Goal: Contribute content: Contribute content

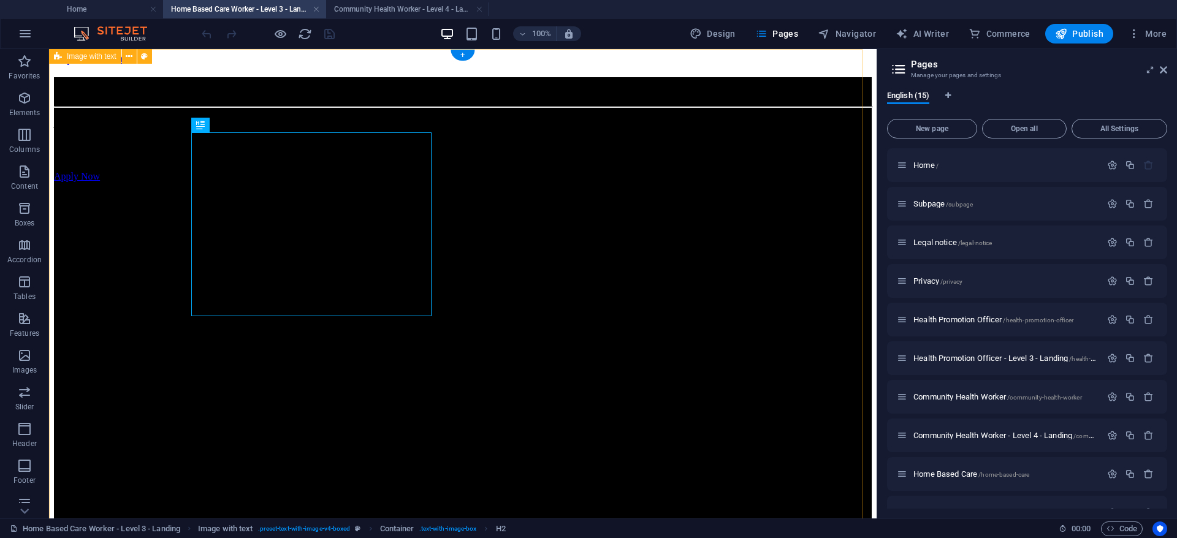
scroll to position [169, 0]
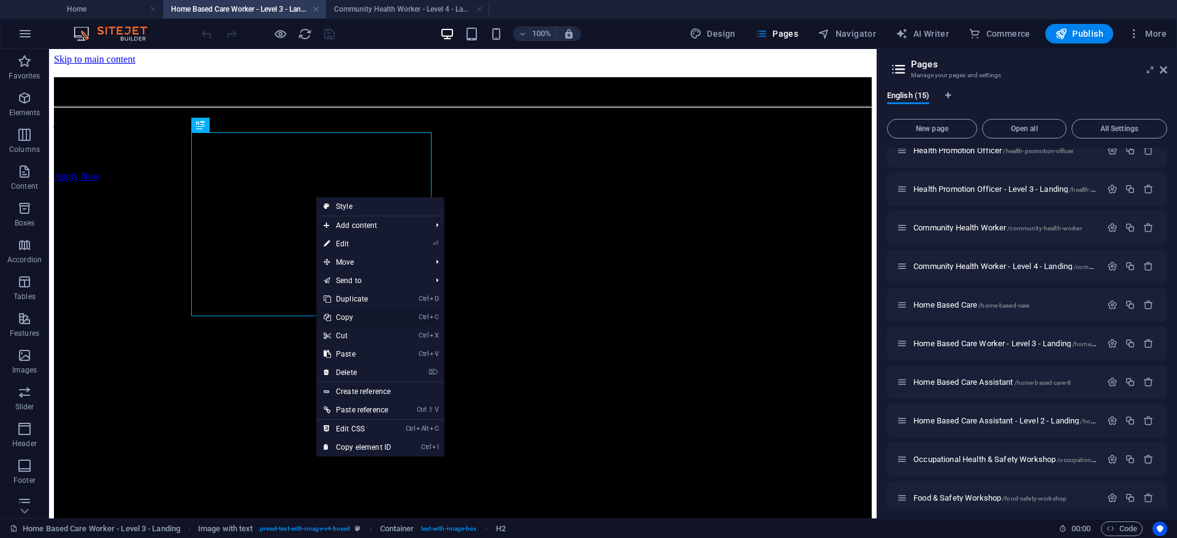
click at [362, 314] on link "Ctrl C Copy" at bounding box center [357, 317] width 82 height 18
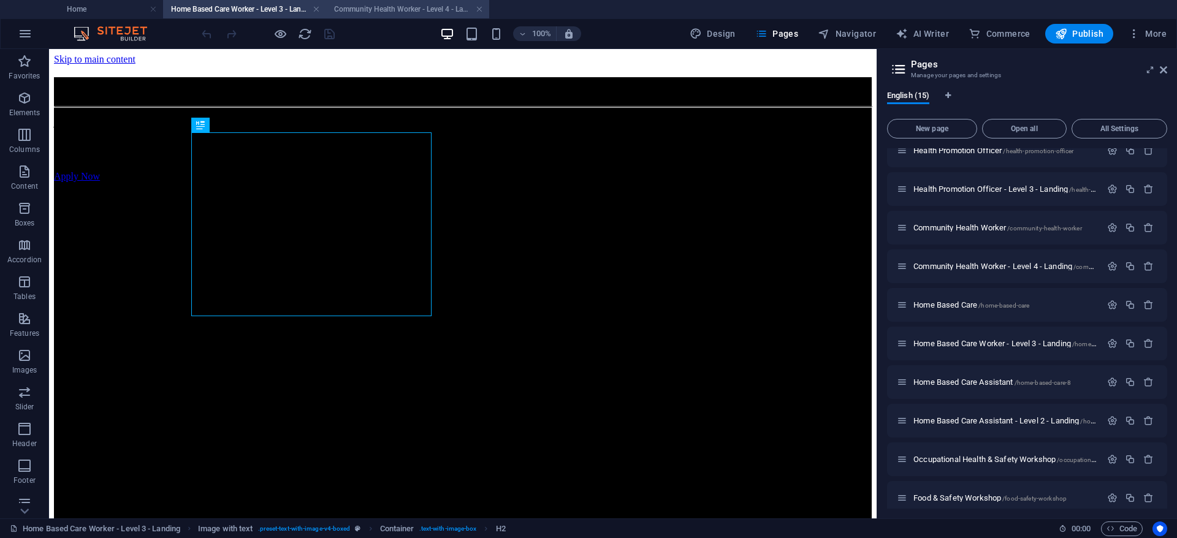
click at [401, 10] on h4 "Community Health Worker - Level 4 - Landing" at bounding box center [407, 8] width 163 height 13
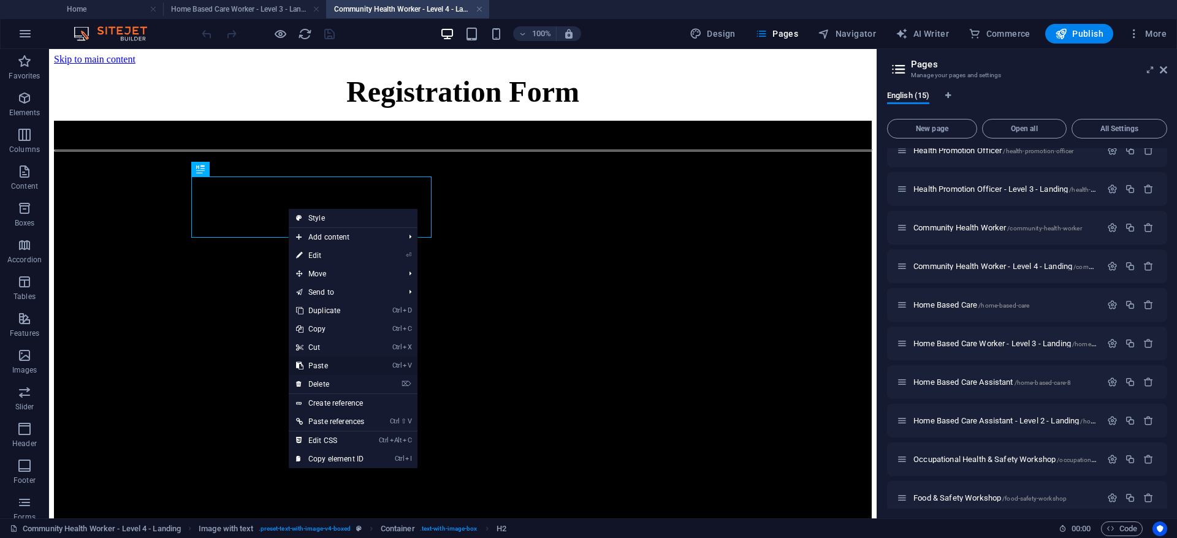
click at [328, 363] on link "Ctrl V Paste" at bounding box center [330, 366] width 83 height 18
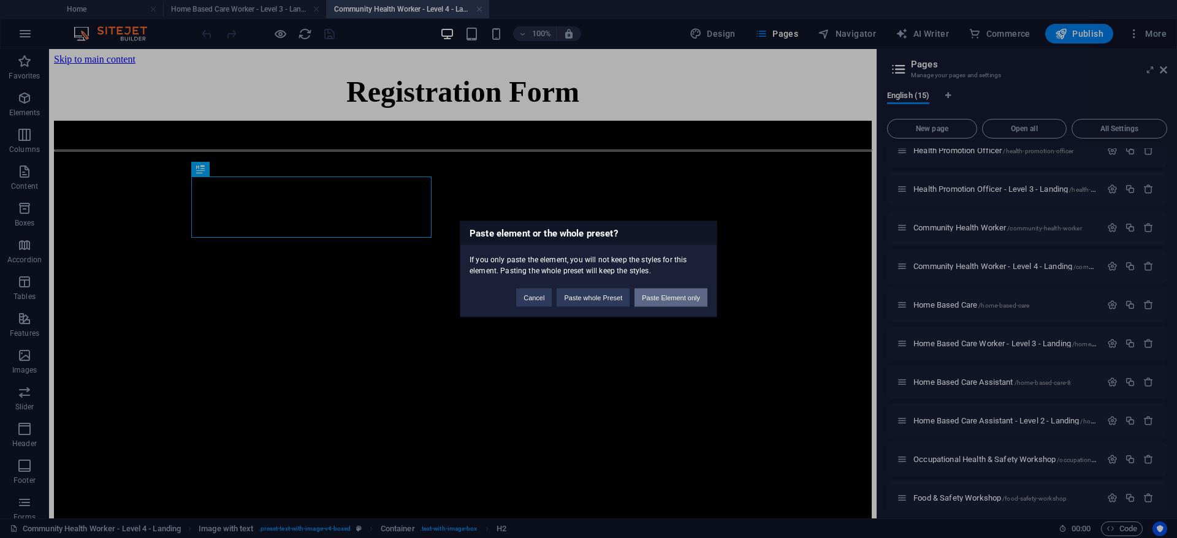
click at [678, 297] on button "Paste Element only" at bounding box center [670, 298] width 73 height 18
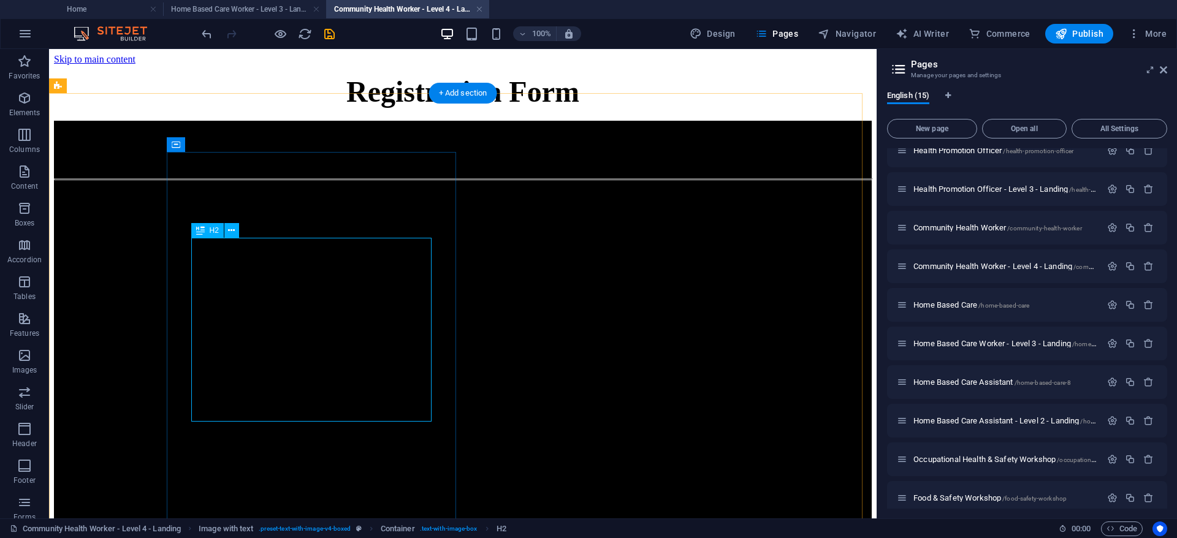
click at [329, 166] on div "Become a Certified Home Based Care Worker – NQF Level 3 (SAQA ID: 104792)" at bounding box center [463, 158] width 818 height 17
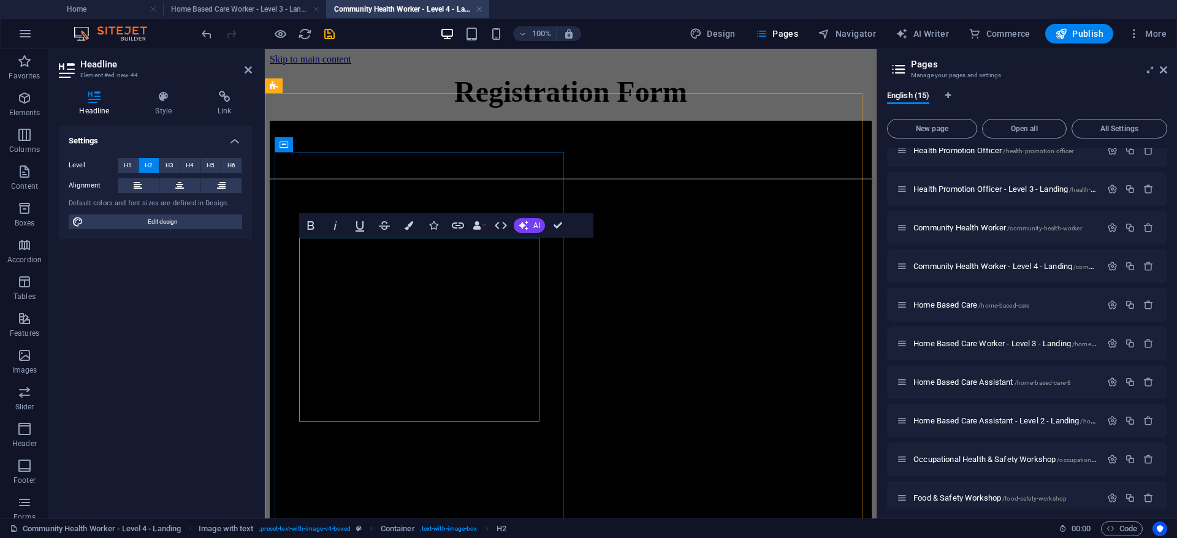
click at [555, 165] on span "– NQF Level 3 (SAQA ID: 104792)" at bounding box center [663, 158] width 217 height 16
drag, startPoint x: 409, startPoint y: 348, endPoint x: 441, endPoint y: 293, distance: 63.2
click at [441, 165] on span "Home Based Care Worker – NQF Level 3 (SAQA ID: 104792)" at bounding box center [581, 158] width 382 height 16
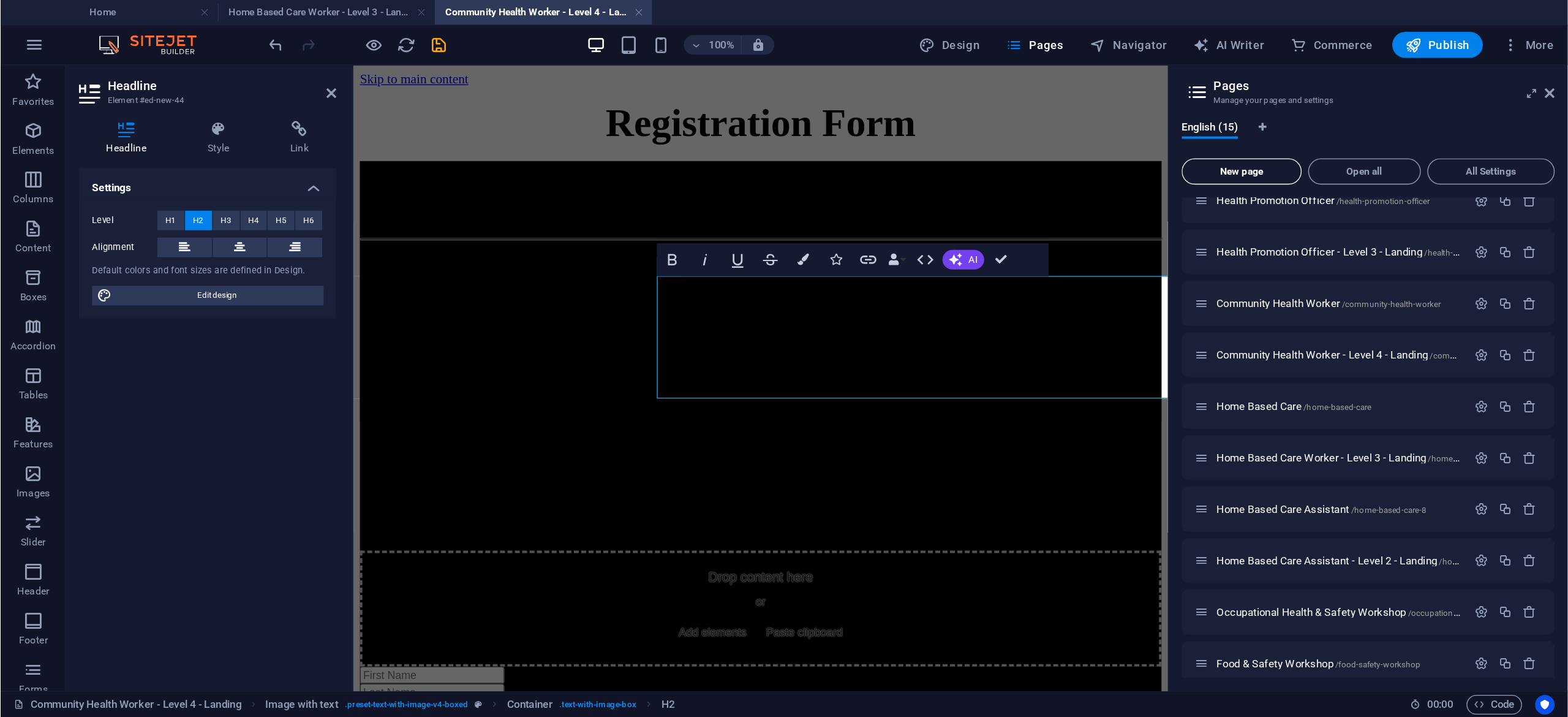
scroll to position [39, 0]
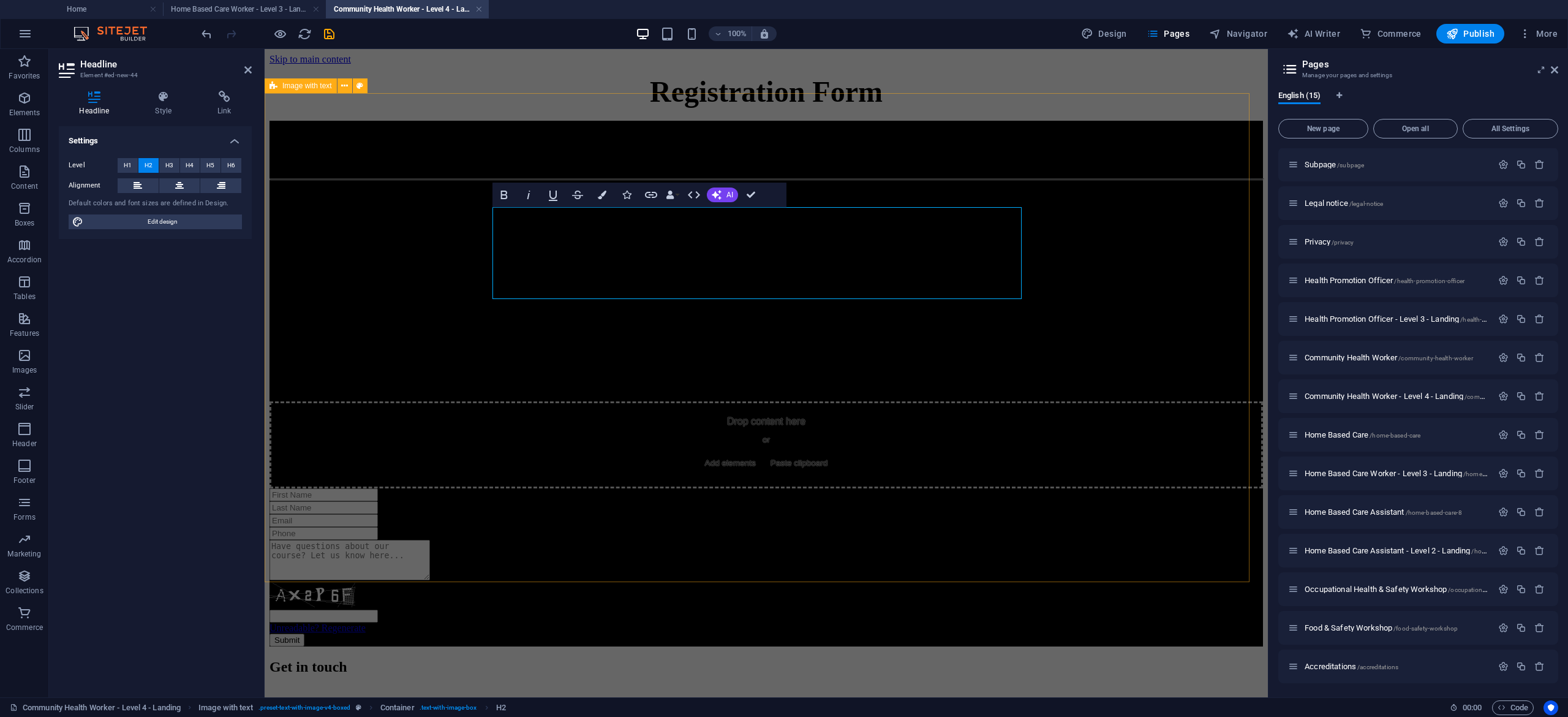
click at [1078, 251] on div "Community Health wORKER Become a Certified Community Health Worker – NQF Level …" at bounding box center [767, 305] width 993 height 368
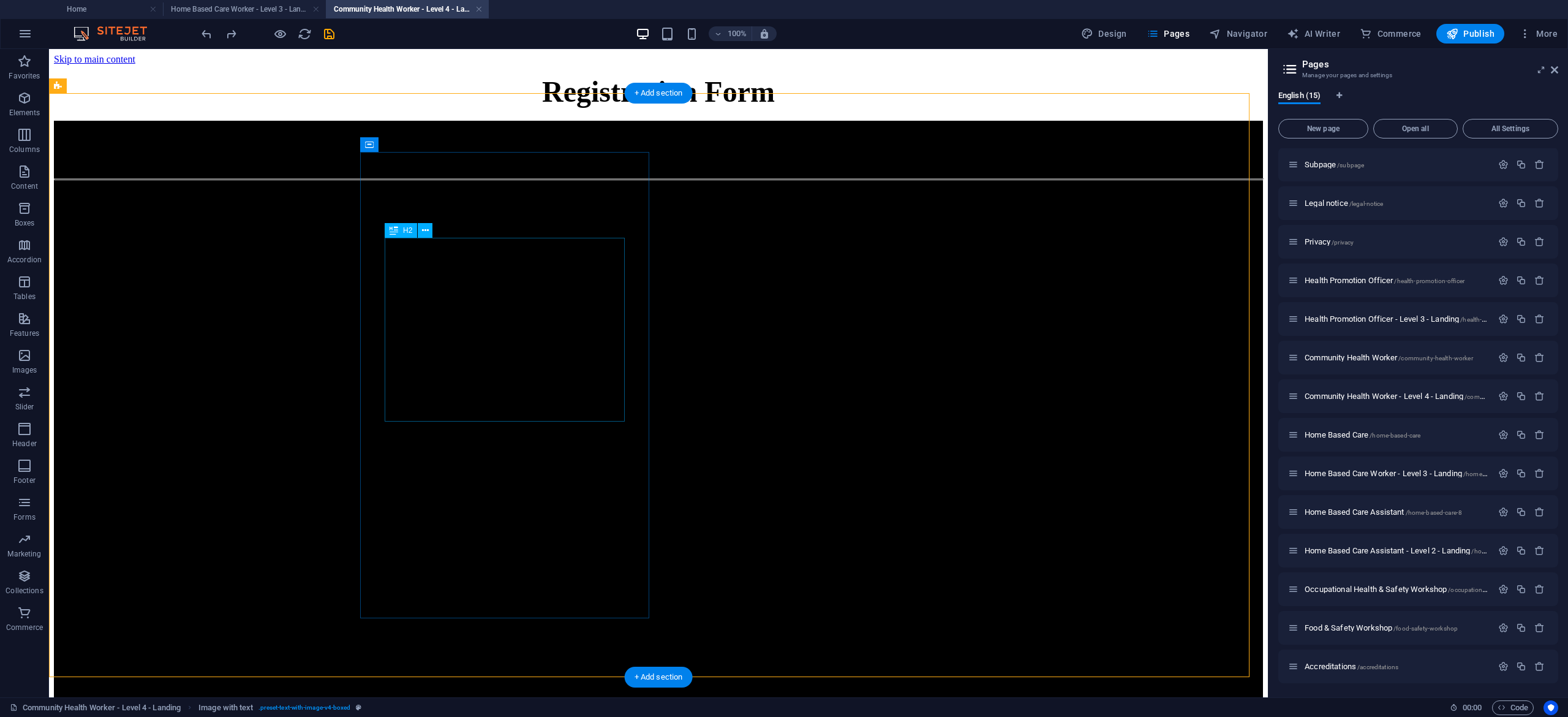
click at [500, 166] on div "Become a Certified Home Based Care Worker – NQF Level 3 (SAQA ID: 104792)" at bounding box center [659, 158] width 1209 height 17
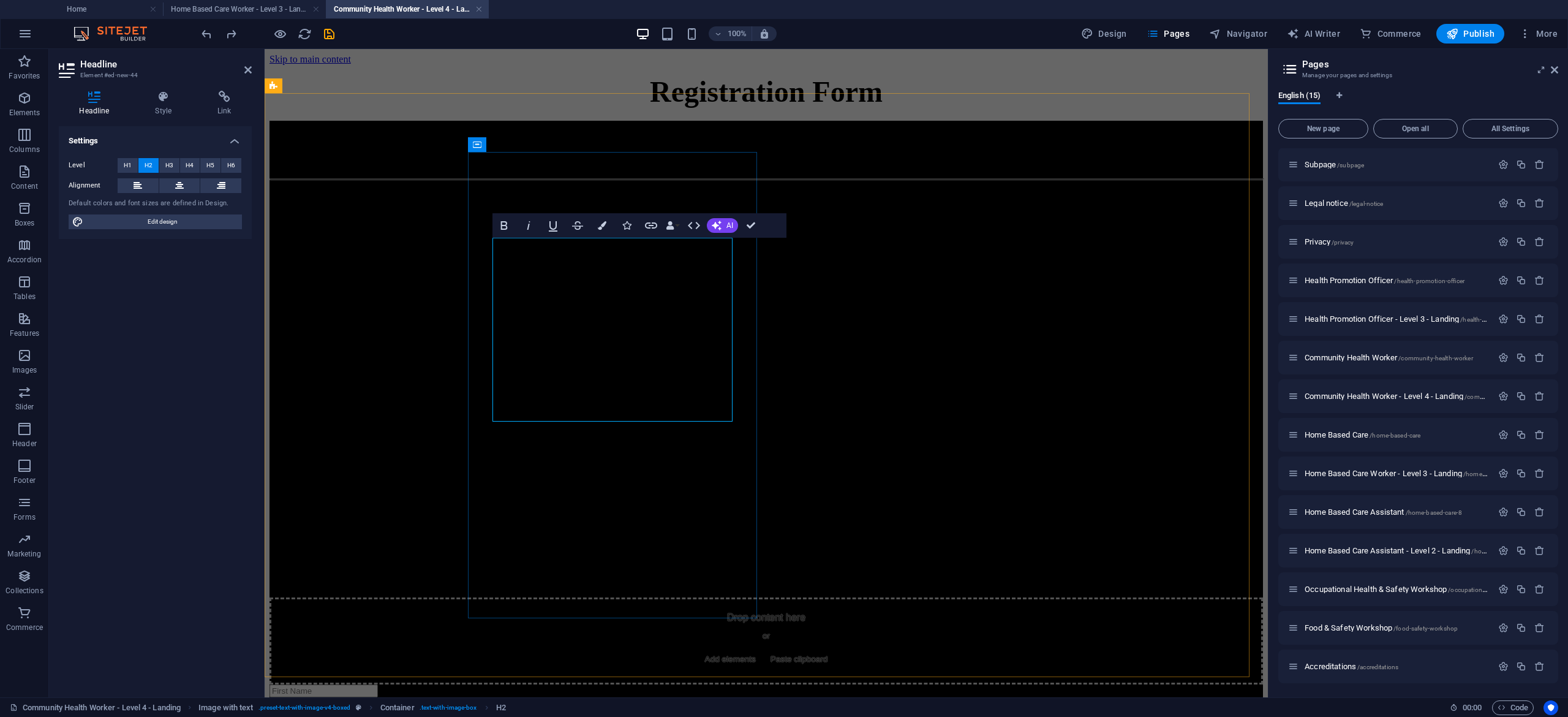
click at [390, 165] on span "Become a Certified" at bounding box center [330, 158] width 120 height 16
drag, startPoint x: 631, startPoint y: 289, endPoint x: 647, endPoint y: 310, distance: 26.4
click at [647, 166] on h2 "Become a Certified Home Based Care Worker – NQF Level 3 (SAQA ID: 104792)" at bounding box center [767, 158] width 993 height 17
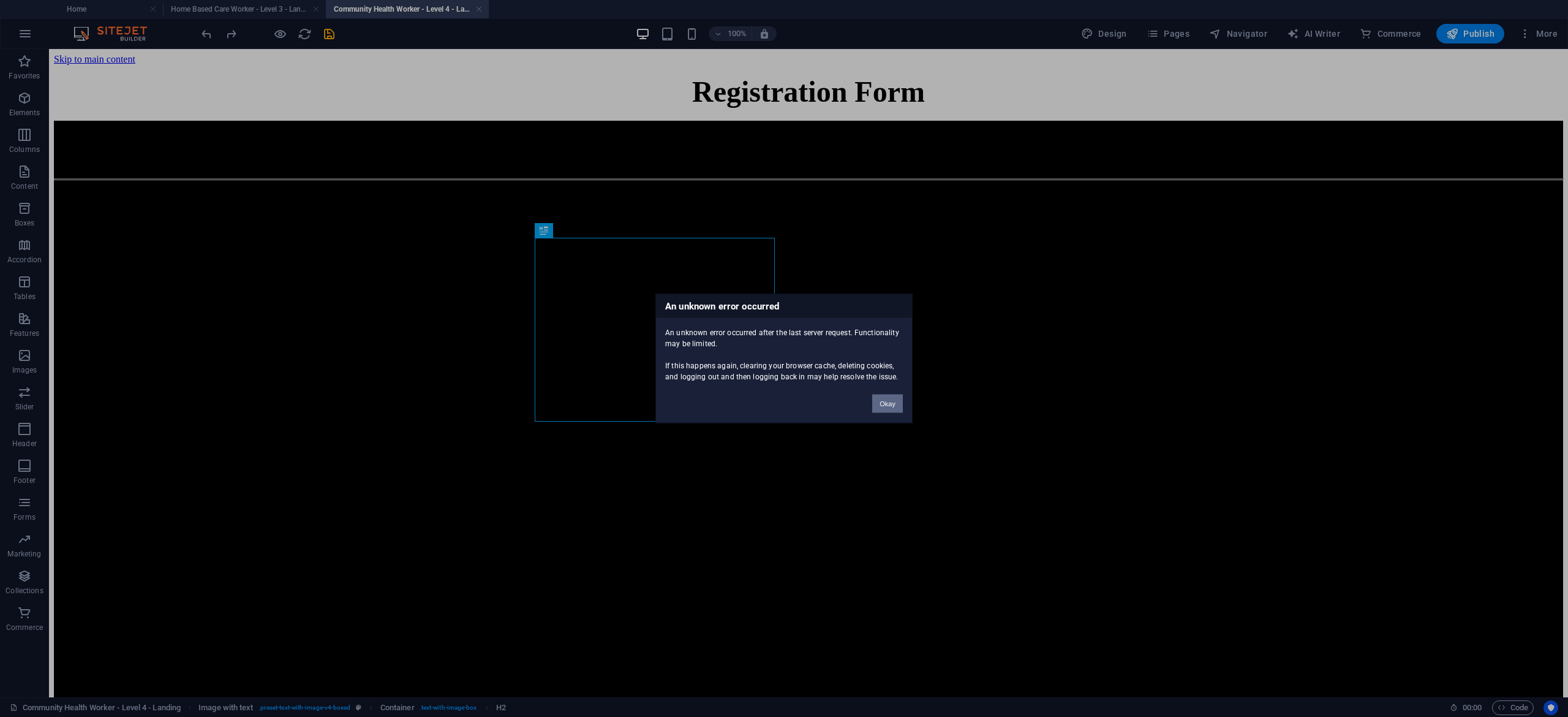
click at [885, 399] on button "Okay" at bounding box center [887, 404] width 31 height 18
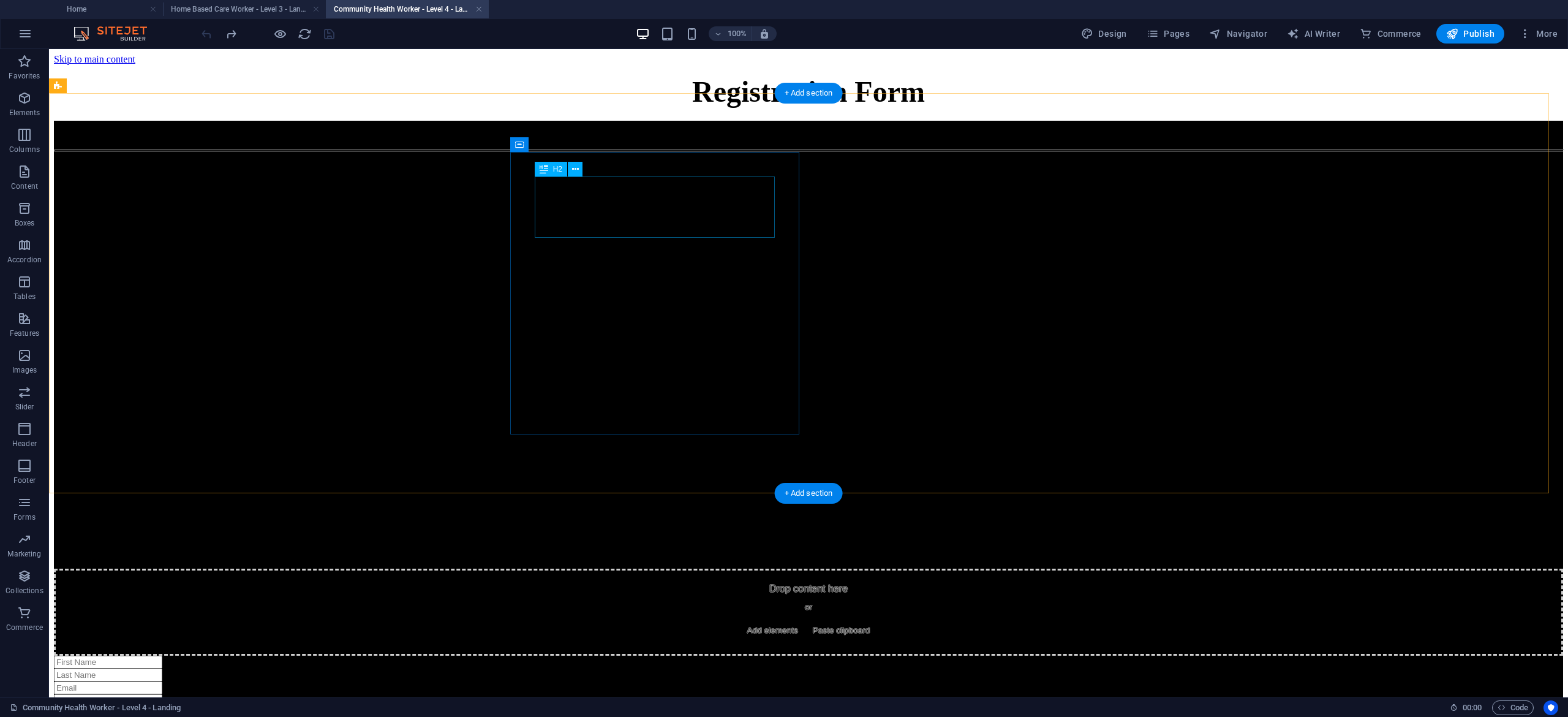
click at [656, 137] on div "Community Health wORKER" at bounding box center [808, 129] width 1509 height 17
click at [663, 137] on div "Community Health wORKER" at bounding box center [808, 129] width 1509 height 17
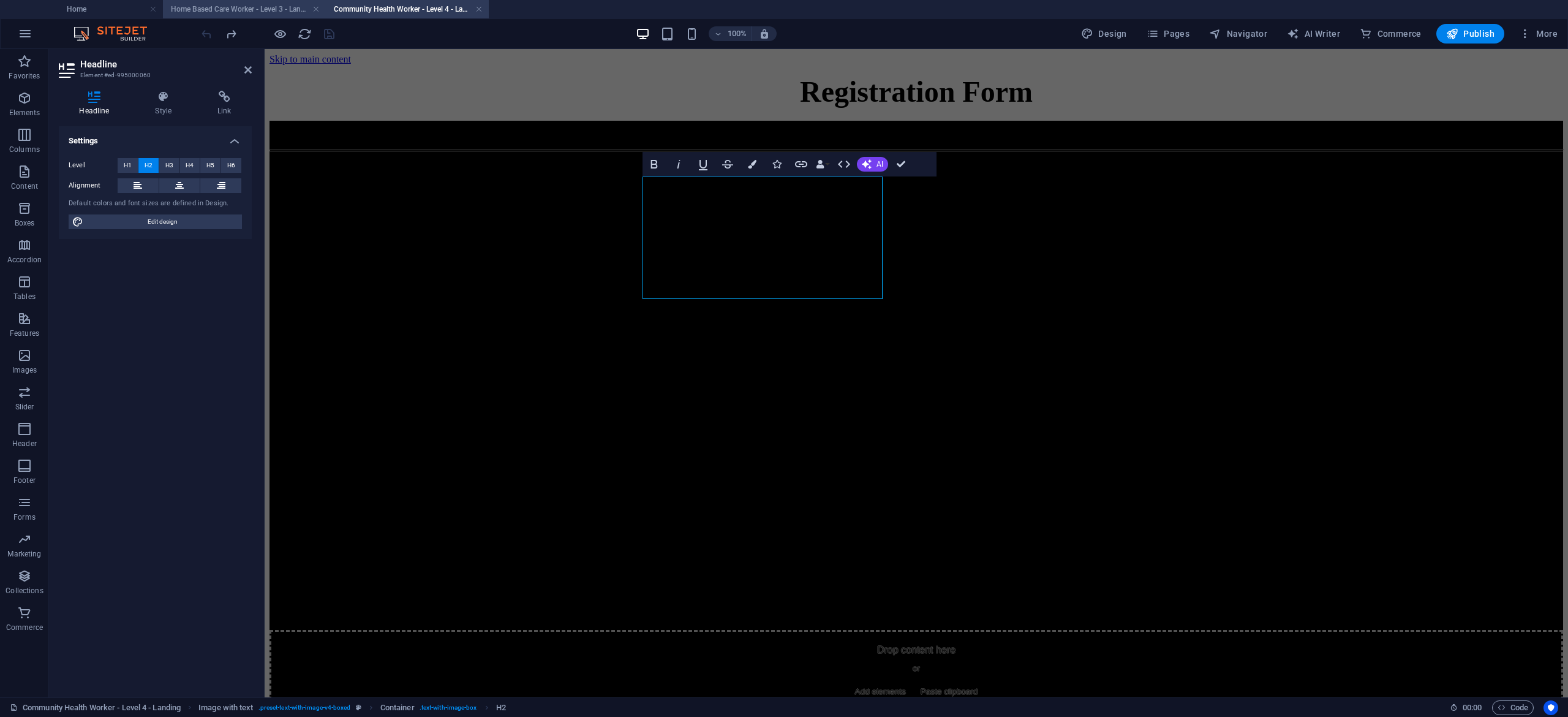
click at [268, 6] on h4 "Home Based Care Worker - Level 3 - Landing" at bounding box center [244, 8] width 163 height 13
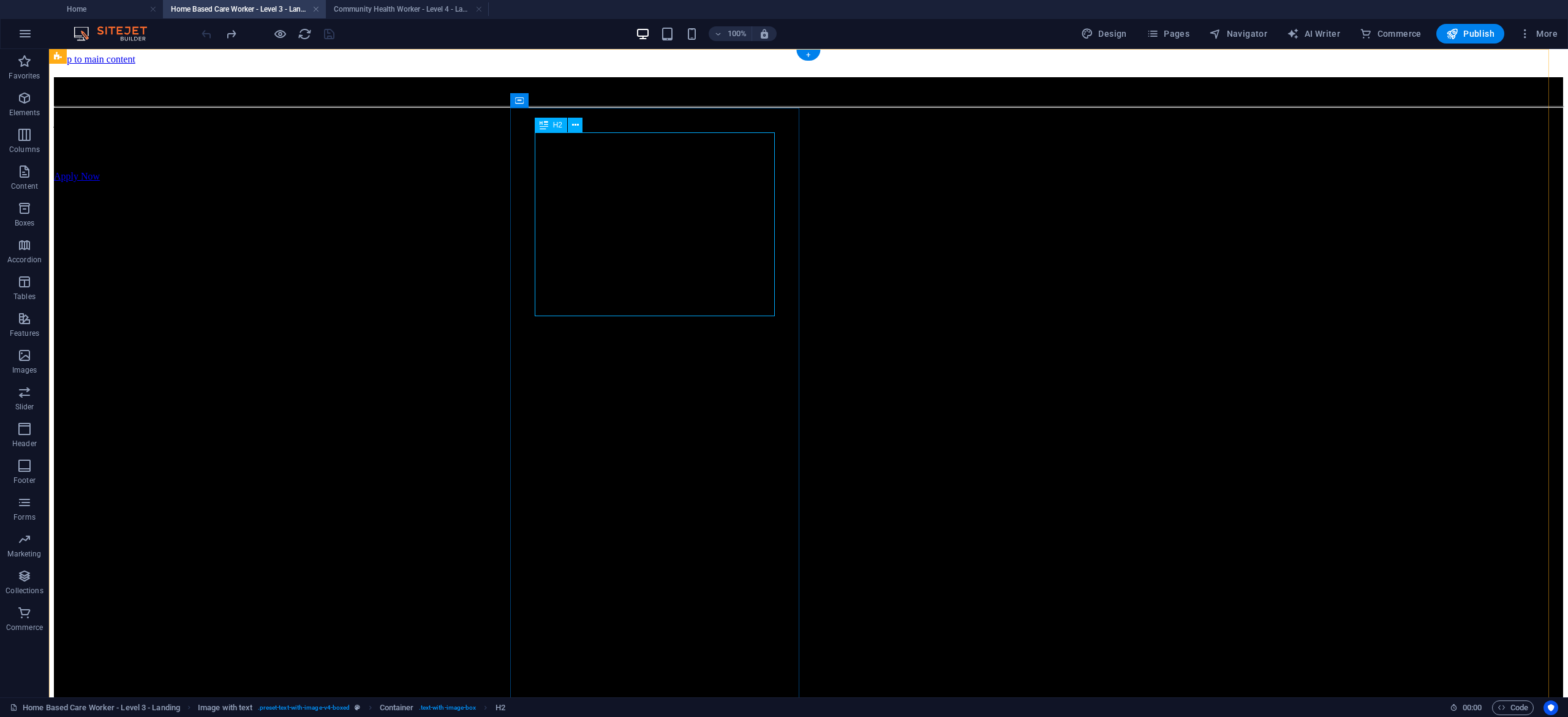
click at [662, 94] on div "Become a Certified Home Based Care Worker – NQF Level 3 (SAQA ID: 104792)" at bounding box center [808, 85] width 1509 height 17
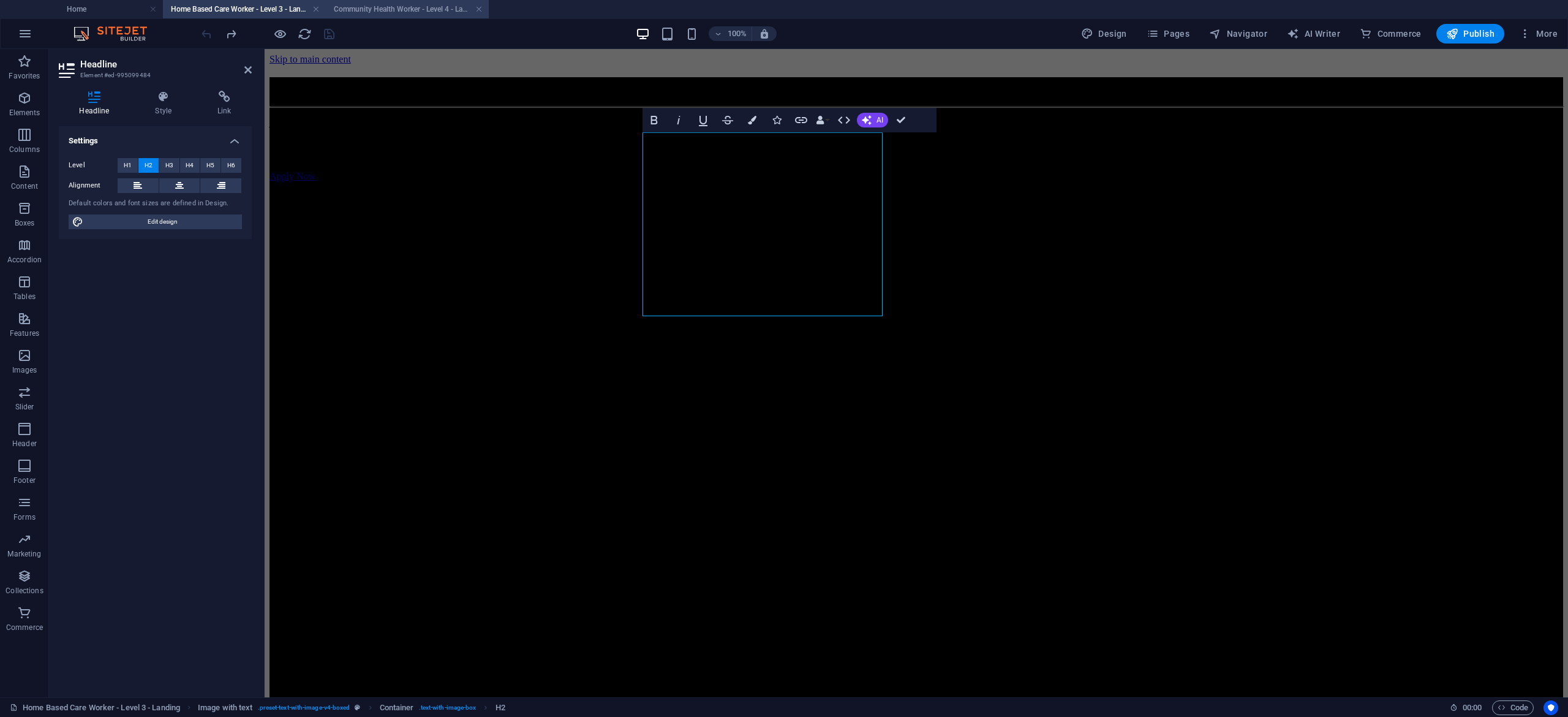
click at [395, 12] on h4 "Community Health Worker - Level 4 - Landing" at bounding box center [407, 8] width 163 height 13
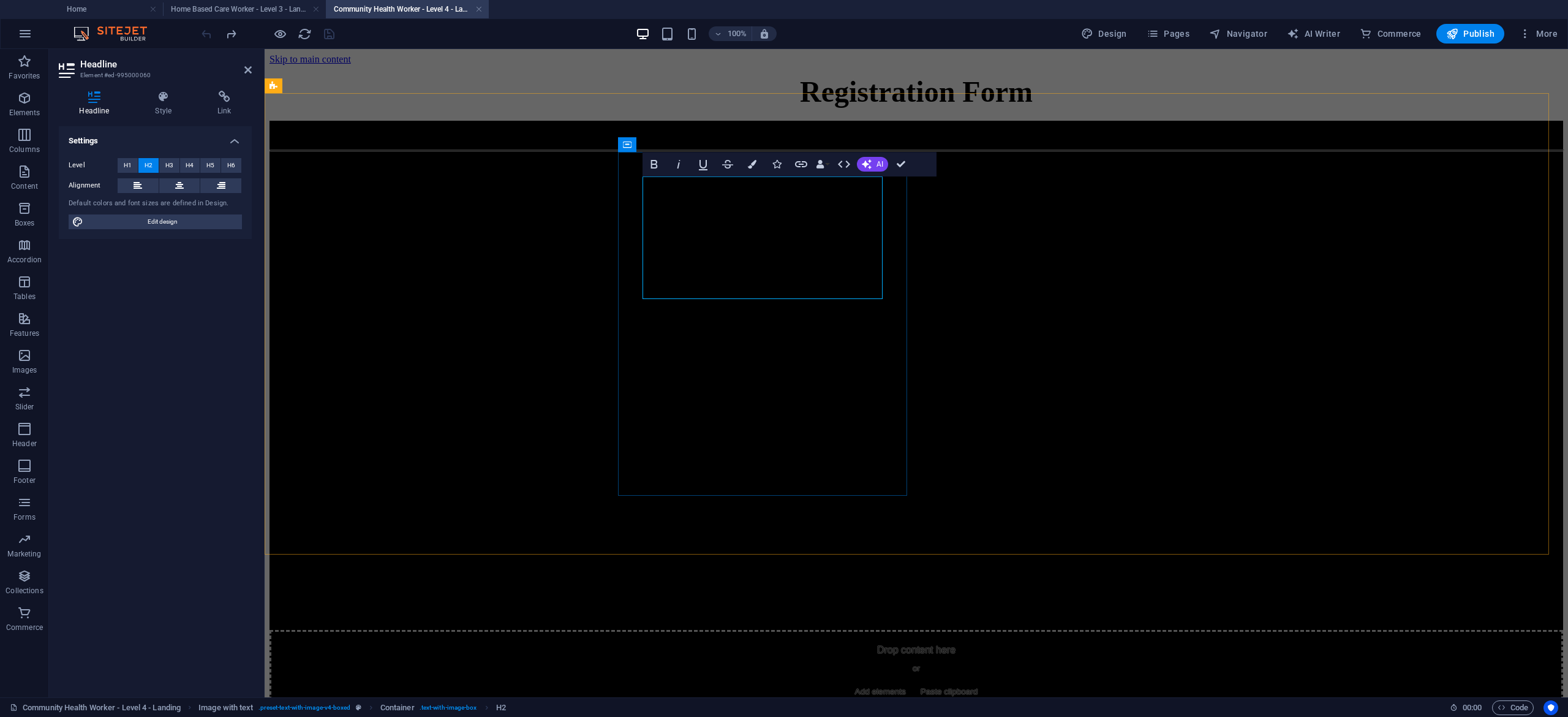
click at [576, 137] on span "Become a Certified Community Health Worker -" at bounding box center [423, 129] width 306 height 16
drag, startPoint x: 743, startPoint y: 340, endPoint x: 755, endPoint y: 282, distance: 59.2
click at [755, 137] on h2 "Become a Certified Home Based Care Worker – NQF Level 3 (SAQA ID: 104792)" at bounding box center [916, 129] width 1293 height 17
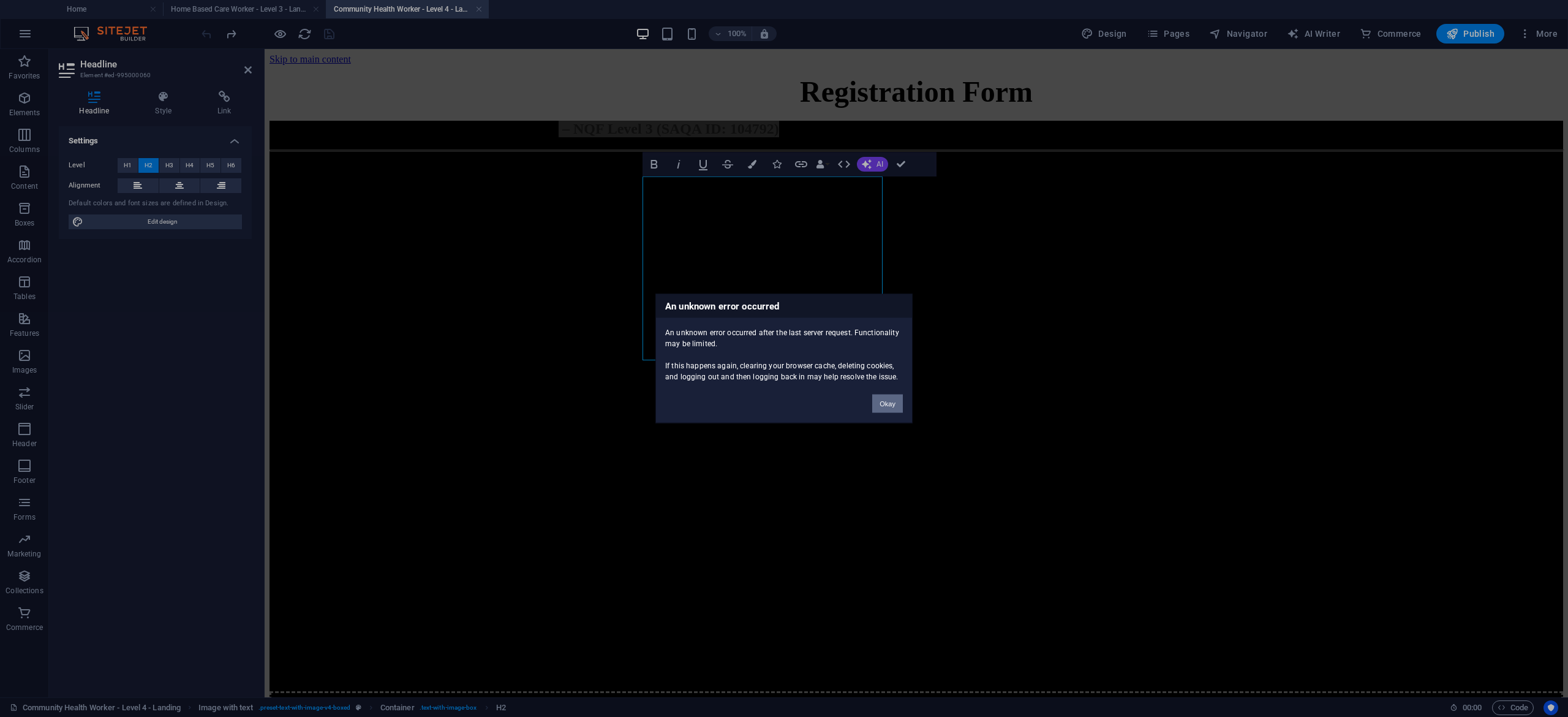
click at [893, 406] on button "Okay" at bounding box center [887, 404] width 31 height 18
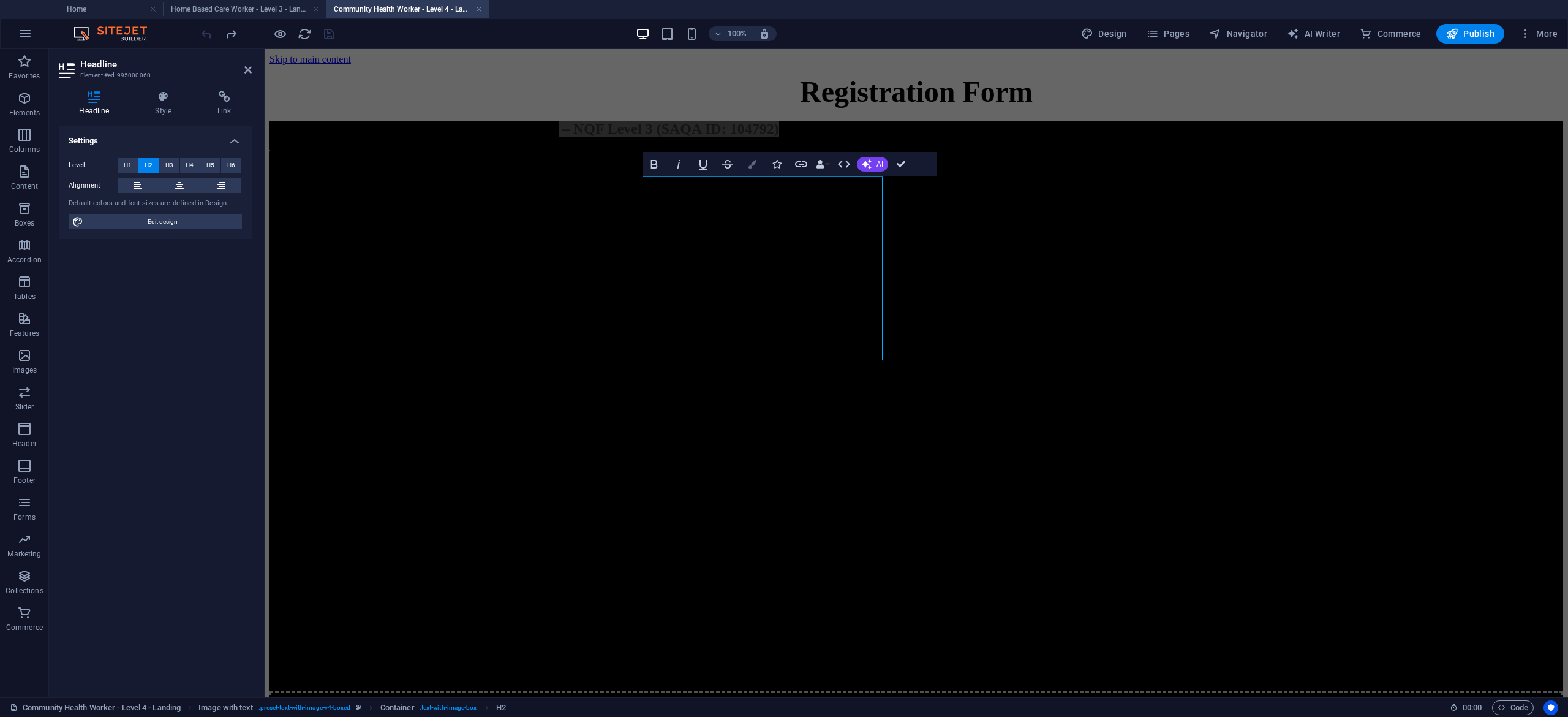
click at [755, 164] on icon "button" at bounding box center [752, 164] width 9 height 9
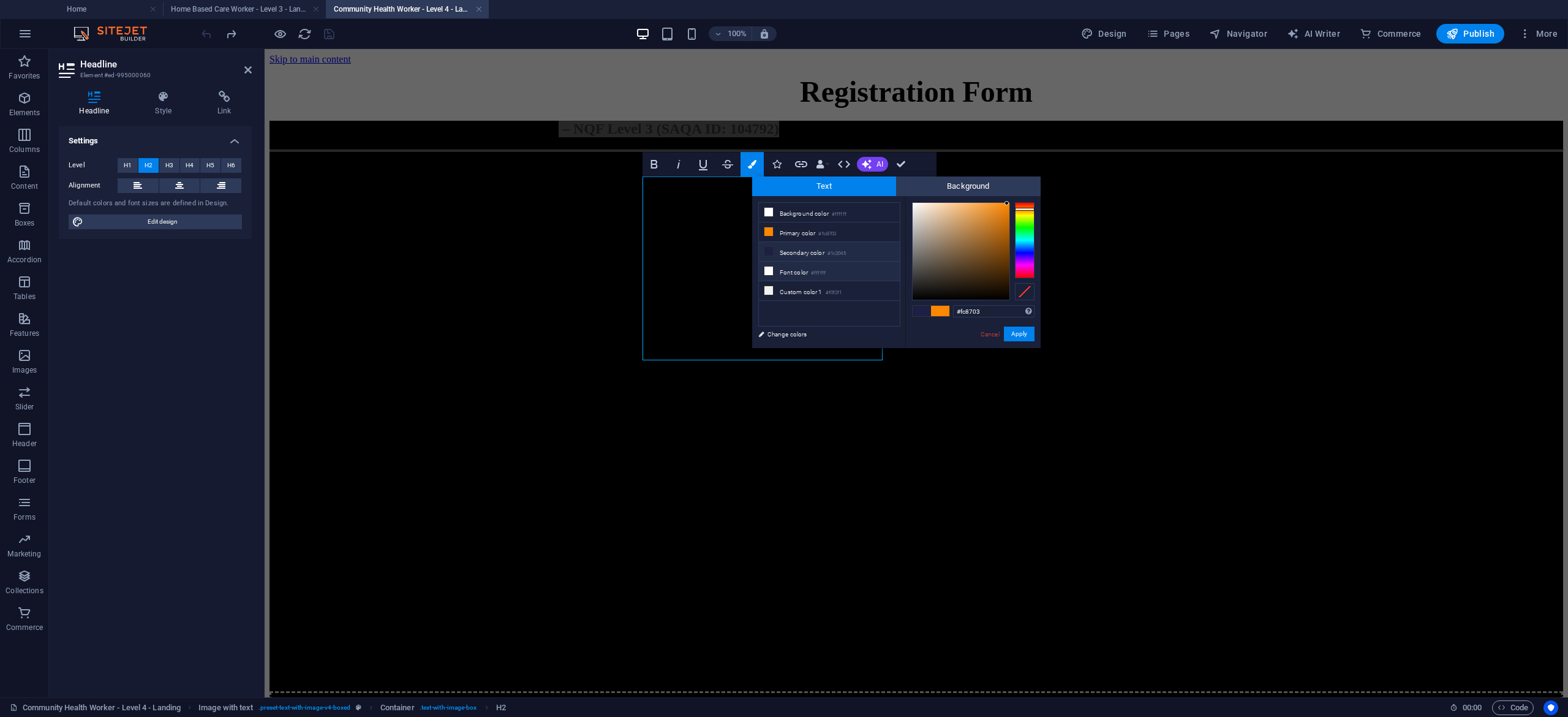
click at [791, 272] on li "Font color #ffffff" at bounding box center [828, 272] width 141 height 20
click at [1019, 329] on button "Apply" at bounding box center [1019, 334] width 31 height 15
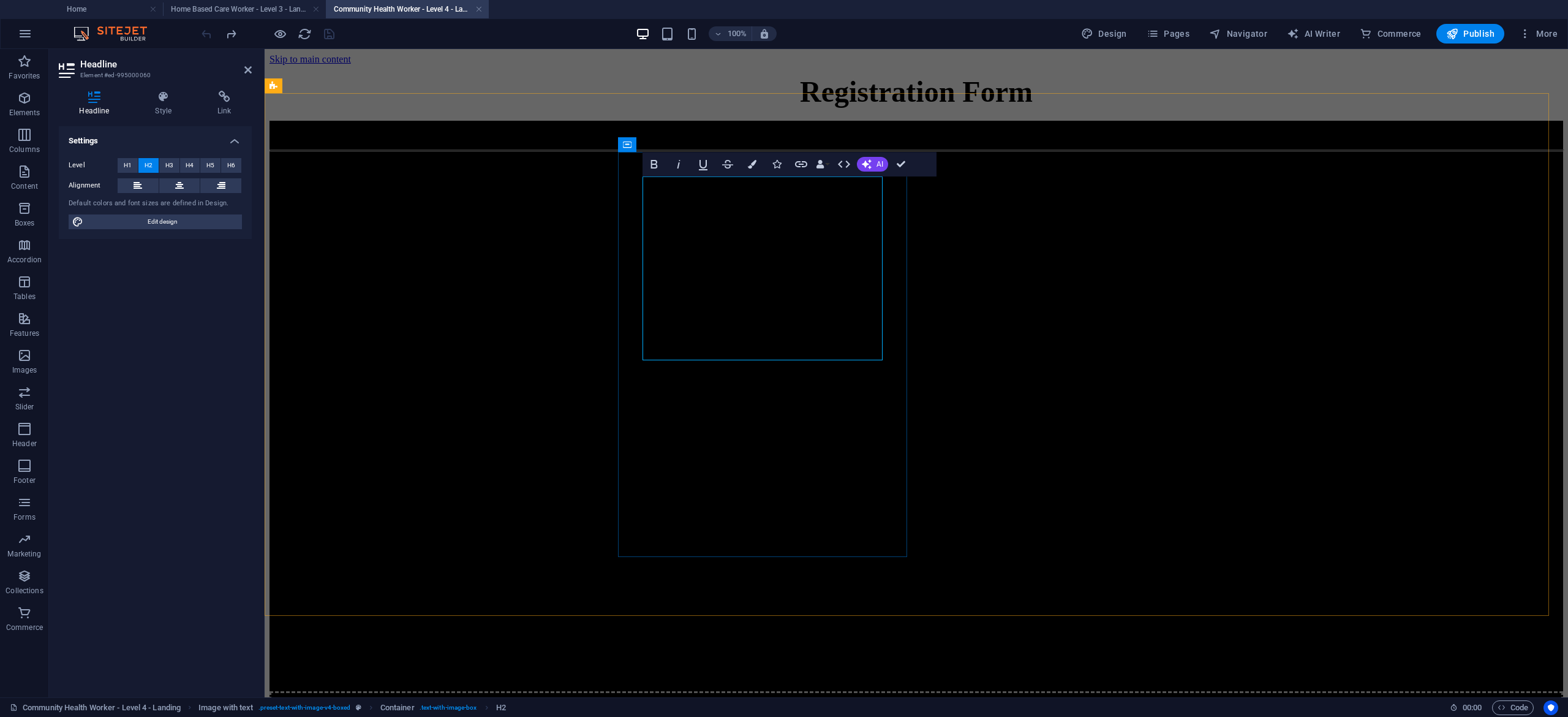
click at [694, 137] on span "– NQF Level 3 (SAQA ID: 104792)" at bounding box center [667, 129] width 217 height 16
click at [756, 137] on span "Become a Certified Home Based Care Worker – NQF Level 3 (SAQA ID: 104792)" at bounding box center [523, 129] width 506 height 16
drag, startPoint x: 771, startPoint y: 219, endPoint x: 639, endPoint y: 195, distance: 134.2
click at [639, 195] on div "Become a Certified Home Based Care Worker – NQF Level 3 (SAQA ID: 104792) NQF L…" at bounding box center [916, 199] width 1293 height 156
click at [753, 159] on button "Colors" at bounding box center [752, 164] width 23 height 25
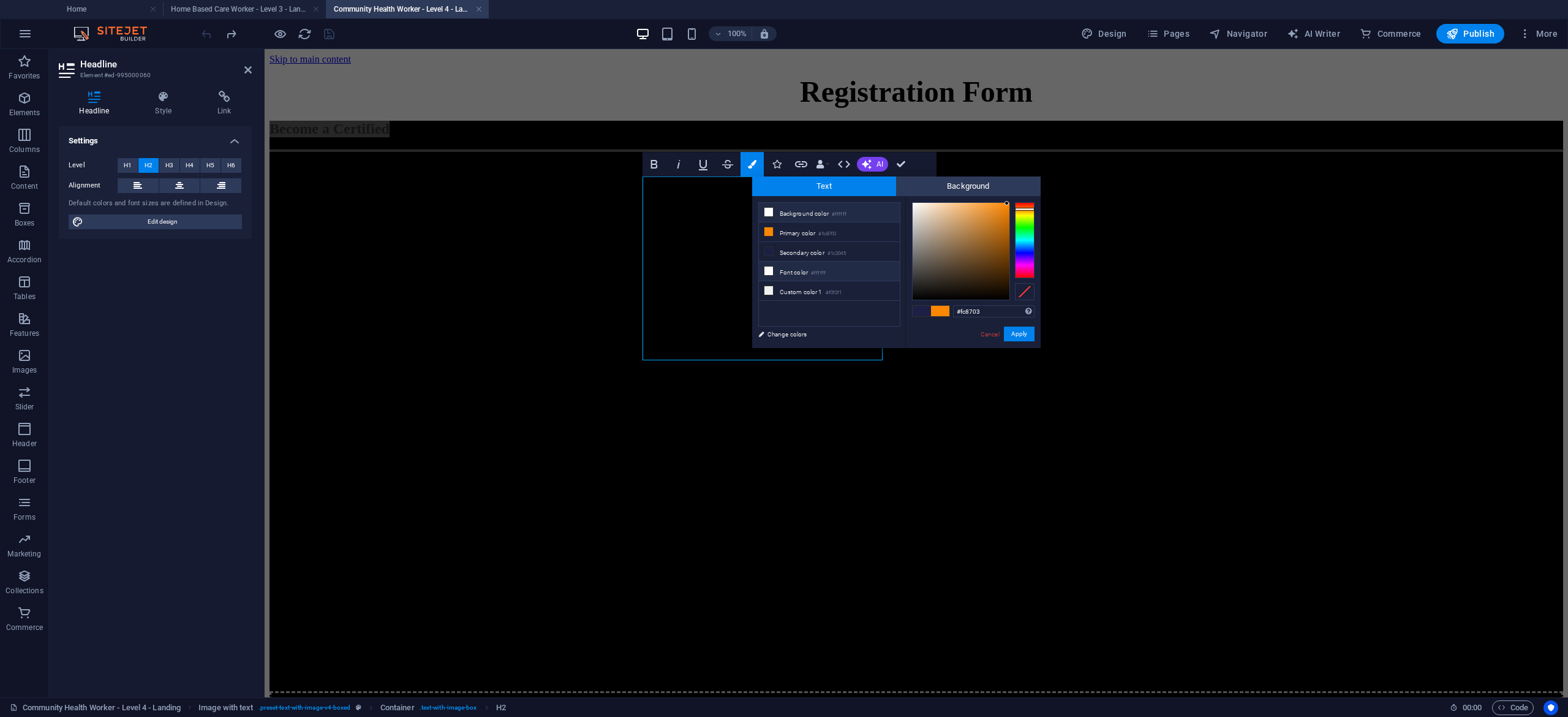
click at [802, 278] on li "Font color #ffffff" at bounding box center [828, 272] width 141 height 20
type input "#ffffff"
click at [1019, 335] on button "Apply" at bounding box center [1019, 334] width 31 height 15
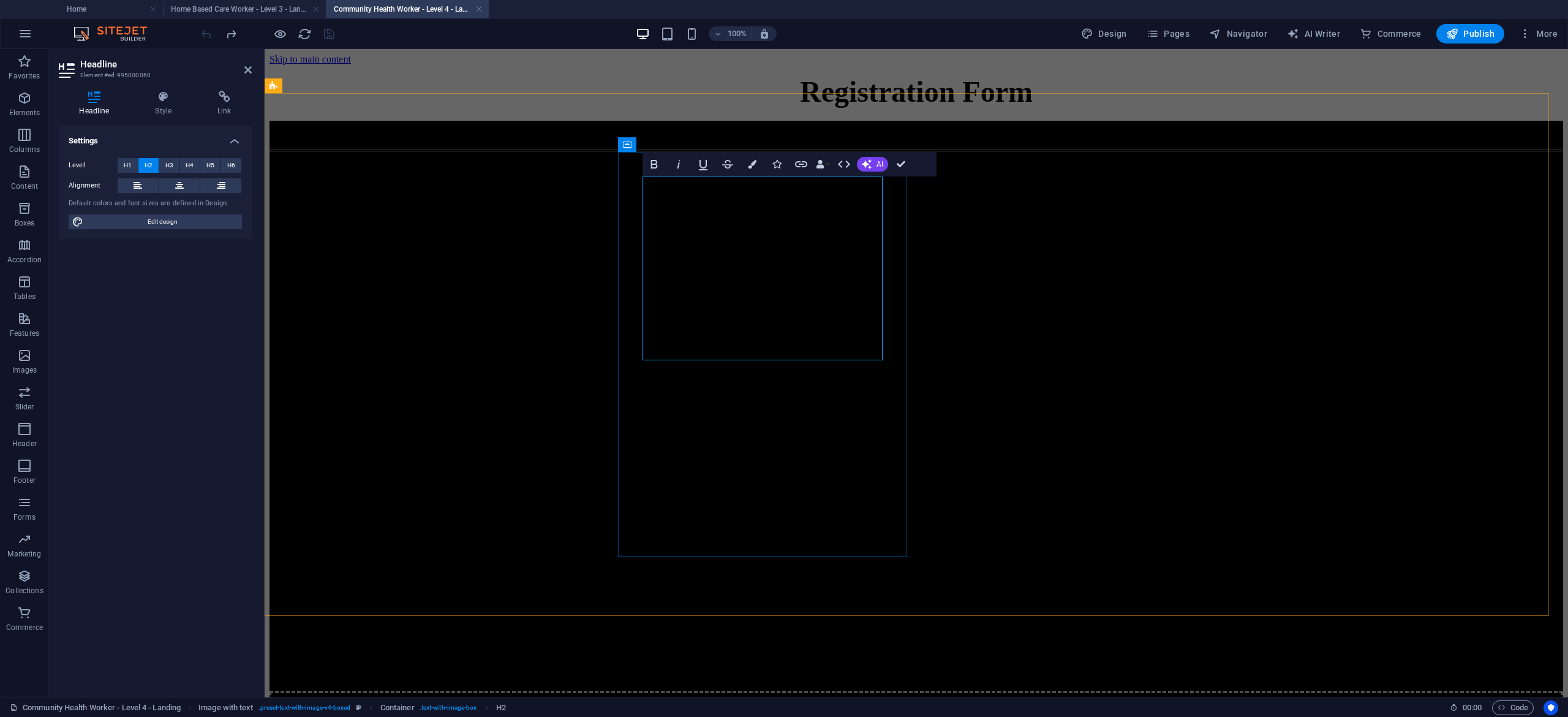
click at [772, 137] on span "Home Based Care Worker – NQF Level 3 (SAQA ID: 104792)" at bounding box center [581, 129] width 382 height 16
drag, startPoint x: 780, startPoint y: 227, endPoint x: 755, endPoint y: 273, distance: 52.4
click at [755, 137] on span "Home Based Care Worker – NQF Level 3 (SAQA ID: 104792)" at bounding box center [581, 129] width 382 height 16
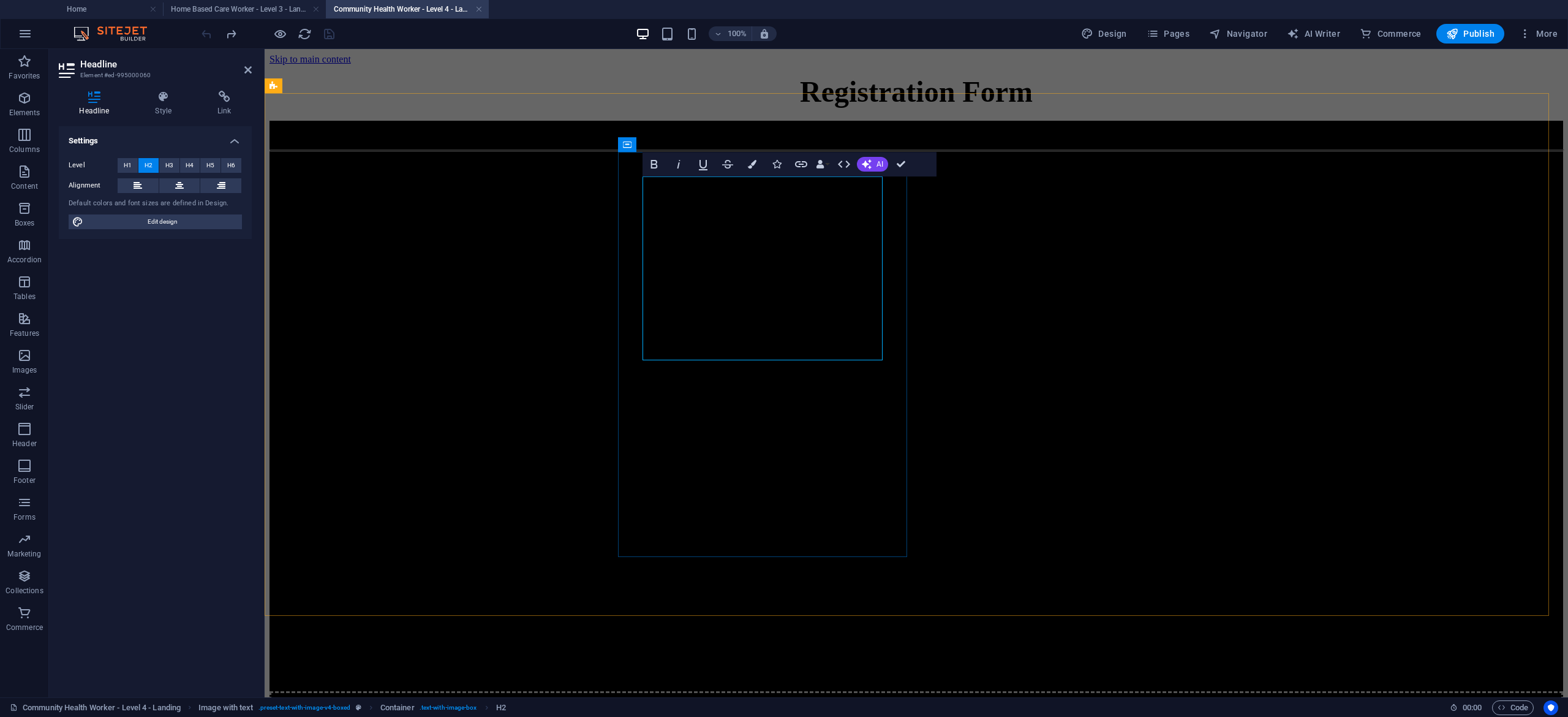
click at [780, 137] on span "– NQF Level 3 (SAQA ID: 104792)" at bounding box center [671, 129] width 217 height 16
click at [694, 137] on span "– NQF Level 4 (SAQA ID: 104792)" at bounding box center [671, 129] width 217 height 16
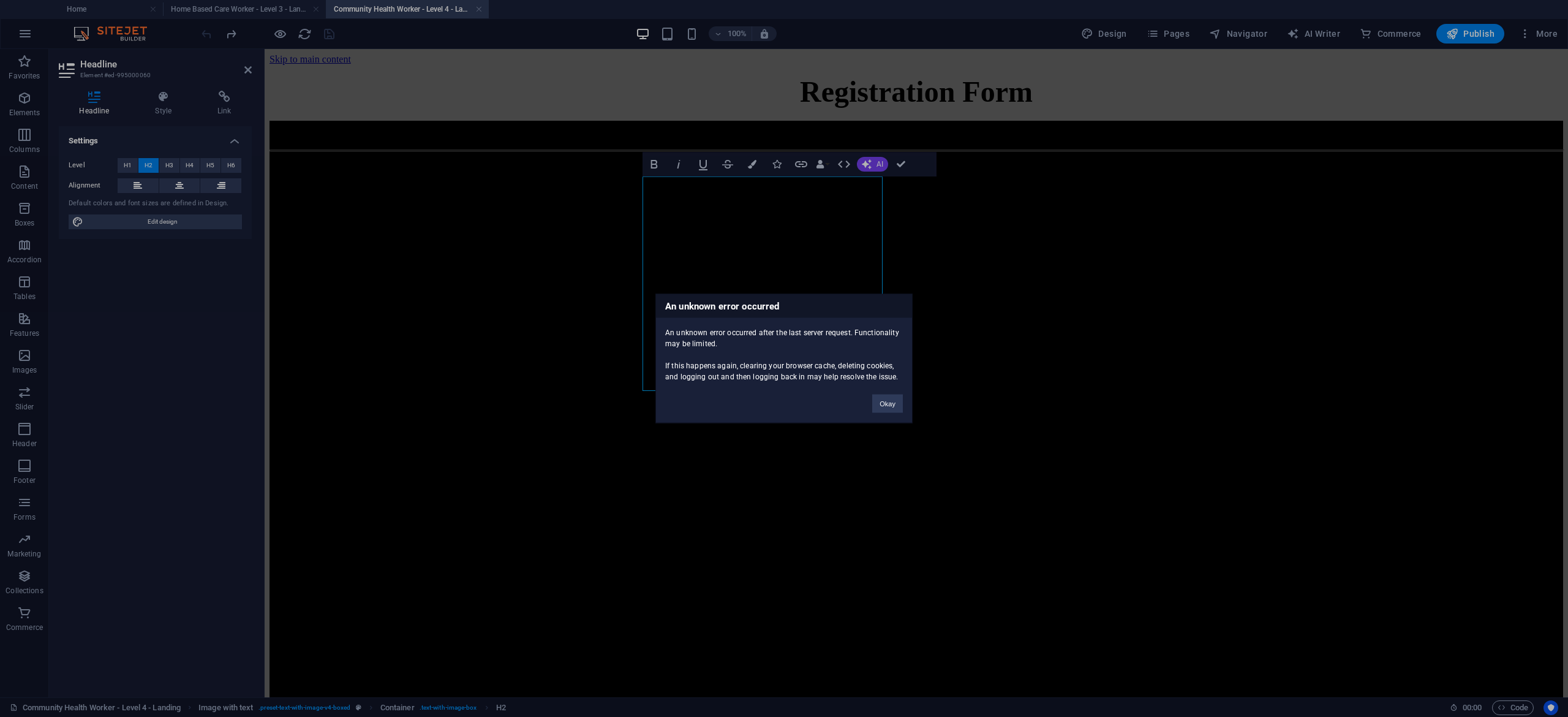
click at [764, 458] on div "An unknown error occurred An unknown error occurred after the last server reque…" at bounding box center [784, 358] width 1568 height 717
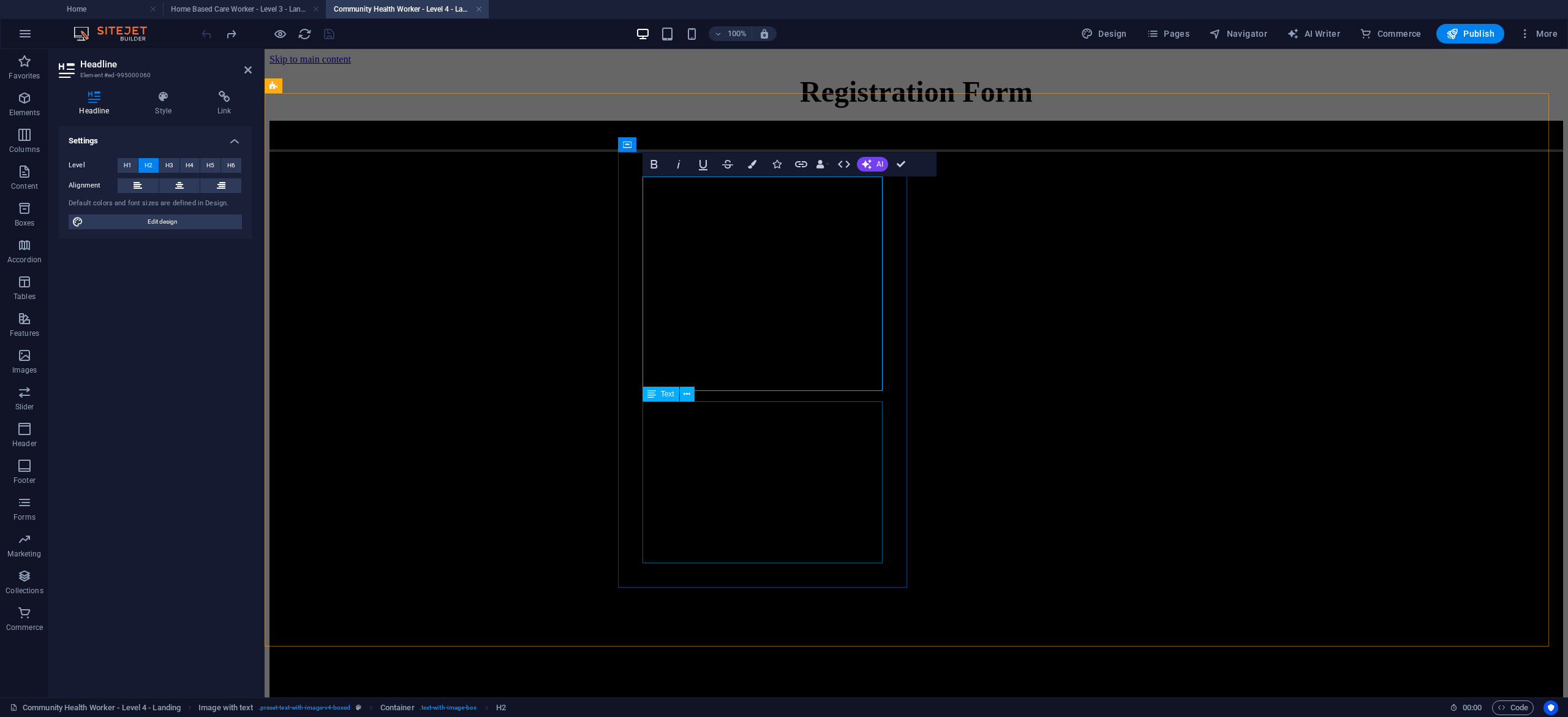
click at [798, 276] on div "NQF Level 3 (Credits 135) Duration: 12 Months Price: R18,600.00 Entry Requireme…" at bounding box center [916, 218] width 1293 height 115
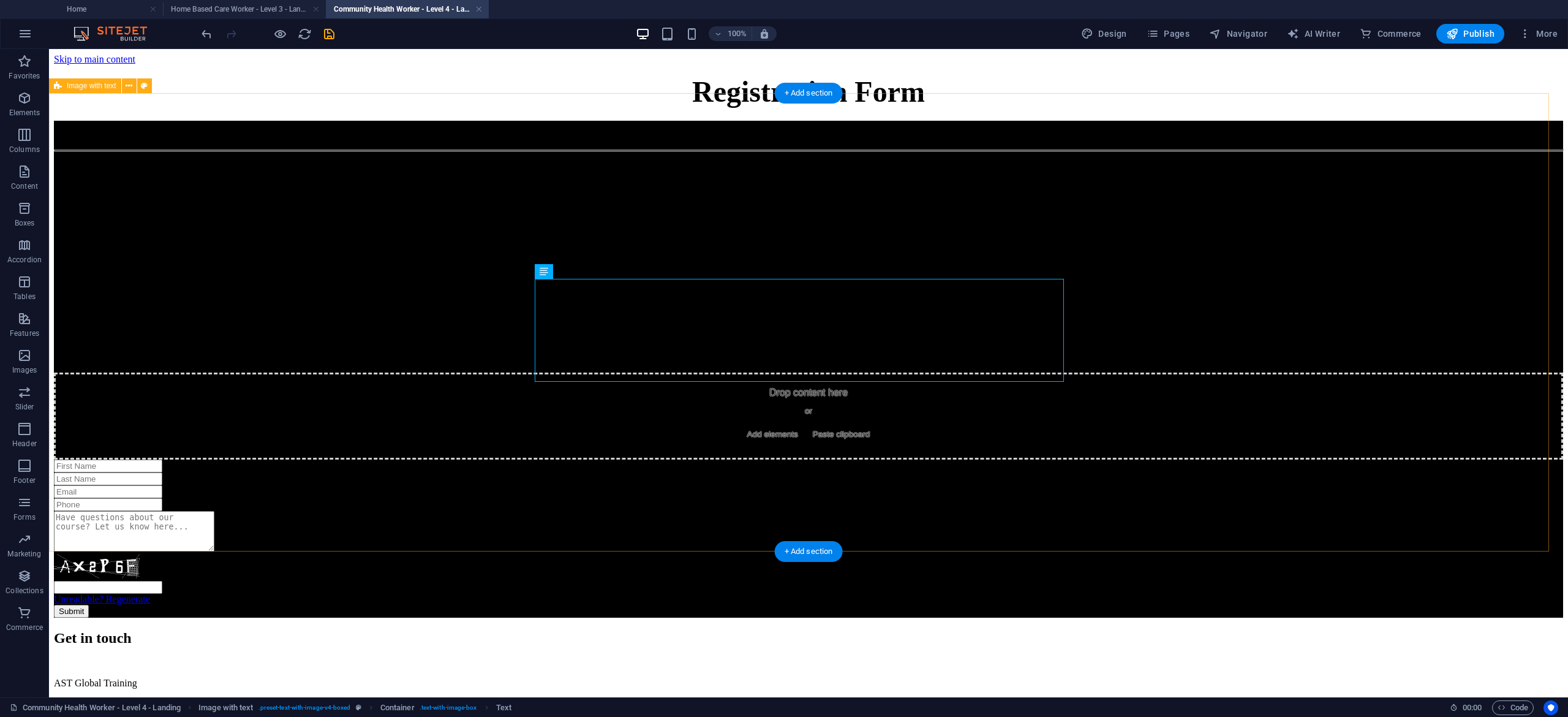
click at [1116, 328] on div "Become a Certified Community Health Worker – NQF Level 4 (SAQA ID: 64697) NQF L…" at bounding box center [808, 290] width 1509 height 339
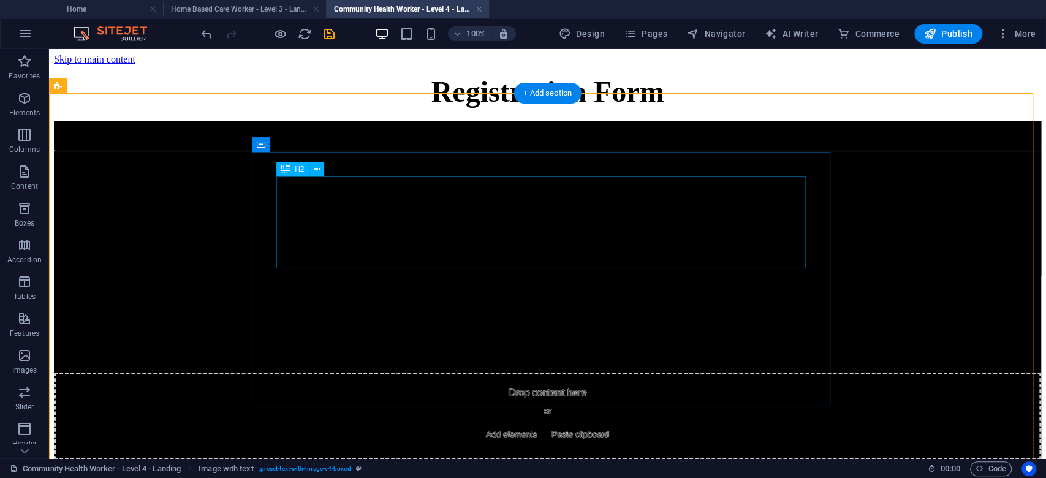
click at [342, 137] on div "Become a Certified Community Health Worker – NQF Level 4 (SAQA ID: 64697)" at bounding box center [547, 129] width 987 height 17
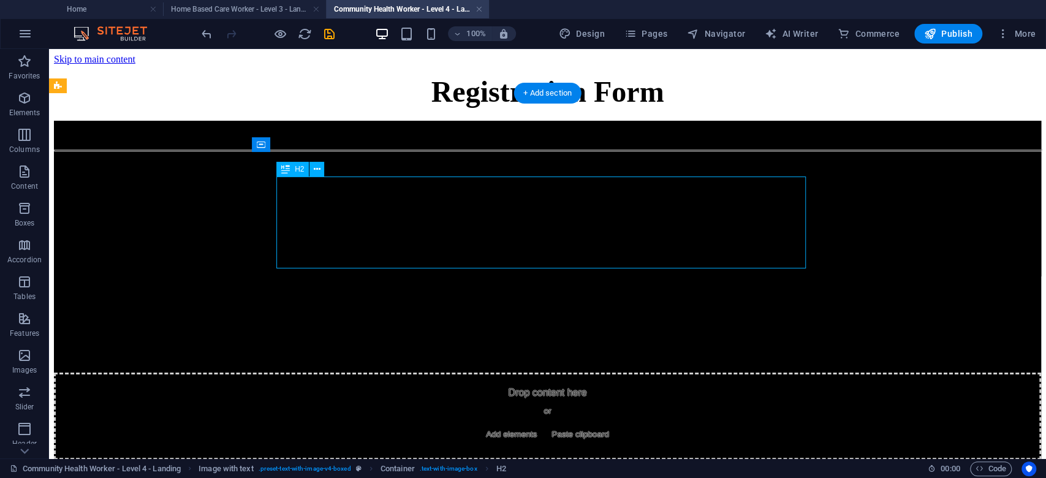
click at [342, 137] on div "Become a Certified Community Health Worker – NQF Level 4 (SAQA ID: 64697)" at bounding box center [547, 129] width 987 height 17
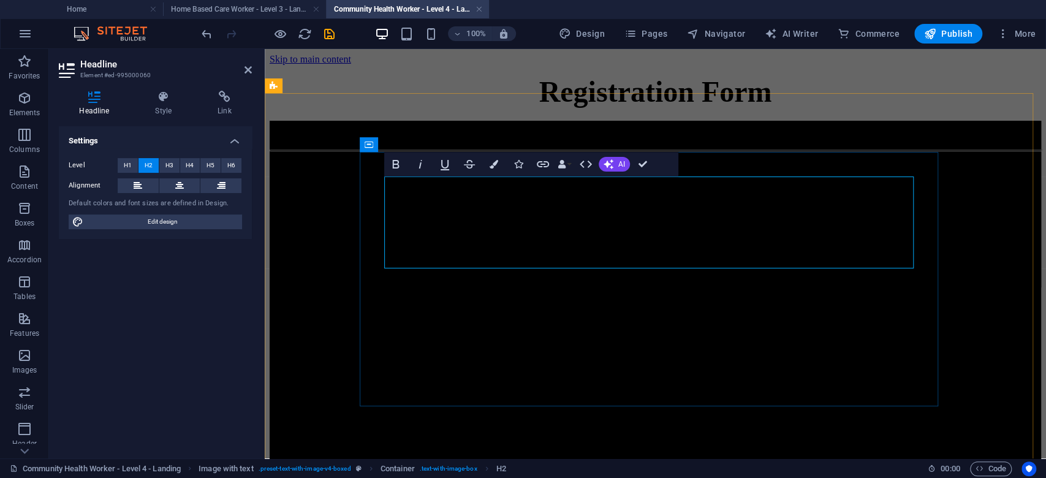
click at [563, 137] on span "– NQF Level 4 (SAQA ID: 64697)" at bounding box center [668, 129] width 210 height 16
drag, startPoint x: 472, startPoint y: 253, endPoint x: 788, endPoint y: 230, distance: 316.5
click at [788, 137] on h2 "Become a Certified Community Health Worker – NQF Level 4 (SAQA ID: 64697)" at bounding box center [656, 129] width 772 height 17
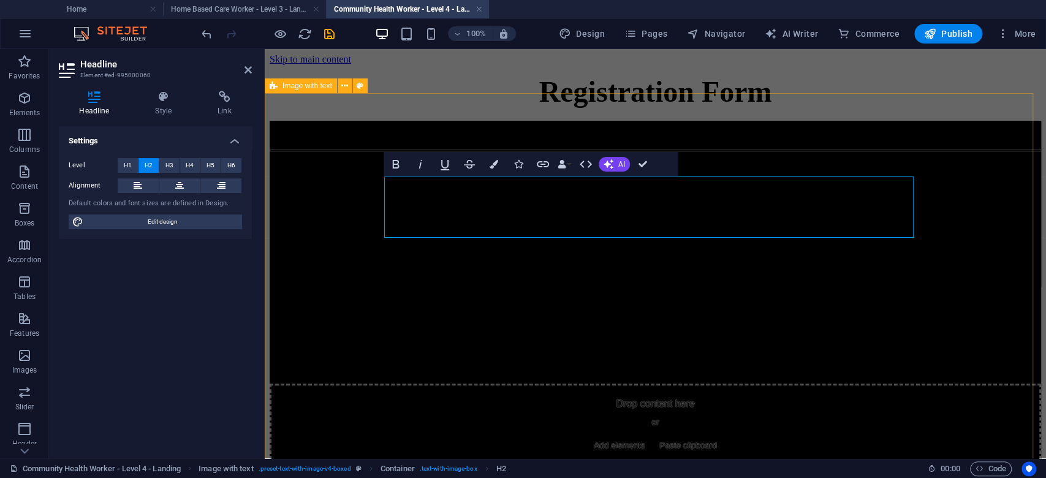
click at [979, 315] on div "Become a Certified Community Health Worker – NQF Level 4 NQF Level 3 (Credits 1…" at bounding box center [656, 296] width 772 height 350
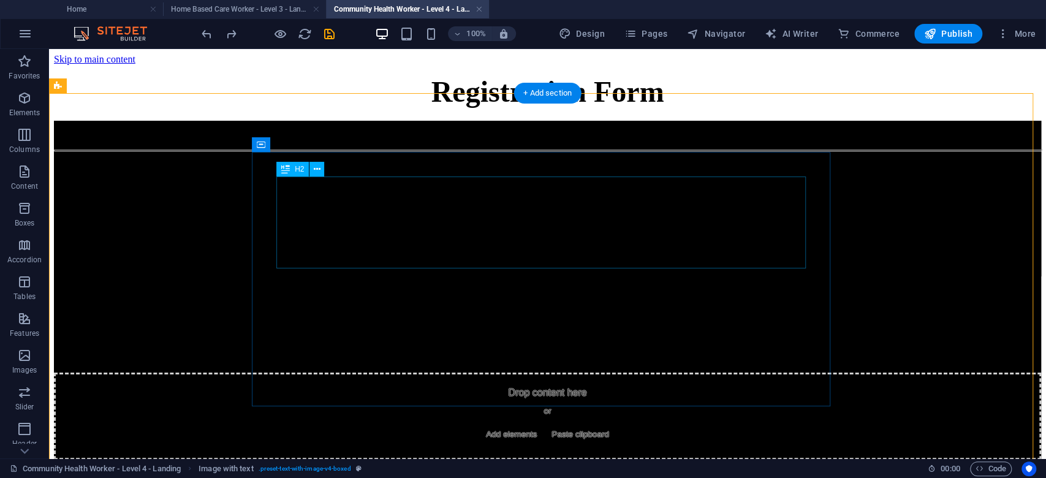
click at [492, 137] on div "Become a Certified Community Health Worker – NQF Level 4 (SAQA ID: 64697)" at bounding box center [547, 129] width 987 height 17
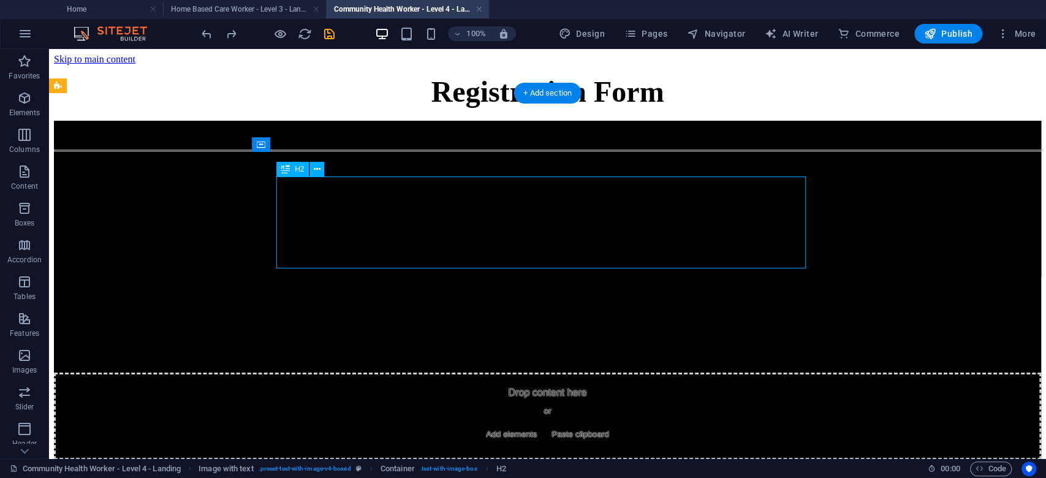
click at [492, 137] on div "Become a Certified Community Health Worker – NQF Level 4 (SAQA ID: 64697)" at bounding box center [547, 129] width 987 height 17
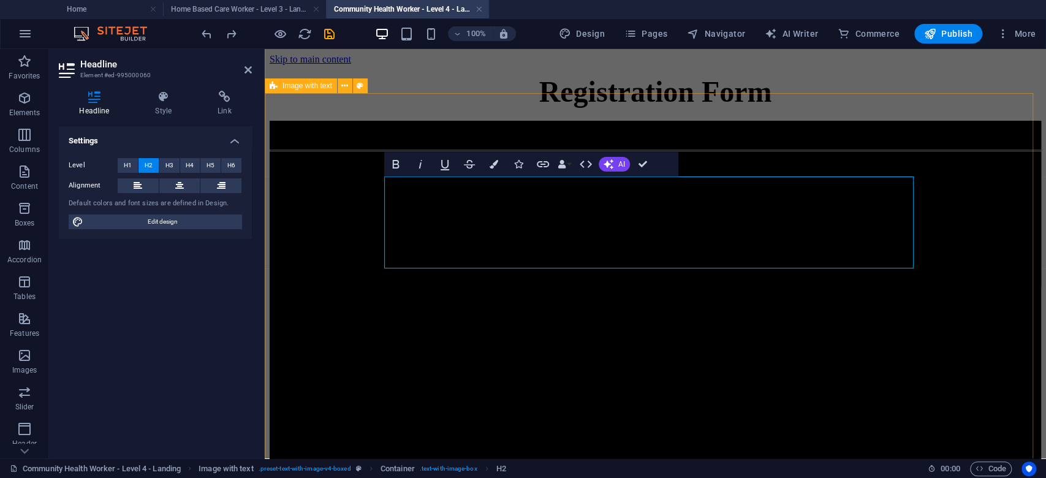
click at [339, 275] on div "Become a Certified Community Health Worker – NQF Level 4 (SAQA ID: 64697) NQF L…" at bounding box center [656, 363] width 772 height 485
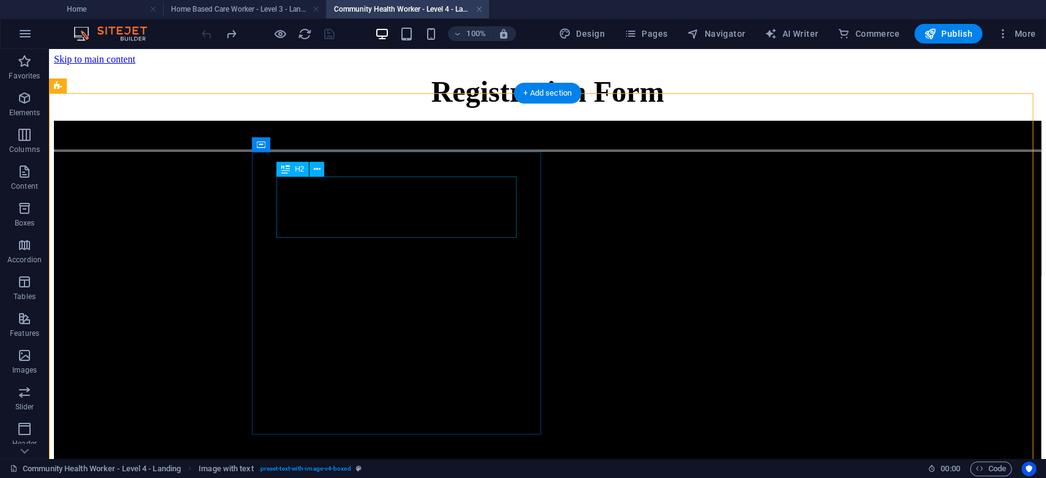
click at [402, 137] on div "Community Health wORKER" at bounding box center [547, 129] width 987 height 17
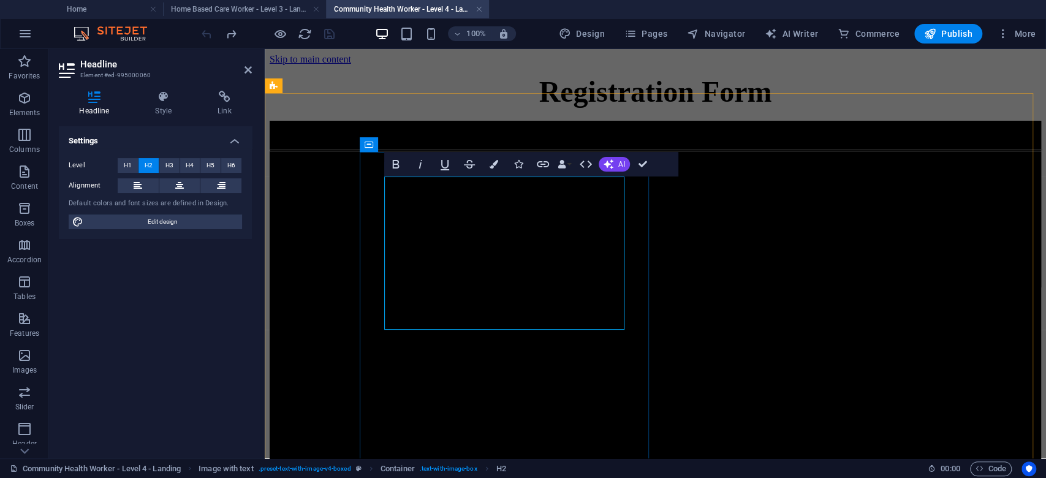
scroll to position [235, 4]
click at [506, 137] on span "Become a Certified Community Health Worker – NQF Level 4" at bounding box center [466, 129] width 392 height 16
drag, startPoint x: 576, startPoint y: 310, endPoint x: 382, endPoint y: 324, distance: 194.2
click at [382, 287] on div "Become a Certified Community Health Worker – NQF Level 4 Become a Certified Com…" at bounding box center [656, 204] width 772 height 167
click at [496, 166] on icon "button" at bounding box center [494, 164] width 9 height 9
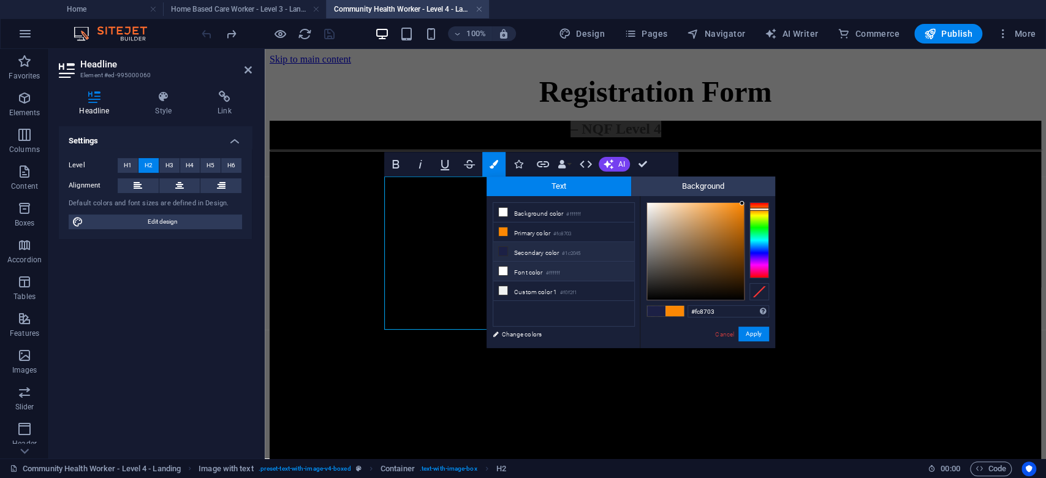
click at [550, 269] on small "#ffffff" at bounding box center [552, 273] width 15 height 9
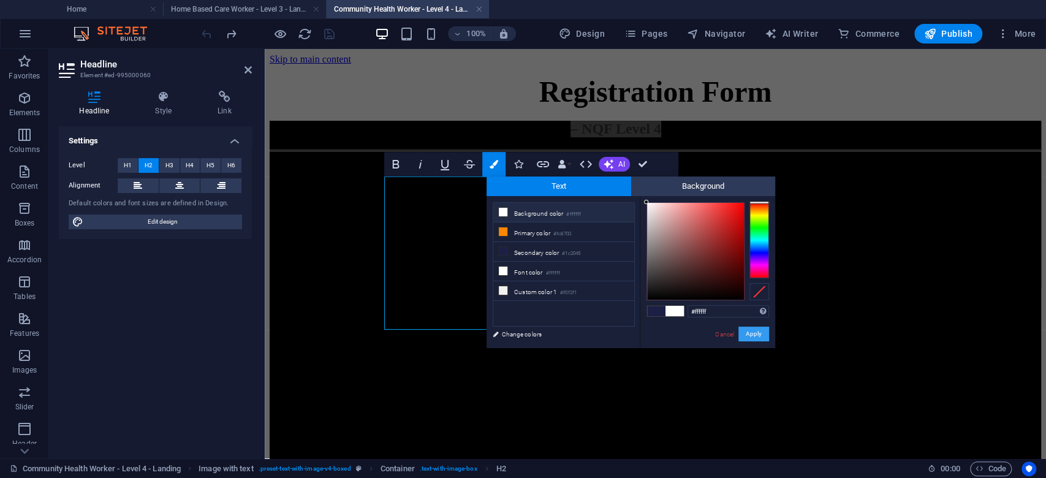
click at [765, 334] on button "Apply" at bounding box center [754, 334] width 31 height 15
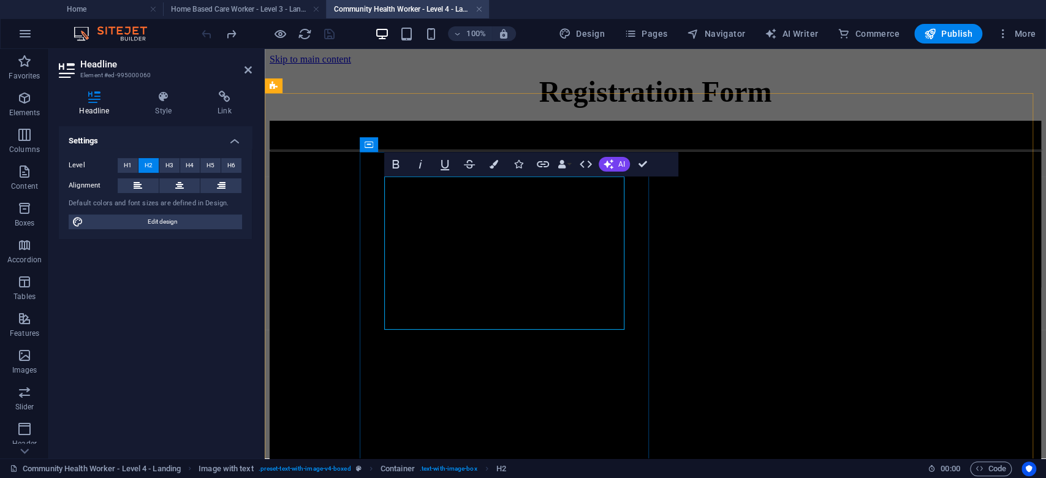
click at [477, 137] on span "Become a Certified Community Health Worker – NQF Level 4" at bounding box center [464, 129] width 388 height 16
drag, startPoint x: 516, startPoint y: 228, endPoint x: 389, endPoint y: 203, distance: 129.2
click at [389, 137] on h2 "Become a Certified Community Health Worker – NQF Level 4" at bounding box center [656, 129] width 772 height 17
click at [494, 167] on icon "button" at bounding box center [494, 164] width 9 height 9
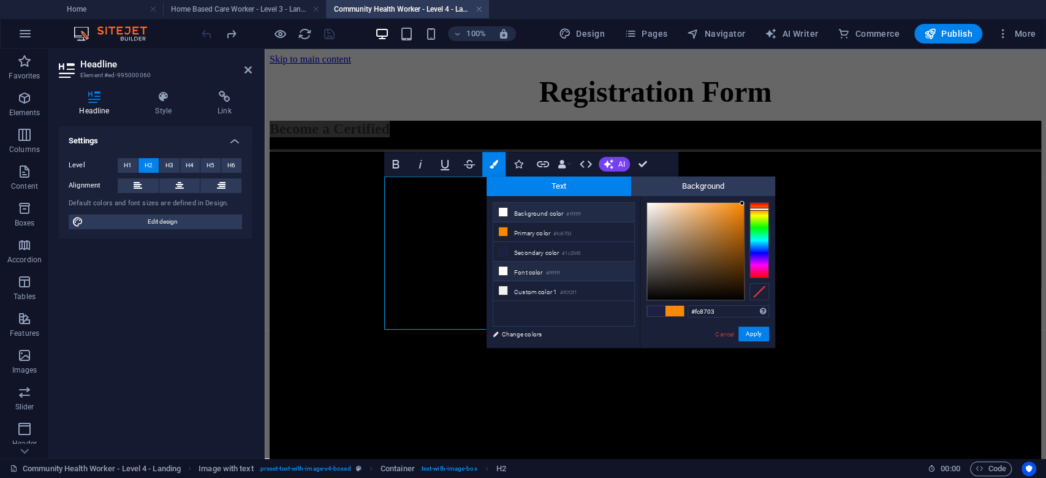
click at [538, 272] on li "Font color #ffffff" at bounding box center [563, 272] width 141 height 20
type input "#ffffff"
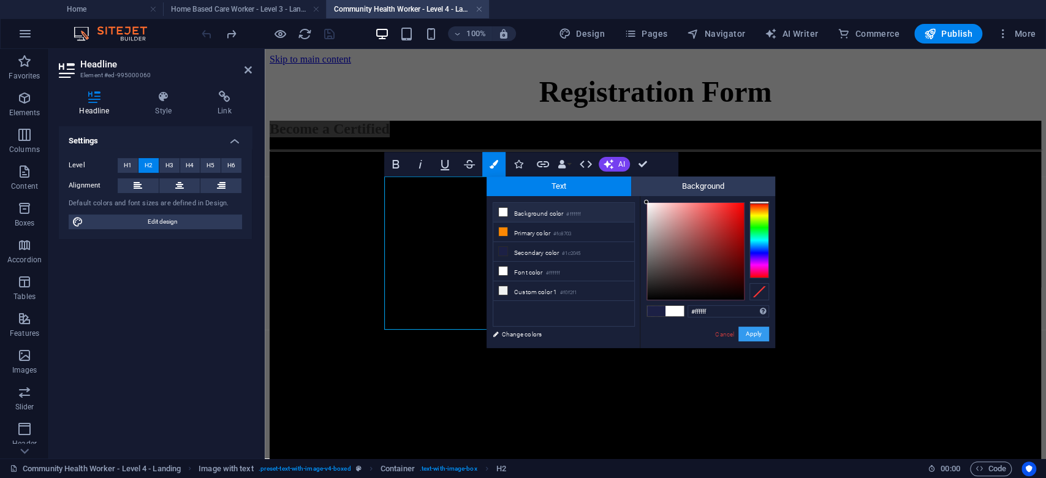
click at [762, 336] on button "Apply" at bounding box center [754, 334] width 31 height 15
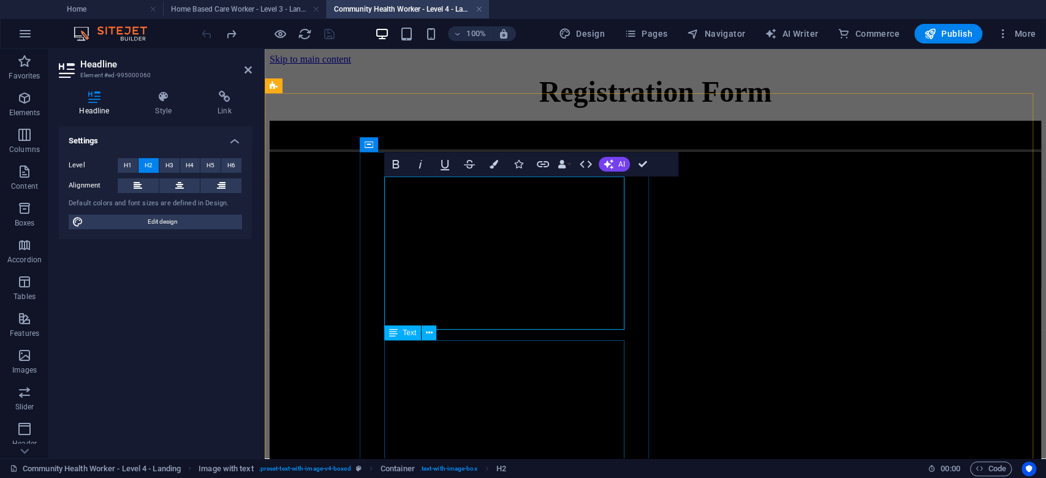
click at [531, 287] on div "NQF Level 3 (Credits 135) Duration: 12 Months Price: R18,600.00 Entry Requireme…" at bounding box center [656, 224] width 772 height 126
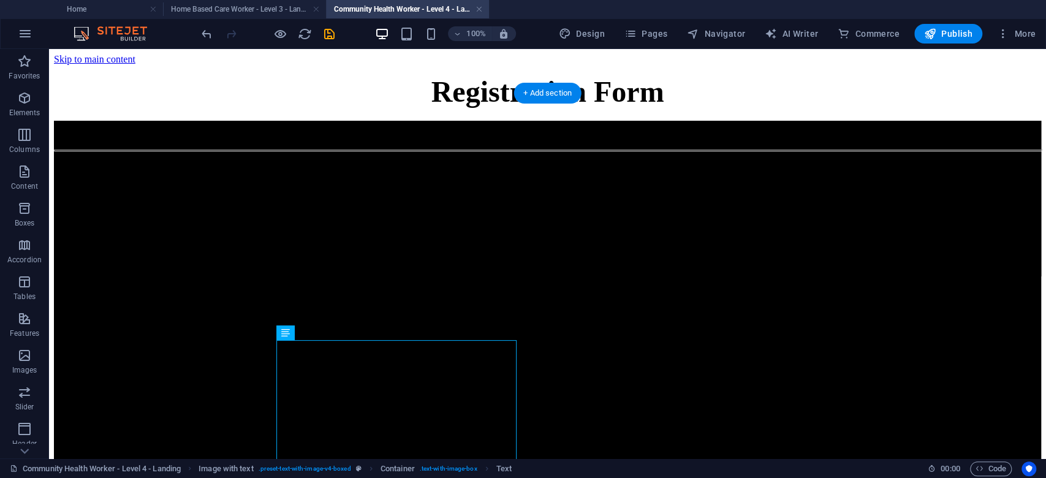
scroll to position [82, 0]
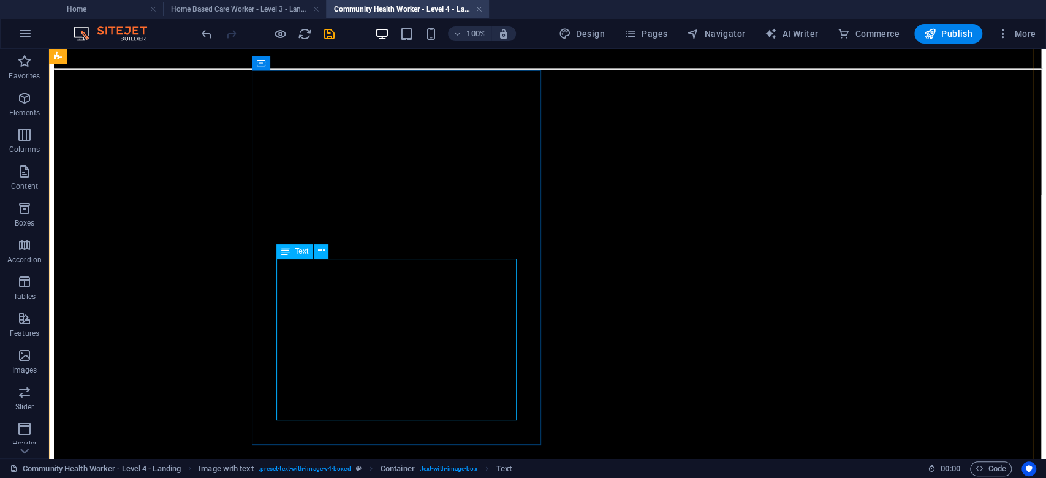
click at [374, 195] on div "NQF Level 3 (Credits 135) Duration: 12 Months Price: R18,600.00 Entry Requireme…" at bounding box center [547, 137] width 987 height 115
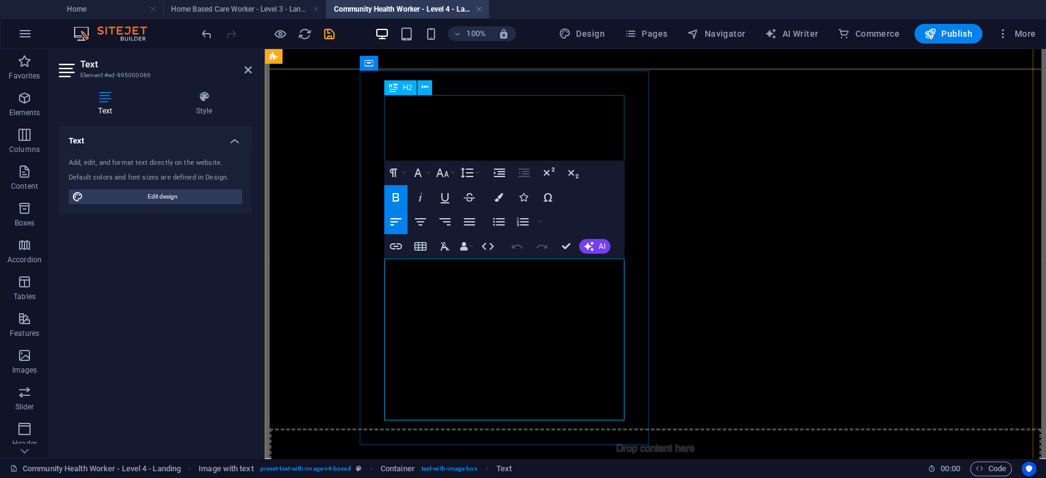
click at [552, 56] on div "Become a Certified Community Health Worker – NQF Level 4" at bounding box center [656, 47] width 772 height 17
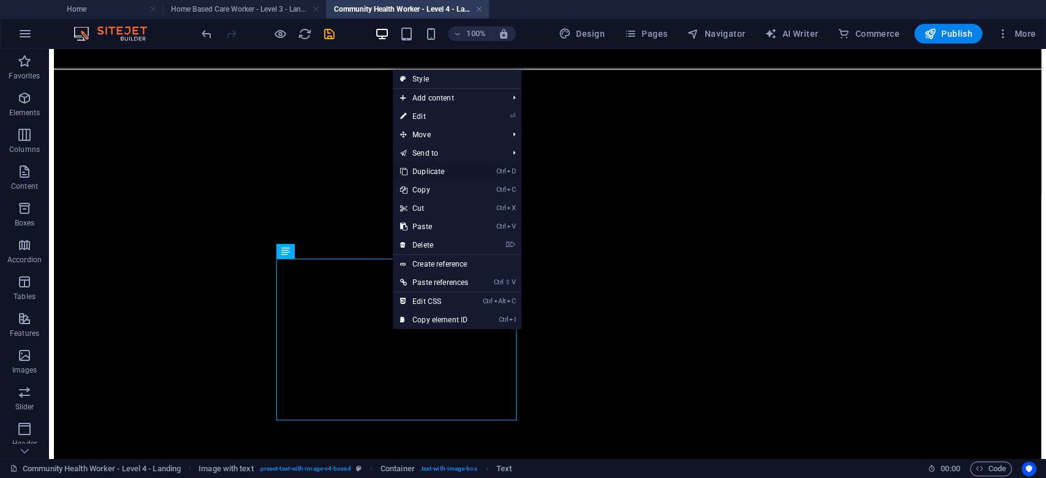
click at [436, 169] on link "Ctrl D Duplicate" at bounding box center [434, 171] width 83 height 18
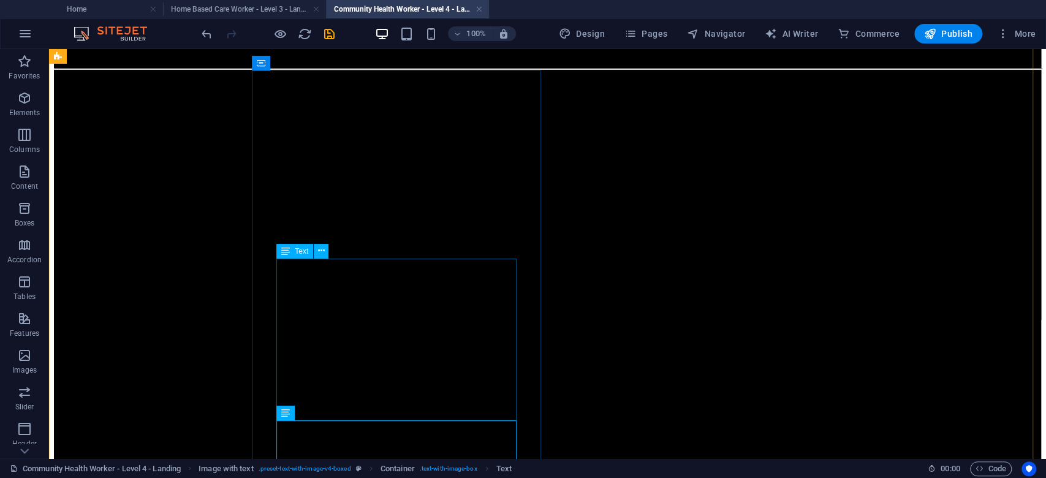
click at [327, 195] on div "NQF Level 3 (Credits 135) Duration: 12 Months Price: R18,600.00 Entry Requireme…" at bounding box center [547, 137] width 987 height 115
click at [344, 195] on div "NQF Level 3 (Credits 135) Duration: 12 Months Price: R18,600.00 Entry Requireme…" at bounding box center [547, 137] width 987 height 115
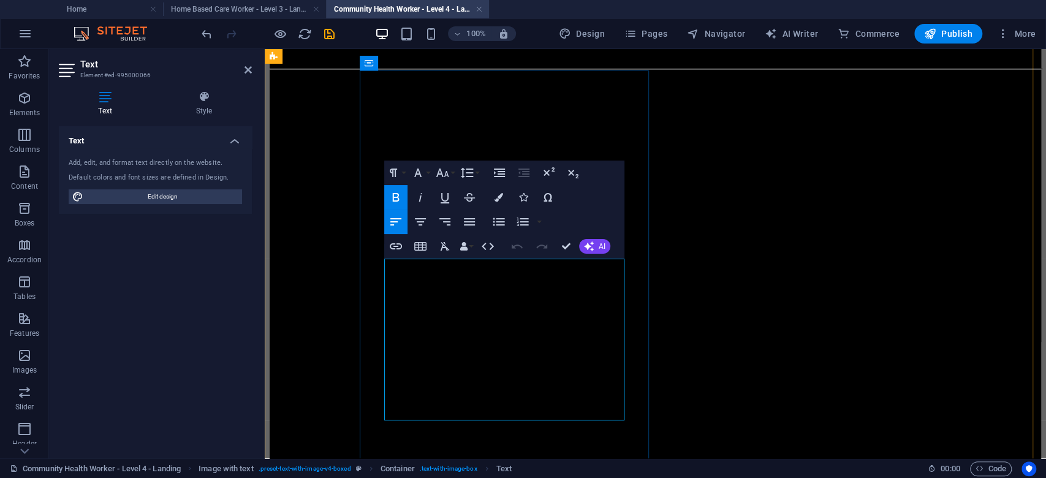
click at [474, 153] on span "Entry Requirement: Grade 9, RPL Recognition of Prior Learning, ID, Passport wit…" at bounding box center [468, 147] width 397 height 10
click at [504, 153] on span "Entry Requirement: Grade 9, RPL Recognition of Prior Learning, ID, Passport wit…" at bounding box center [468, 147] width 397 height 10
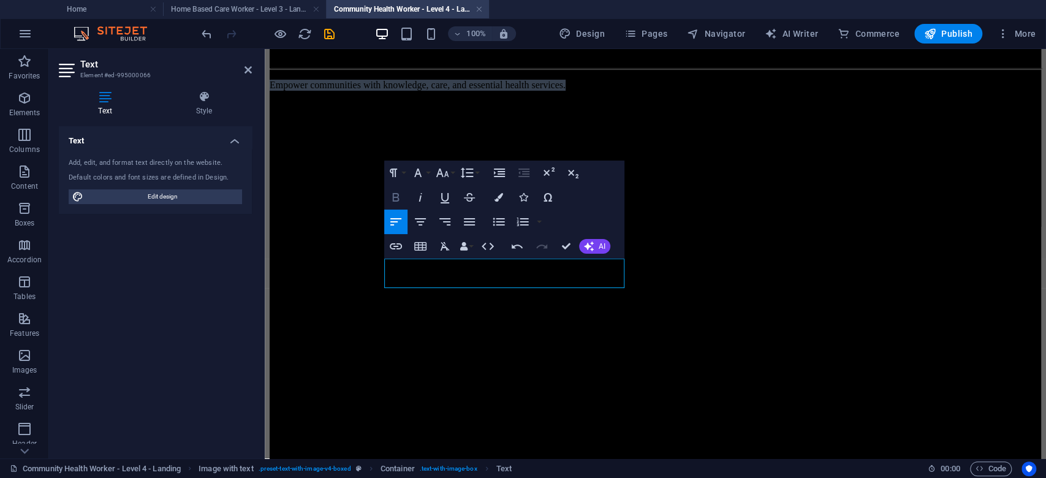
click at [392, 194] on icon "button" at bounding box center [396, 197] width 15 height 15
click at [418, 193] on icon "button" at bounding box center [420, 197] width 15 height 15
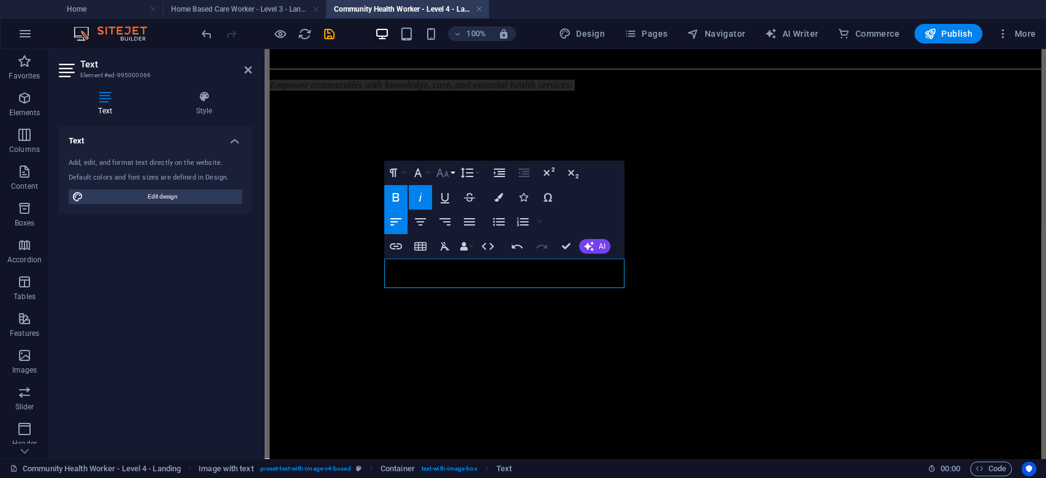
click at [442, 174] on icon "button" at bounding box center [442, 173] width 13 height 9
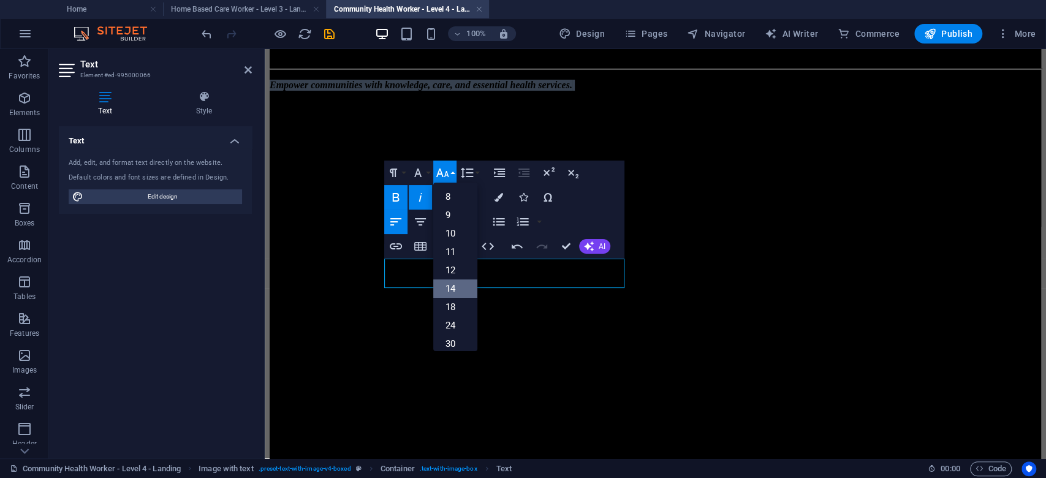
click at [463, 286] on link "14" at bounding box center [455, 288] width 44 height 18
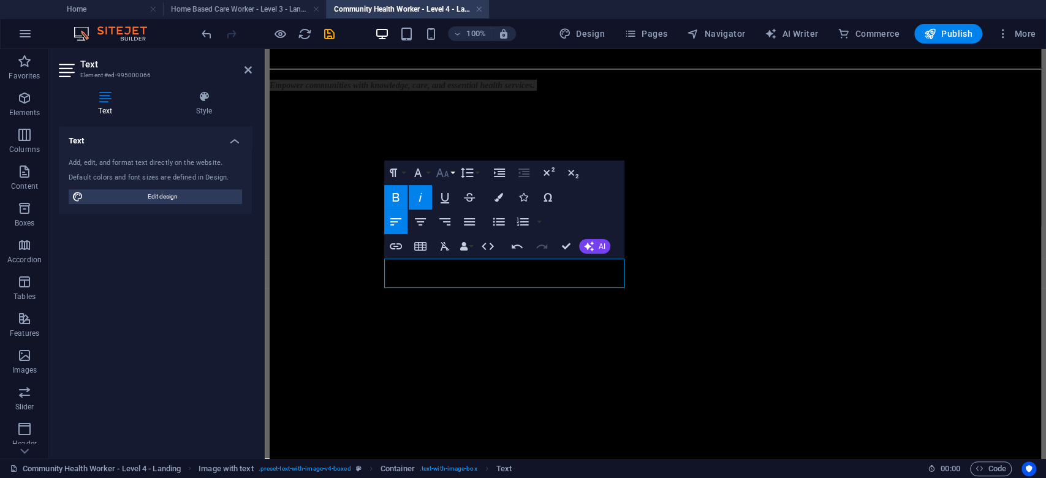
click at [444, 175] on icon "button" at bounding box center [442, 172] width 15 height 15
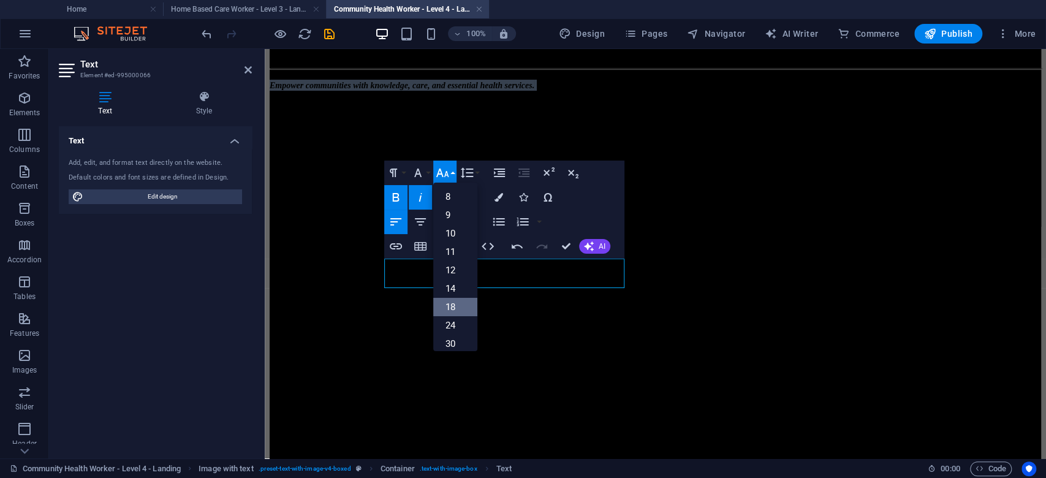
click at [456, 310] on link "18" at bounding box center [455, 307] width 44 height 18
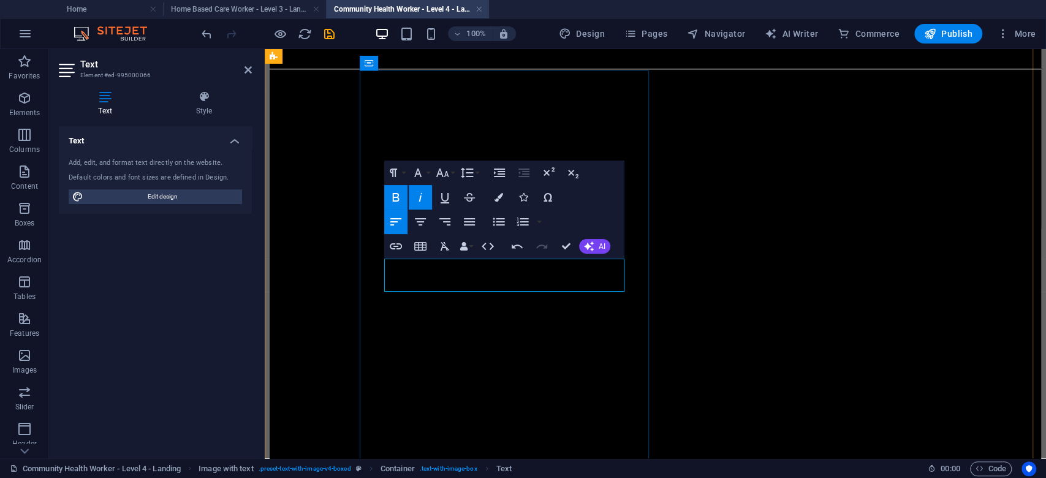
click at [548, 93] on p "Empower communities with knowledge, care, and essential health services." at bounding box center [656, 86] width 772 height 13
click at [545, 229] on div "NQF Level 3 (Credits 135) Duration: 12 Months Price: R18,600.00 Entry Requireme…" at bounding box center [656, 165] width 772 height 126
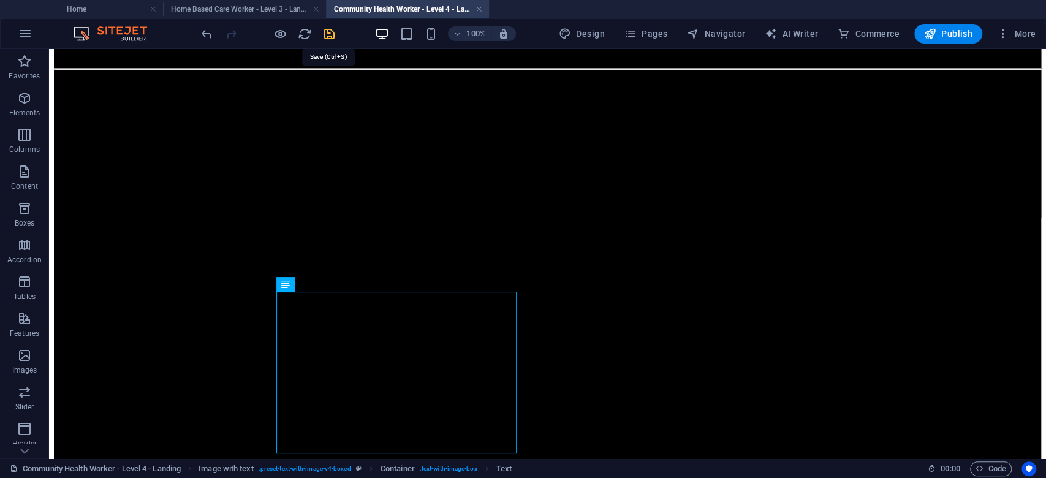
click at [332, 29] on icon "save" at bounding box center [329, 34] width 14 height 14
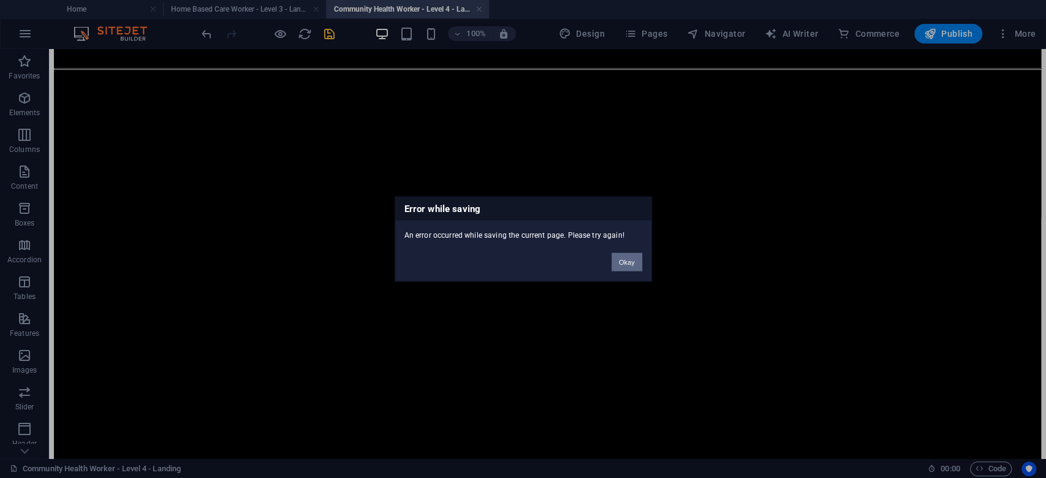
click at [629, 260] on button "Okay" at bounding box center [627, 262] width 31 height 18
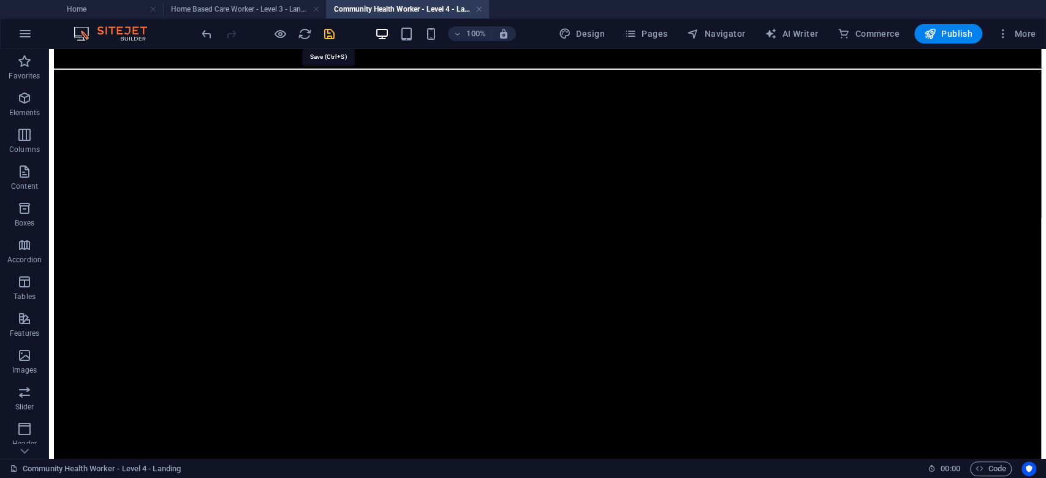
click at [332, 32] on icon "save" at bounding box center [329, 34] width 14 height 14
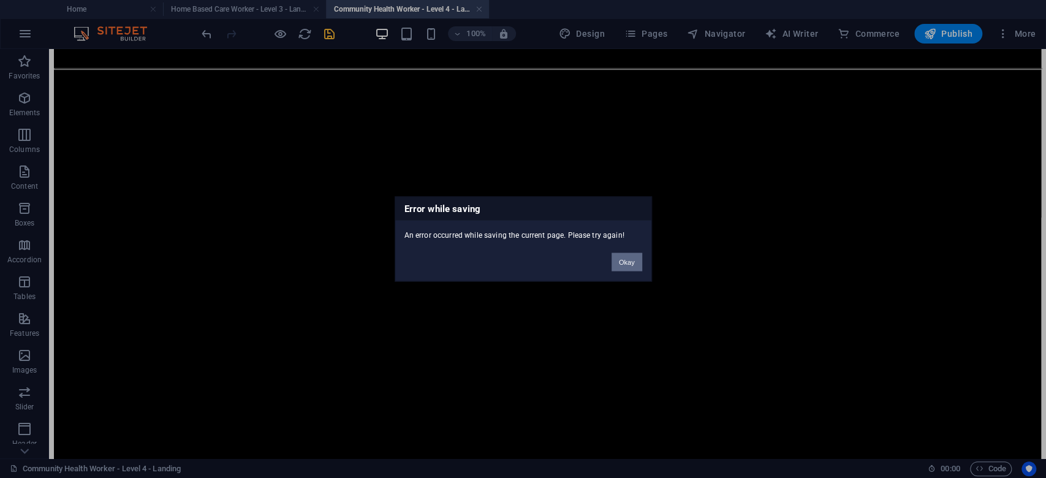
click at [640, 258] on button "Okay" at bounding box center [627, 262] width 31 height 18
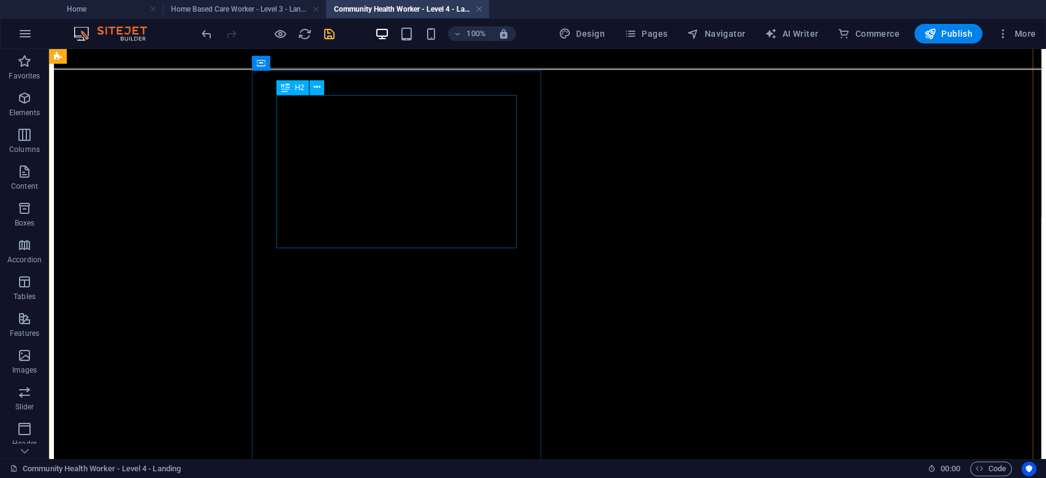
click at [368, 56] on div "Become a Certified Community Health Worker – NQF Level 4" at bounding box center [547, 47] width 987 height 17
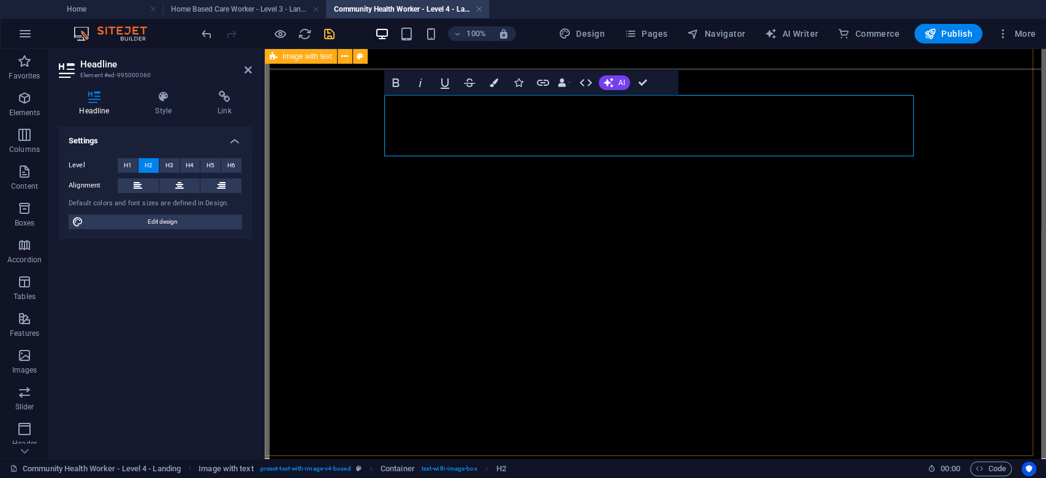
click at [308, 200] on div "Become a Certified Community Health Worker – NQF Level 4 Empower communities wi…" at bounding box center [656, 309] width 772 height 541
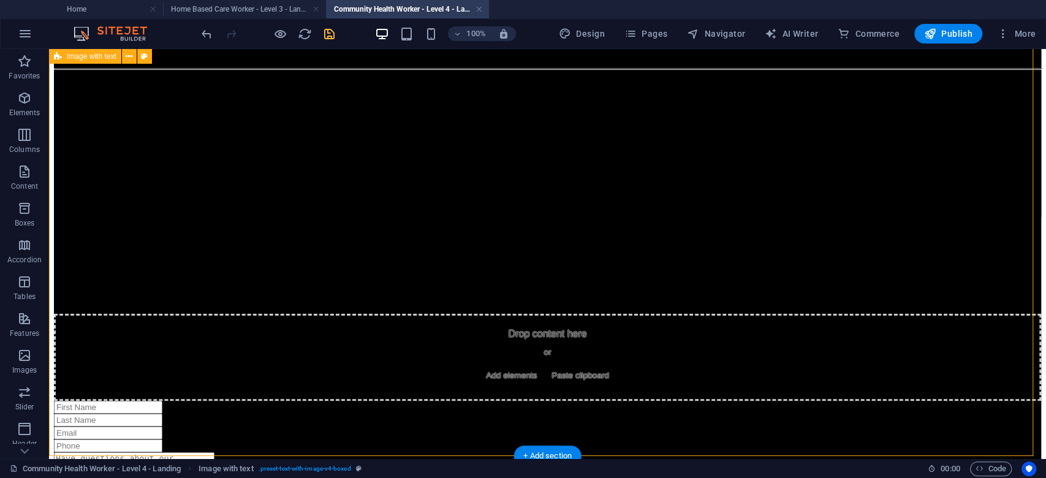
click at [888, 222] on div "Become a Certified Community Health Worker – NQF Level 4 Empower communities wi…" at bounding box center [547, 220] width 987 height 362
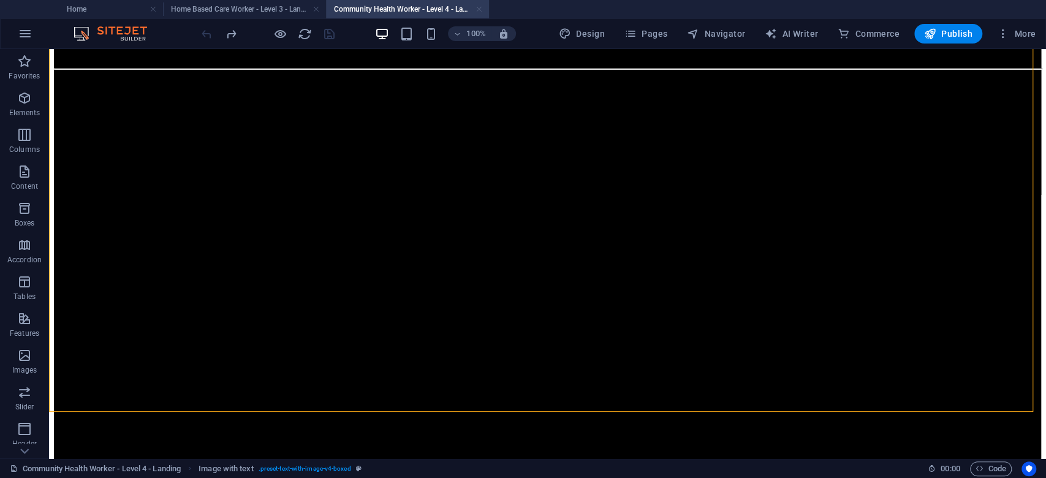
click at [481, 10] on link at bounding box center [479, 10] width 7 height 12
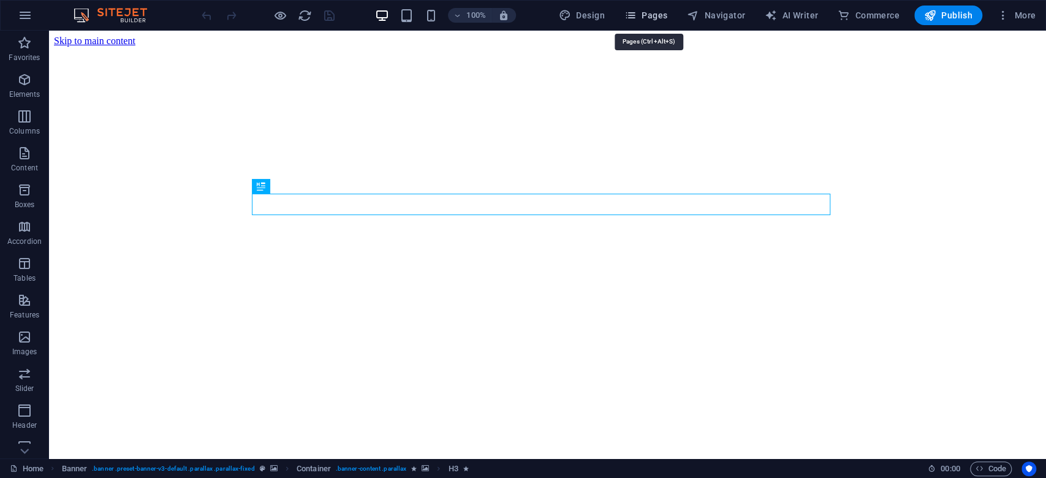
click at [646, 12] on span "Pages" at bounding box center [646, 15] width 43 height 12
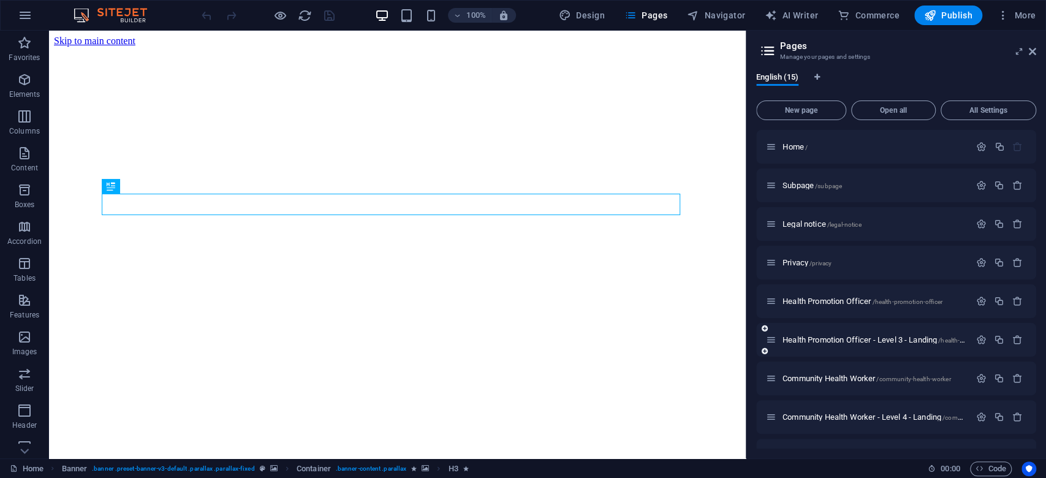
scroll to position [82, 0]
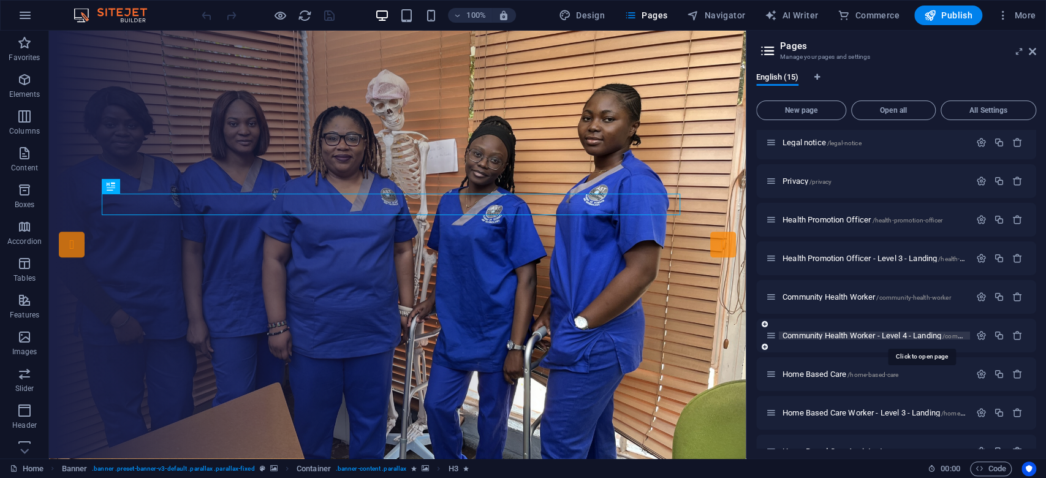
click at [851, 331] on span "Community Health Worker - Level 4 - Landing /community-health-worker-level-4-la…" at bounding box center [921, 335] width 277 height 9
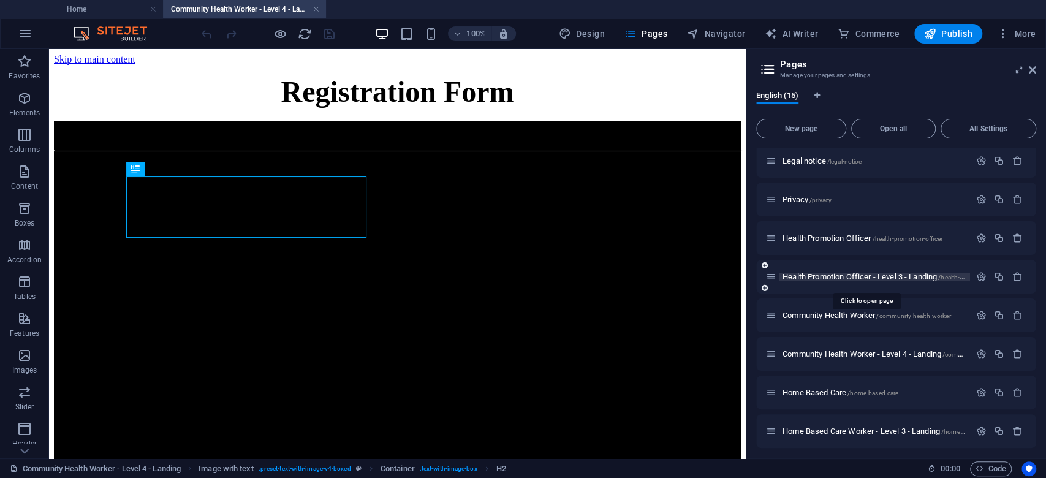
scroll to position [163, 0]
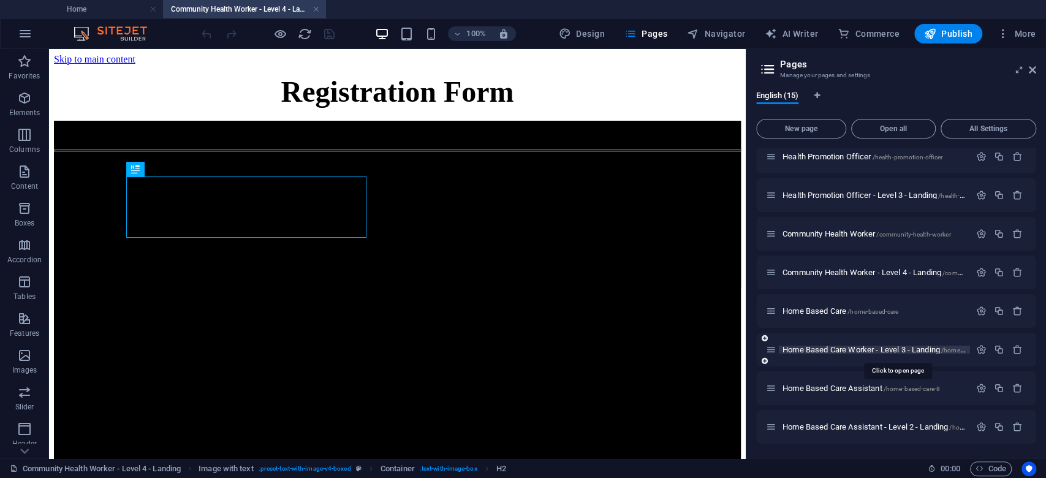
click at [851, 348] on span "Home Based Care Worker - Level 3 - Landing /home-based-care-level-3" at bounding box center [897, 349] width 229 height 9
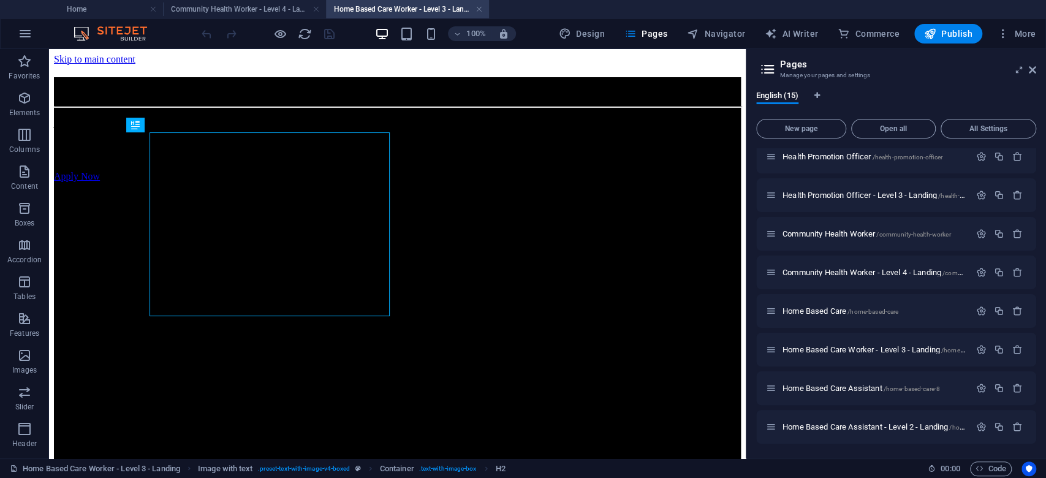
scroll to position [0, 0]
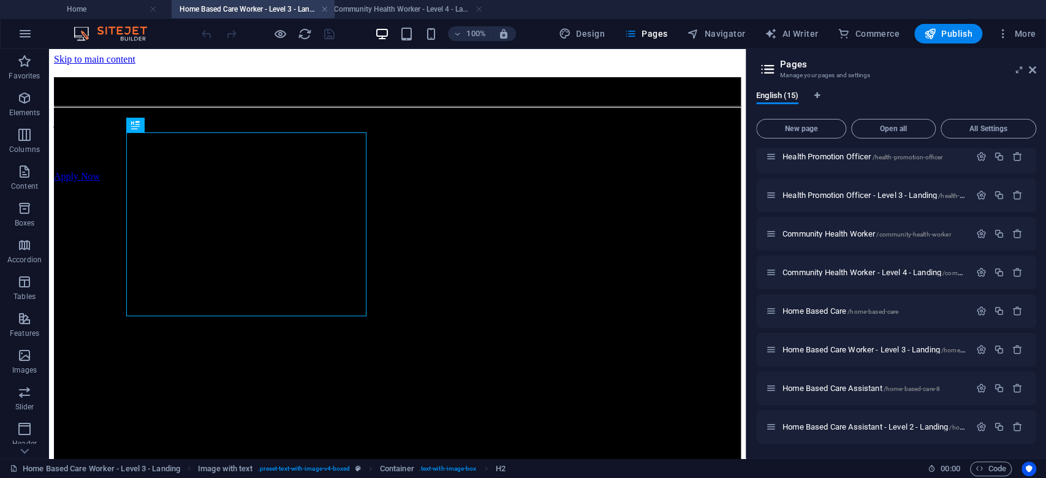
drag, startPoint x: 373, startPoint y: 9, endPoint x: 219, endPoint y: 20, distance: 154.8
click at [387, 7] on h4 "Community Health Worker - Level 4 - Landing" at bounding box center [407, 8] width 163 height 13
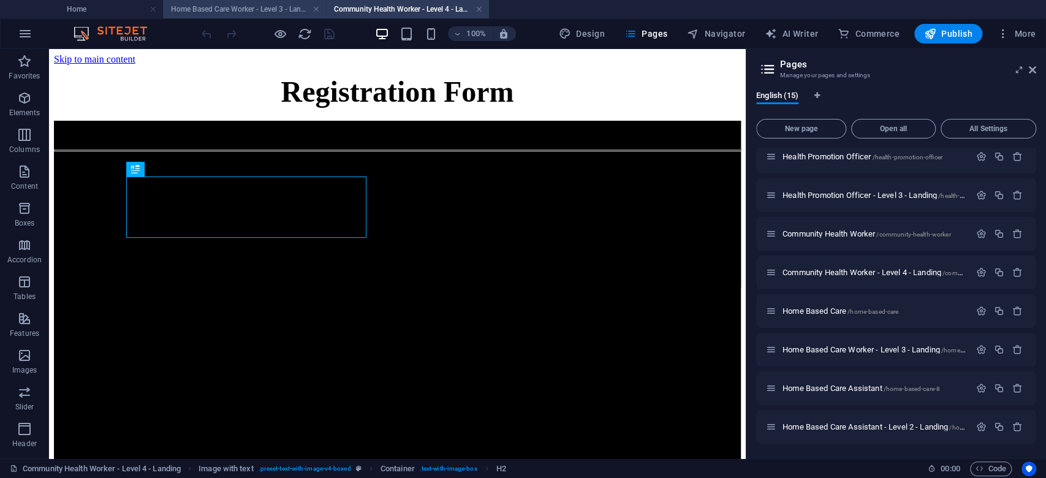
click at [262, 4] on h4 "Home Based Care Worker - Level 3 - Landing" at bounding box center [244, 8] width 163 height 13
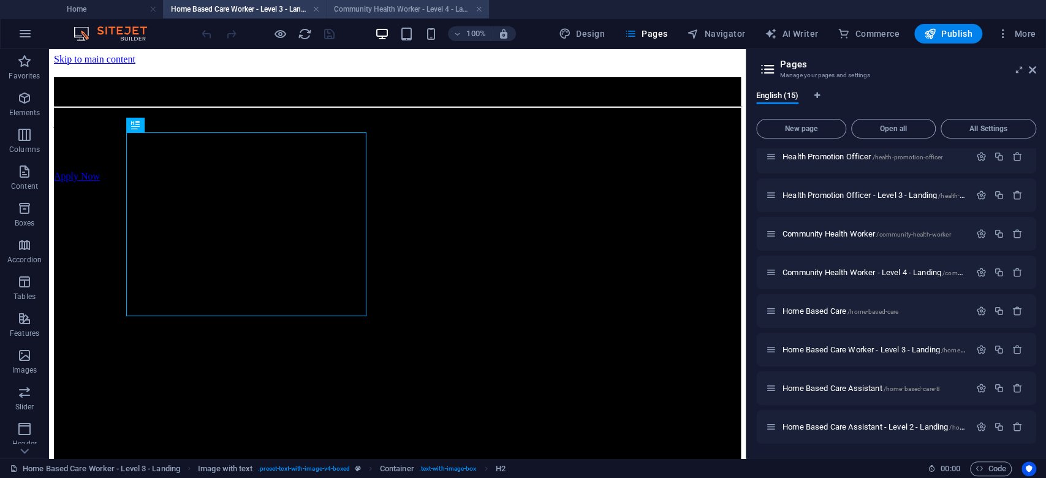
click at [382, 9] on h4 "Community Health Worker - Level 4 - Landing" at bounding box center [407, 8] width 163 height 13
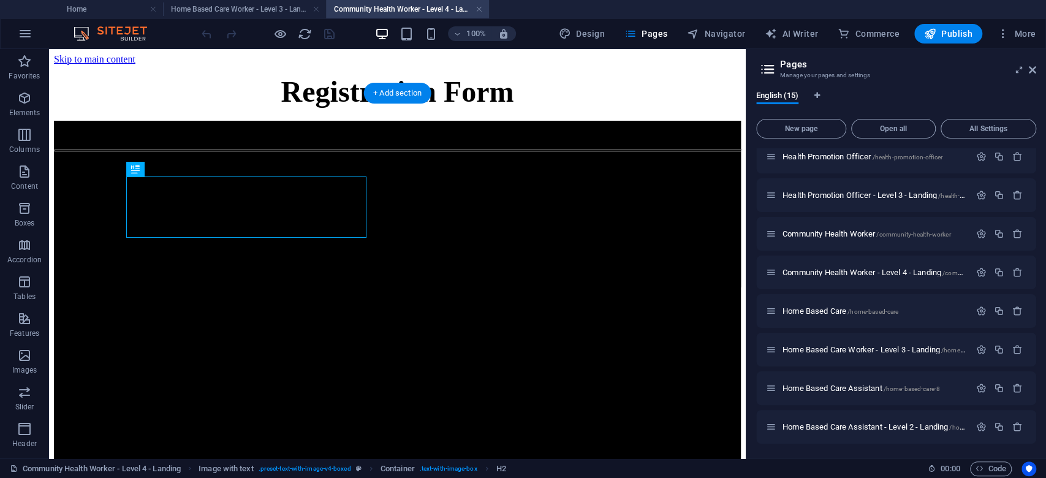
click at [568, 297] on figure at bounding box center [397, 297] width 687 height 0
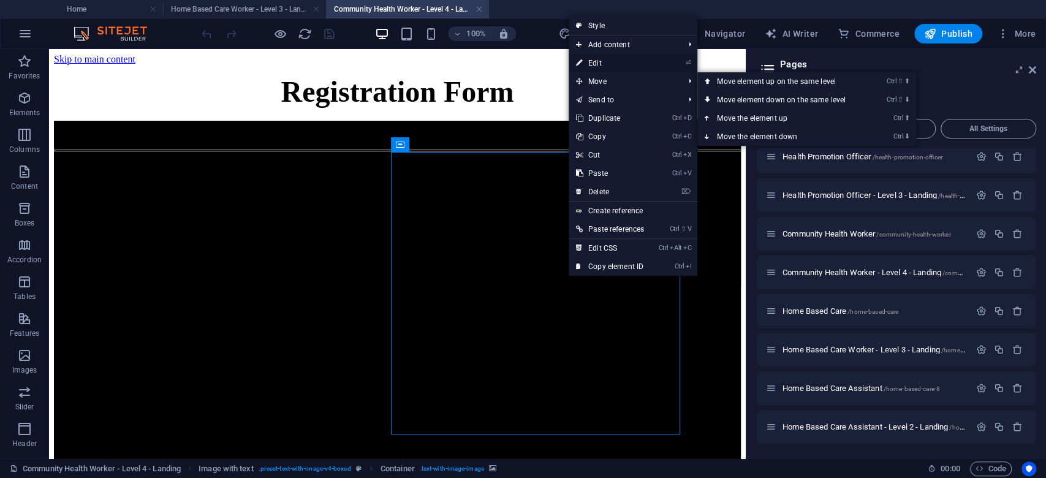
click at [602, 61] on link "⏎ Edit" at bounding box center [610, 63] width 83 height 18
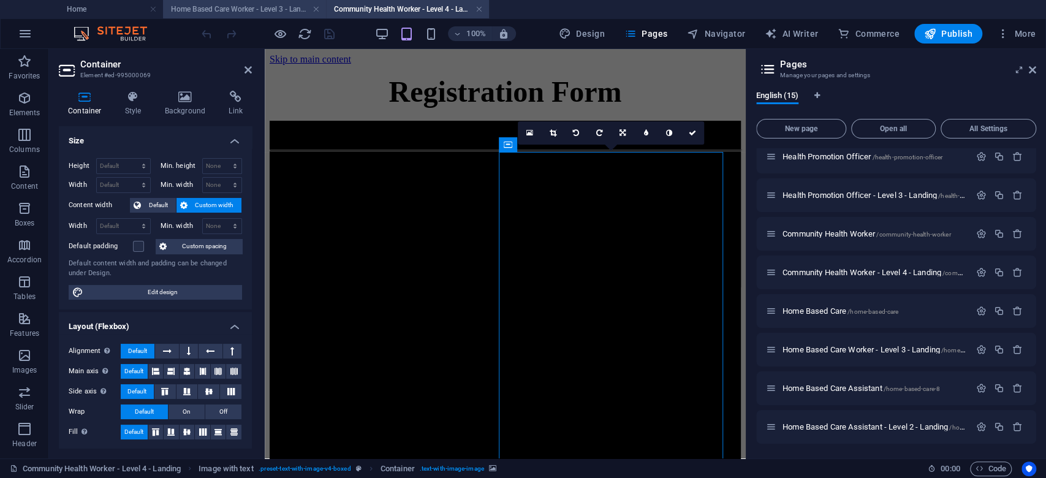
click at [288, 15] on h4 "Home Based Care Worker - Level 3 - Landing" at bounding box center [244, 8] width 163 height 13
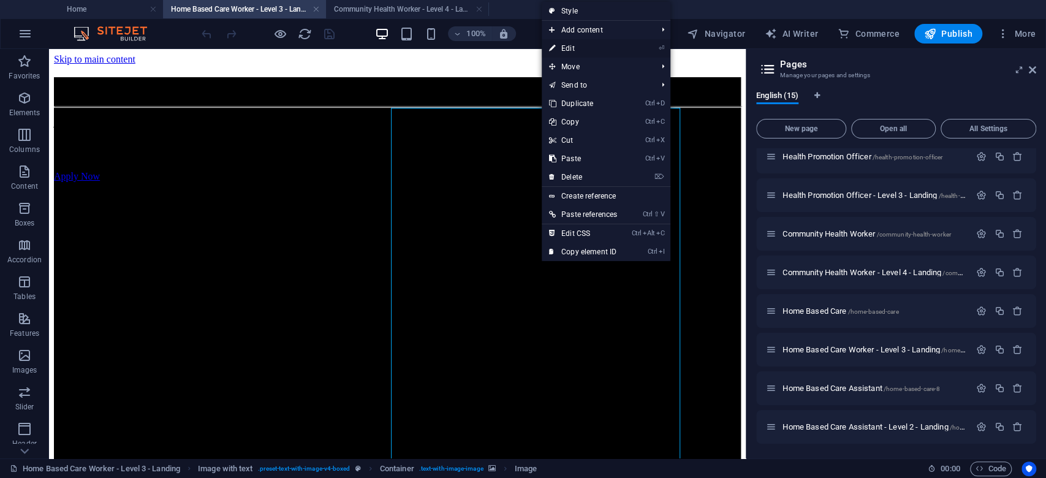
click at [597, 51] on link "⏎ Edit" at bounding box center [583, 48] width 83 height 18
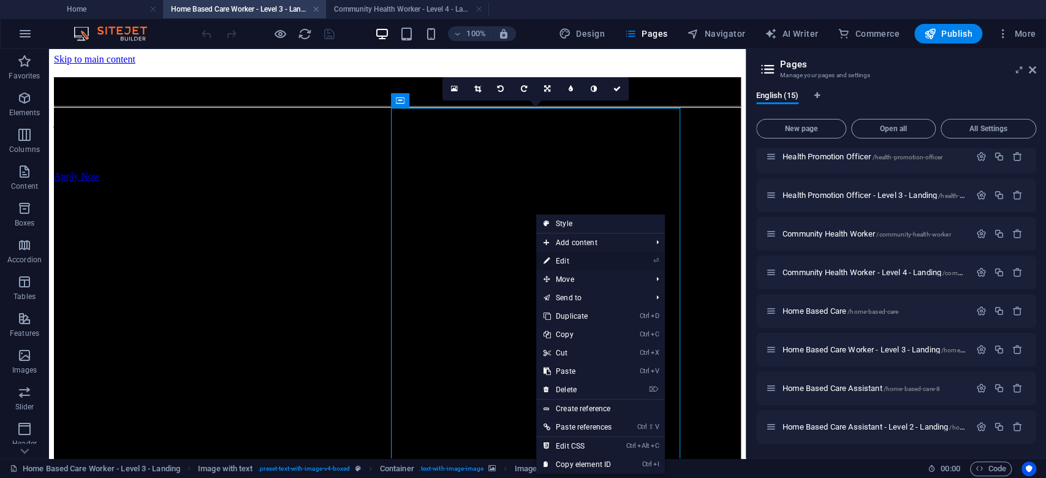
click at [608, 260] on link "⏎ Edit" at bounding box center [577, 261] width 83 height 18
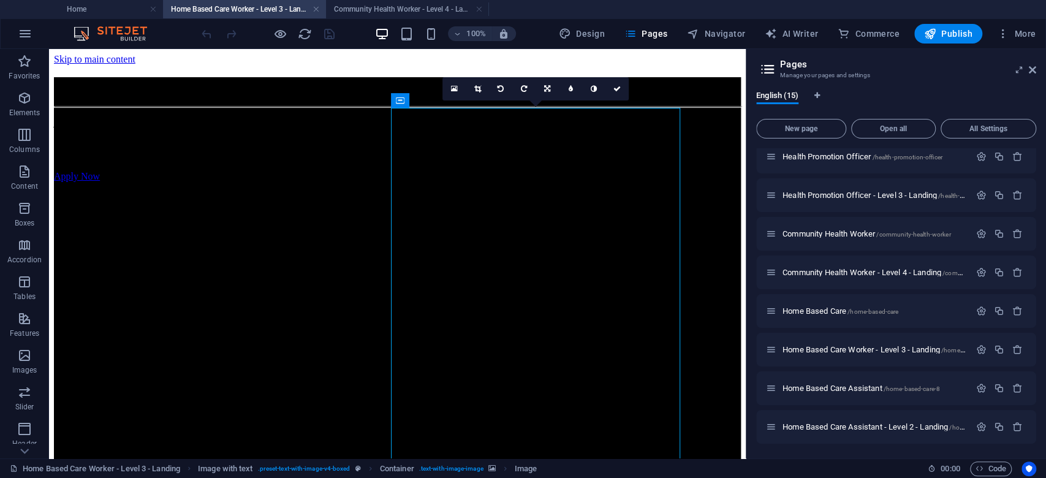
click at [454, 101] on div "16:10 16:9 4:3 1:1 1:2 0" at bounding box center [536, 88] width 186 height 23
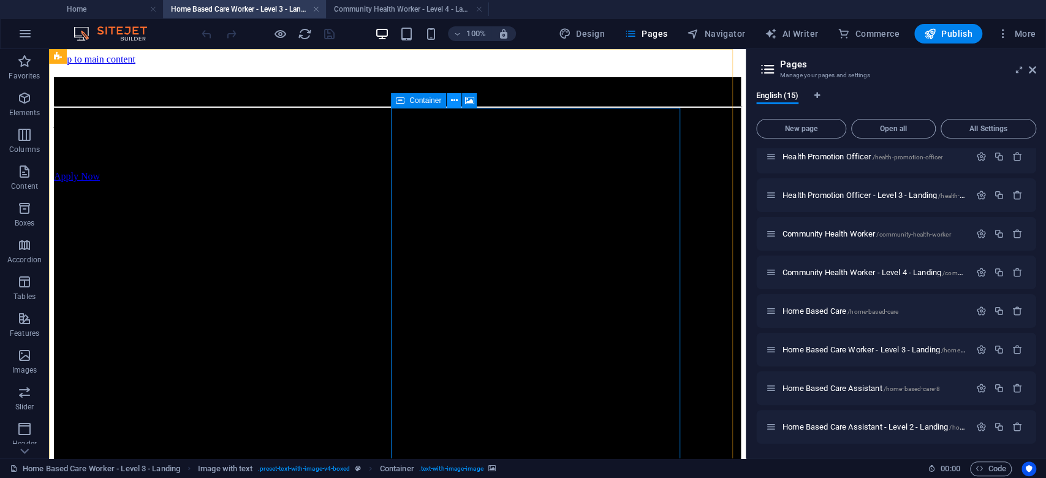
click at [455, 100] on icon at bounding box center [454, 100] width 7 height 13
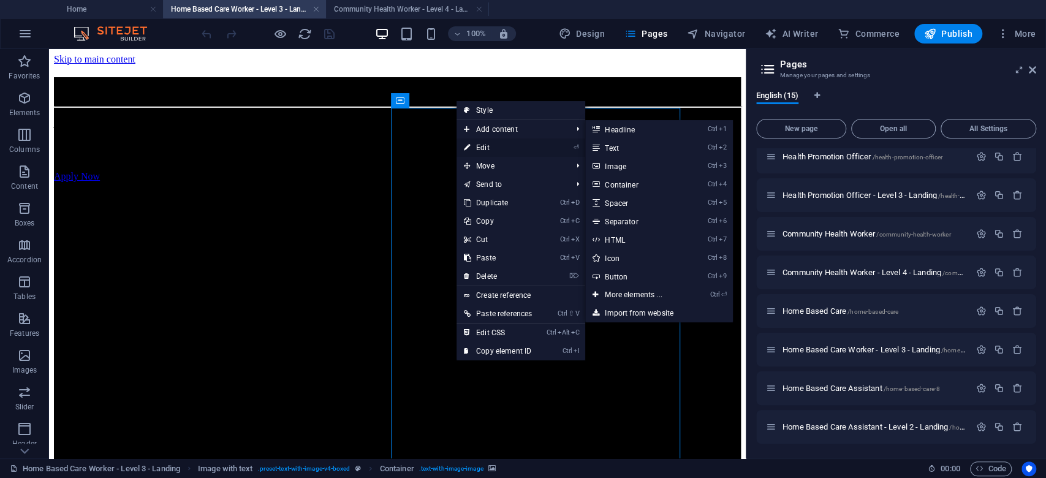
click at [485, 147] on link "⏎ Edit" at bounding box center [498, 148] width 83 height 18
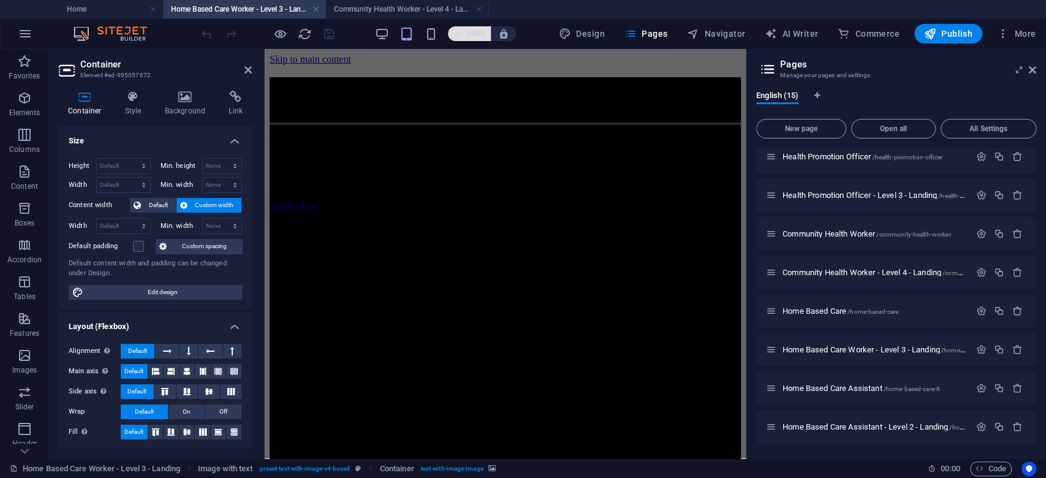
click at [469, 34] on h6 "100%" at bounding box center [476, 33] width 20 height 15
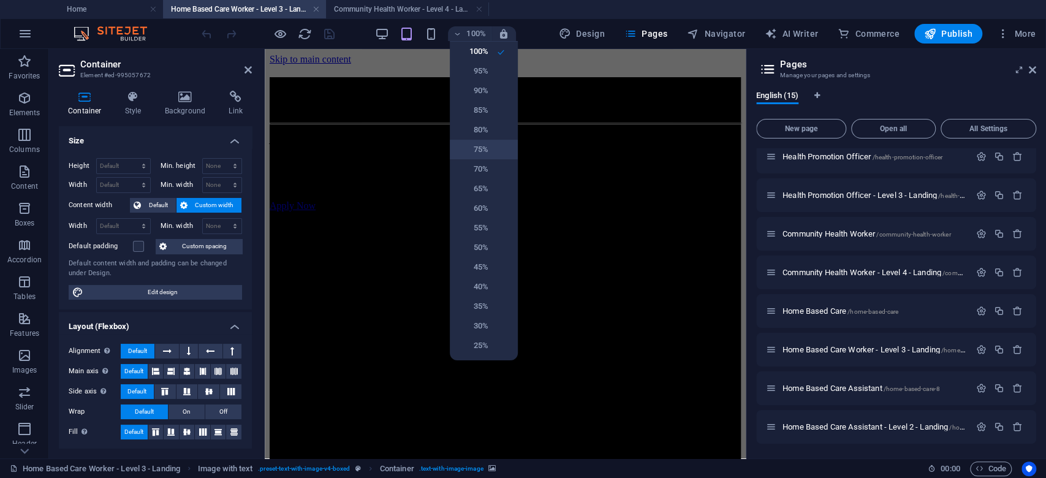
click at [484, 150] on h6 "75%" at bounding box center [472, 149] width 31 height 15
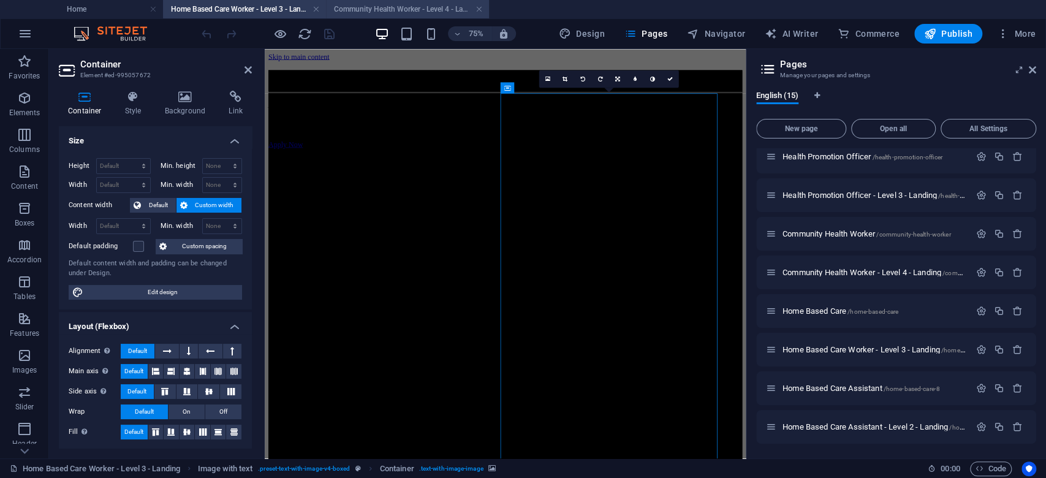
click at [397, 4] on h4 "Community Health Worker - Level 4 - Landing" at bounding box center [407, 8] width 163 height 13
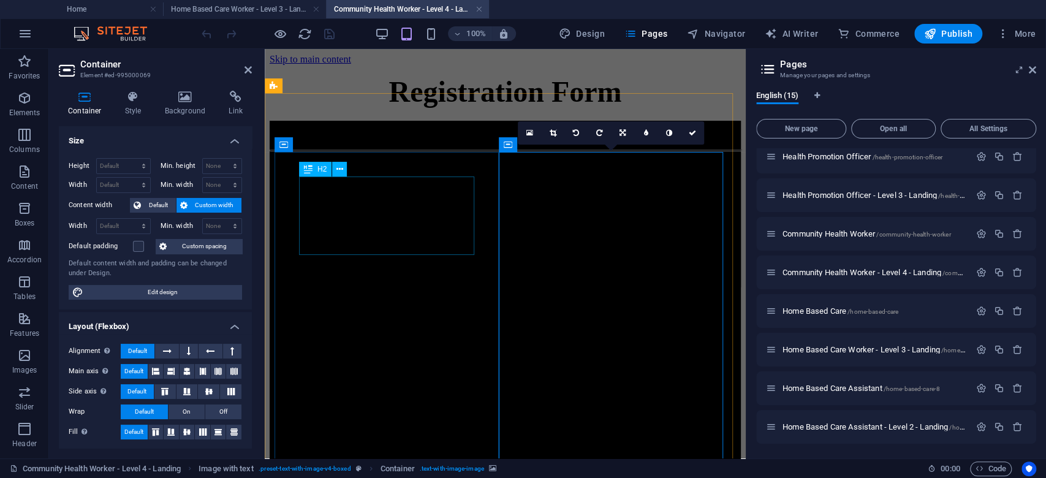
click at [370, 137] on div "Community Health wORKER" at bounding box center [505, 129] width 471 height 17
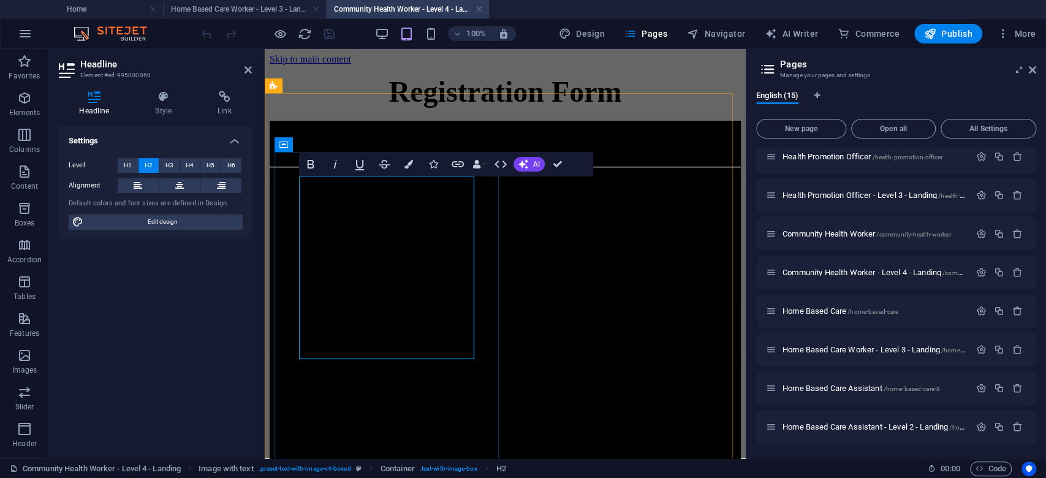
scroll to position [427, 2]
drag, startPoint x: 414, startPoint y: 351, endPoint x: 398, endPoint y: 300, distance: 53.1
click at [398, 154] on h2 "Become a Certified Community Health Worker – NQF Level 4 (SAQA ID: 64697)" at bounding box center [505, 137] width 471 height 33
click at [405, 169] on button "Colors" at bounding box center [408, 164] width 23 height 25
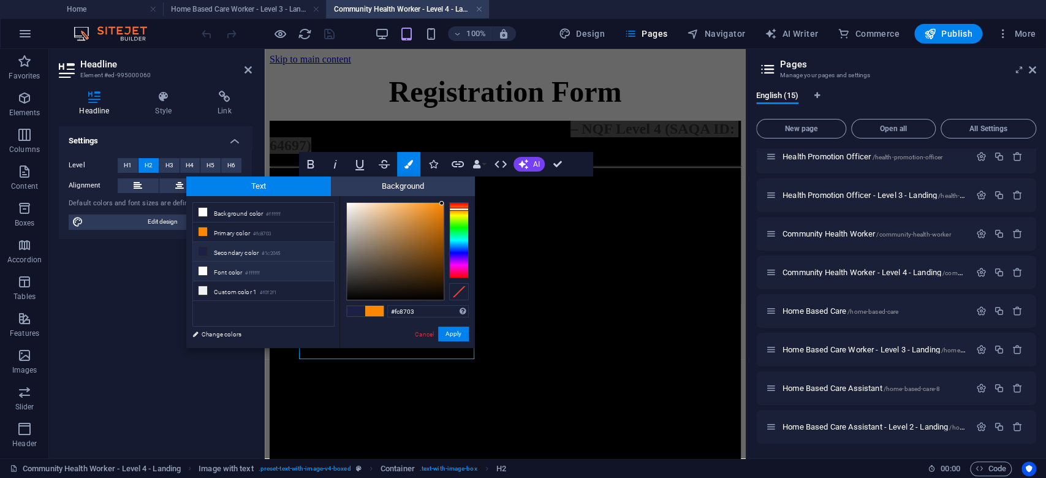
click at [268, 267] on li "Font color #ffffff" at bounding box center [263, 272] width 141 height 20
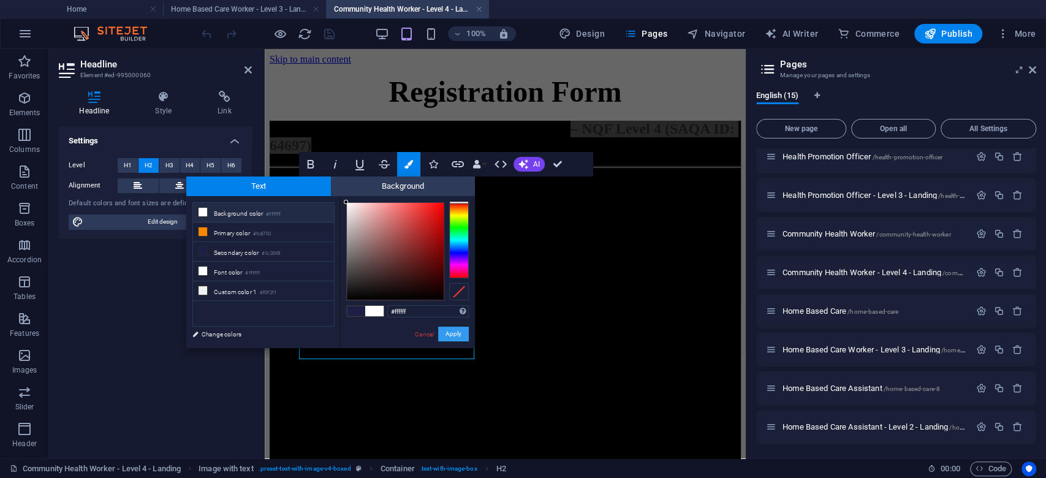
click at [460, 330] on button "Apply" at bounding box center [453, 334] width 31 height 15
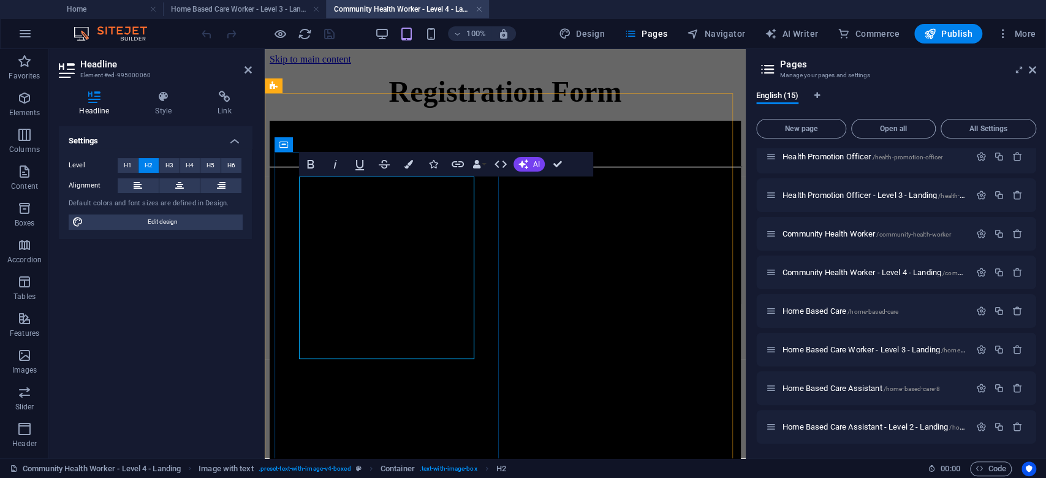
click at [395, 154] on h2 "Become a Certified Community Health Worker – NQF Level 4 (SAQA ID: 64697)" at bounding box center [505, 137] width 471 height 33
drag, startPoint x: 413, startPoint y: 220, endPoint x: 301, endPoint y: 191, distance: 116.0
click at [301, 154] on h2 "Become a Certified Community Health Worker – NQF Level 4 (SAQA ID: 64697)" at bounding box center [505, 137] width 471 height 33
click at [407, 170] on button "Colors" at bounding box center [408, 164] width 23 height 25
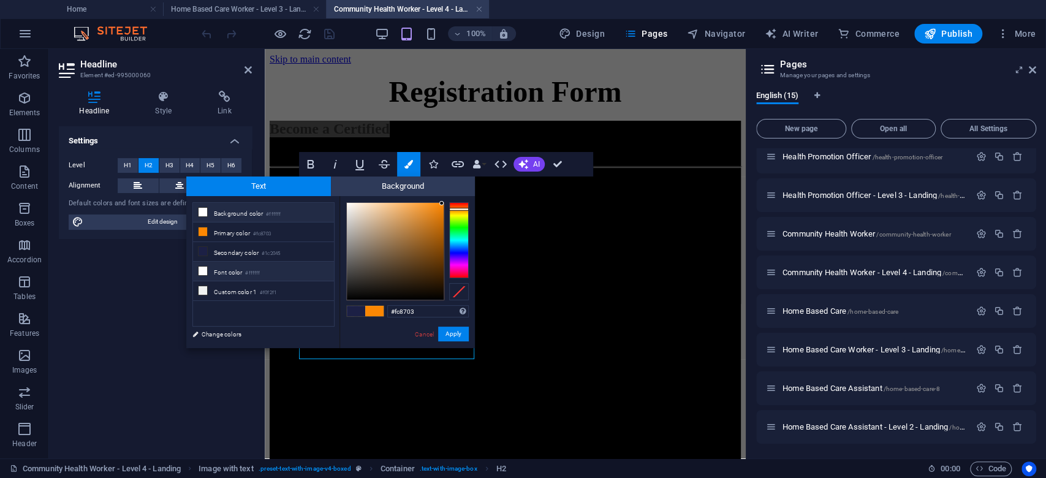
click at [279, 270] on li "Font color #ffffff" at bounding box center [263, 272] width 141 height 20
type input "#ffffff"
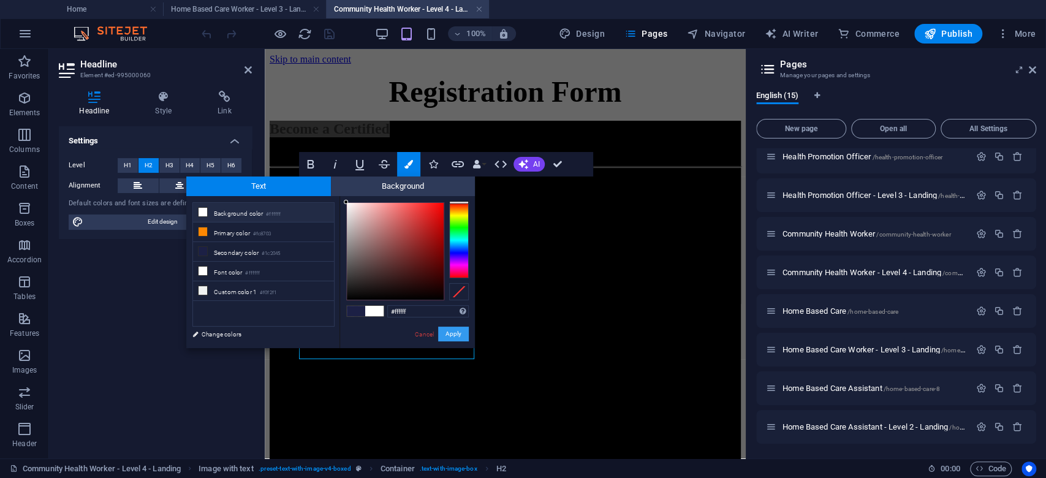
click at [446, 331] on button "Apply" at bounding box center [453, 334] width 31 height 15
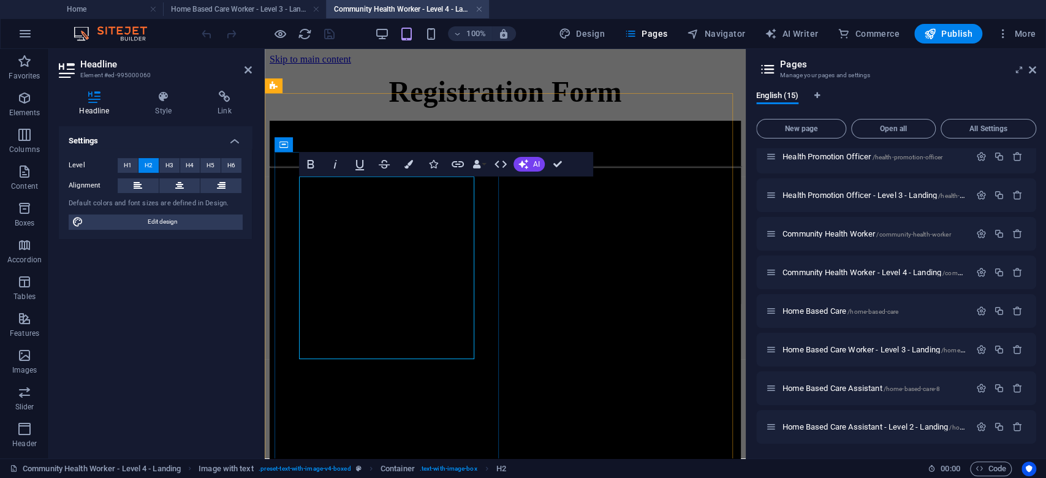
click at [436, 154] on h2 "​ Become a Certified ​ Community Health Worker – NQF Level 4 (SAQA ID: 64697)" at bounding box center [505, 137] width 471 height 33
click at [276, 10] on h4 "Home Based Care Worker - Level 3 - Landing" at bounding box center [244, 8] width 163 height 13
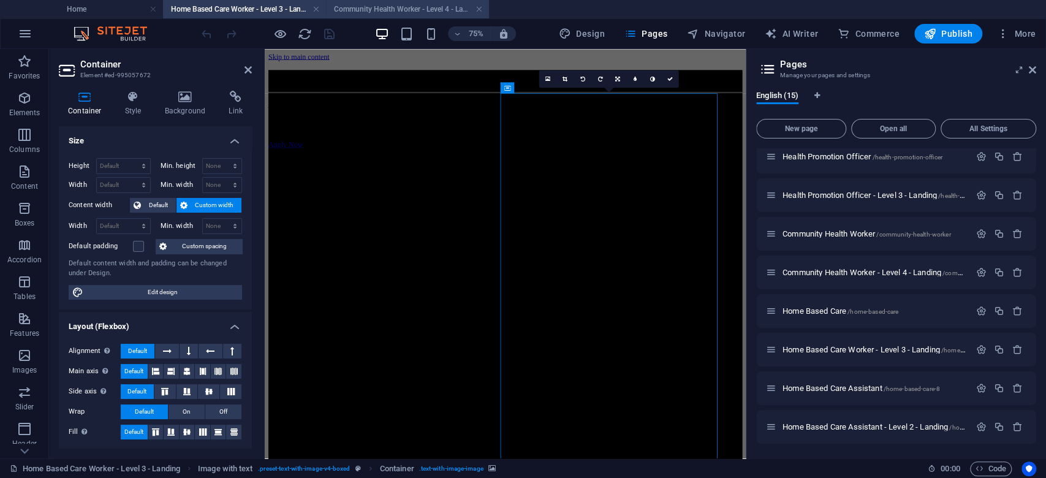
click at [362, 4] on h4 "Community Health Worker - Level 4 - Landing" at bounding box center [407, 8] width 163 height 13
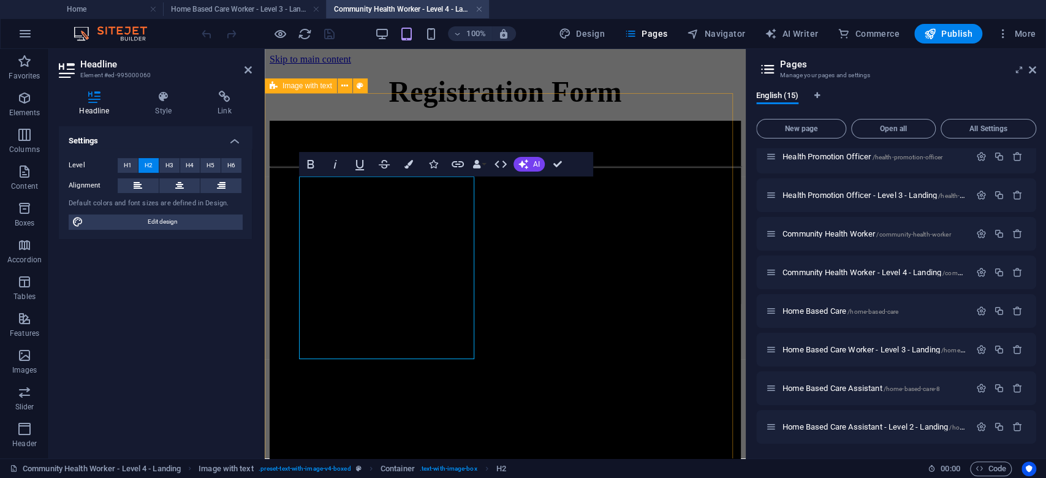
click at [395, 135] on div "​ Become a Certified ​ Community Health Worker – NQF Level 4 (SAQA ID: 64697) B…" at bounding box center [505, 477] width 471 height 713
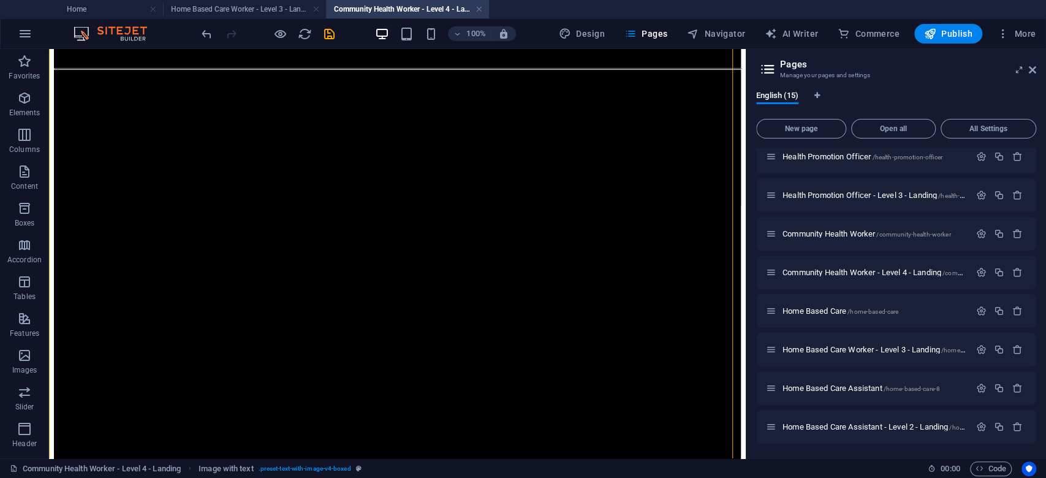
scroll to position [163, 0]
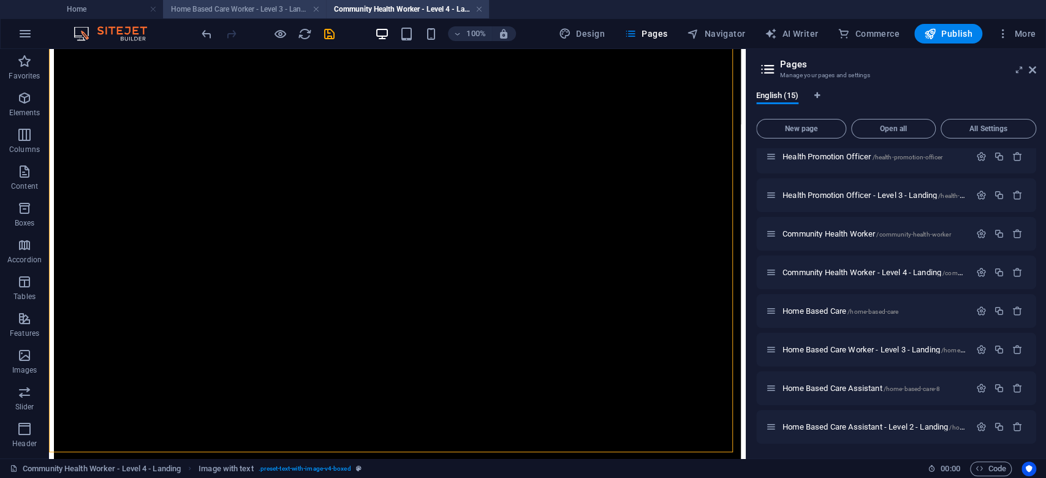
click at [260, 10] on h4 "Home Based Care Worker - Level 3 - Landing" at bounding box center [244, 8] width 163 height 13
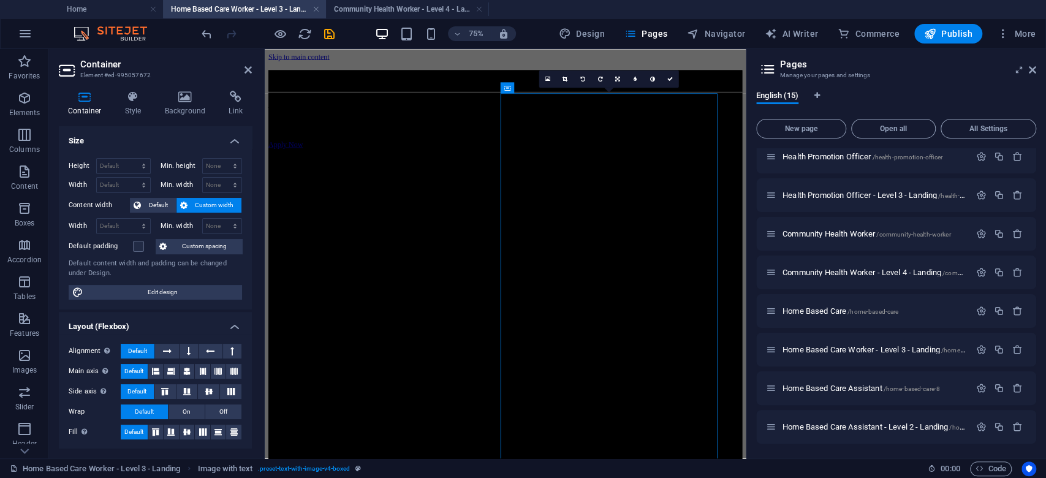
scroll to position [0, 0]
click at [400, 94] on div "Become a Certified Home Based Care Worker – NQF Level 3 (SAQA ID: 104792)" at bounding box center [586, 85] width 632 height 17
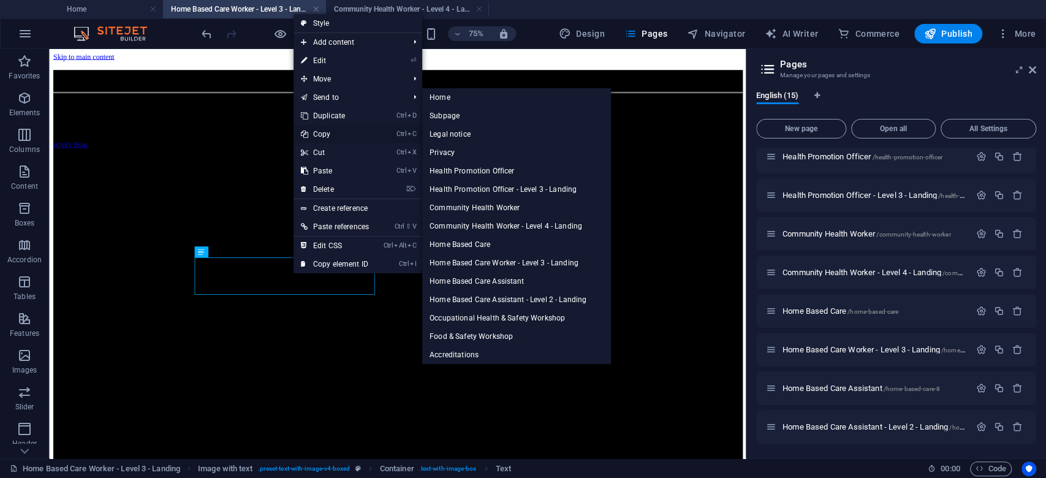
click at [335, 133] on link "Ctrl C Copy" at bounding box center [335, 134] width 83 height 18
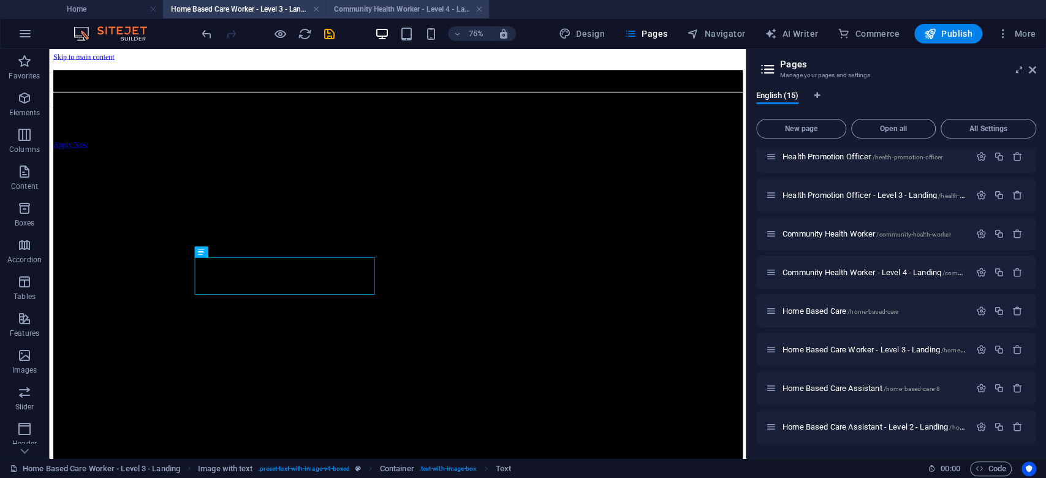
click at [368, 6] on h4 "Community Health Worker - Level 4 - Landing" at bounding box center [407, 8] width 163 height 13
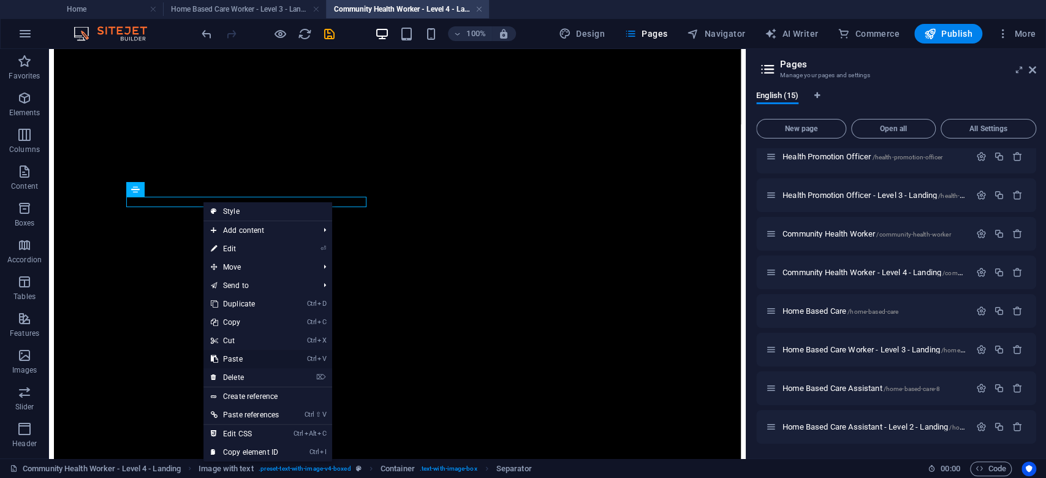
click at [240, 359] on link "Ctrl V Paste" at bounding box center [244, 359] width 83 height 18
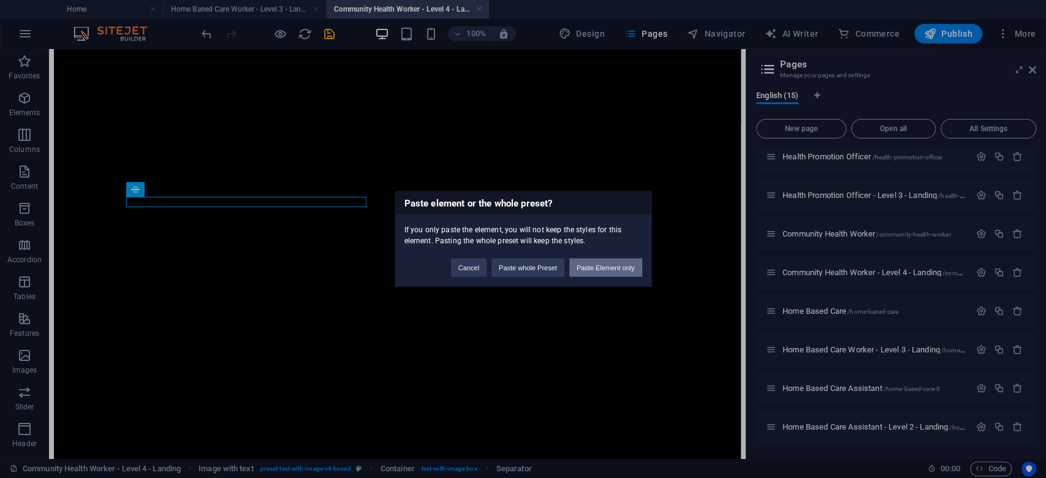
click at [618, 268] on button "Paste Element only" at bounding box center [605, 268] width 73 height 18
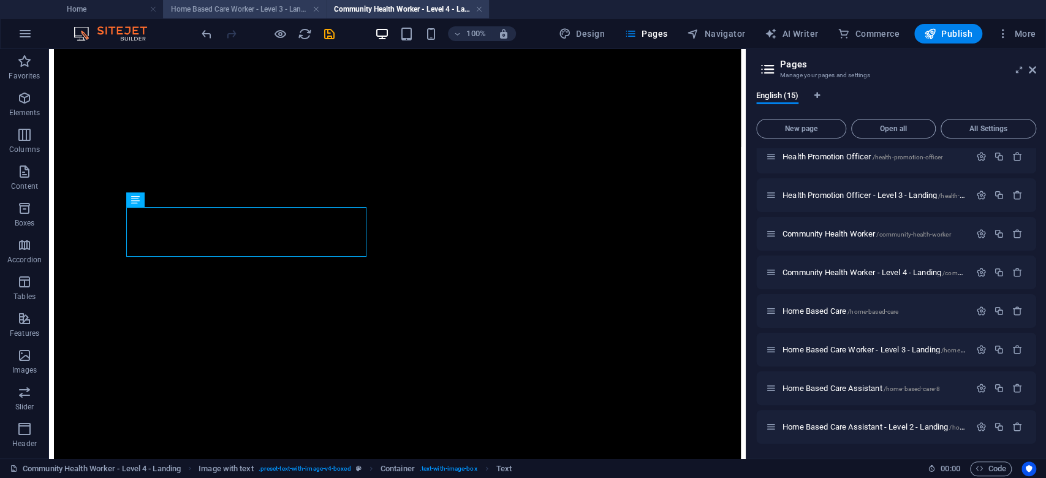
click at [284, 4] on h4 "Home Based Care Worker - Level 3 - Landing" at bounding box center [244, 8] width 163 height 13
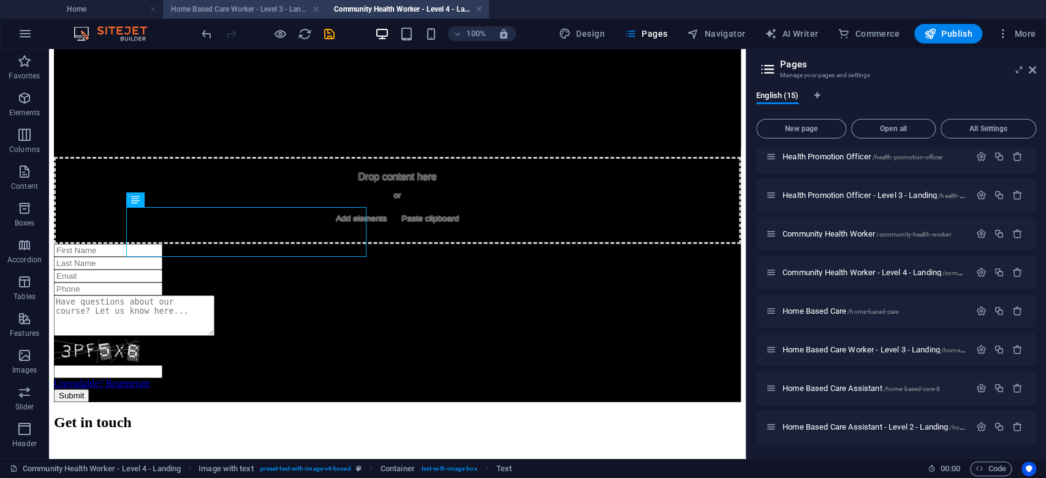
scroll to position [0, 0]
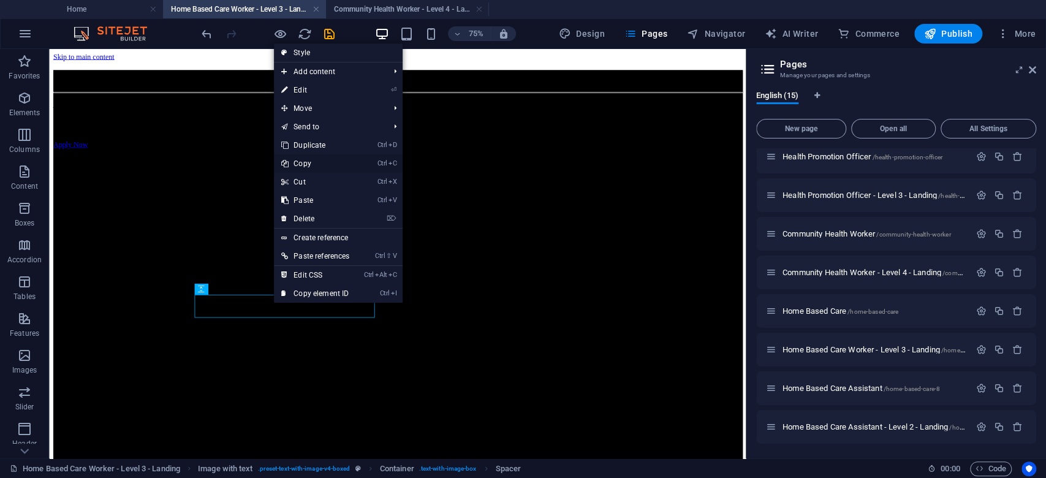
click at [310, 163] on link "Ctrl C Copy" at bounding box center [315, 163] width 83 height 18
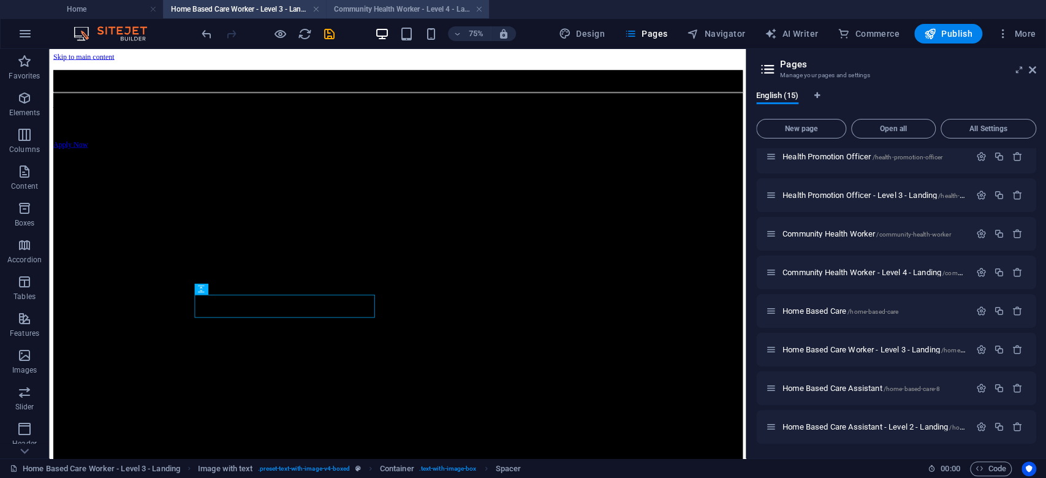
click at [395, 9] on h4 "Community Health Worker - Level 4 - Landing" at bounding box center [407, 8] width 163 height 13
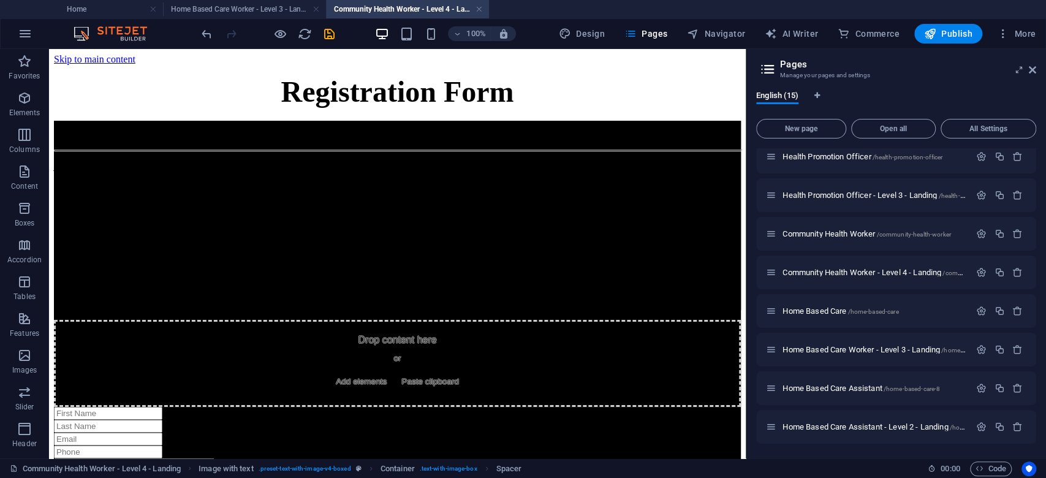
scroll to position [163, 0]
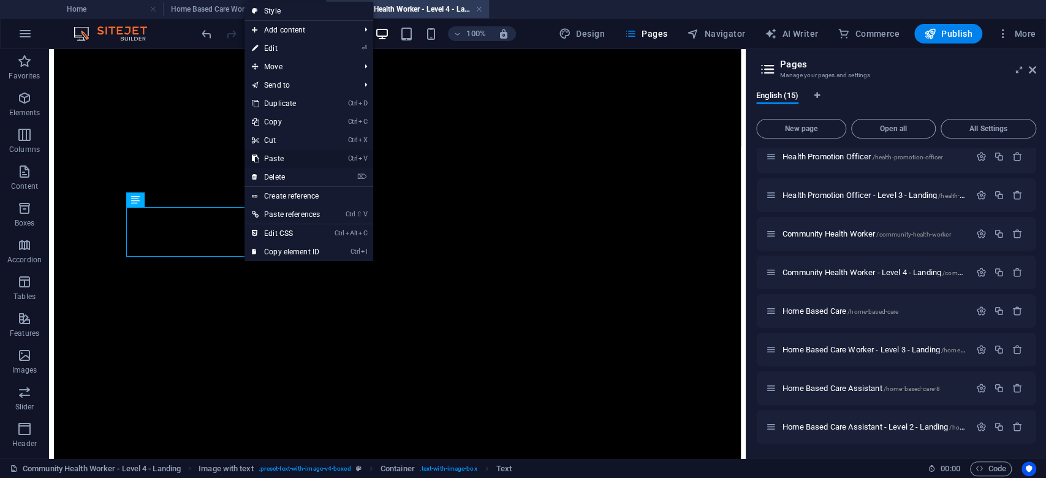
click at [299, 159] on link "Ctrl V Paste" at bounding box center [286, 159] width 83 height 18
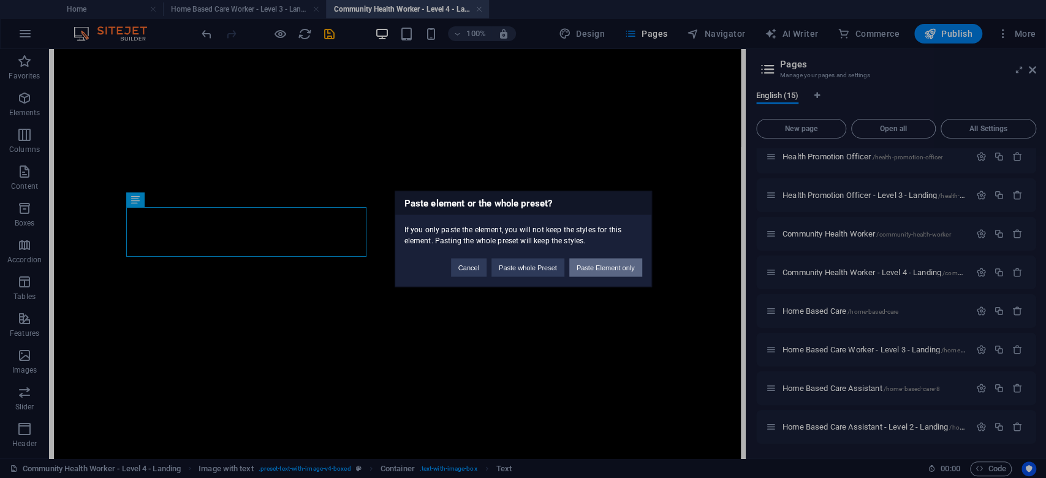
click at [633, 263] on button "Paste Element only" at bounding box center [605, 268] width 73 height 18
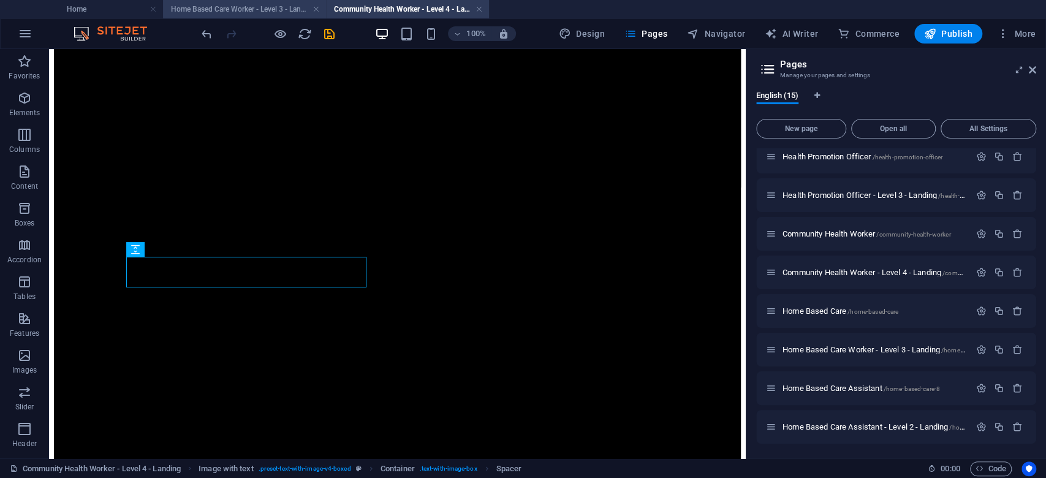
click at [253, 9] on h4 "Home Based Care Worker - Level 3 - Landing" at bounding box center [244, 8] width 163 height 13
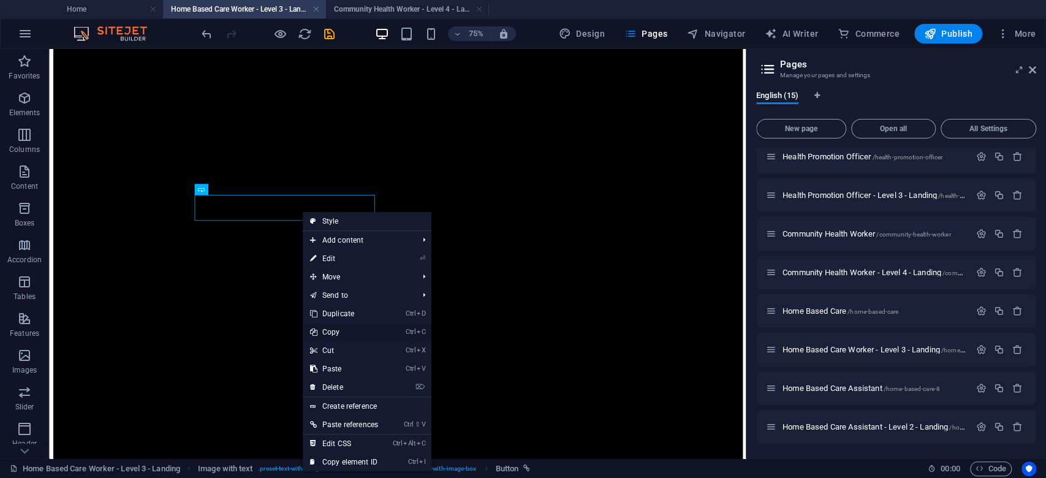
click at [344, 328] on link "Ctrl C Copy" at bounding box center [344, 332] width 83 height 18
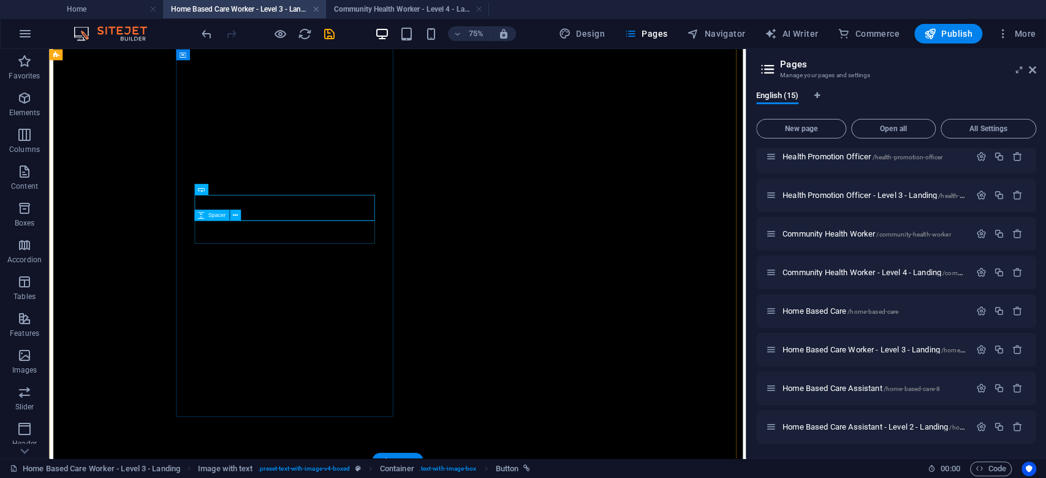
click at [365, 50] on div at bounding box center [513, 34] width 919 height 31
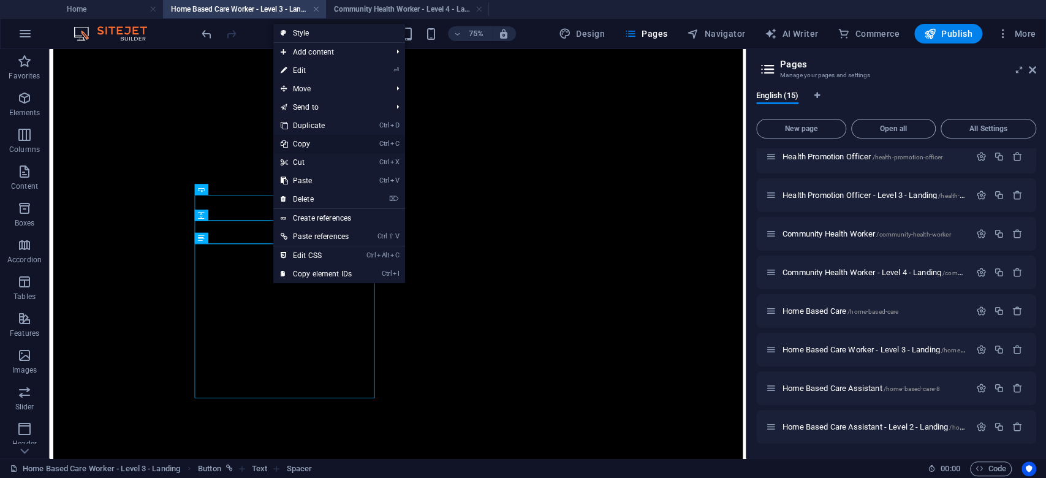
click at [311, 145] on link "Ctrl C Copy" at bounding box center [316, 144] width 86 height 18
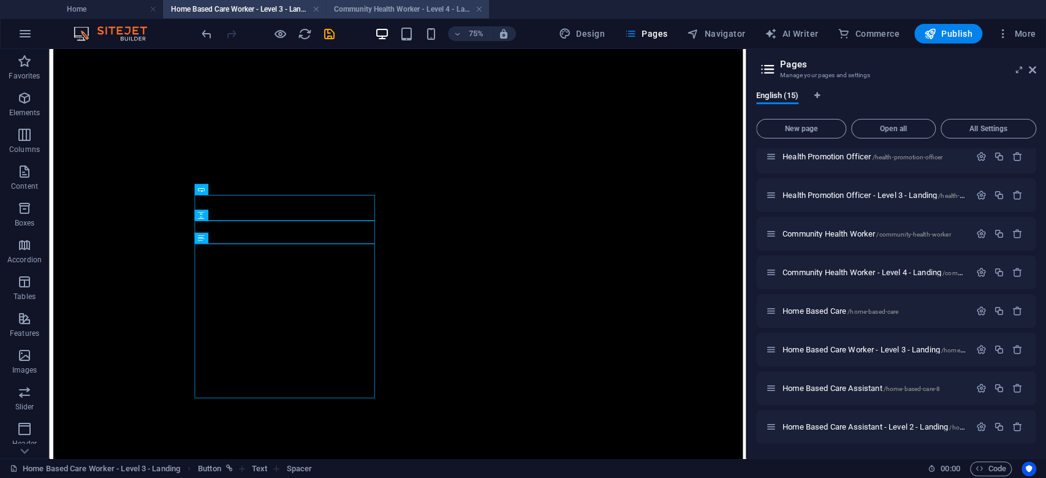
click at [401, 9] on h4 "Community Health Worker - Level 4 - Landing" at bounding box center [407, 8] width 163 height 13
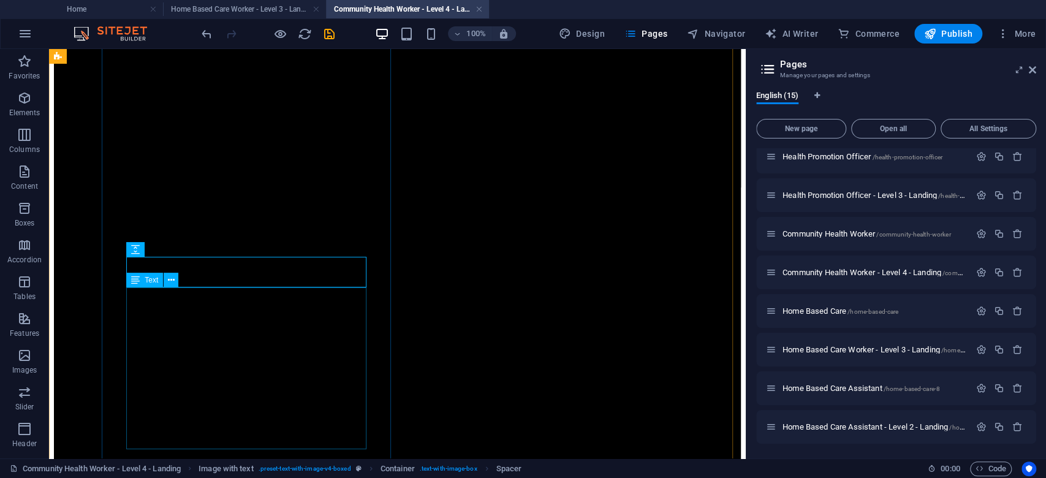
scroll to position [245, 0]
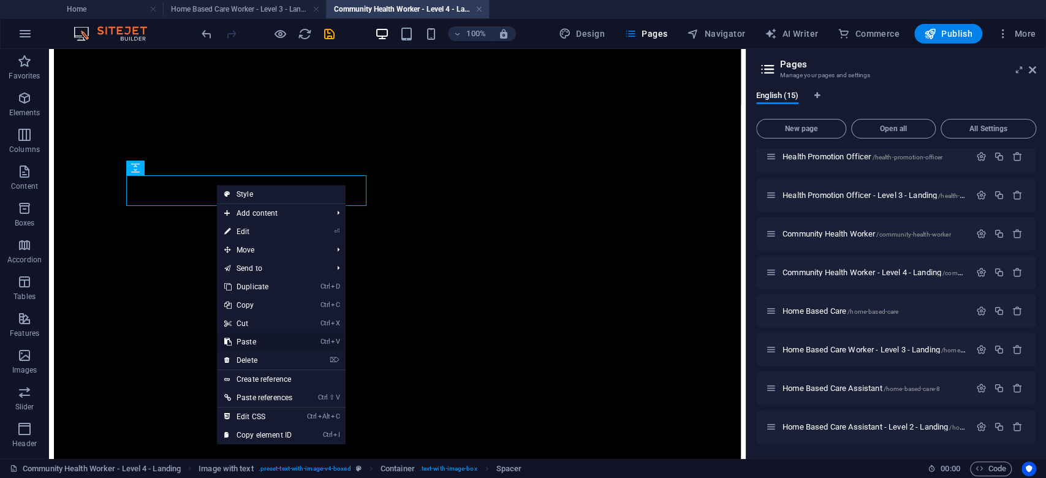
click at [245, 340] on link "Ctrl V Paste" at bounding box center [258, 342] width 83 height 18
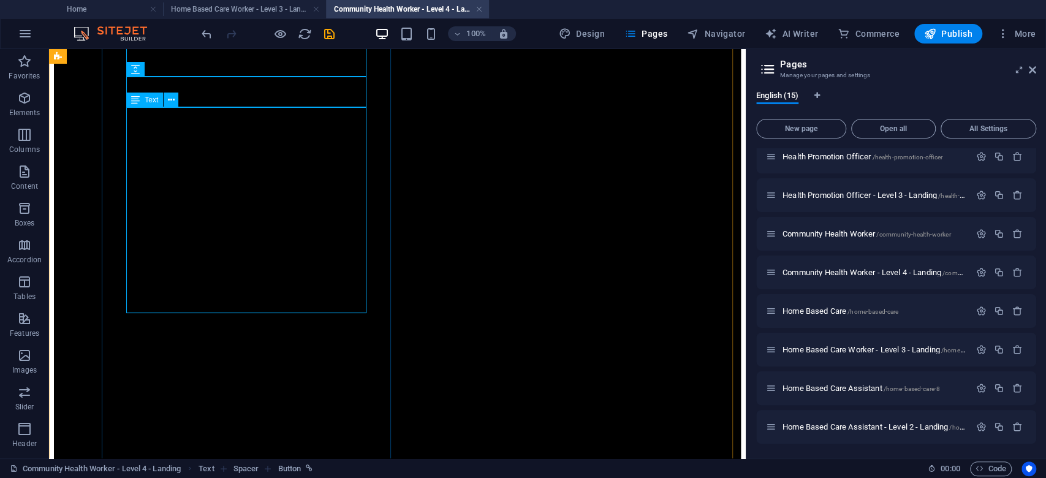
scroll to position [490, 0]
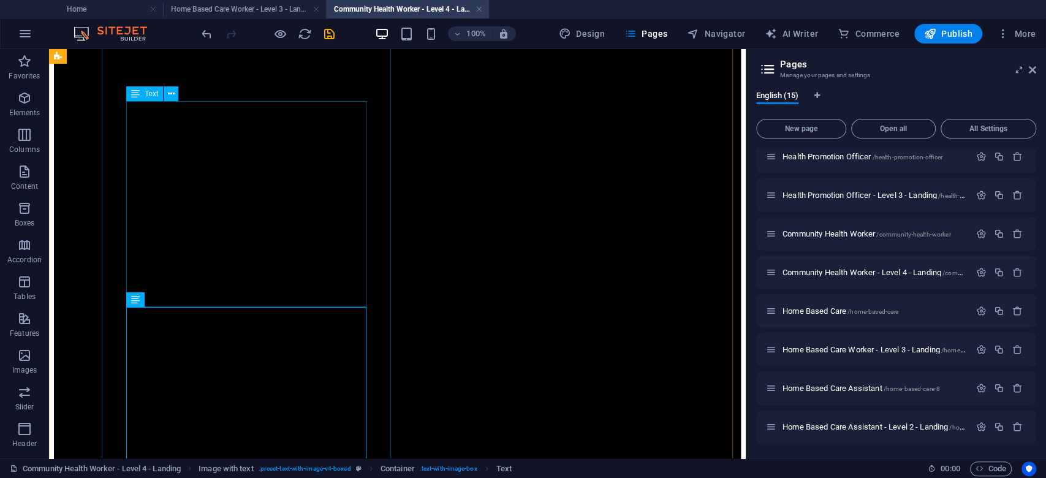
scroll to position [408, 0]
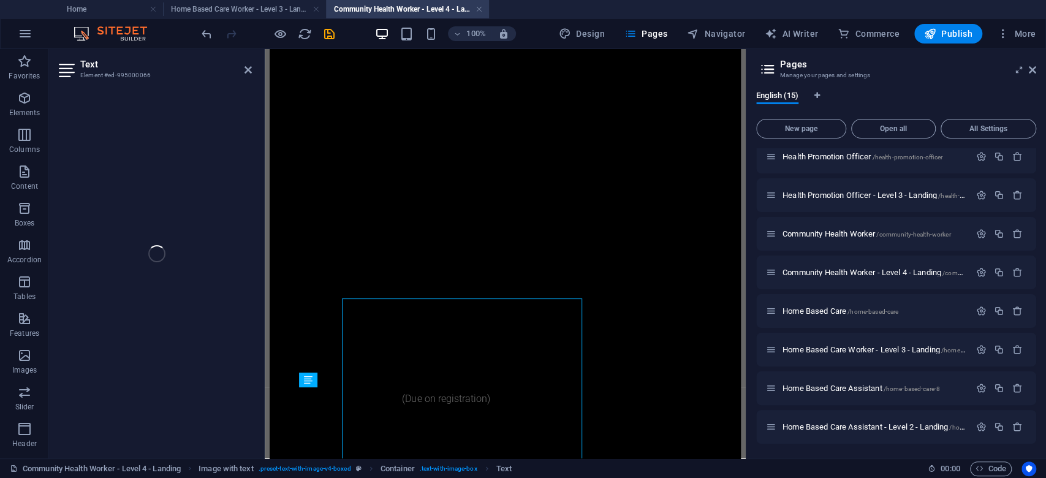
scroll to position [423, 0]
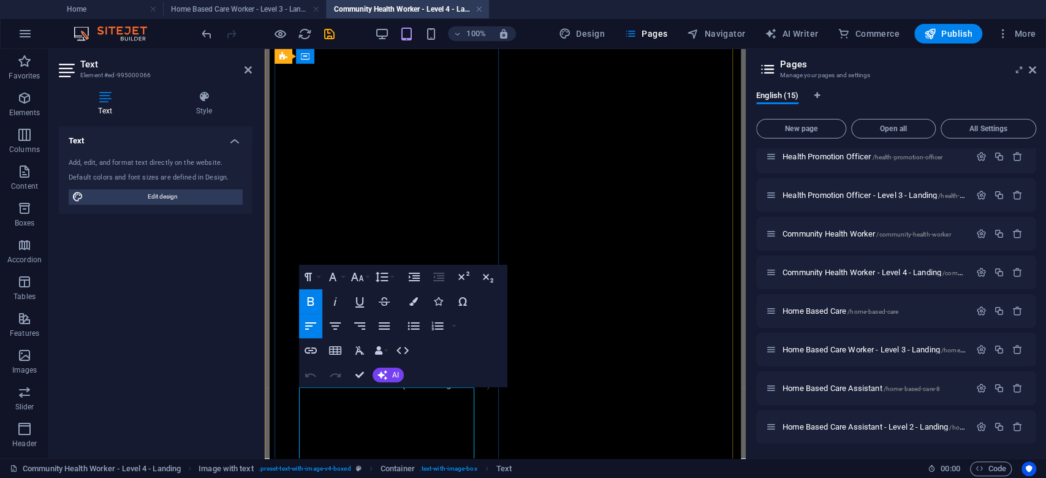
drag, startPoint x: 411, startPoint y: 393, endPoint x: 302, endPoint y: 394, distance: 109.1
drag, startPoint x: 408, startPoint y: 393, endPoint x: 355, endPoint y: 397, distance: 53.4
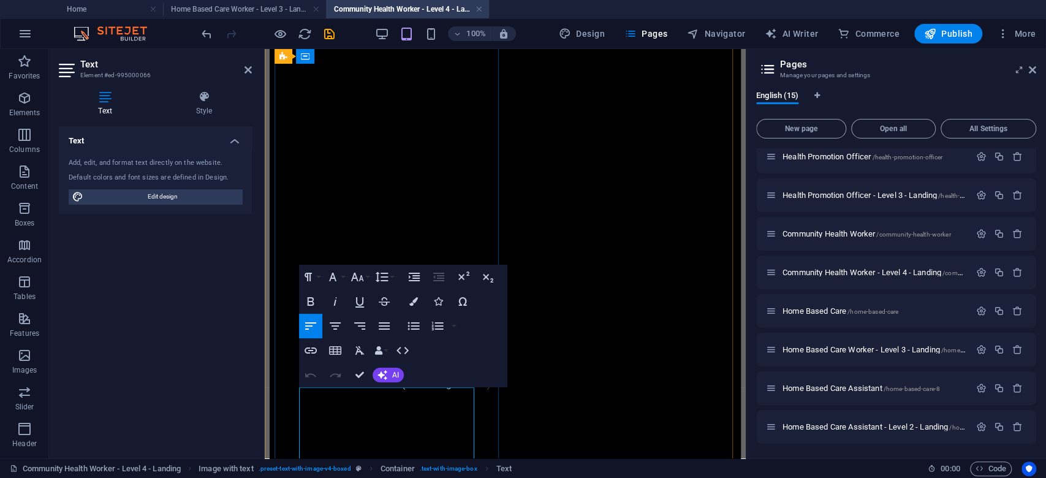
copy span "(Credits 135)"
click at [406, 154] on div "NQF Level 3 (Credits 163) Duration: 12 Months     Course Fees: R26,200.00 Depos…" at bounding box center [505, 369] width 471 height 993
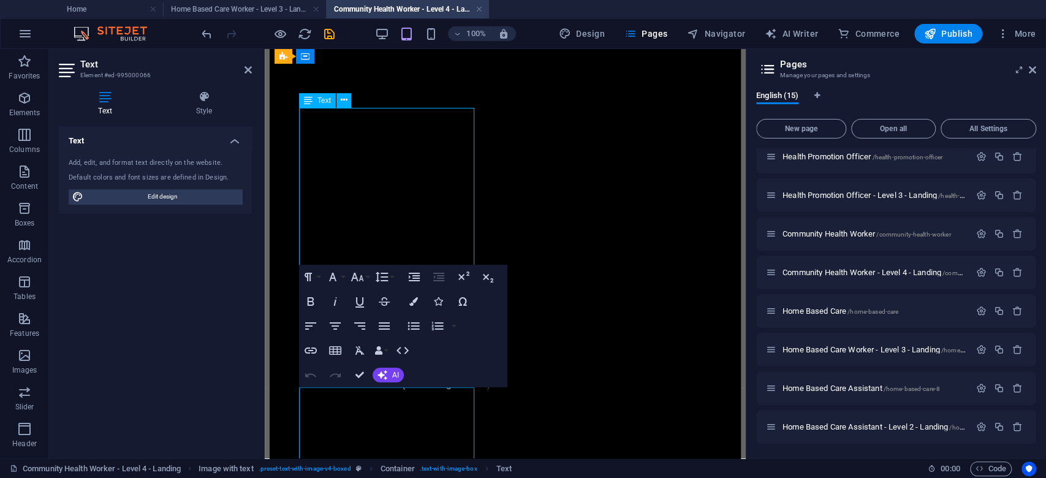
click at [406, 154] on div "NQF Level 3 (Credits 163) Duration: 12 Months     Course Fees: R26,200.00 Depos…" at bounding box center [505, 369] width 471 height 993
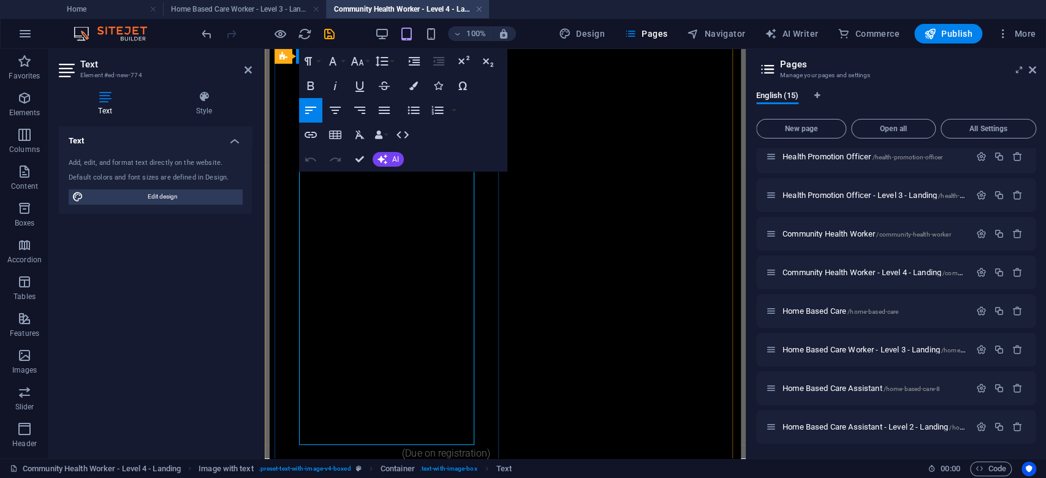
scroll to position [341, 0]
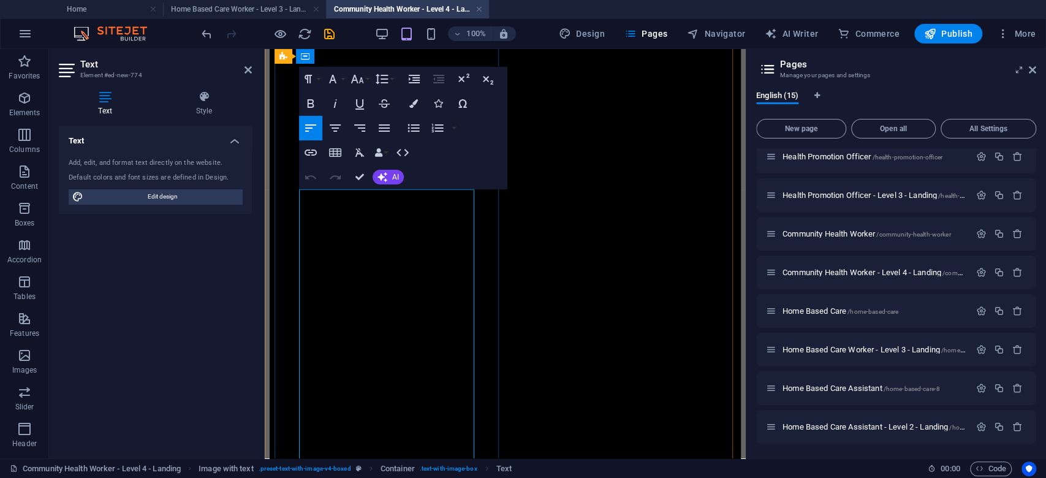
drag, startPoint x: 422, startPoint y: 197, endPoint x: 367, endPoint y: 200, distance: 54.6
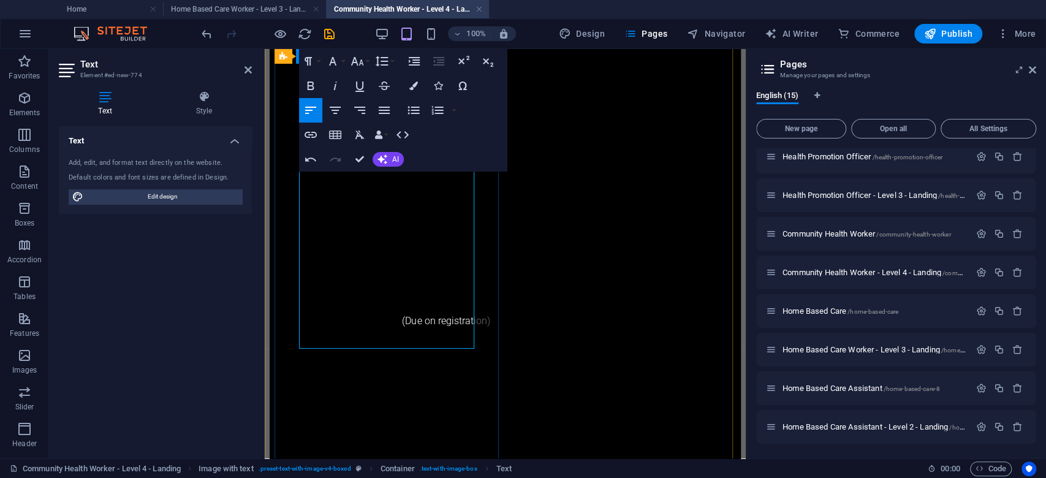
scroll to position [505, 0]
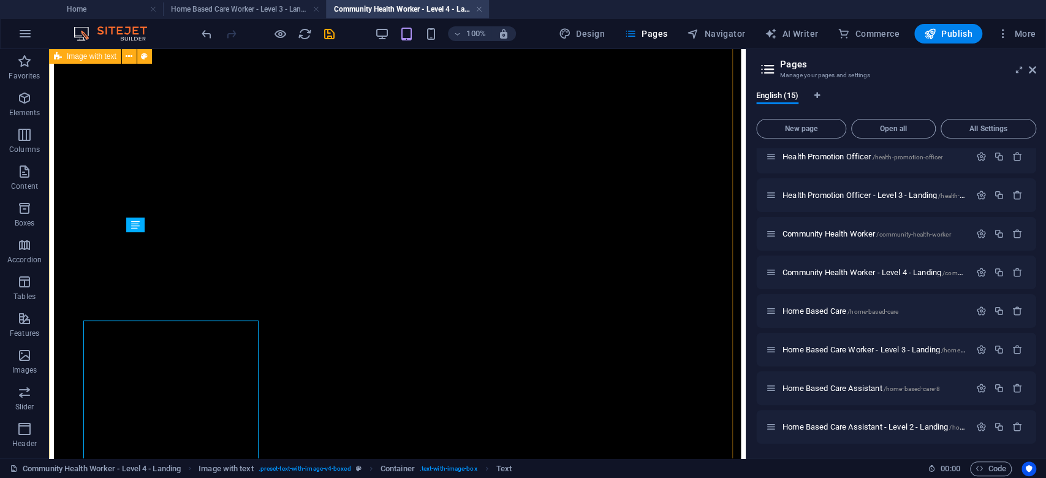
scroll to position [490, 0]
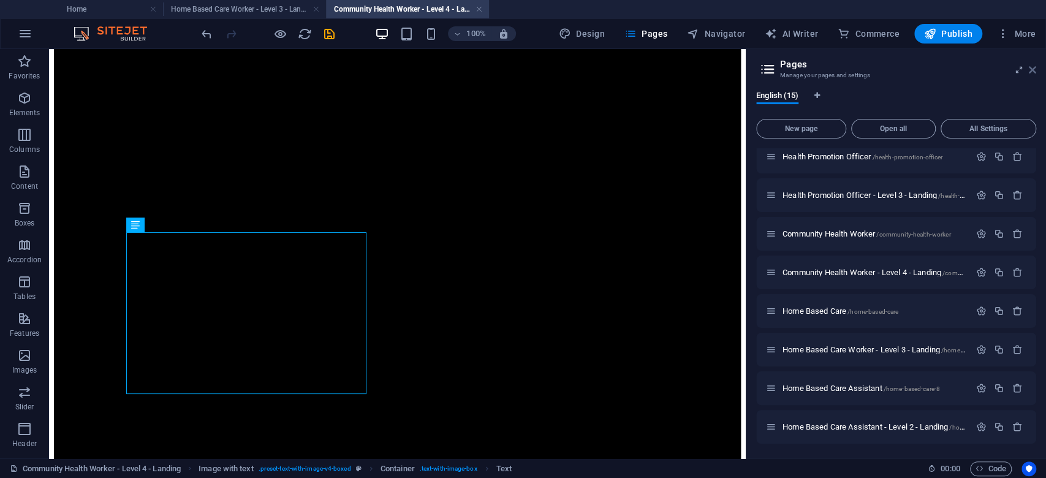
click at [1035, 71] on icon at bounding box center [1032, 70] width 7 height 10
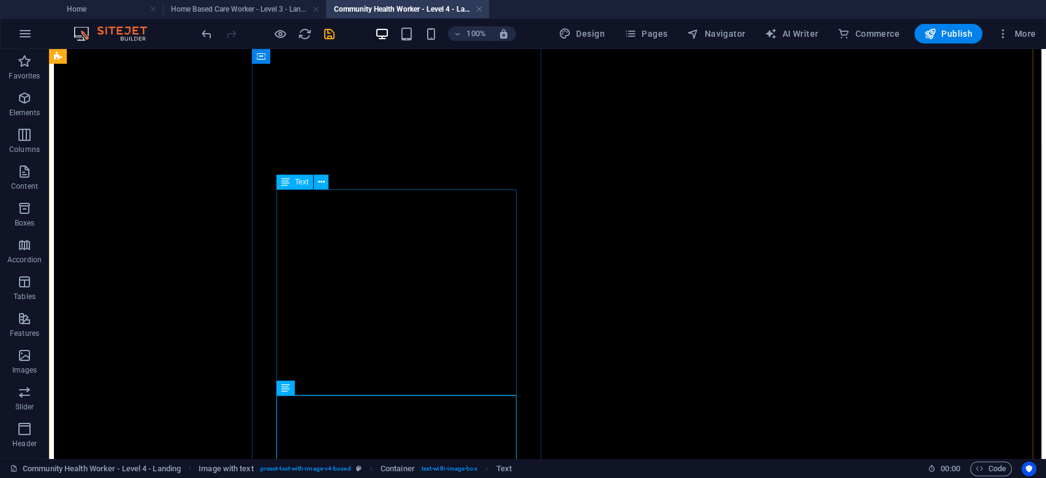
scroll to position [408, 0]
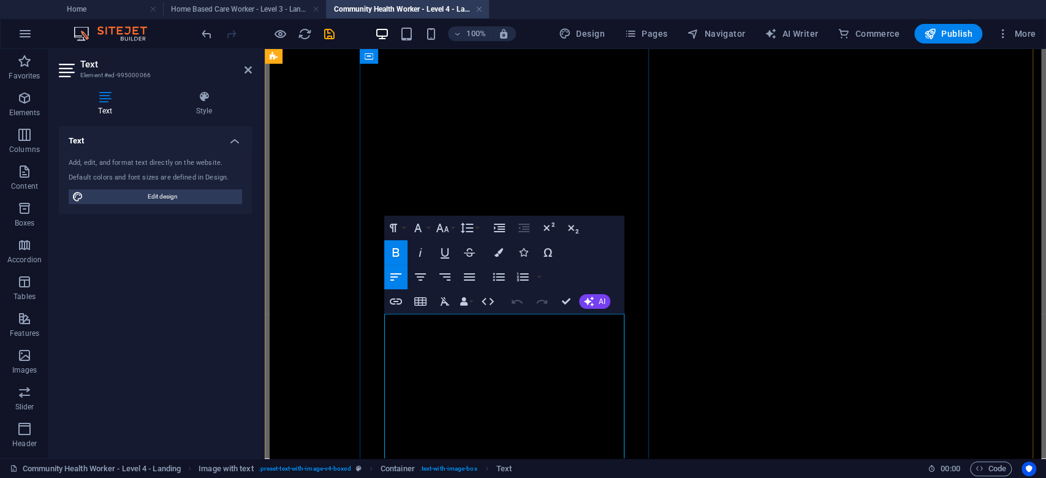
drag, startPoint x: 475, startPoint y: 353, endPoint x: 412, endPoint y: 354, distance: 63.1
copy span "R18,600.00"
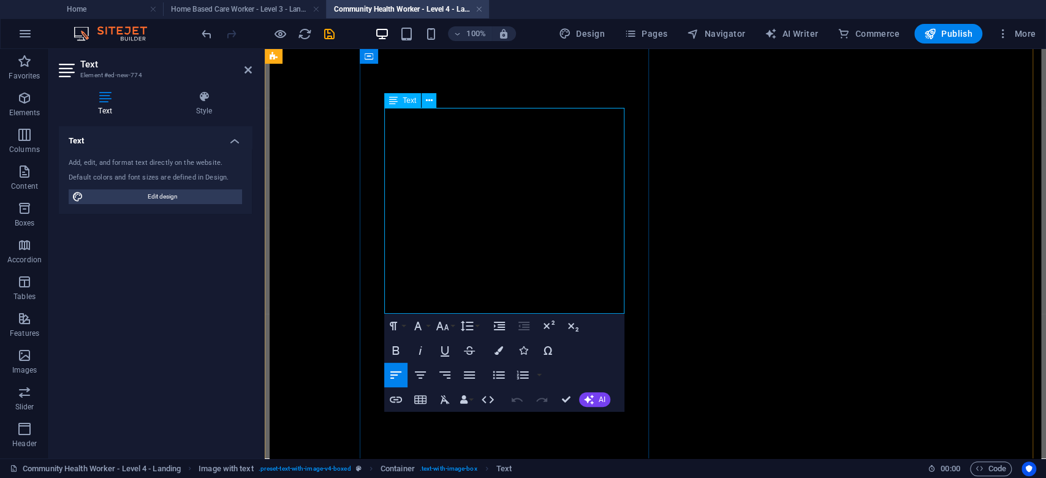
drag, startPoint x: 507, startPoint y: 144, endPoint x: 457, endPoint y: 145, distance: 50.3
click at [457, 145] on p "Course Fees: R26,200.00" at bounding box center [656, 255] width 772 height 710
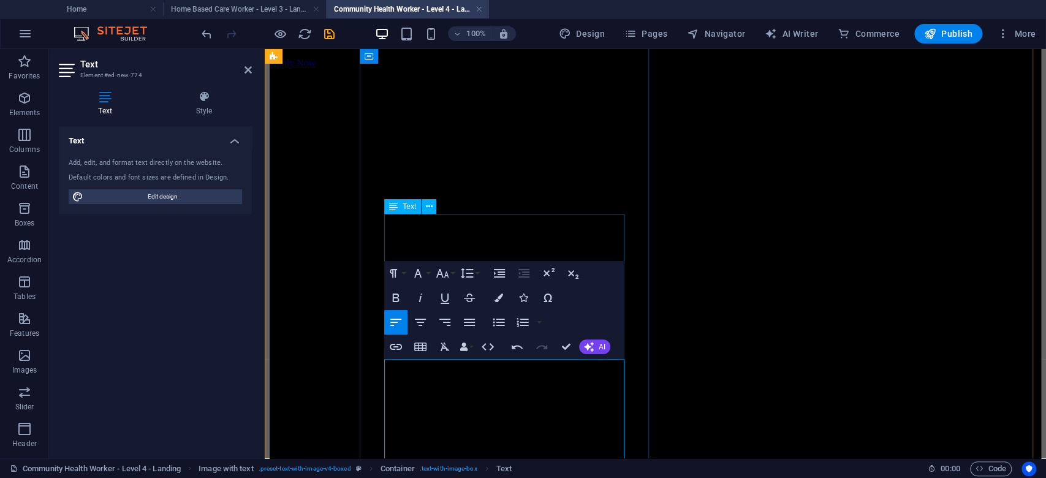
scroll to position [163, 0]
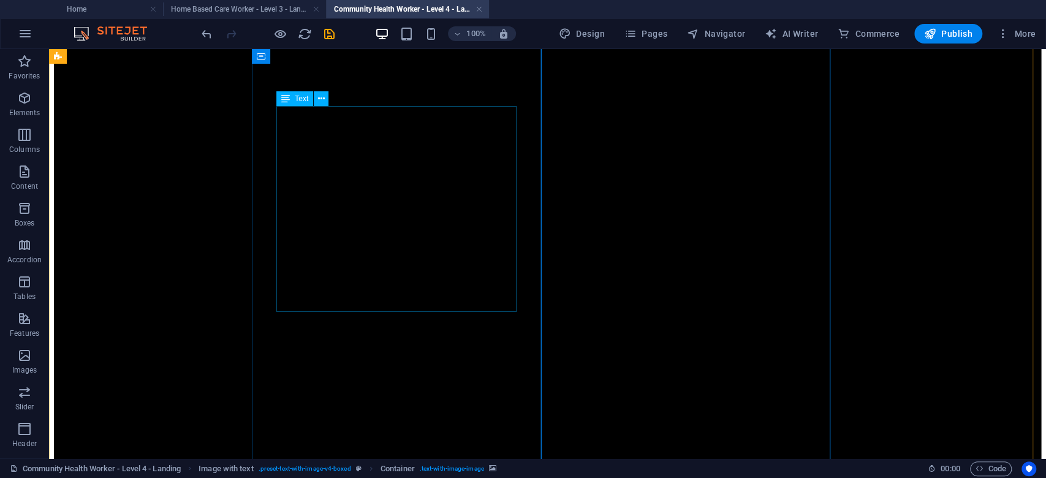
scroll to position [490, 0]
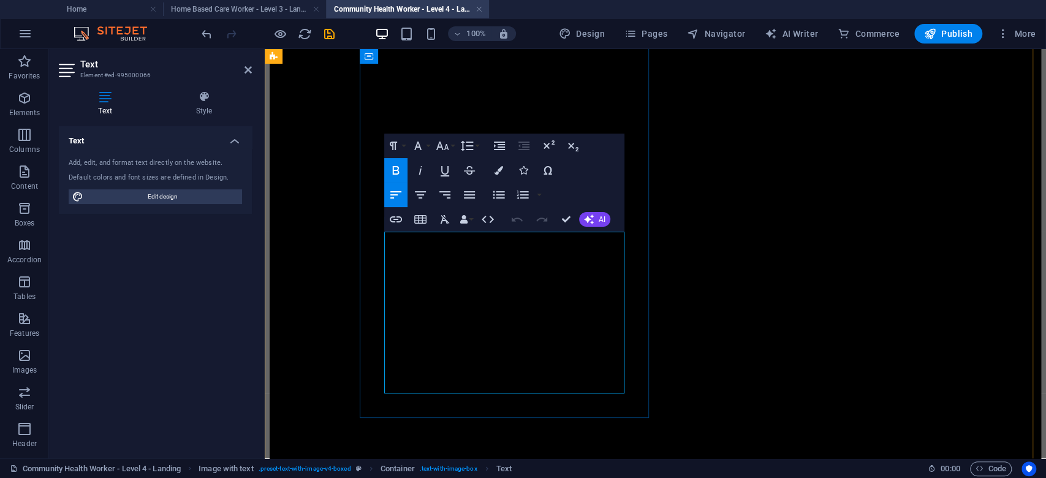
drag, startPoint x: 574, startPoint y: 294, endPoint x: 473, endPoint y: 289, distance: 101.2
copy span "Grade 9, RPL Recognition of Prior Learning, ID, Passport with permit, Asylum"
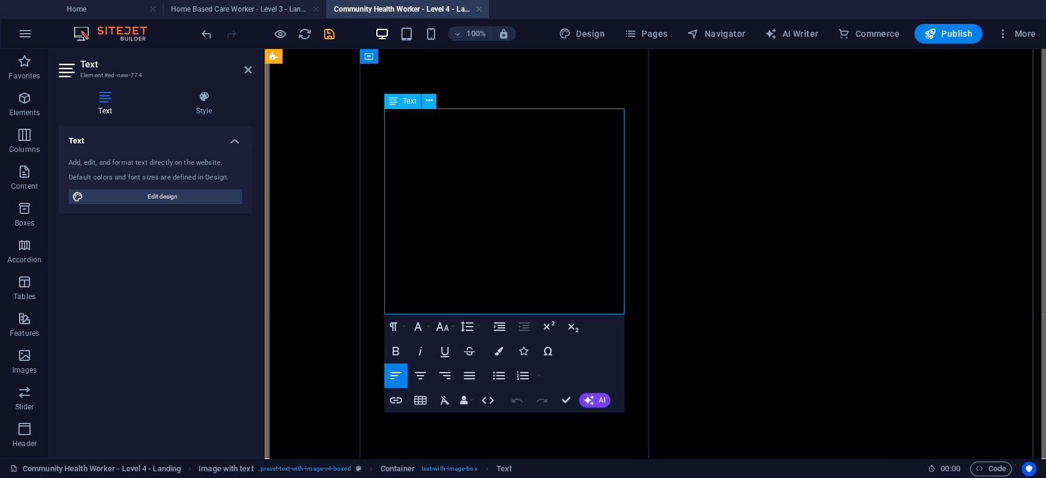
scroll to position [425, 0]
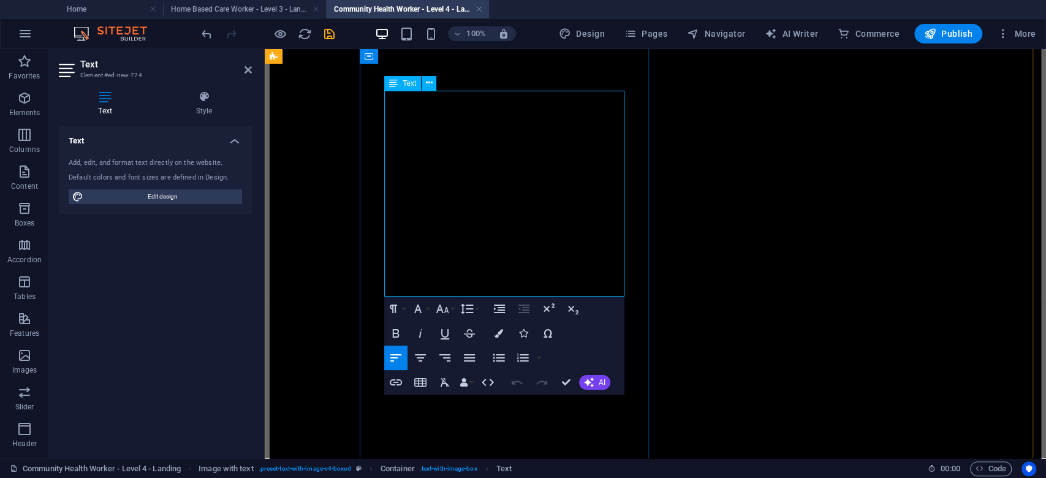
drag, startPoint x: 596, startPoint y: 213, endPoint x: 491, endPoint y: 202, distance: 105.4
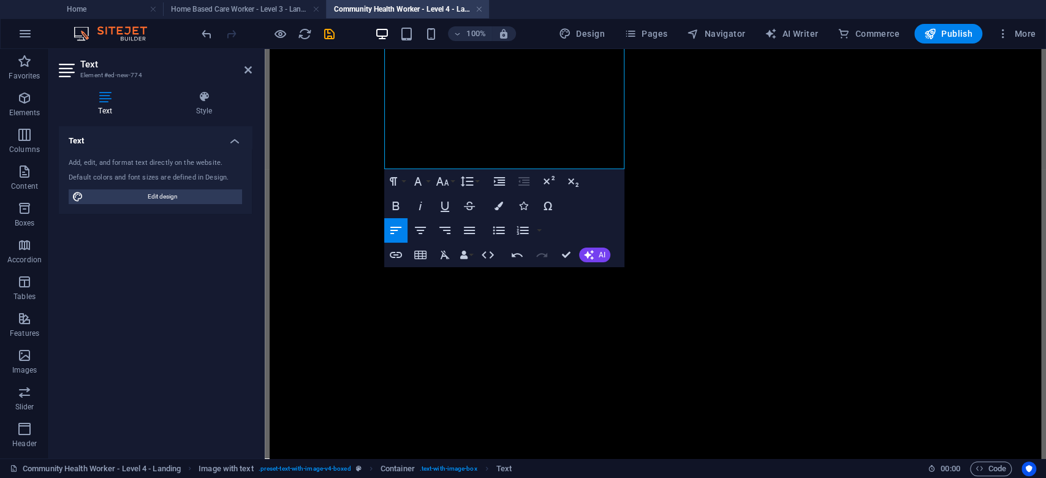
scroll to position [588, 0]
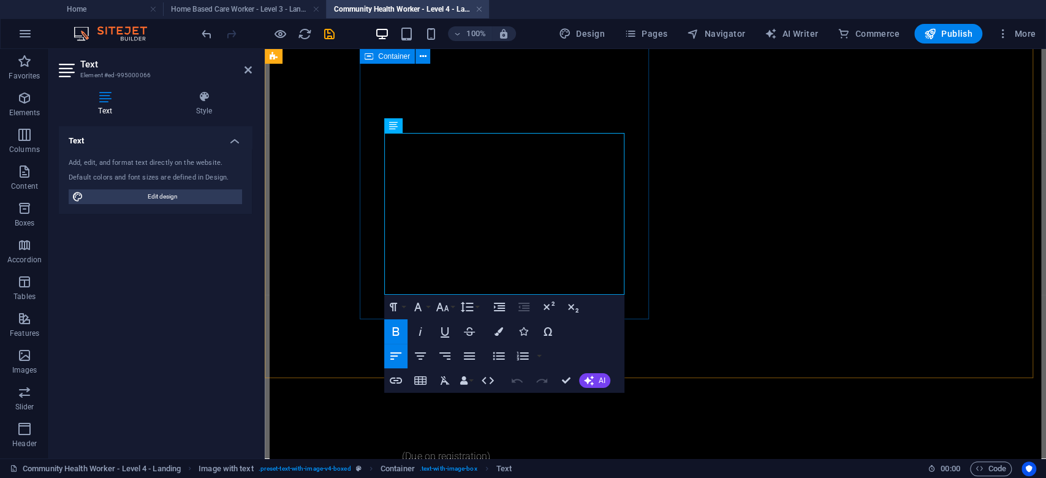
drag, startPoint x: 470, startPoint y: 286, endPoint x: 382, endPoint y: 231, distance: 103.2
click at [382, 231] on div "Become a Certified Community Health Worker – NQF Level 4 (SAQA ID: 64697) Accre…" at bounding box center [656, 422] width 772 height 1781
copy span "Equips learners with the skills to perform community health functions under the…"
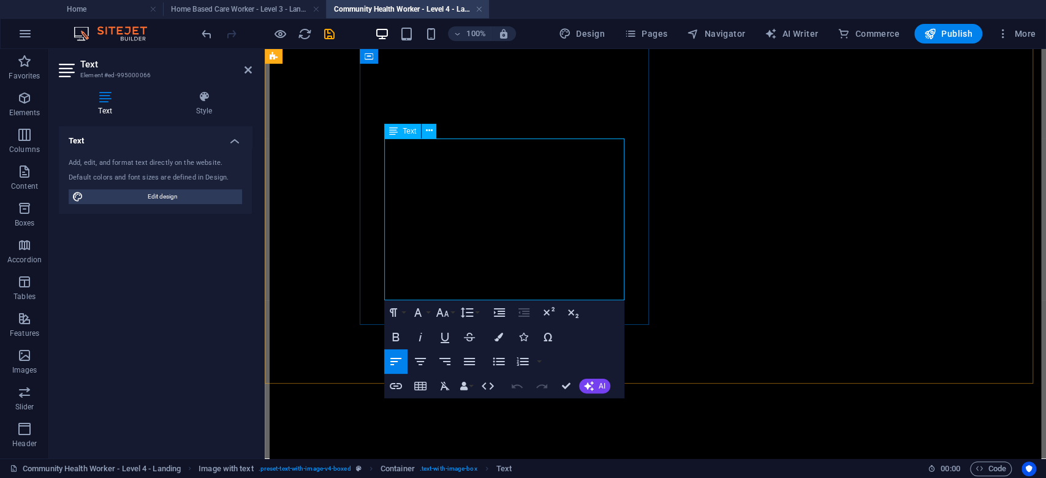
scroll to position [507, 0]
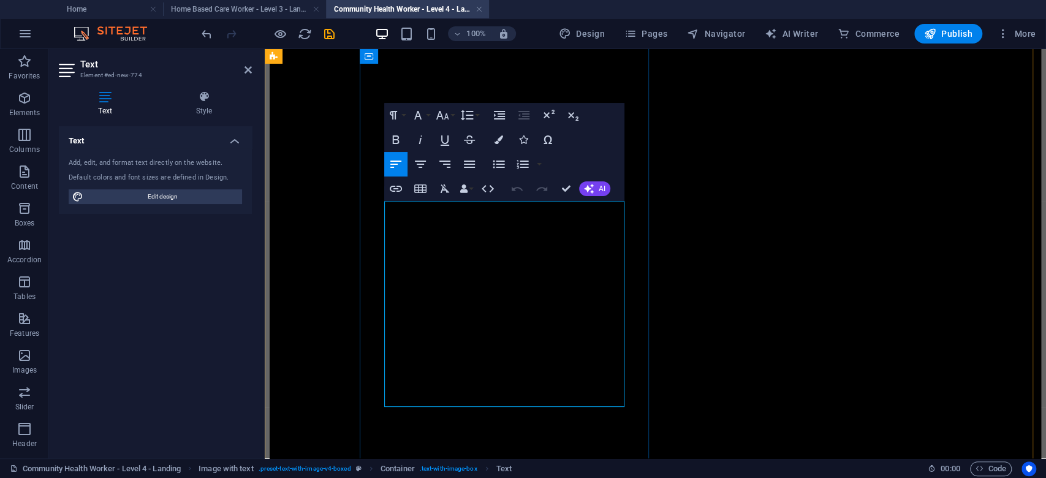
scroll to position [425, 0]
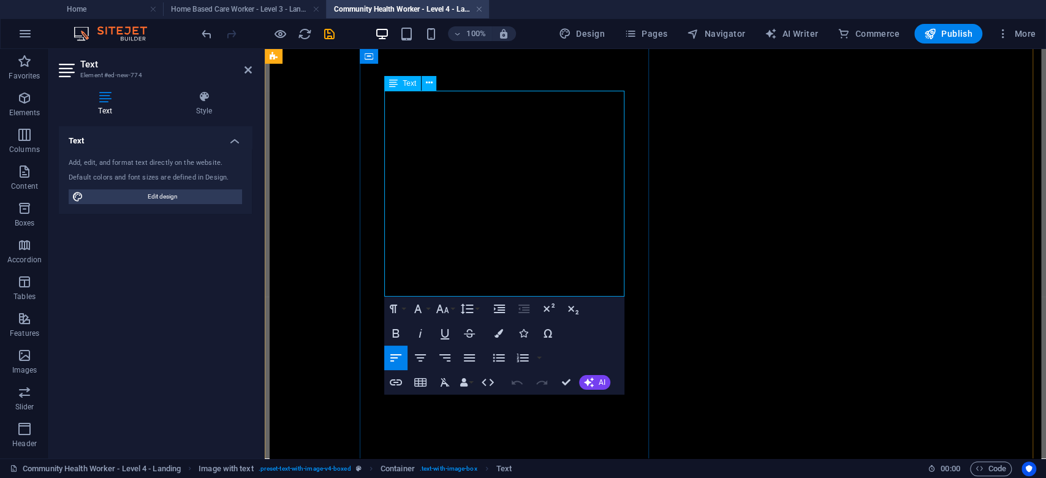
drag, startPoint x: 621, startPoint y: 288, endPoint x: 382, endPoint y: 252, distance: 241.7
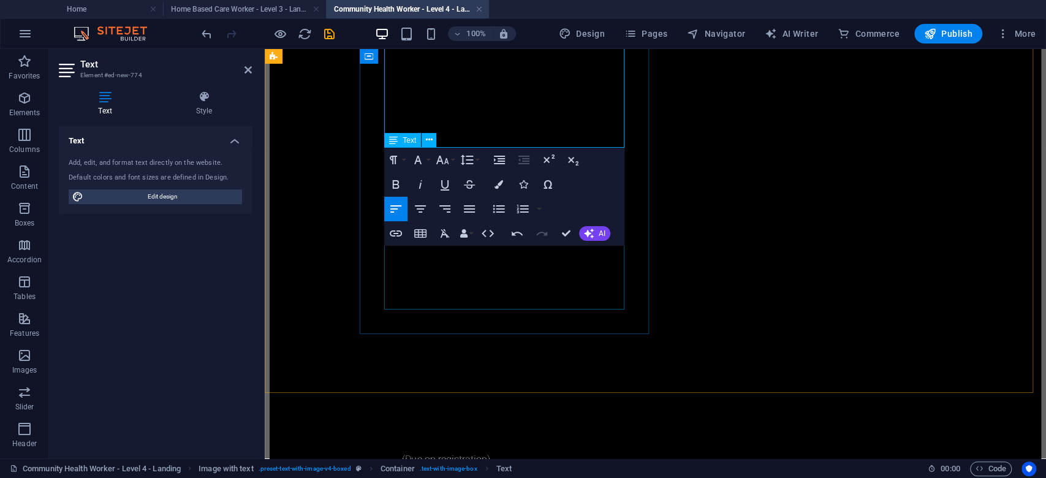
scroll to position [588, 0]
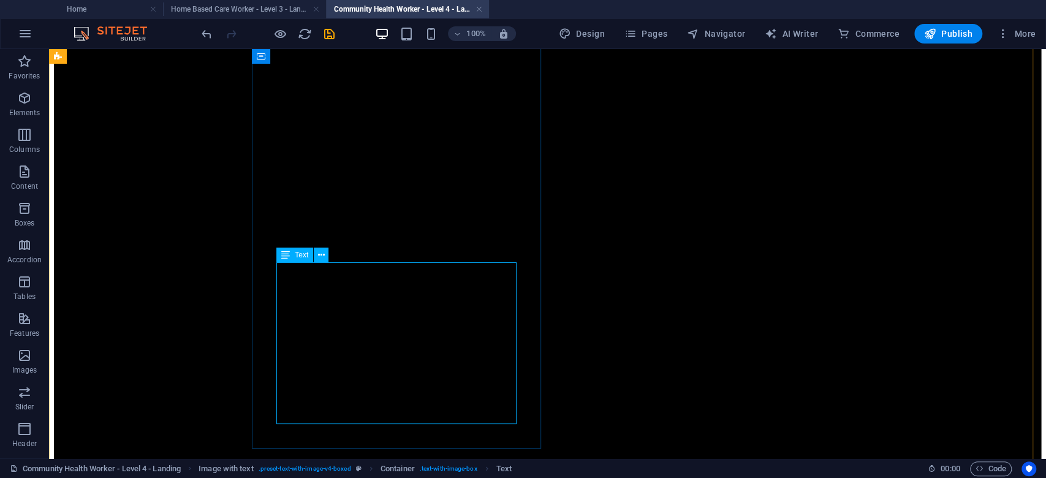
scroll to position [425, 0]
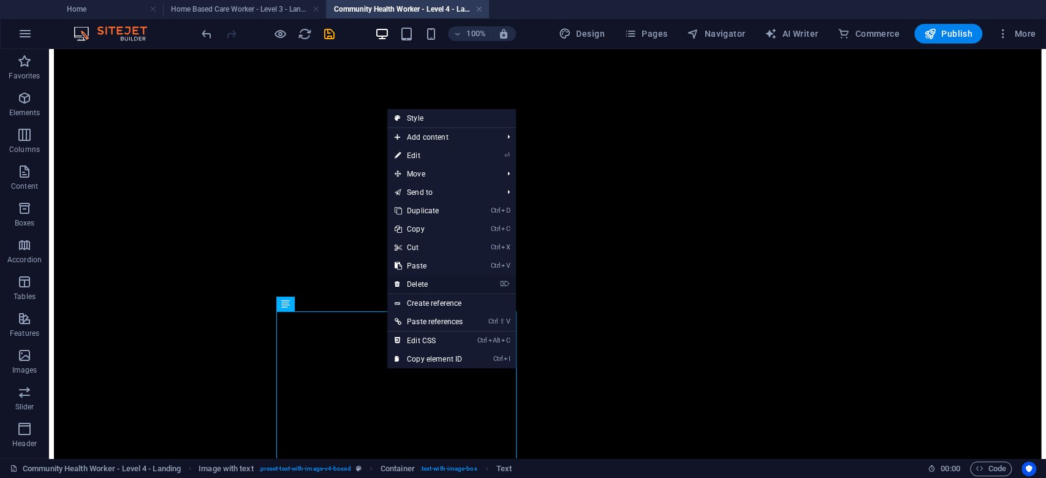
click at [427, 283] on link "⌦ Delete" at bounding box center [428, 284] width 83 height 18
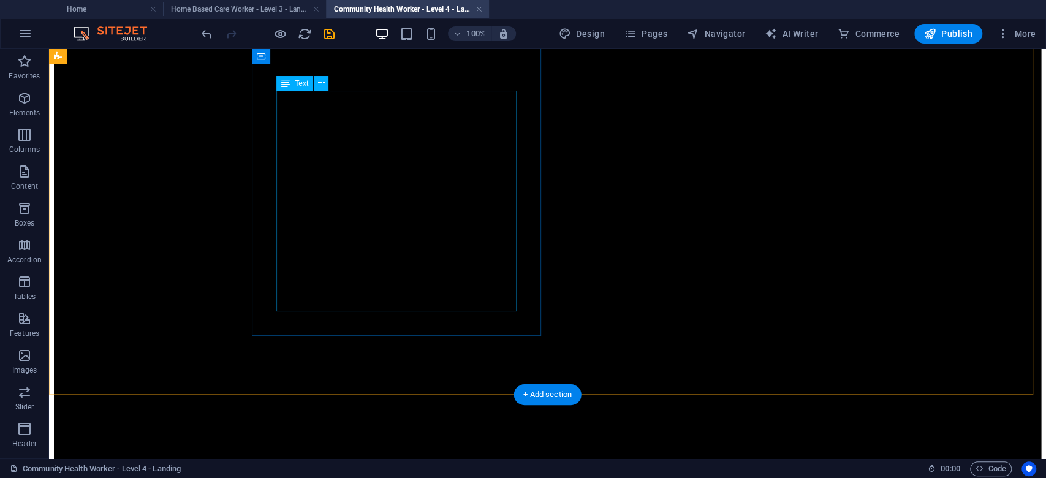
scroll to position [343, 0]
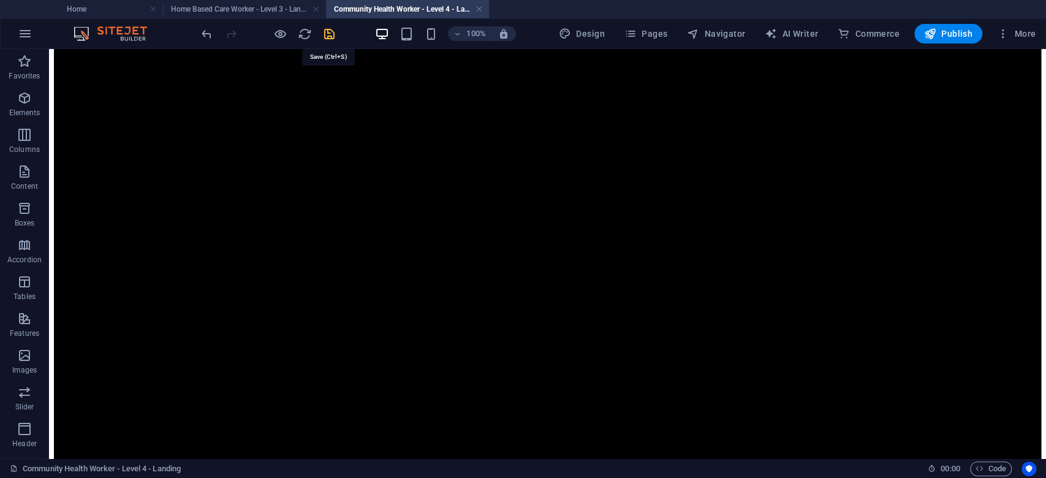
click at [327, 29] on icon "save" at bounding box center [329, 34] width 14 height 14
click at [264, 9] on h4 "Home Based Care Worker - Level 3 - Landing" at bounding box center [244, 8] width 163 height 13
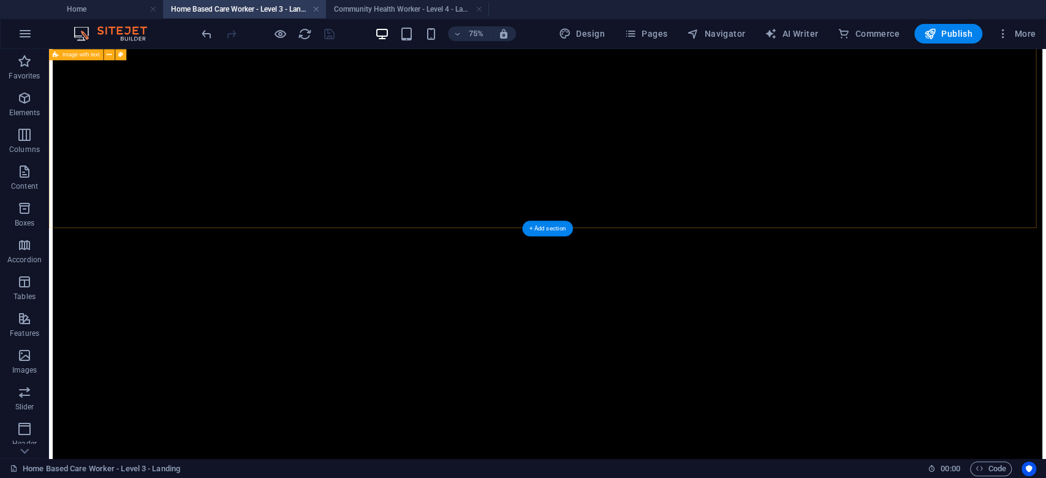
scroll to position [572, 0]
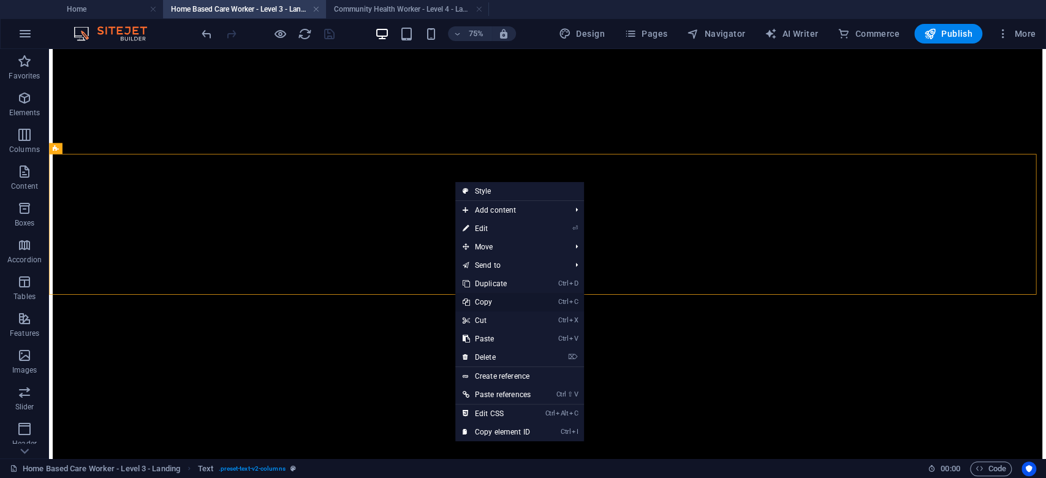
click at [500, 298] on link "Ctrl C Copy" at bounding box center [496, 302] width 83 height 18
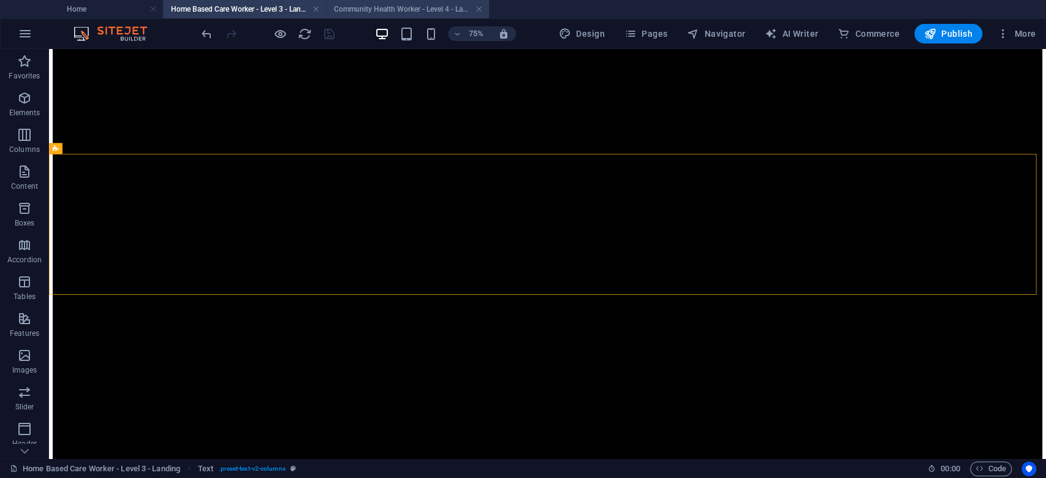
click at [392, 6] on h4 "Community Health Worker - Level 4 - Landing" at bounding box center [407, 8] width 163 height 13
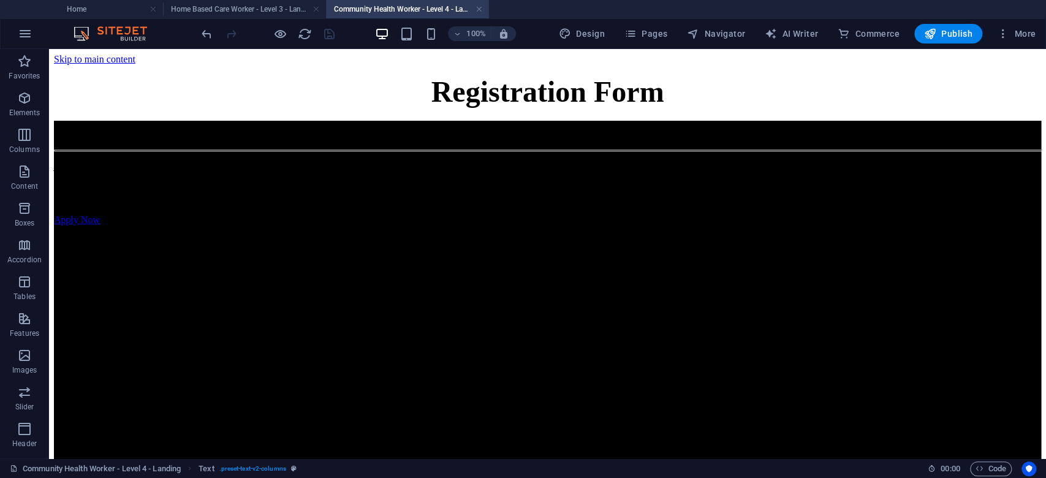
scroll to position [507, 0]
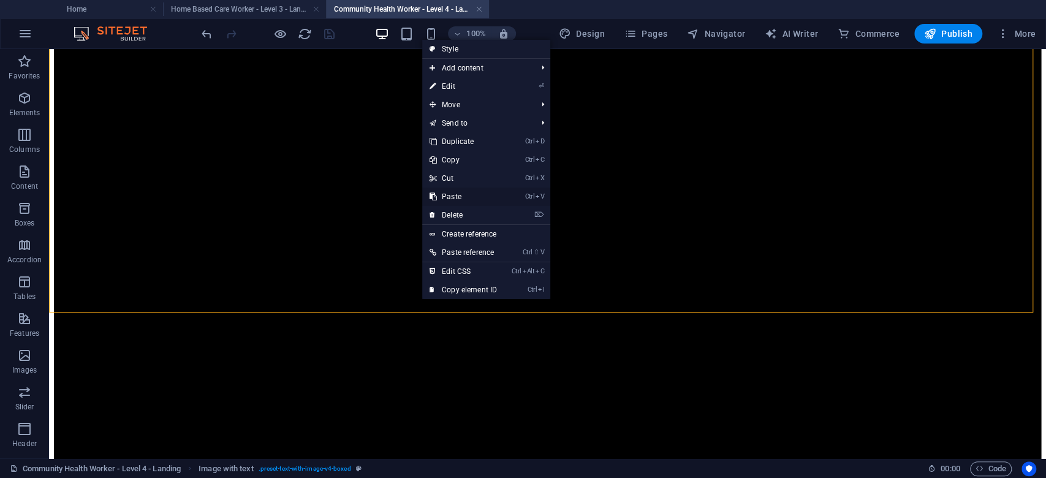
click at [465, 194] on link "Ctrl V Paste" at bounding box center [463, 197] width 82 height 18
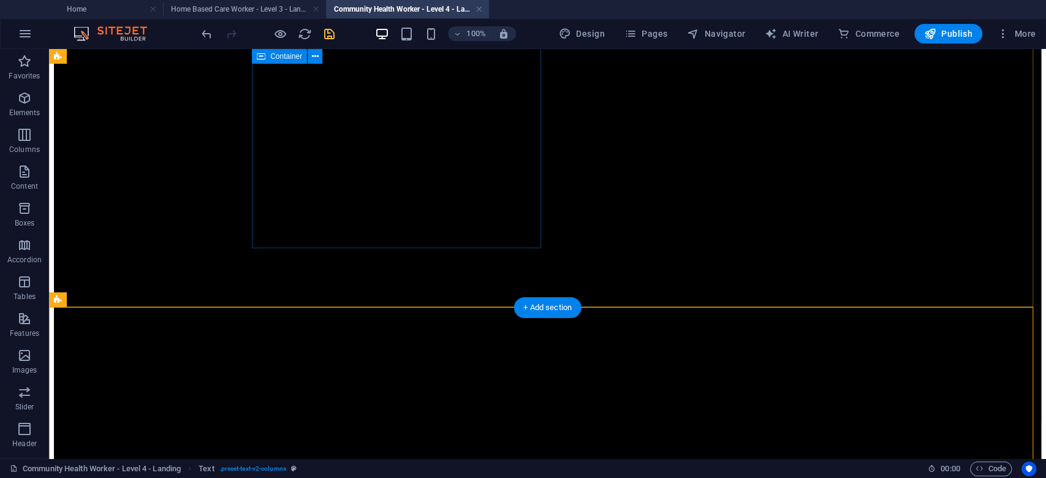
scroll to position [671, 0]
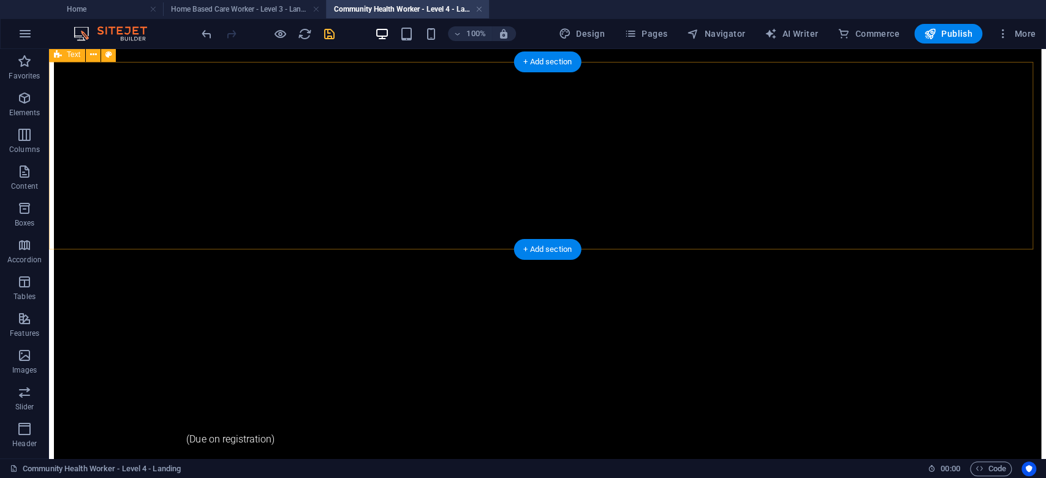
scroll to position [834, 0]
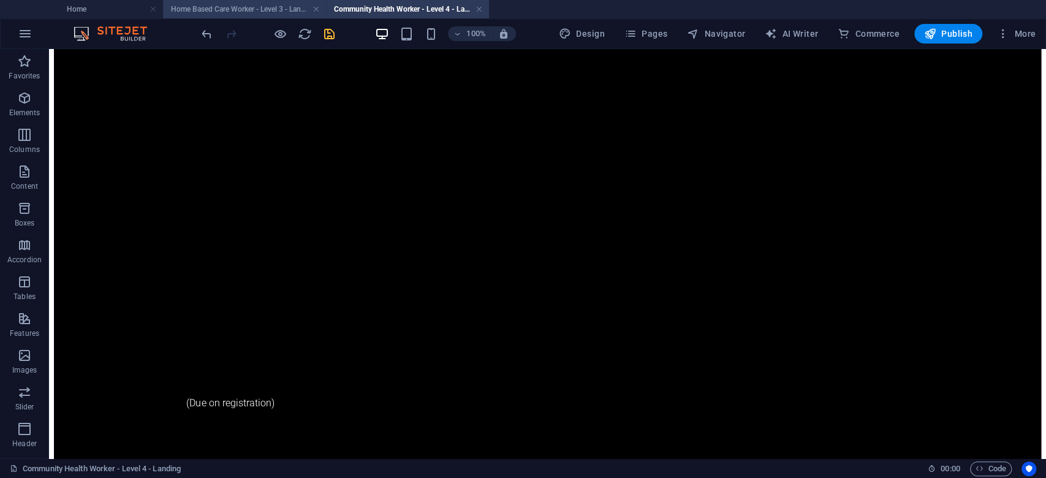
click at [271, 9] on h4 "Home Based Care Worker - Level 3 - Landing" at bounding box center [244, 8] width 163 height 13
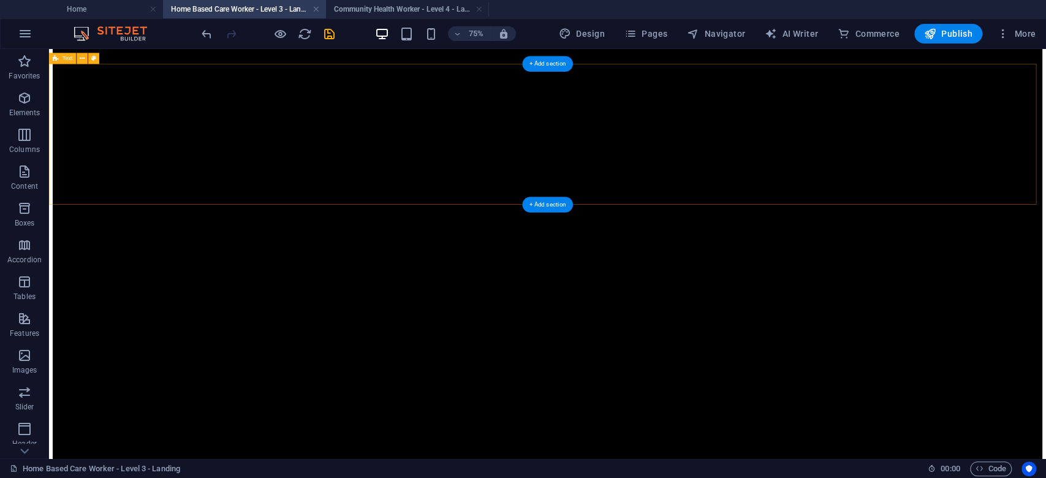
scroll to position [735, 0]
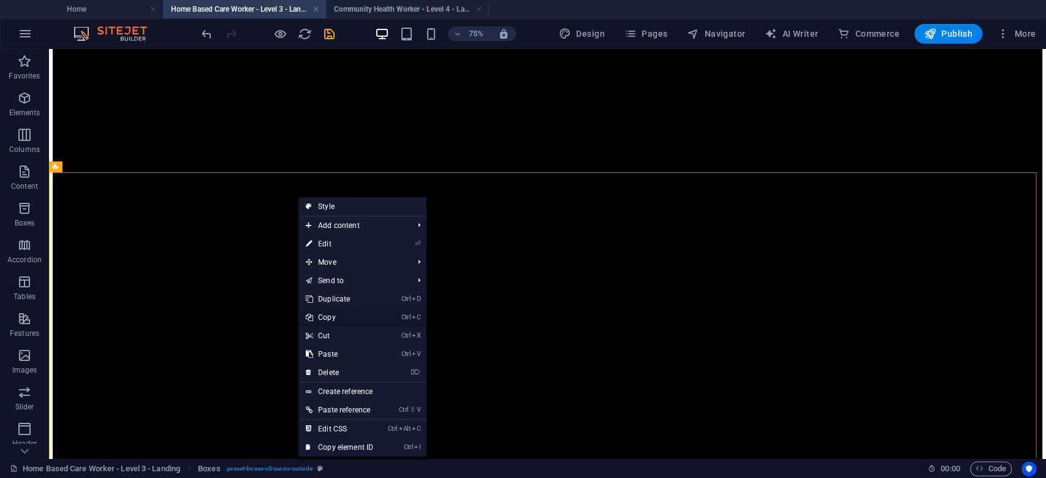
click at [348, 316] on link "Ctrl C Copy" at bounding box center [339, 317] width 82 height 18
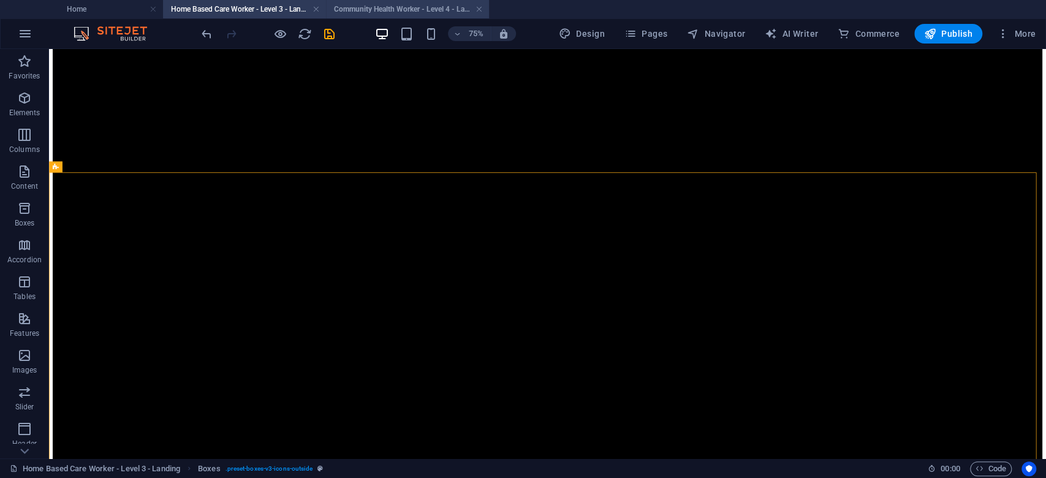
click at [402, 6] on h4 "Community Health Worker - Level 4 - Landing" at bounding box center [407, 8] width 163 height 13
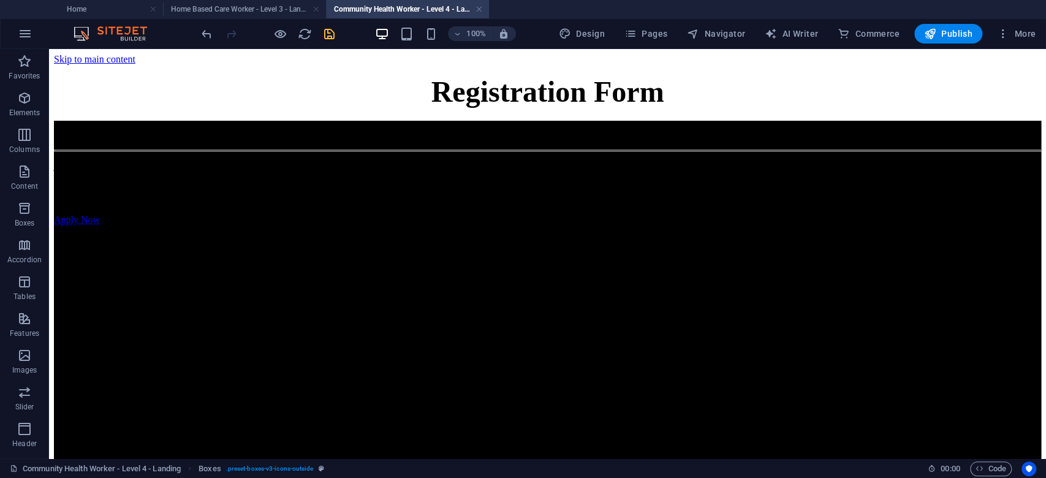
scroll to position [834, 0]
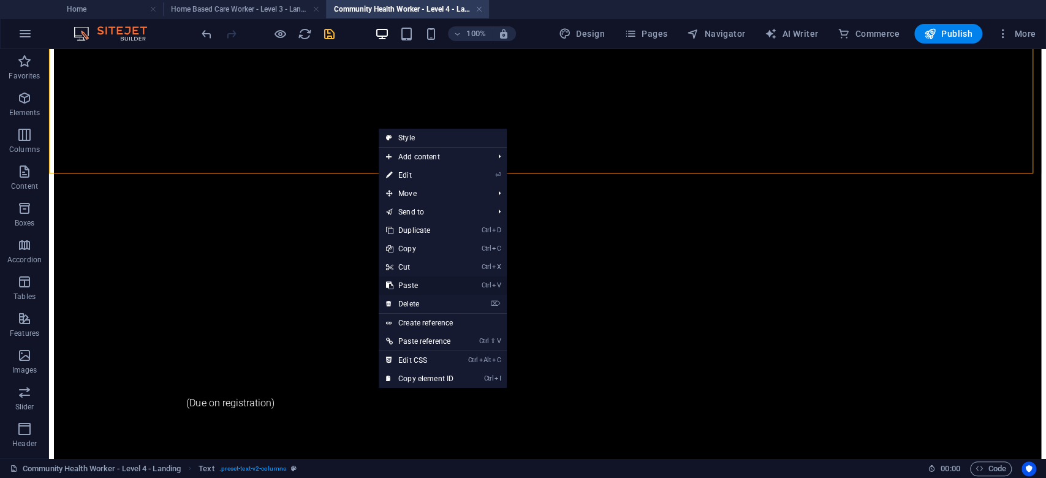
click at [414, 284] on link "Ctrl V Paste" at bounding box center [420, 285] width 82 height 18
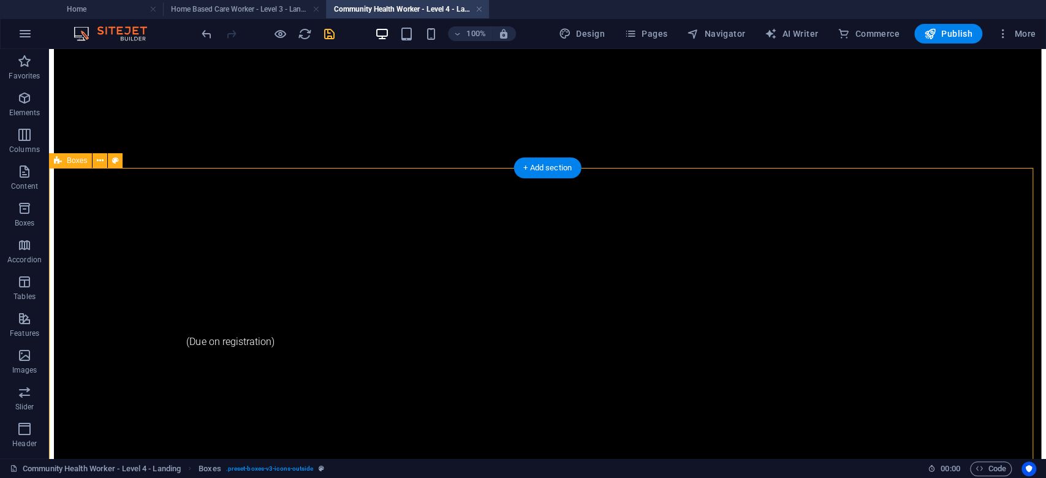
scroll to position [916, 0]
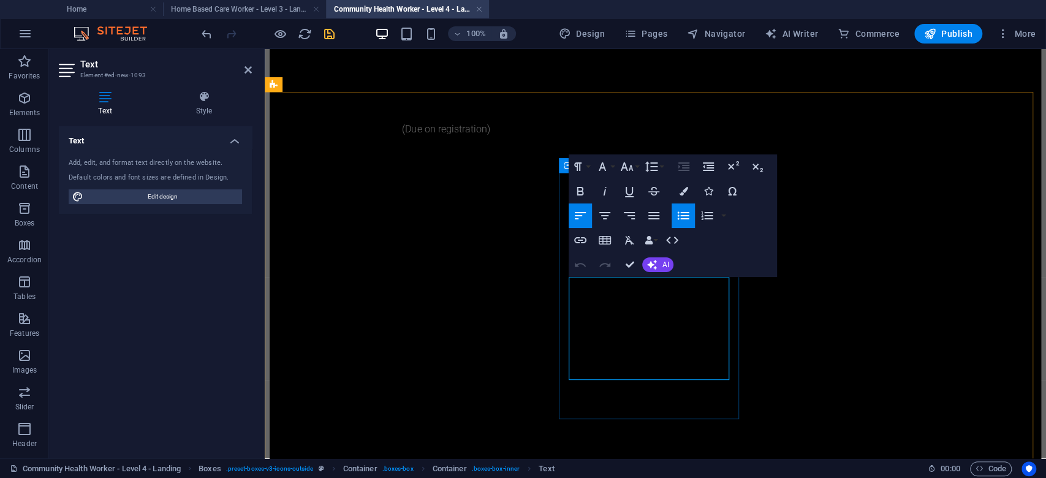
drag, startPoint x: 618, startPoint y: 297, endPoint x: 579, endPoint y: 287, distance: 40.3
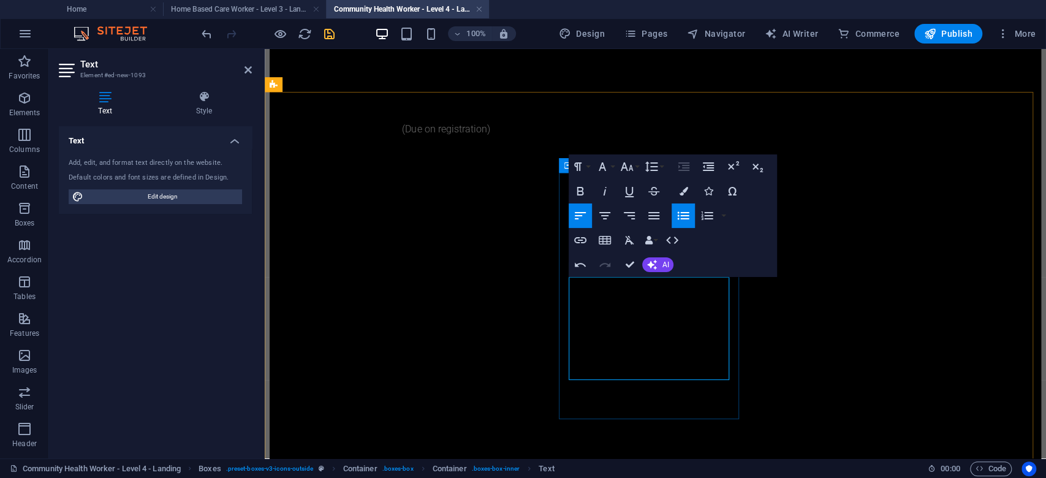
drag, startPoint x: 582, startPoint y: 315, endPoint x: 634, endPoint y: 303, distance: 54.0
drag, startPoint x: 580, startPoint y: 315, endPoint x: 726, endPoint y: 306, distance: 146.7
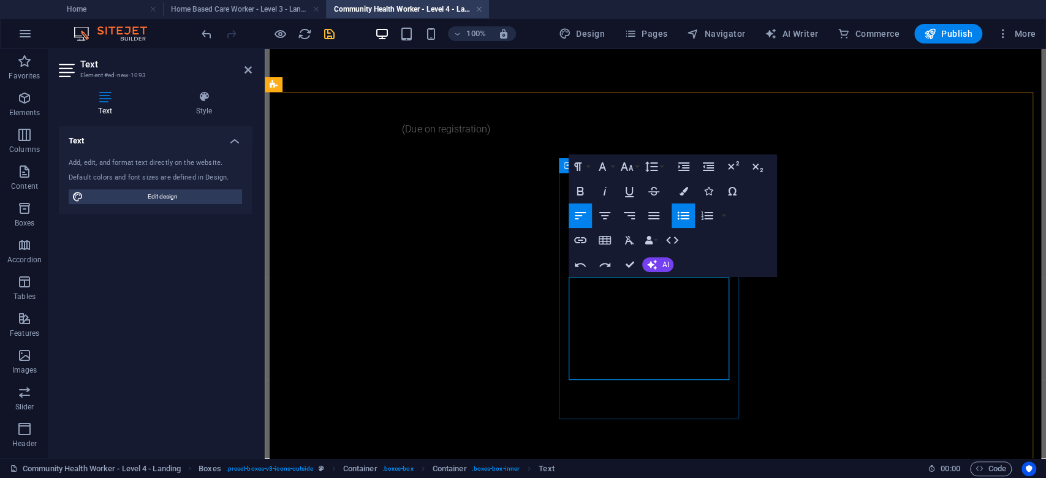
drag, startPoint x: 726, startPoint y: 315, endPoint x: 579, endPoint y: 319, distance: 146.5
drag, startPoint x: 672, startPoint y: 340, endPoint x: 574, endPoint y: 317, distance: 100.1
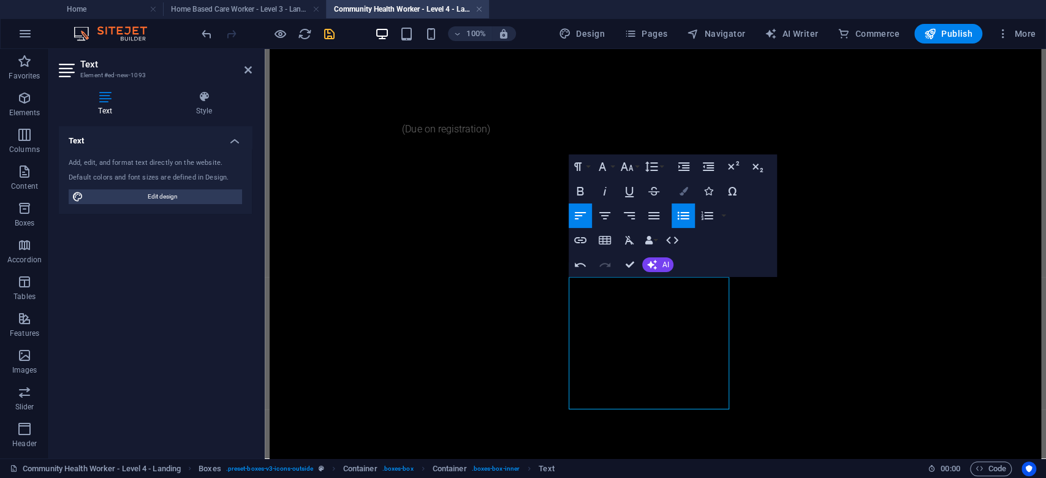
click at [688, 191] on button "Colors" at bounding box center [683, 191] width 23 height 25
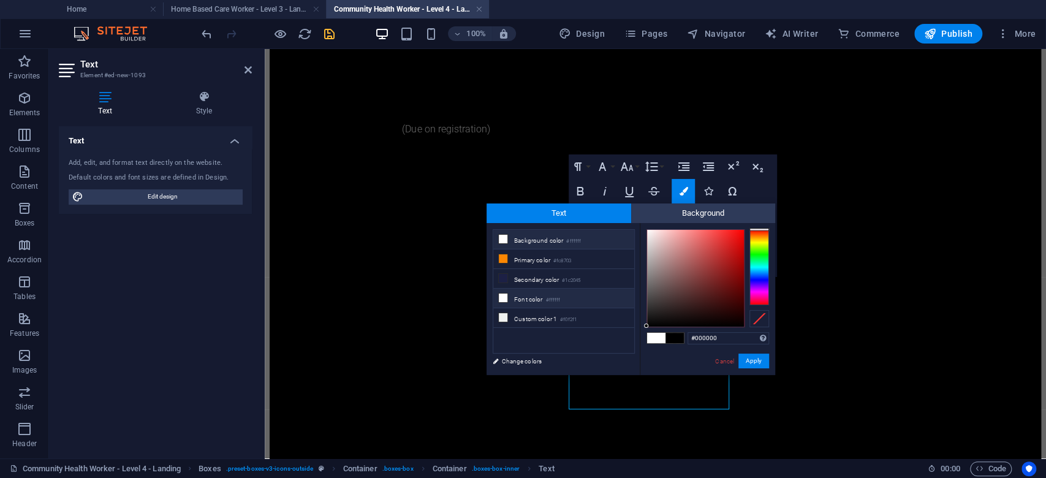
click at [587, 298] on li "Font color #ffffff" at bounding box center [563, 299] width 141 height 20
type input "#ffffff"
click at [761, 358] on button "Apply" at bounding box center [754, 361] width 31 height 15
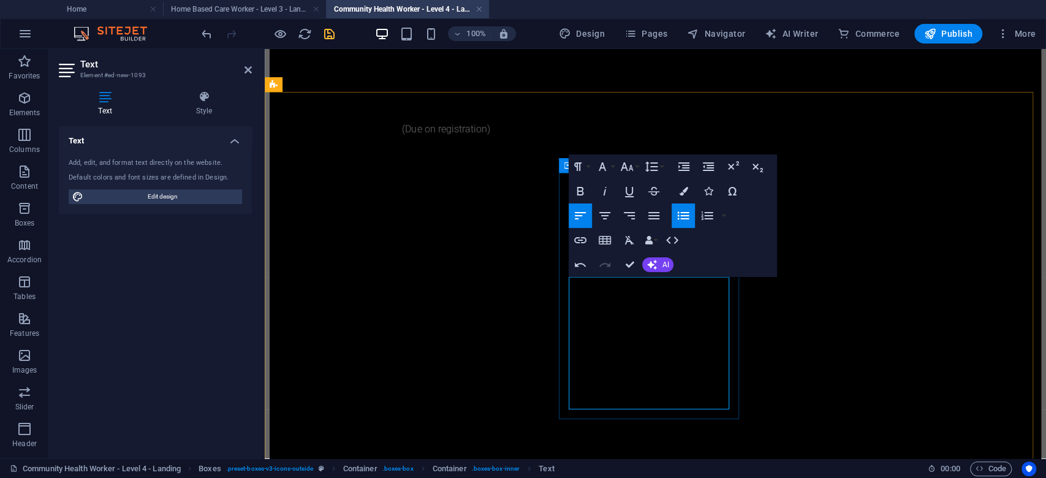
drag, startPoint x: 625, startPoint y: 368, endPoint x: 582, endPoint y: 359, distance: 44.0
drag, startPoint x: 718, startPoint y: 401, endPoint x: 581, endPoint y: 392, distance: 137.0
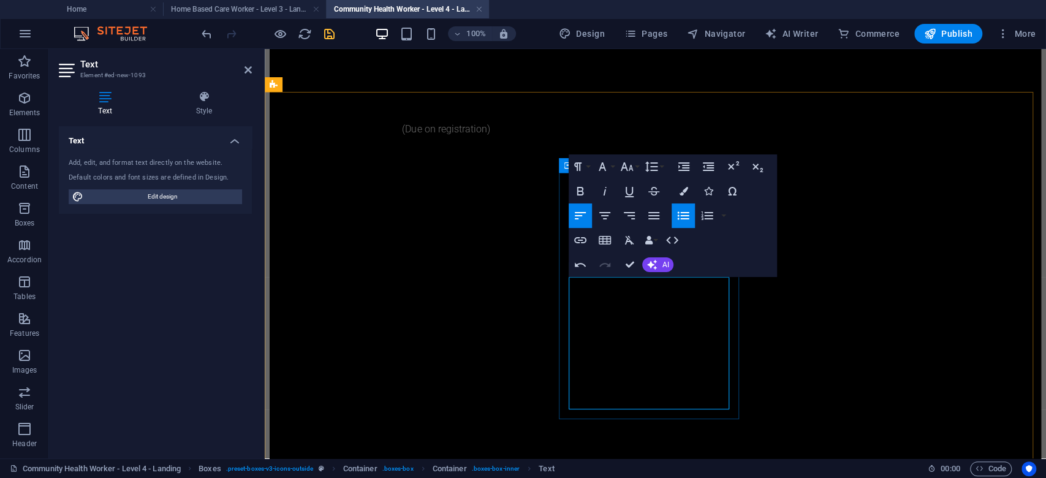
drag, startPoint x: 669, startPoint y: 400, endPoint x: 576, endPoint y: 361, distance: 101.1
click at [685, 191] on icon "button" at bounding box center [683, 191] width 9 height 9
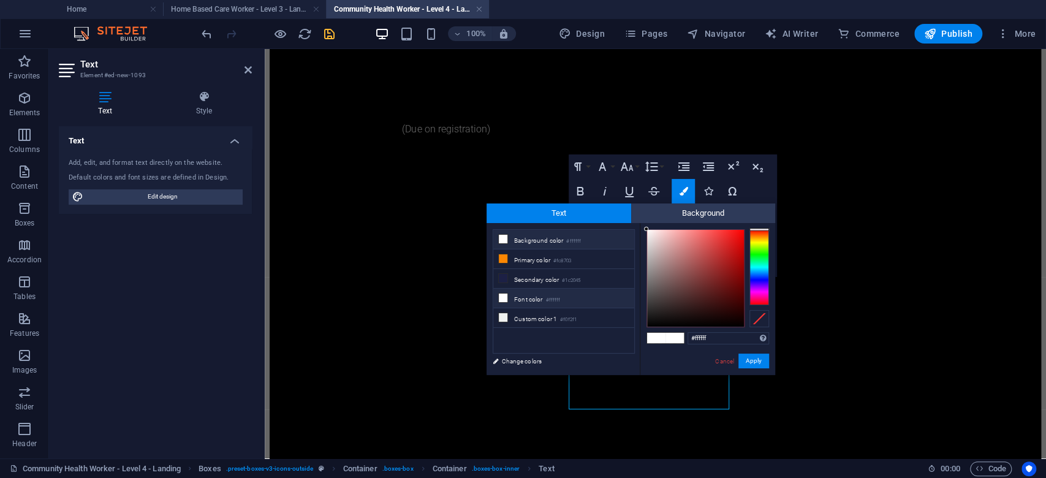
click at [605, 294] on li "Font color #ffffff" at bounding box center [563, 299] width 141 height 20
click at [748, 365] on button "Apply" at bounding box center [754, 361] width 31 height 15
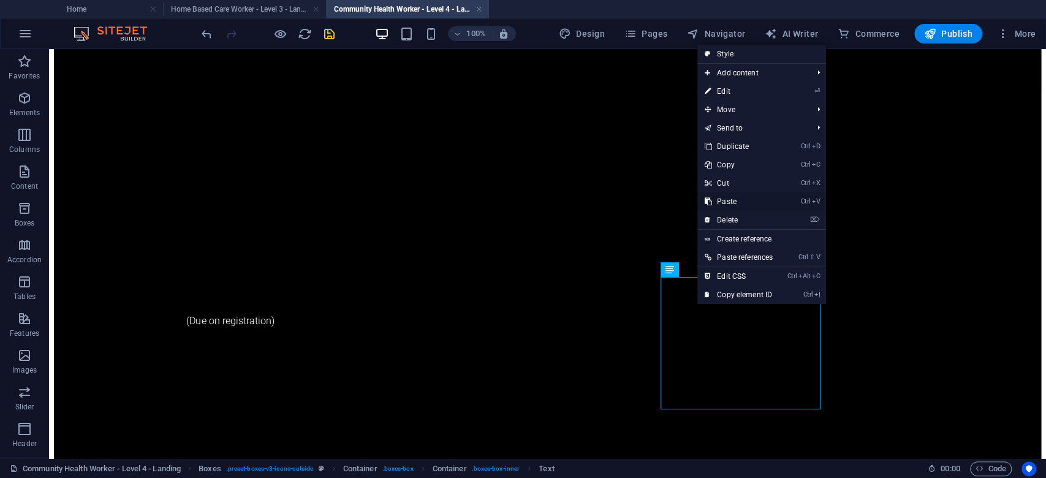
click at [737, 202] on link "Ctrl V Paste" at bounding box center [738, 201] width 83 height 18
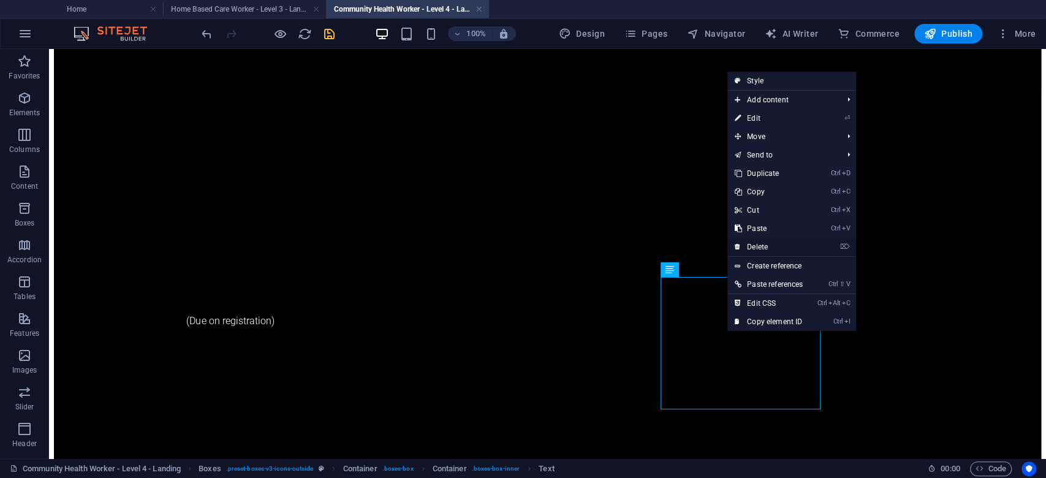
click at [766, 244] on link "⌦ Delete" at bounding box center [769, 247] width 83 height 18
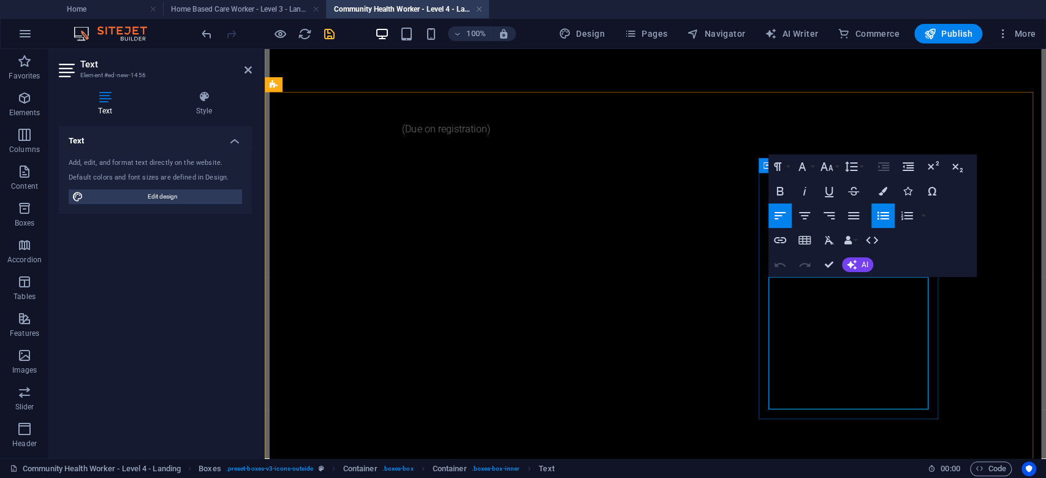
drag, startPoint x: 836, startPoint y: 298, endPoint x: 779, endPoint y: 287, distance: 58.2
drag, startPoint x: 853, startPoint y: 344, endPoint x: 780, endPoint y: 317, distance: 77.8
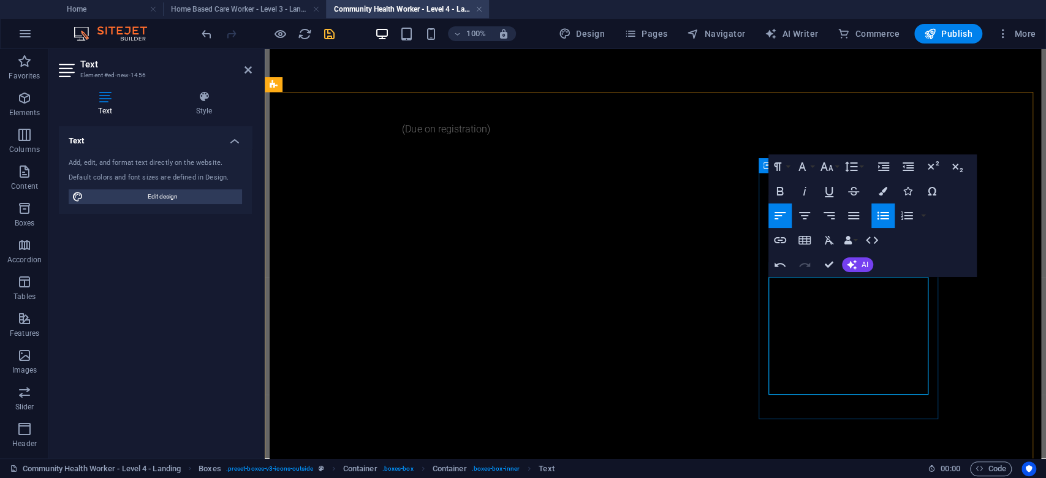
drag, startPoint x: 868, startPoint y: 354, endPoint x: 778, endPoint y: 345, distance: 90.6
drag, startPoint x: 860, startPoint y: 385, endPoint x: 780, endPoint y: 371, distance: 82.0
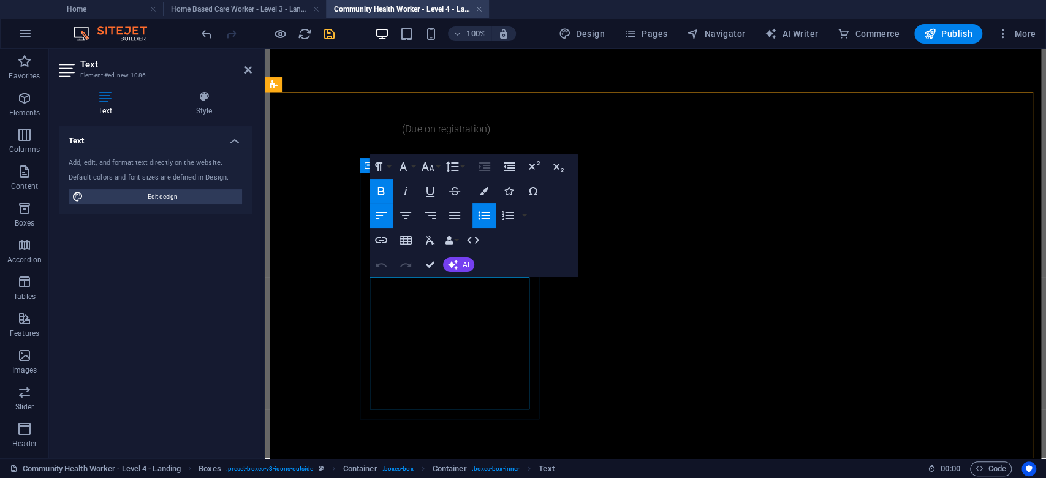
drag, startPoint x: 412, startPoint y: 302, endPoint x: 448, endPoint y: 308, distance: 36.2
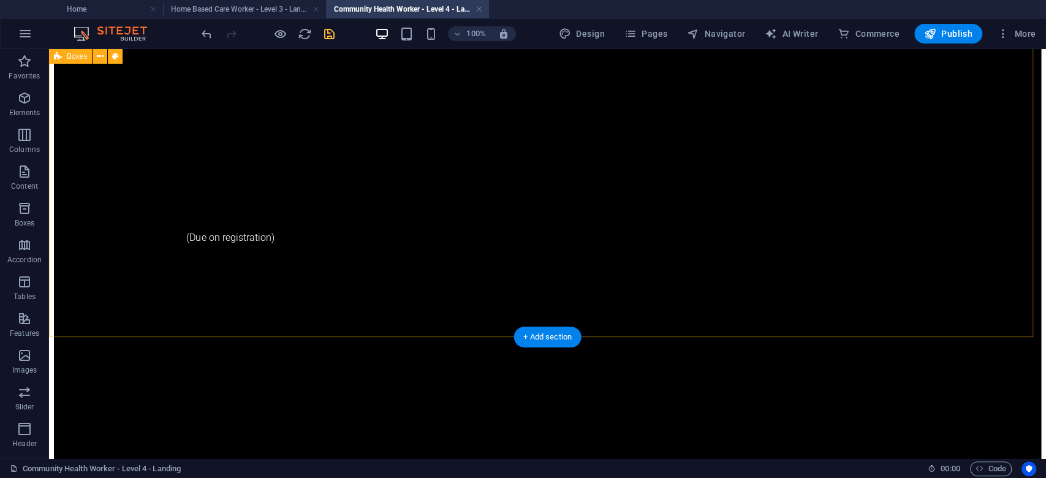
scroll to position [981, 0]
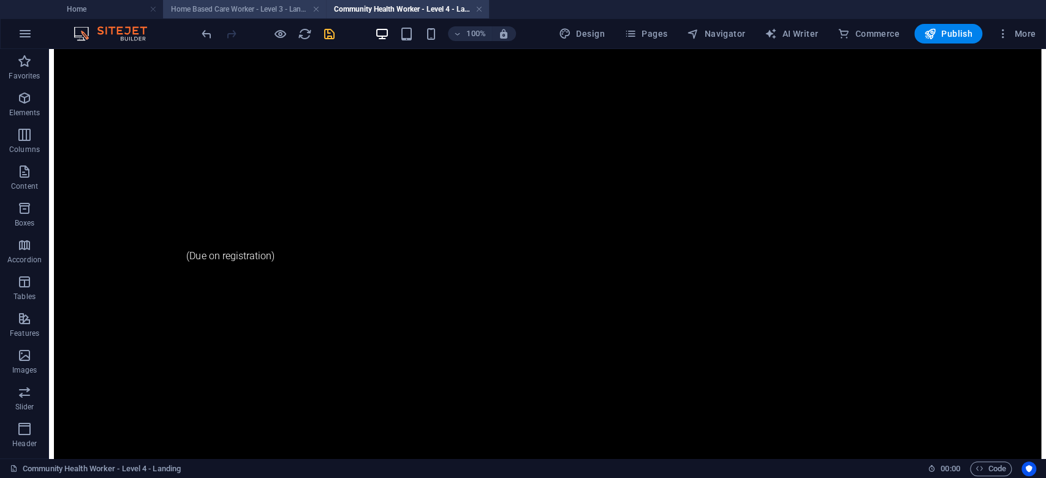
click at [266, 7] on h4 "Home Based Care Worker - Level 3 - Landing" at bounding box center [244, 8] width 163 height 13
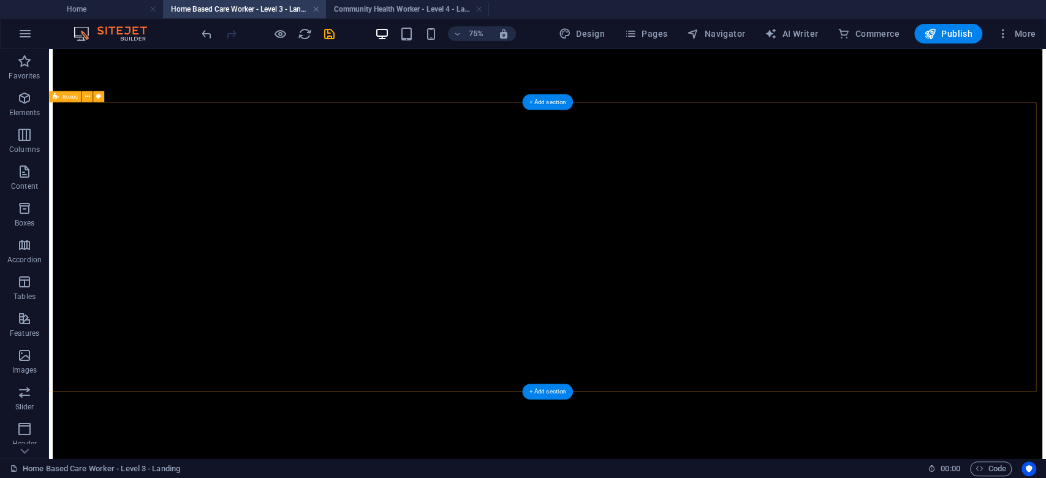
scroll to position [829, 0]
click at [329, 33] on icon "save" at bounding box center [329, 34] width 14 height 14
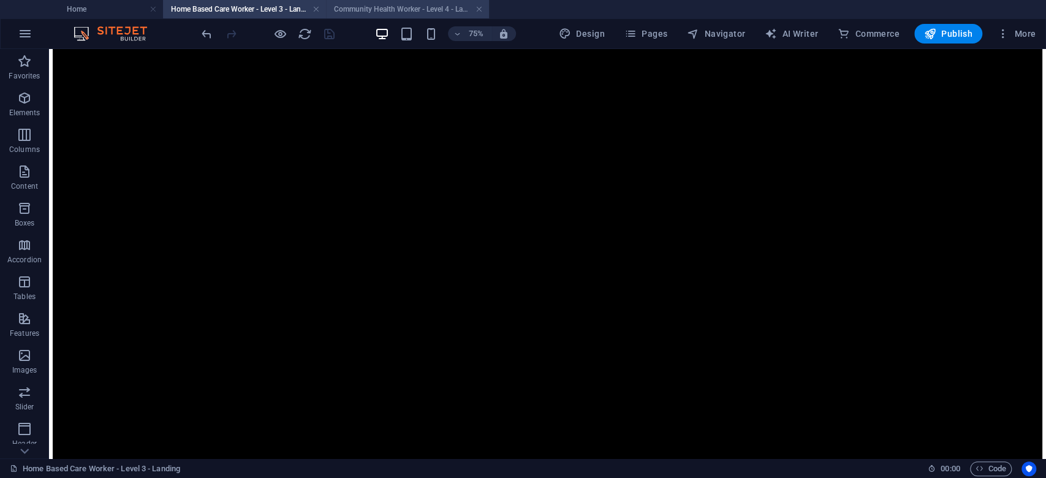
click at [393, 9] on h4 "Community Health Worker - Level 4 - Landing" at bounding box center [407, 8] width 163 height 13
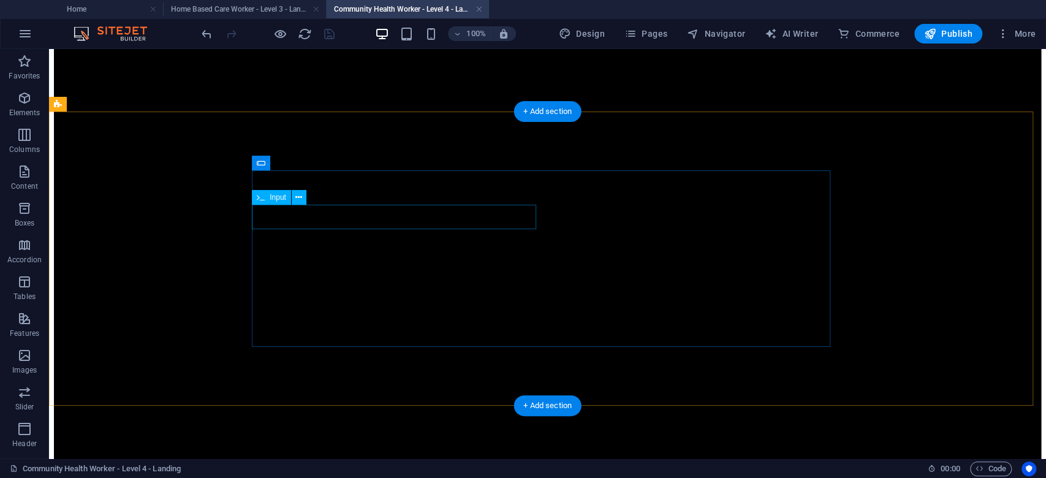
scroll to position [1307, 0]
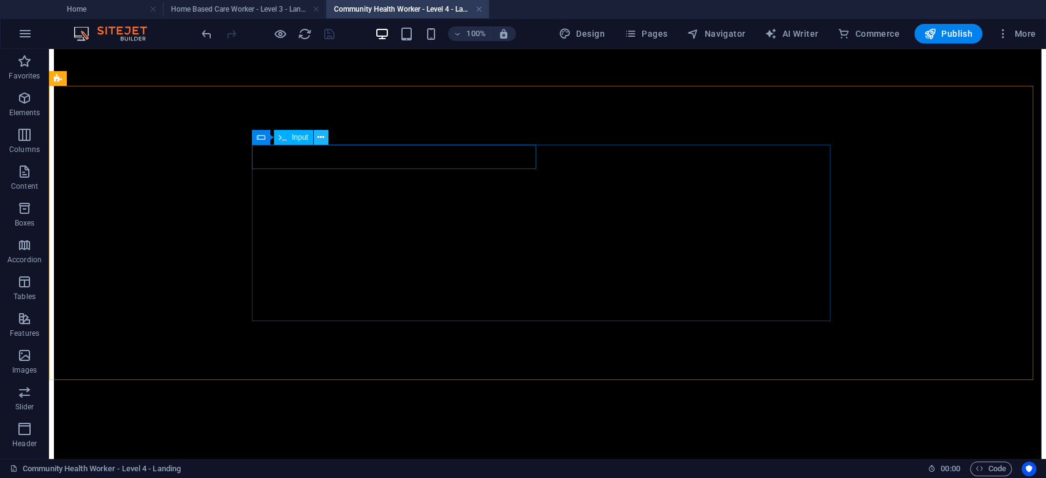
click at [319, 135] on icon at bounding box center [320, 137] width 7 height 13
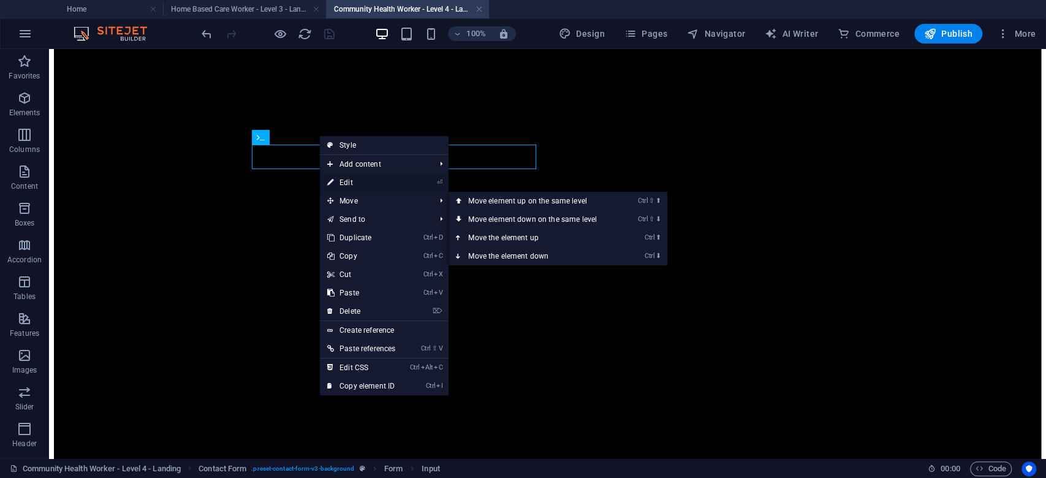
click at [364, 181] on link "⏎ Edit" at bounding box center [361, 182] width 83 height 18
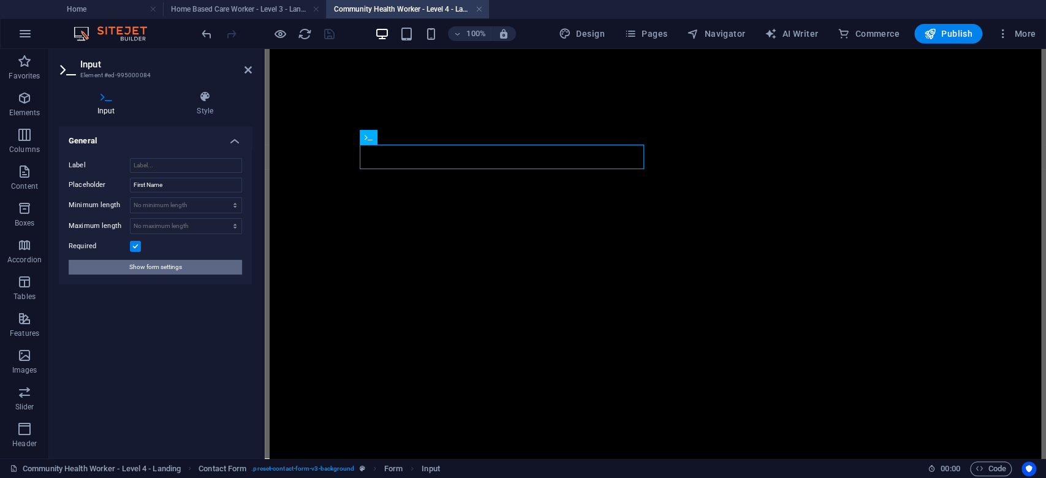
click at [154, 265] on span "Show form settings" at bounding box center [155, 267] width 53 height 15
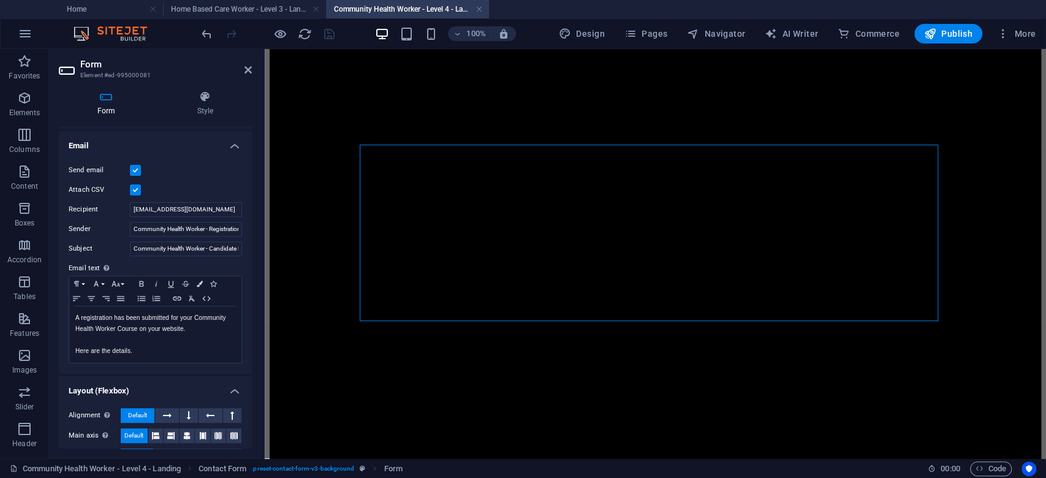
scroll to position [327, 0]
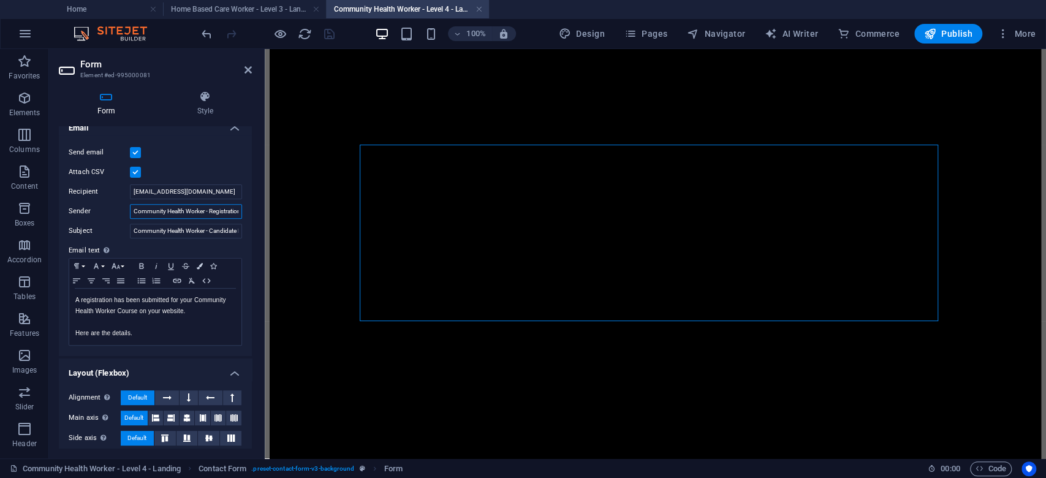
click at [188, 208] on input "Community Health Worker - Registration" at bounding box center [186, 211] width 112 height 15
click at [289, 9] on h4 "Home Based Care Worker - Level 3 - Landing" at bounding box center [244, 8] width 163 height 13
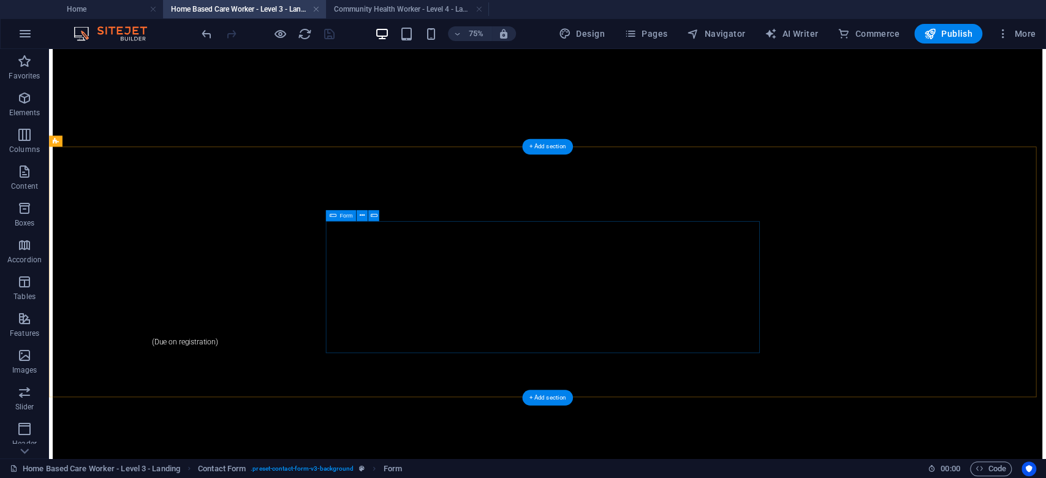
scroll to position [1156, 0]
click at [379, 215] on icon at bounding box center [377, 215] width 5 height 10
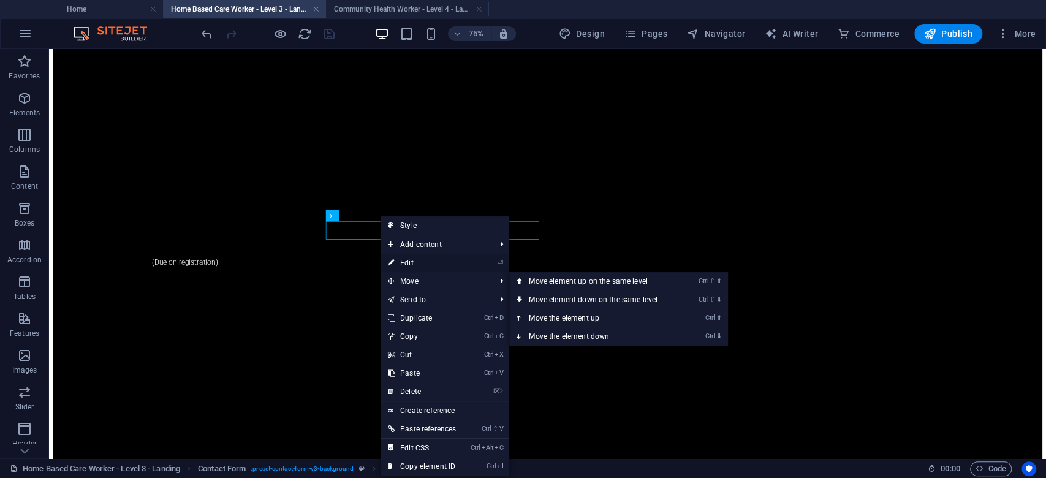
click at [408, 264] on link "⏎ Edit" at bounding box center [422, 263] width 83 height 18
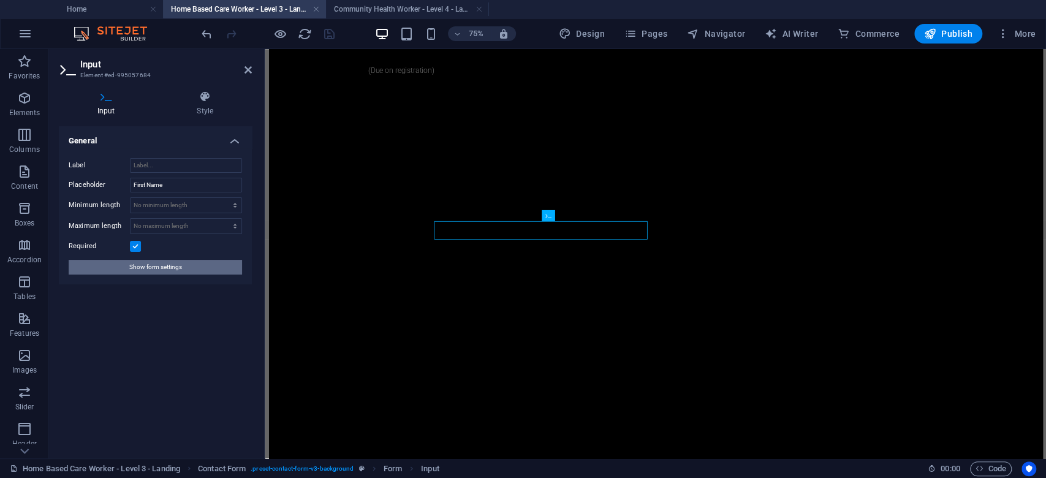
click at [158, 267] on span "Show form settings" at bounding box center [155, 267] width 53 height 15
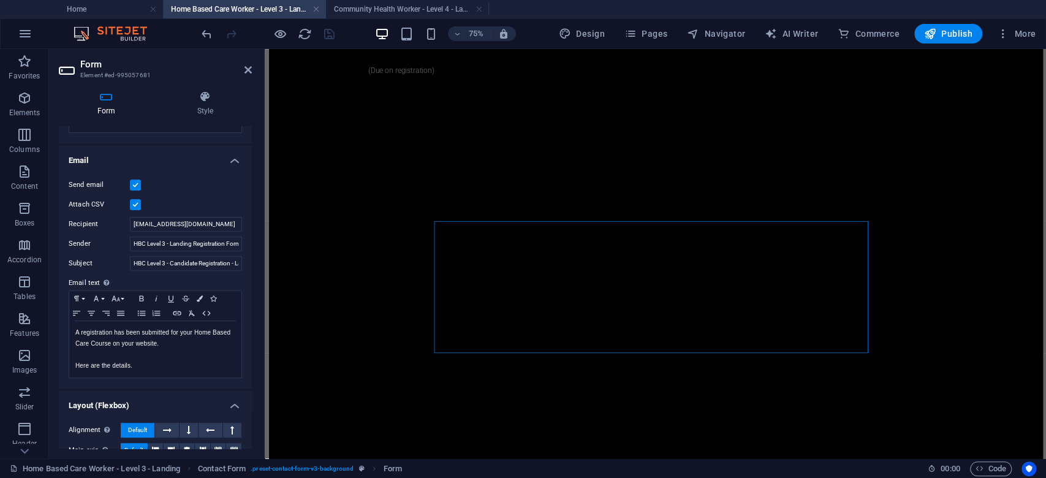
scroll to position [373, 0]
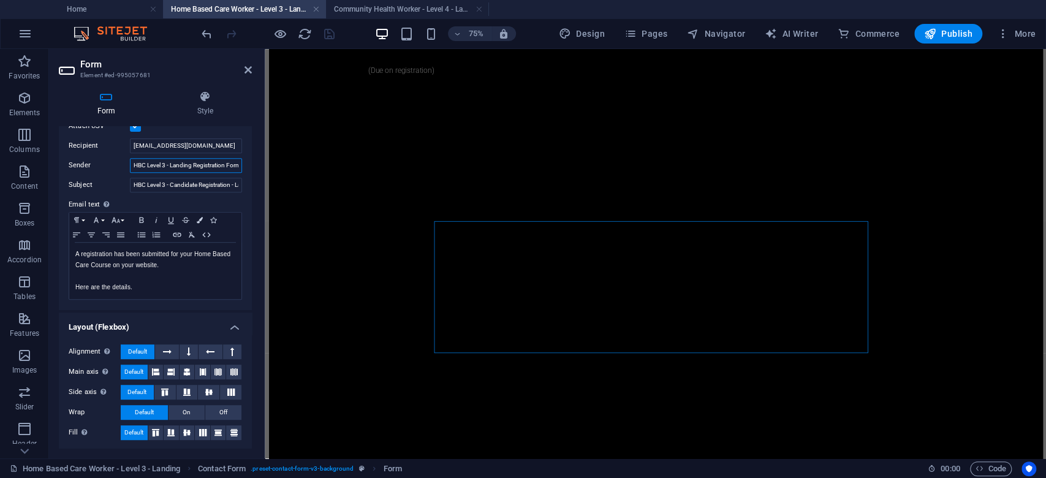
click at [157, 164] on input "HBC Level 3 - Landing Registration Form" at bounding box center [186, 165] width 112 height 15
click at [250, 71] on icon at bounding box center [248, 70] width 7 height 10
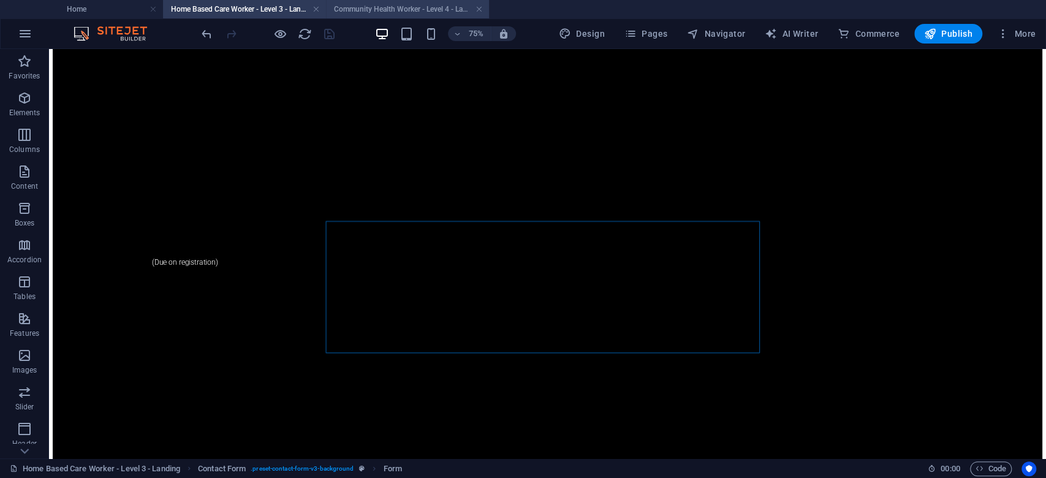
click at [365, 12] on h4 "Community Health Worker - Level 4 - Landing" at bounding box center [407, 8] width 163 height 13
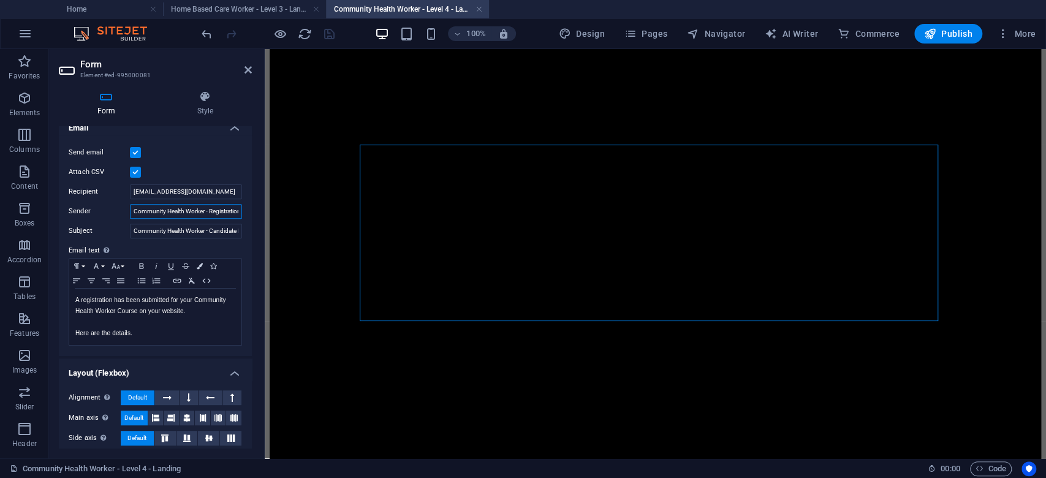
click at [206, 210] on input "Community Health Worker - Registration" at bounding box center [186, 211] width 112 height 15
drag, startPoint x: 212, startPoint y: 210, endPoint x: 254, endPoint y: 208, distance: 41.7
click at [254, 208] on div "Form Style General Title Define a name for the form. Community Health Worker Re…" at bounding box center [155, 270] width 213 height 378
click at [213, 210] on input "Community Health Worker - Registration" at bounding box center [186, 211] width 112 height 15
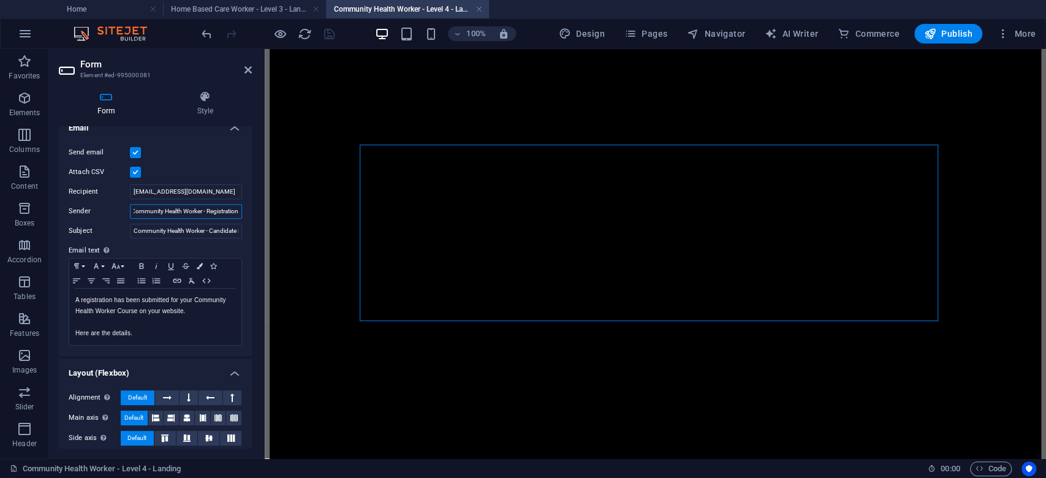
click at [167, 209] on input "Community Health Worker - Registration" at bounding box center [186, 211] width 112 height 15
click at [191, 209] on input "Community Health Worker - Registration" at bounding box center [186, 211] width 112 height 15
paste input "HBC Level 3 - Landing Registration Form"
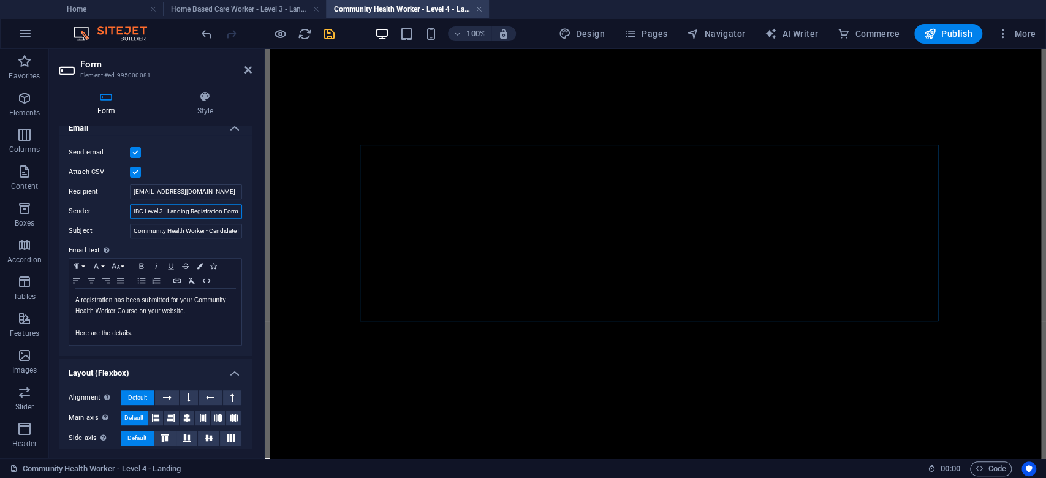
scroll to position [0, 0]
drag, startPoint x: 140, startPoint y: 208, endPoint x: 102, endPoint y: 212, distance: 38.8
click at [102, 212] on div "Sender HBC Level 3 - Landing Registration Form" at bounding box center [155, 211] width 173 height 15
click at [167, 208] on input "HBC Level 3 - Landing Registration Form" at bounding box center [186, 211] width 112 height 15
click at [193, 211] on input "CHW Level 4 - Landing Registration Form" at bounding box center [186, 211] width 112 height 15
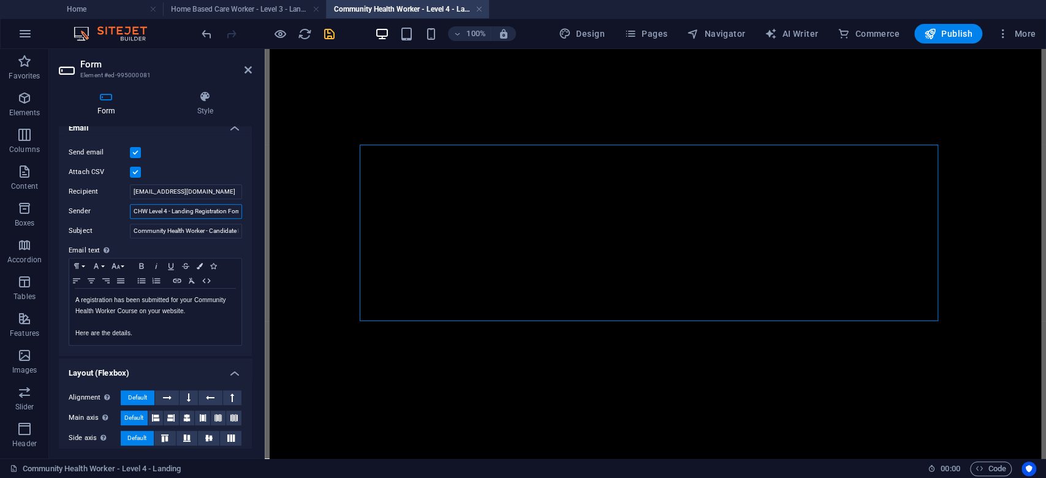
click at [193, 211] on input "CHW Level 4 - Landing Registration Form" at bounding box center [186, 211] width 112 height 15
type input "CHW Level 4 - Landing Registration Form"
click at [277, 9] on h4 "Home Based Care Worker - Level 3 - Landing" at bounding box center [244, 8] width 163 height 13
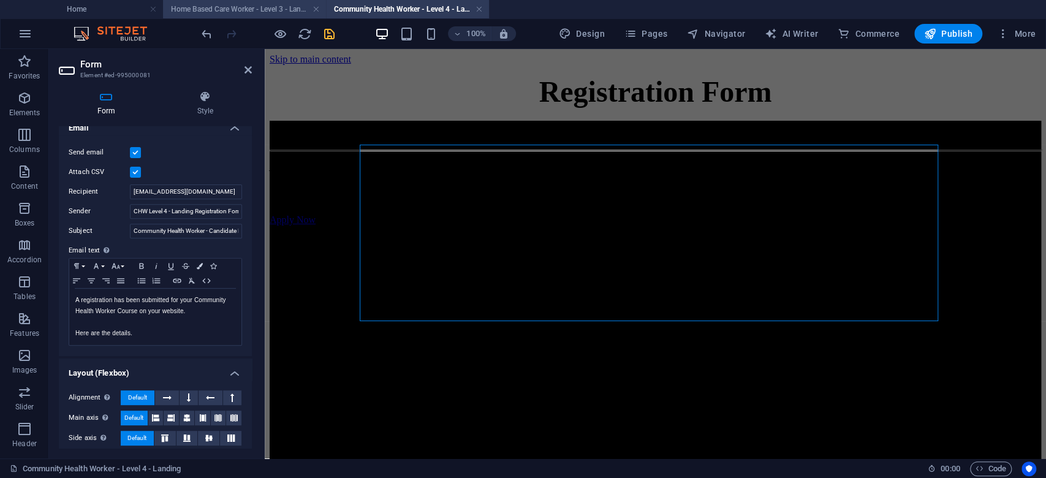
scroll to position [1156, 0]
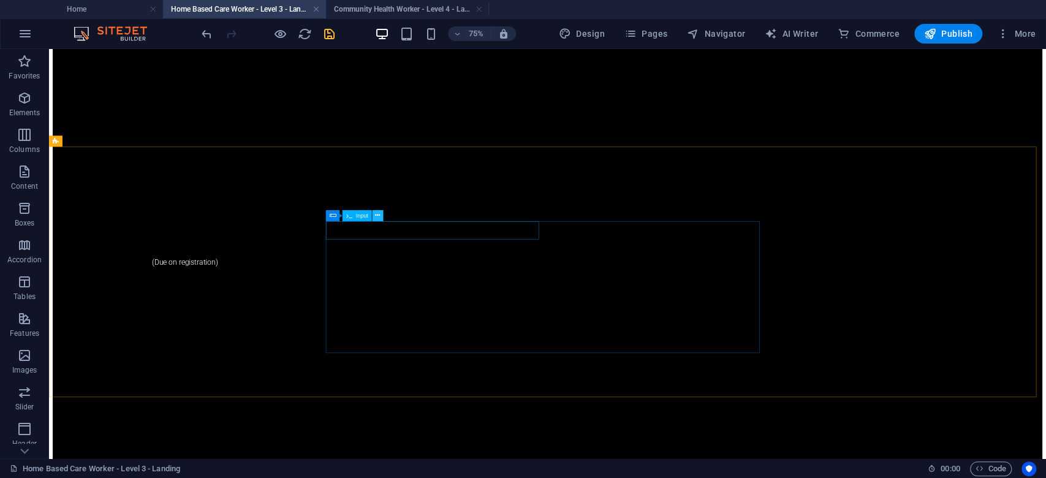
click at [377, 216] on icon at bounding box center [377, 215] width 5 height 10
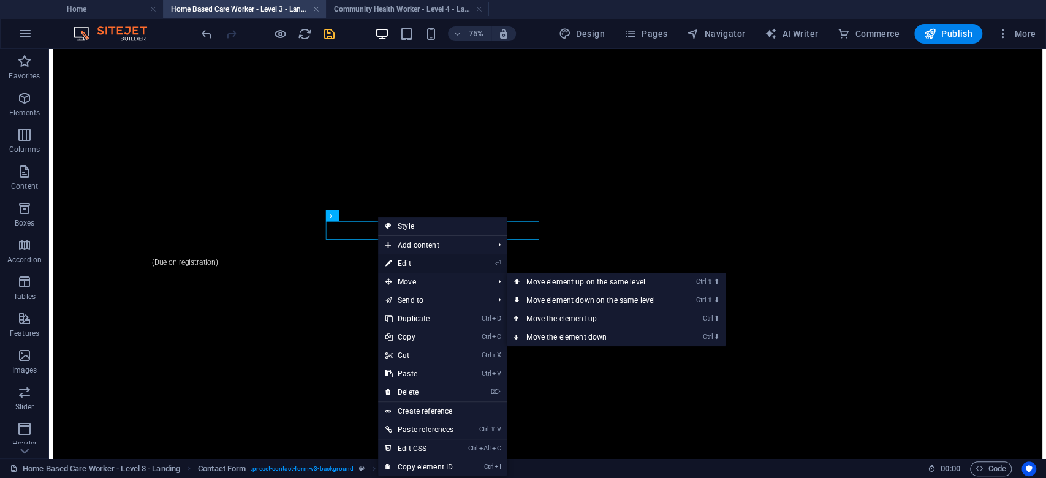
click at [422, 262] on link "⏎ Edit" at bounding box center [419, 263] width 83 height 18
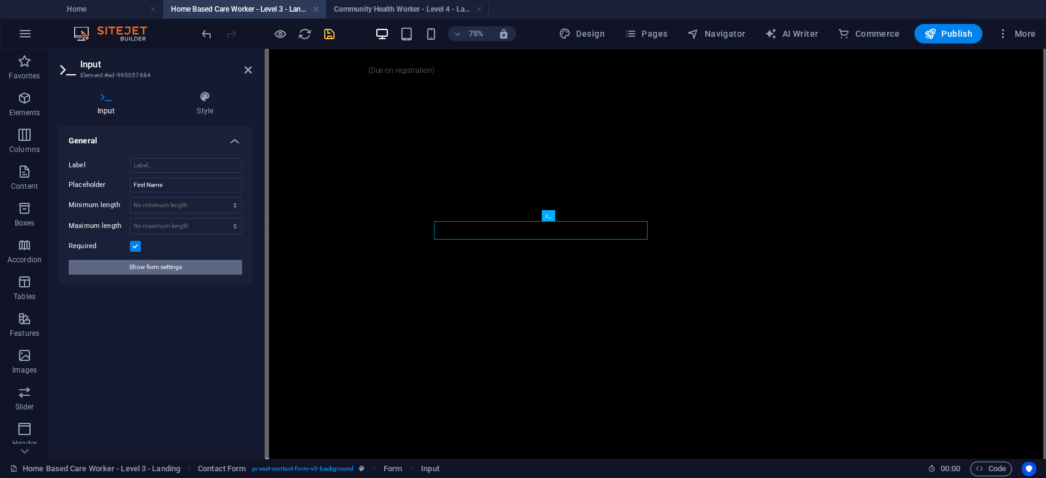
click at [166, 267] on span "Show form settings" at bounding box center [155, 267] width 53 height 15
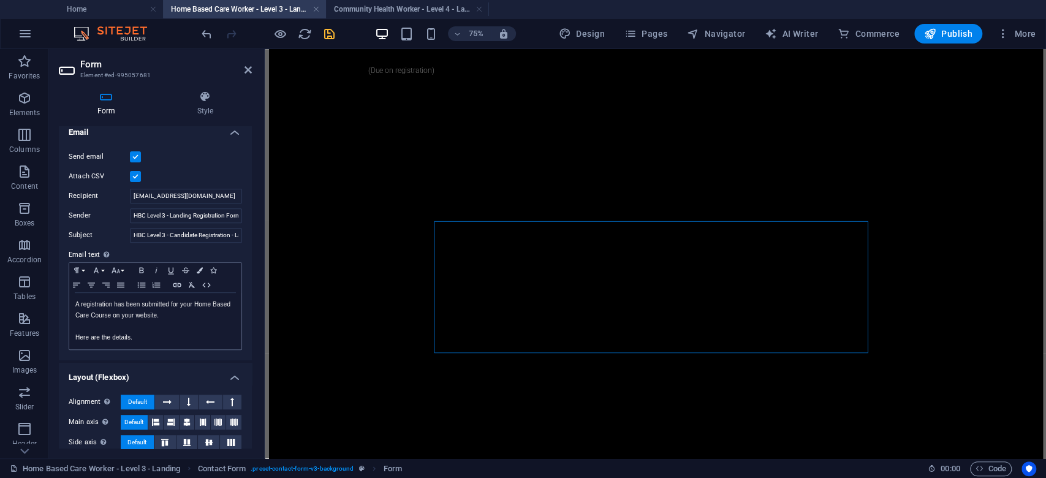
scroll to position [291, 0]
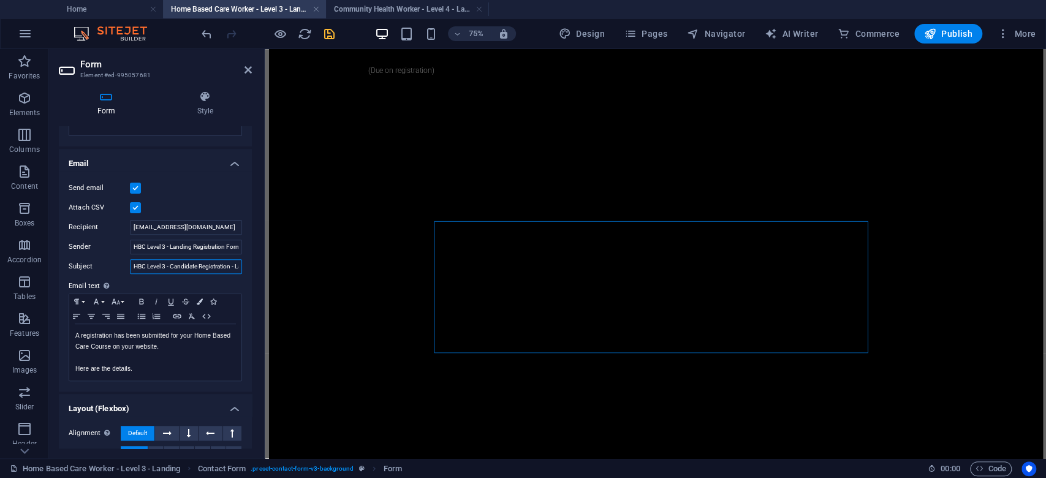
click at [173, 265] on input "HBC Level 3 - Candidate Registration - Landing Page" at bounding box center [186, 266] width 112 height 15
click at [378, 3] on h4 "Community Health Worker - Level 4 - Landing" at bounding box center [407, 8] width 163 height 13
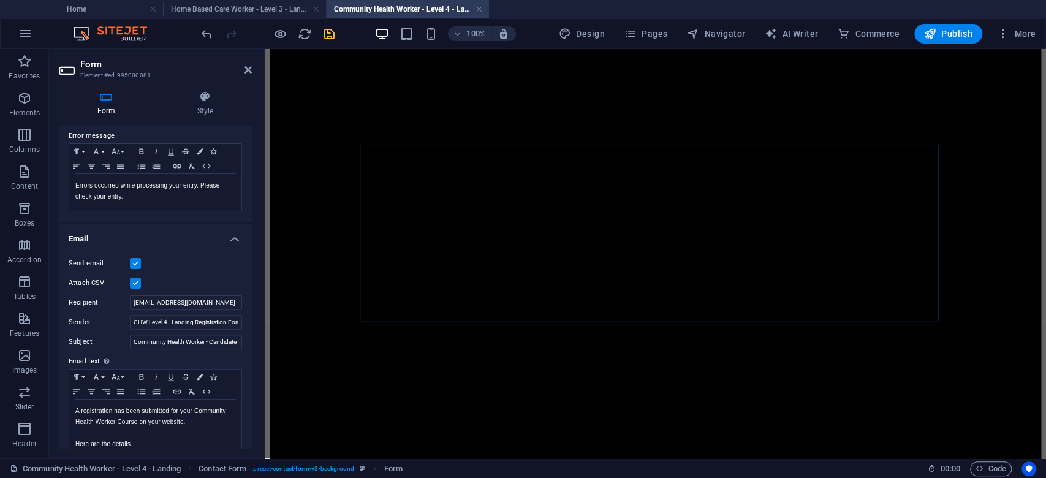
scroll to position [210, 0]
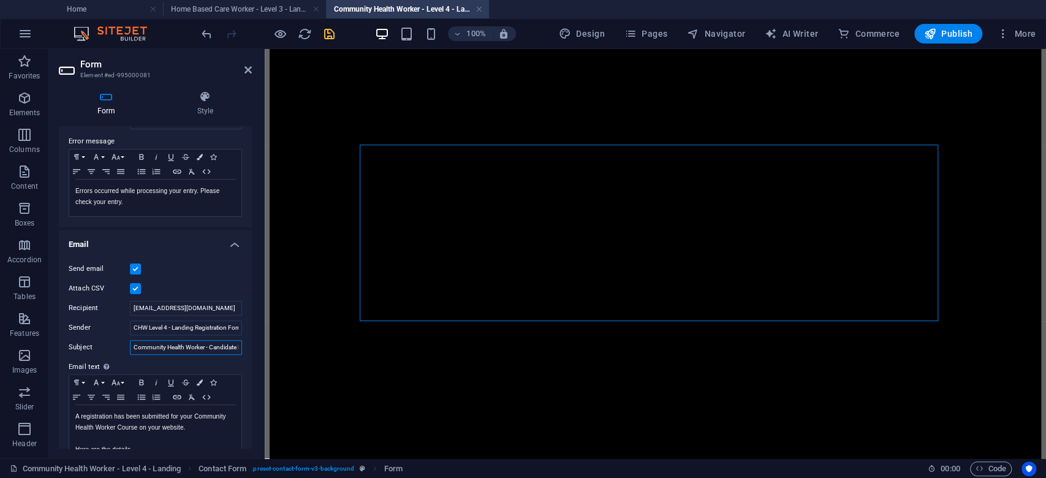
click at [155, 346] on input "Community Health Worker - Candidate Registration" at bounding box center [186, 347] width 112 height 15
paste input "HBC Level 3 - Candidate Registration - Landing Page"
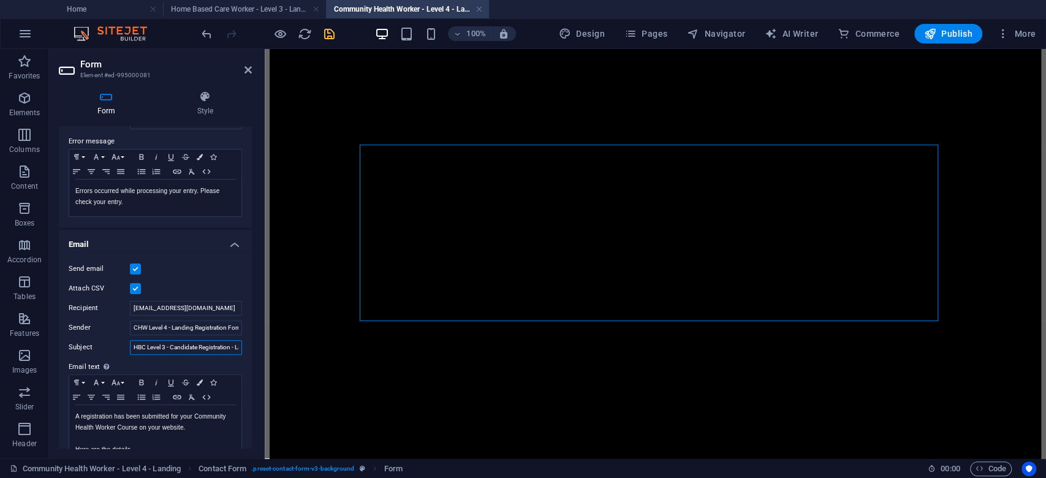
drag, startPoint x: 152, startPoint y: 346, endPoint x: 116, endPoint y: 346, distance: 36.2
click at [116, 346] on div "Subject HBC Level 3 - Candidate Registration - Landing Page" at bounding box center [155, 347] width 173 height 15
click at [145, 343] on input "HBC Level 3 - Candidate Registration - Landing Page" at bounding box center [186, 347] width 112 height 15
click at [169, 344] on input "CHW Level 3 - Candidate Registration - Landing Page" at bounding box center [186, 347] width 112 height 15
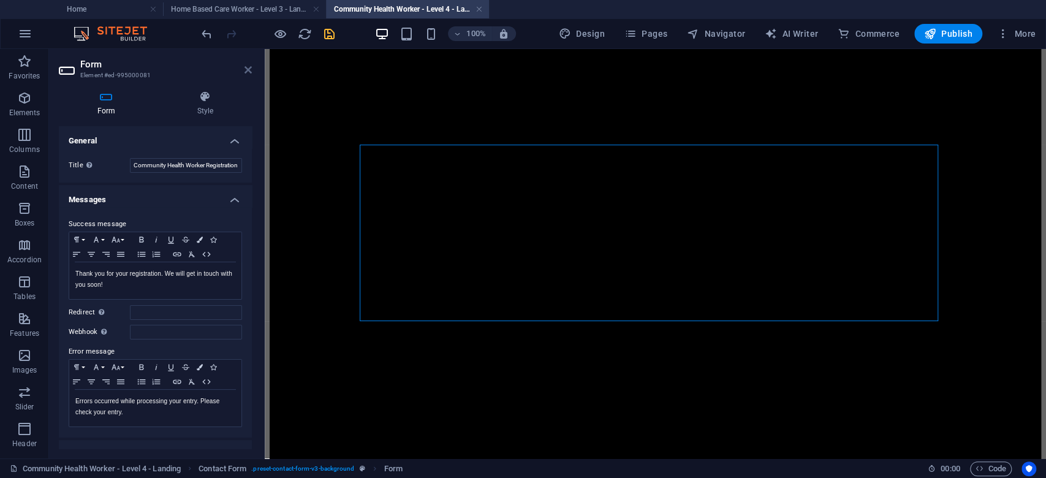
type input "CHW Level 4 - Candidate Registration - Landing Page"
click at [250, 70] on icon at bounding box center [248, 70] width 7 height 10
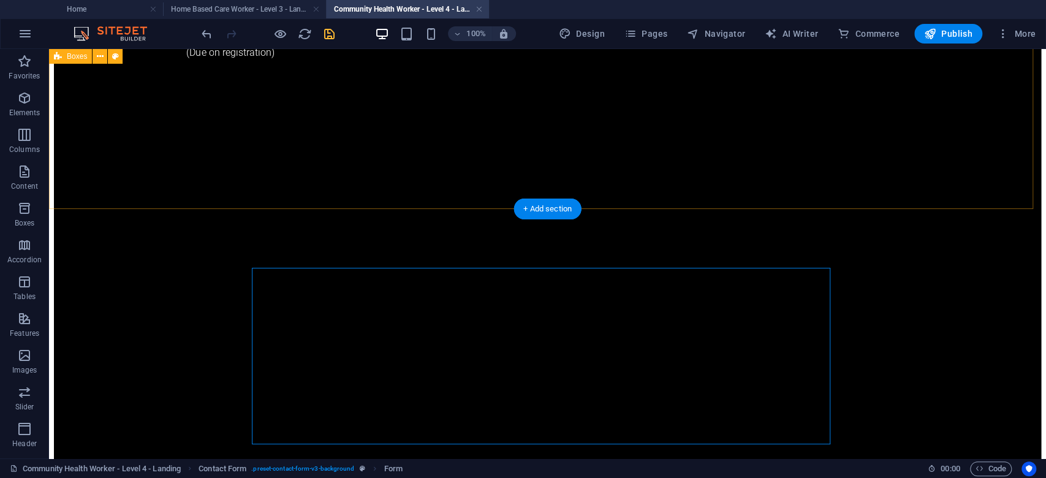
scroll to position [1062, 0]
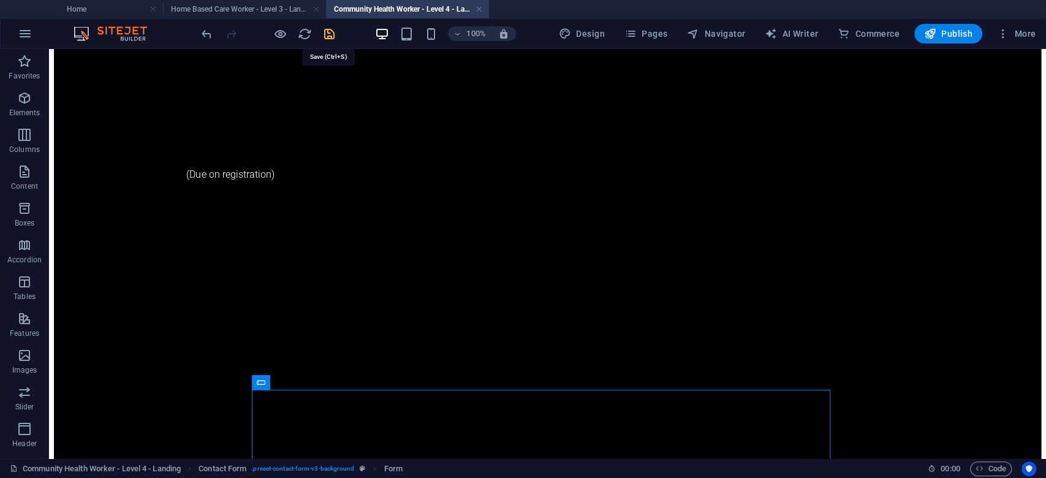
click at [330, 34] on icon "save" at bounding box center [329, 34] width 14 height 14
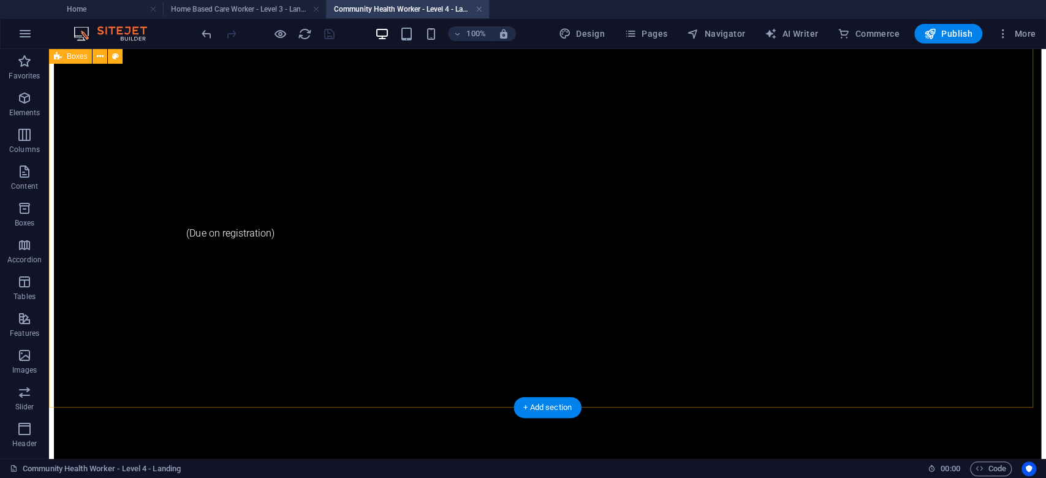
scroll to position [981, 0]
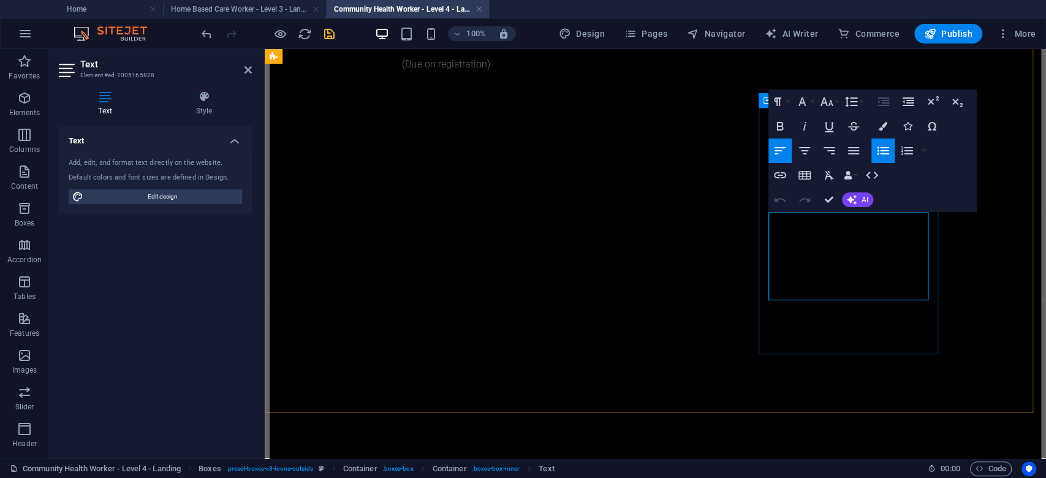
drag, startPoint x: 852, startPoint y: 237, endPoint x: 780, endPoint y: 226, distance: 73.2
drag, startPoint x: 902, startPoint y: 245, endPoint x: 780, endPoint y: 237, distance: 122.9
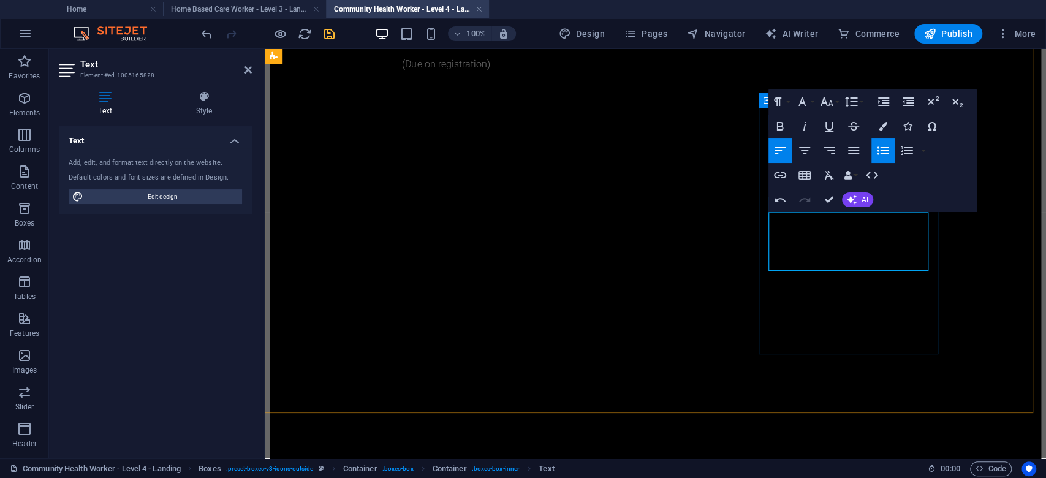
drag, startPoint x: 914, startPoint y: 264, endPoint x: 779, endPoint y: 253, distance: 135.9
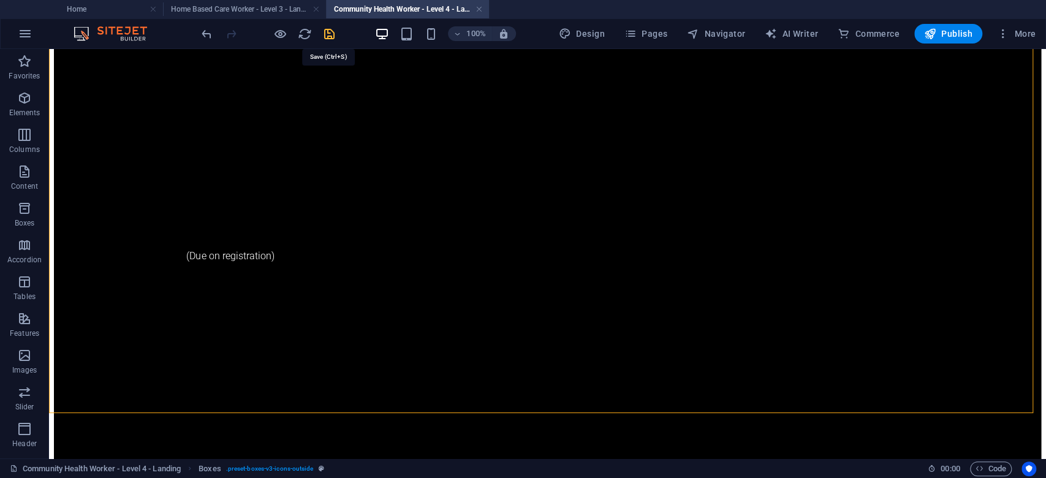
click at [327, 29] on icon "save" at bounding box center [329, 34] width 14 height 14
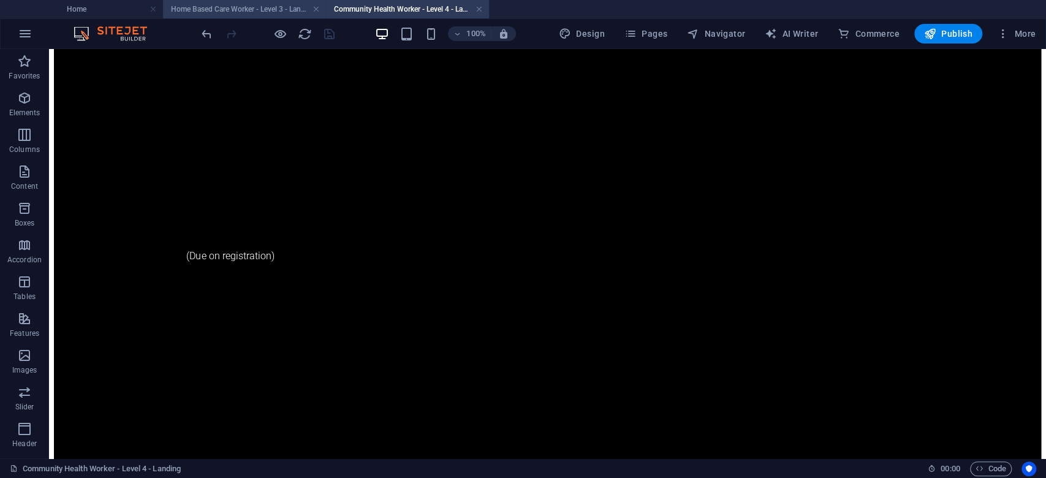
click at [282, 8] on h4 "Home Based Care Worker - Level 3 - Landing" at bounding box center [244, 8] width 163 height 13
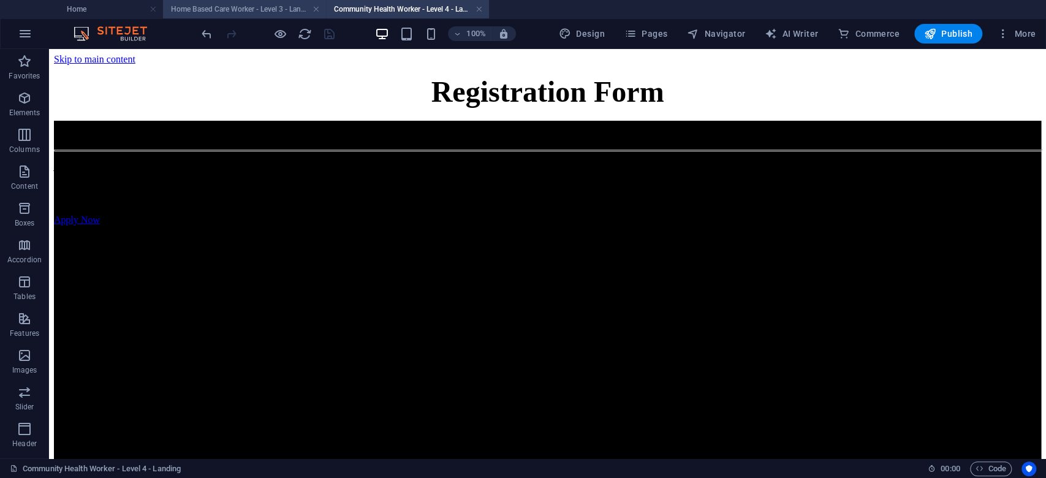
scroll to position [1156, 0]
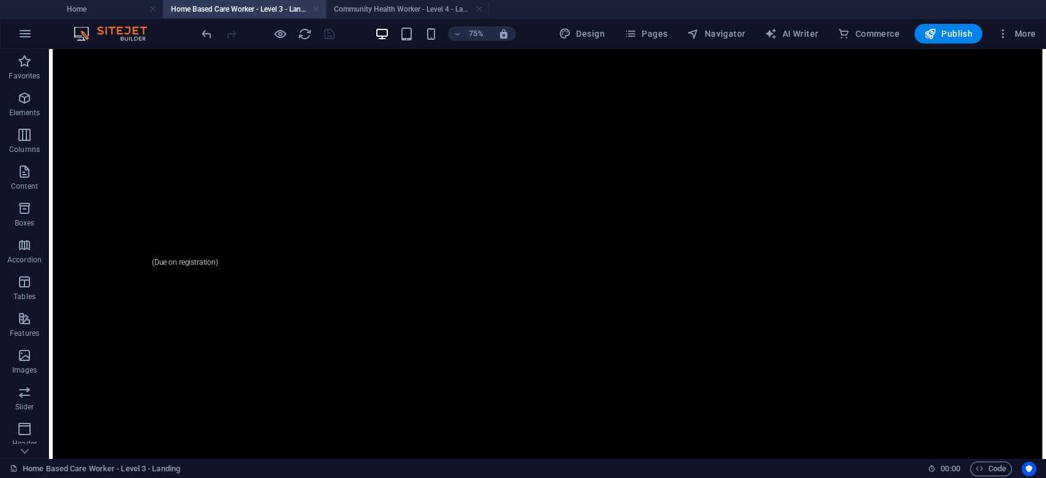
click at [319, 9] on link at bounding box center [316, 10] width 7 height 12
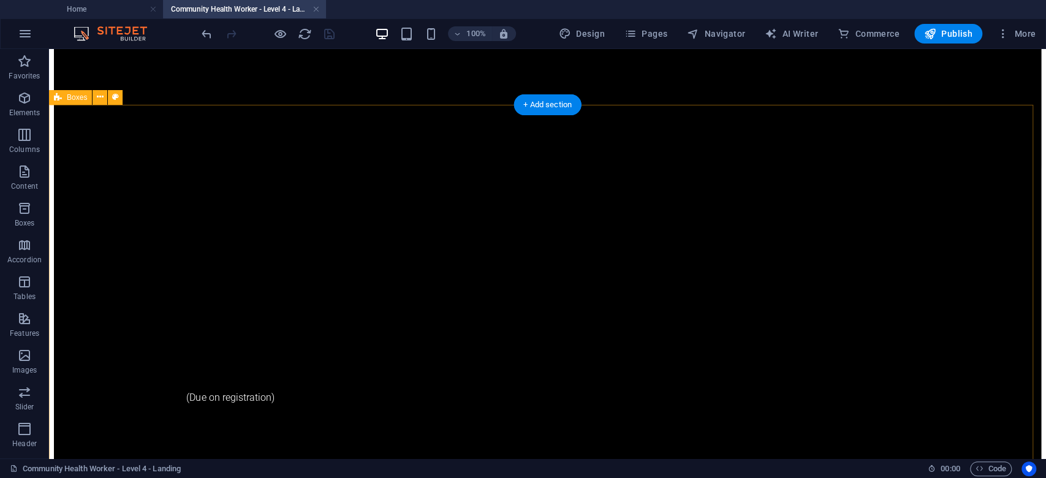
scroll to position [739, 0]
click at [949, 28] on span "Publish" at bounding box center [948, 34] width 48 height 12
click at [952, 28] on span "Publish" at bounding box center [948, 34] width 48 height 12
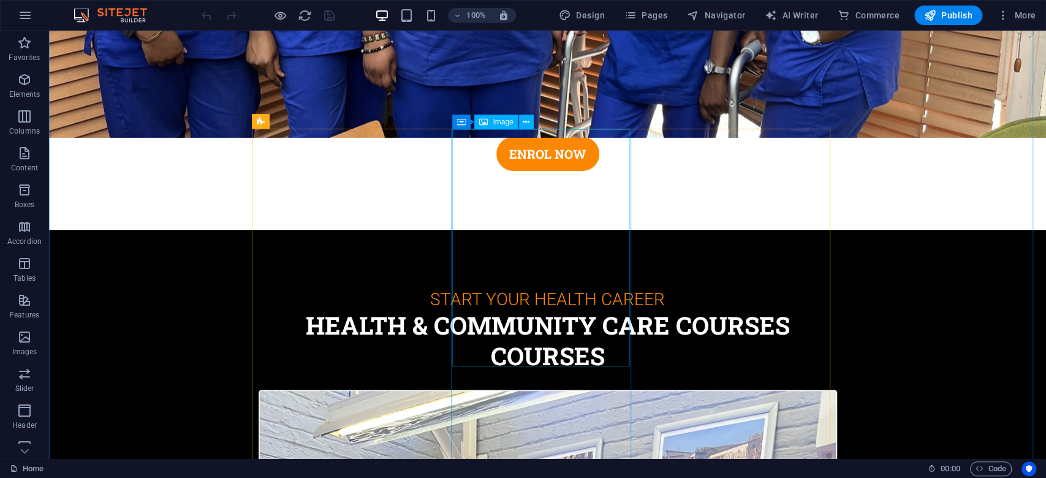
scroll to position [572, 0]
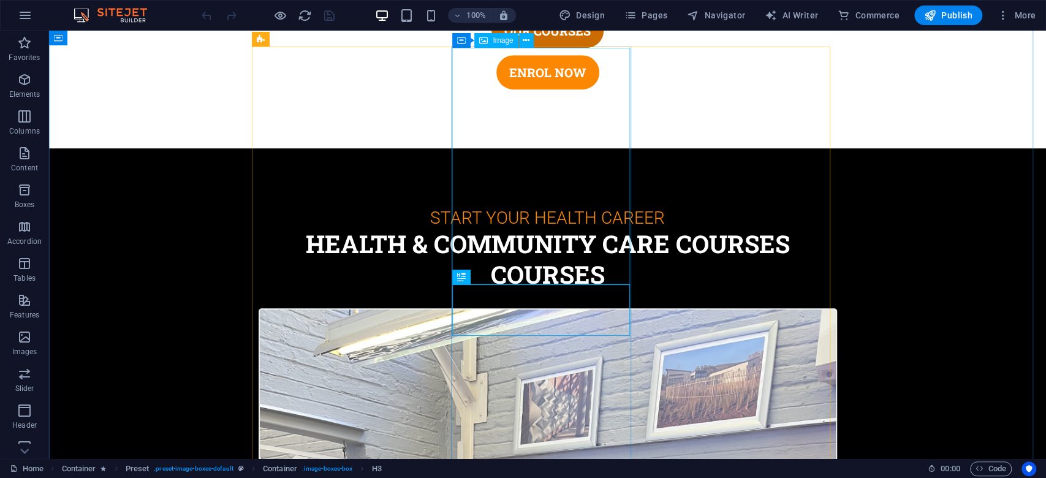
scroll to position [653, 0]
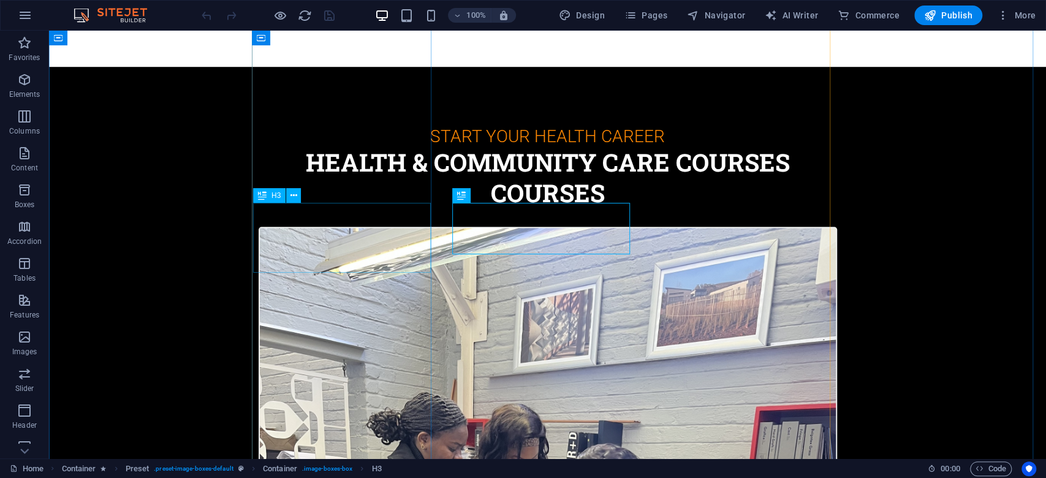
click at [294, 194] on icon at bounding box center [294, 195] width 7 height 13
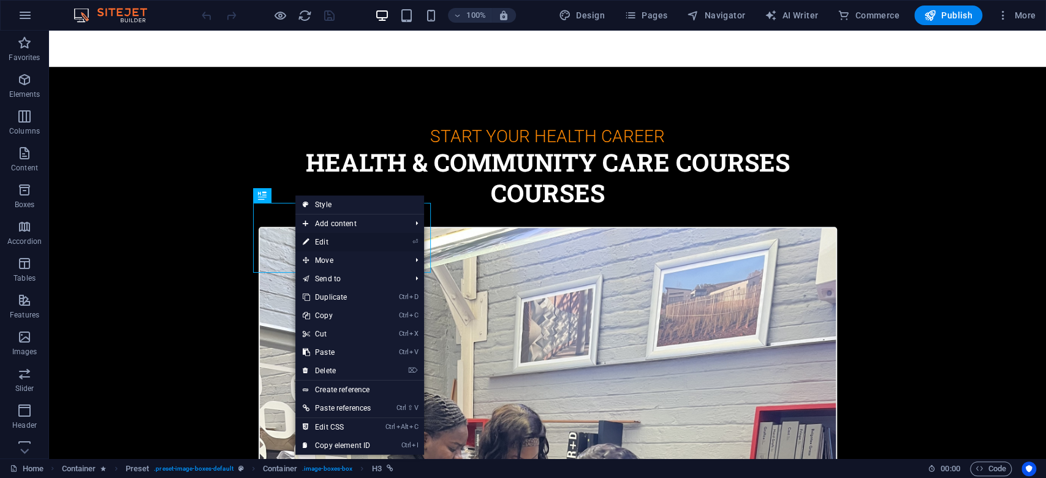
click at [329, 246] on link "⏎ Edit" at bounding box center [336, 242] width 83 height 18
select select "5"
select select
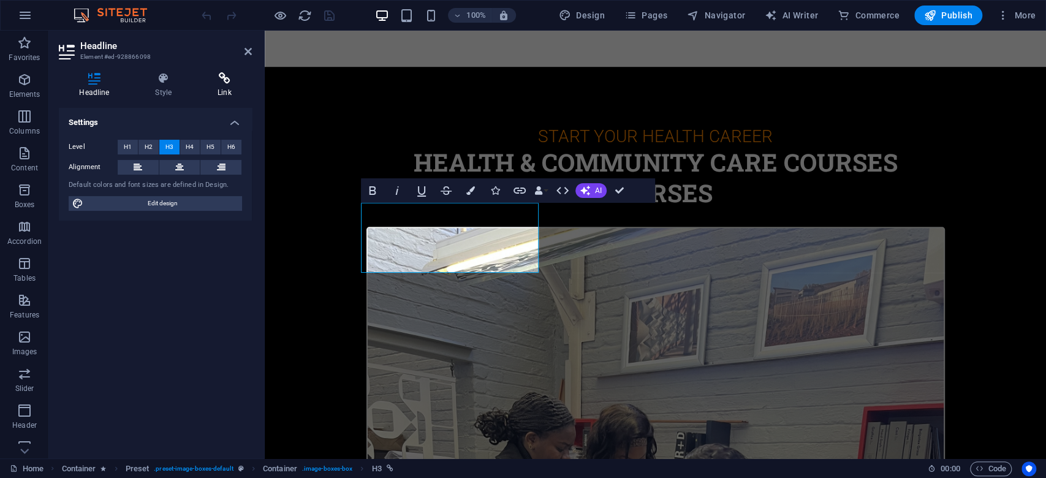
click at [213, 85] on h4 "Link" at bounding box center [224, 85] width 55 height 26
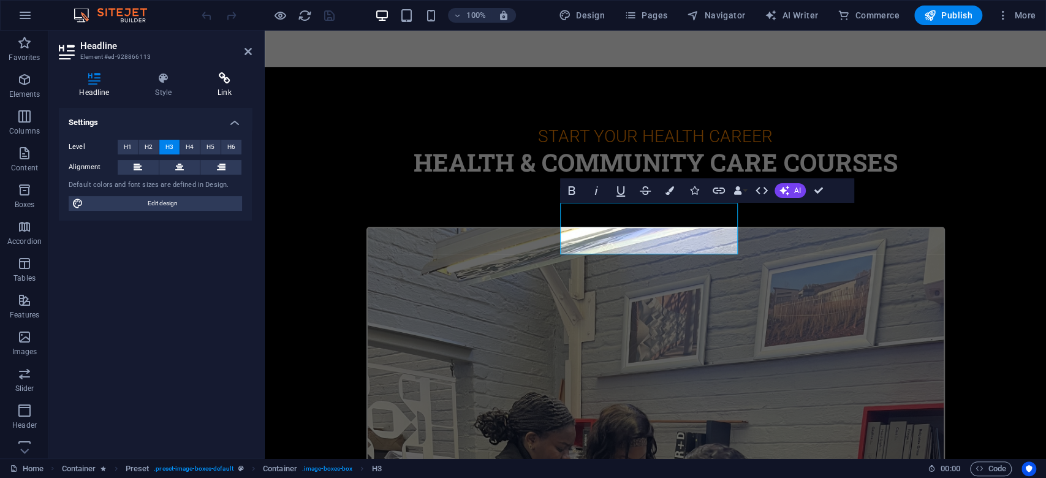
click at [221, 91] on h4 "Link" at bounding box center [224, 85] width 55 height 26
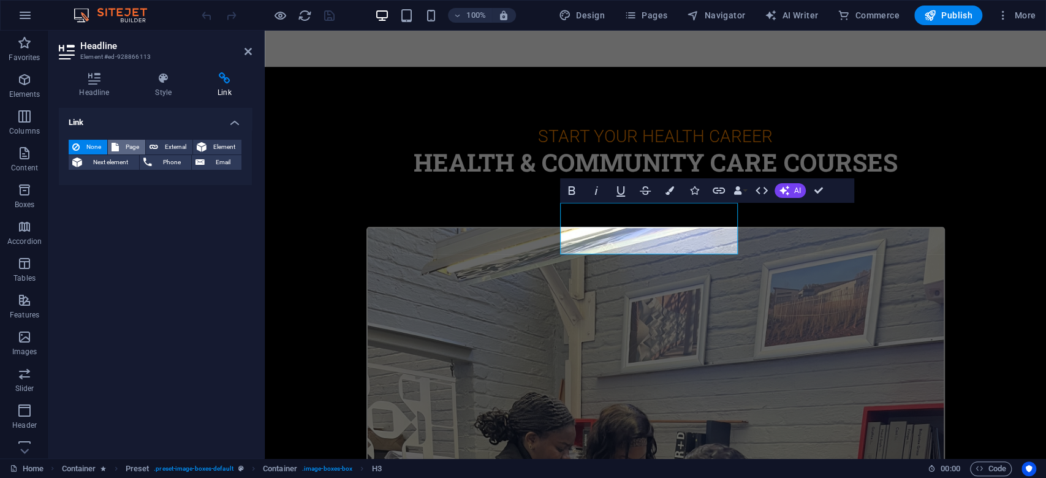
click at [132, 148] on span "Page" at bounding box center [132, 147] width 19 height 15
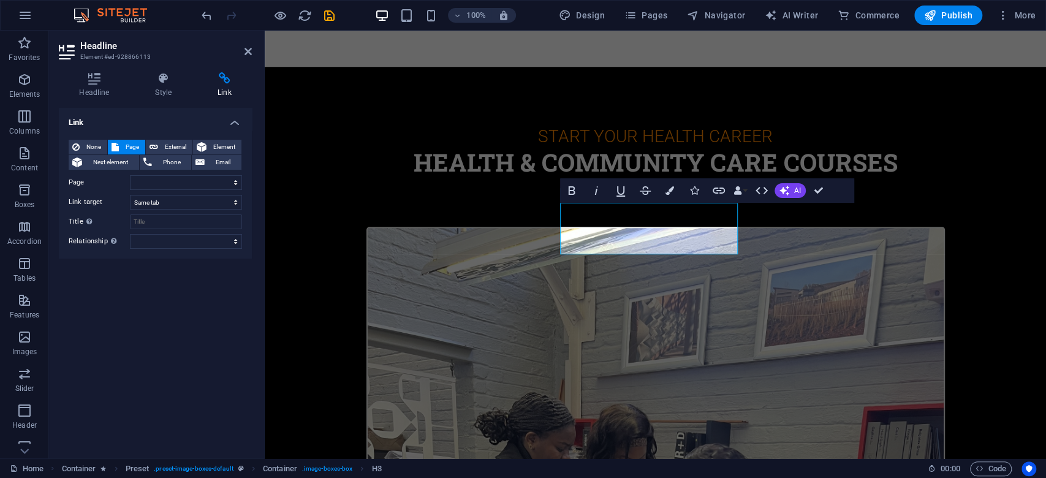
click at [173, 173] on div "None Page External Element Next element Phone Email Page Home Subpage Legal not…" at bounding box center [155, 194] width 173 height 109
click at [175, 176] on select "Home Subpage Legal notice Privacy Health Promotion Officer Health Promotion Off…" at bounding box center [186, 182] width 112 height 15
select select "7"
click at [130, 175] on select "Home Subpage Legal notice Privacy Health Promotion Officer Health Promotion Off…" at bounding box center [186, 182] width 112 height 15
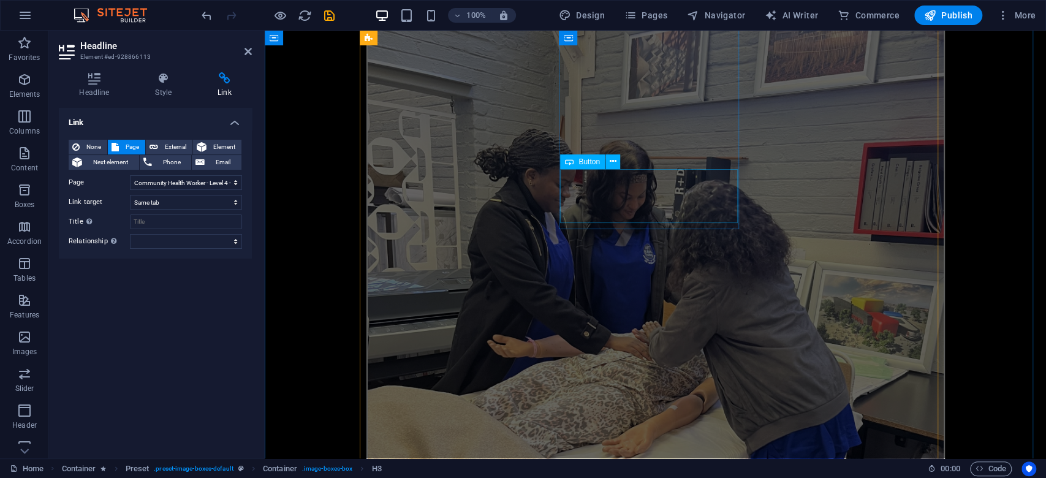
scroll to position [898, 0]
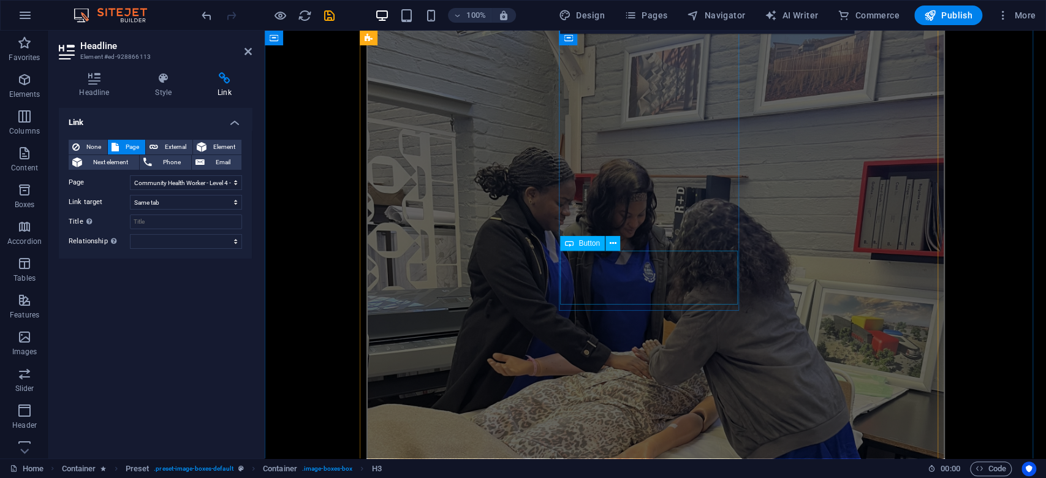
select select "6"
select select
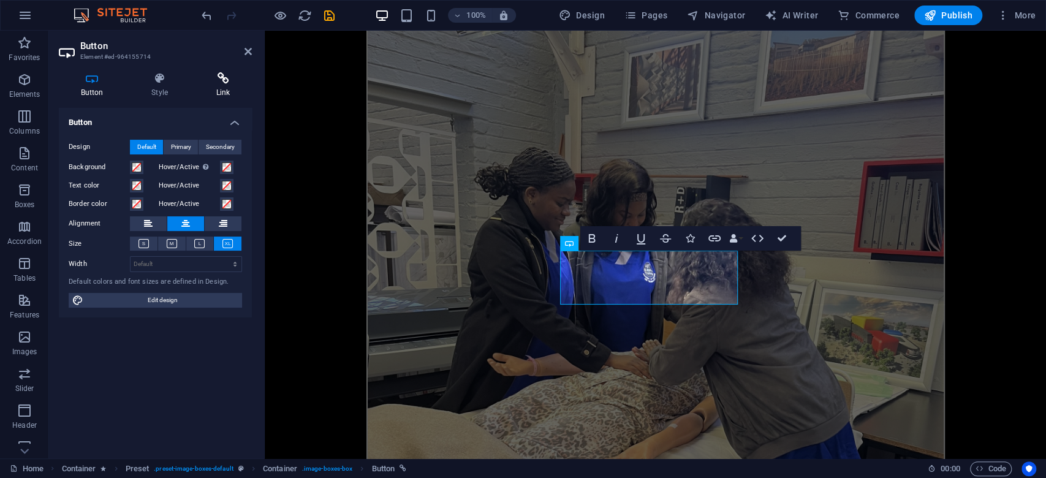
click at [221, 91] on h4 "Link" at bounding box center [223, 85] width 58 height 26
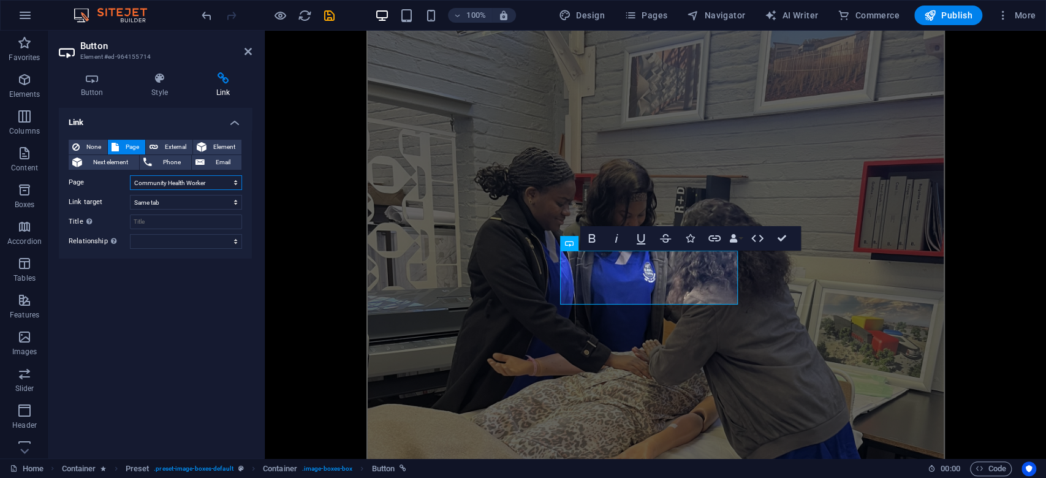
click at [179, 186] on select "Home Subpage Legal notice Privacy Health Promotion Officer Health Promotion Off…" at bounding box center [186, 182] width 112 height 15
select select "7"
click at [130, 175] on select "Home Subpage Legal notice Privacy Health Promotion Officer Health Promotion Off…" at bounding box center [186, 182] width 112 height 15
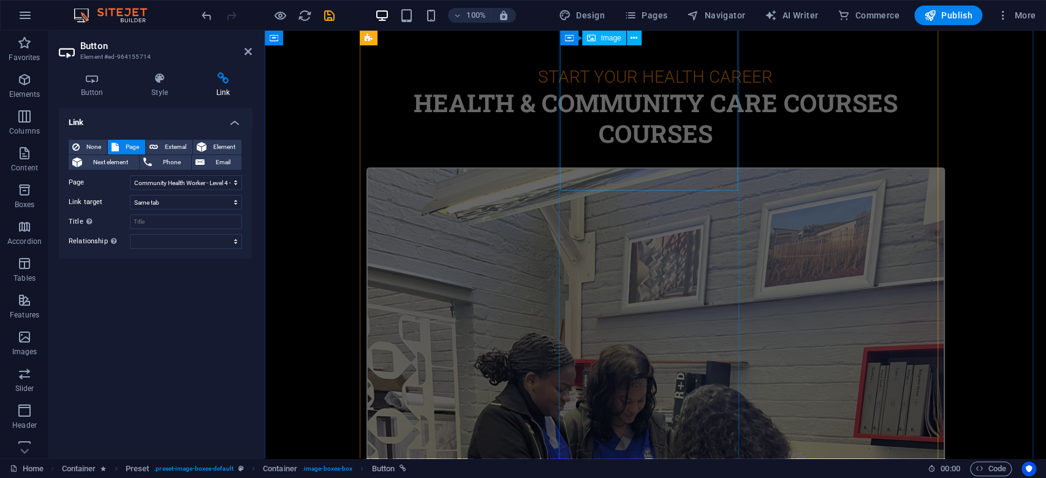
scroll to position [735, 0]
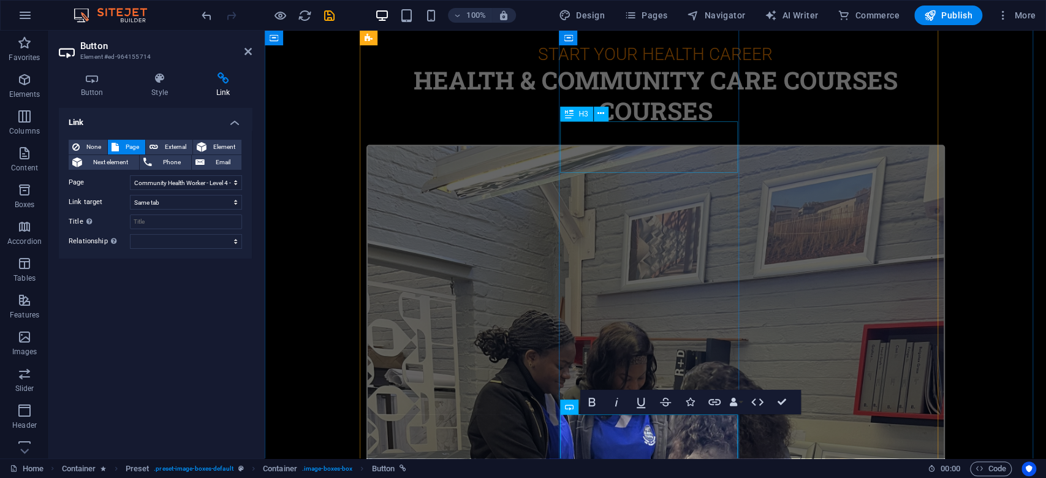
select select "7"
select select
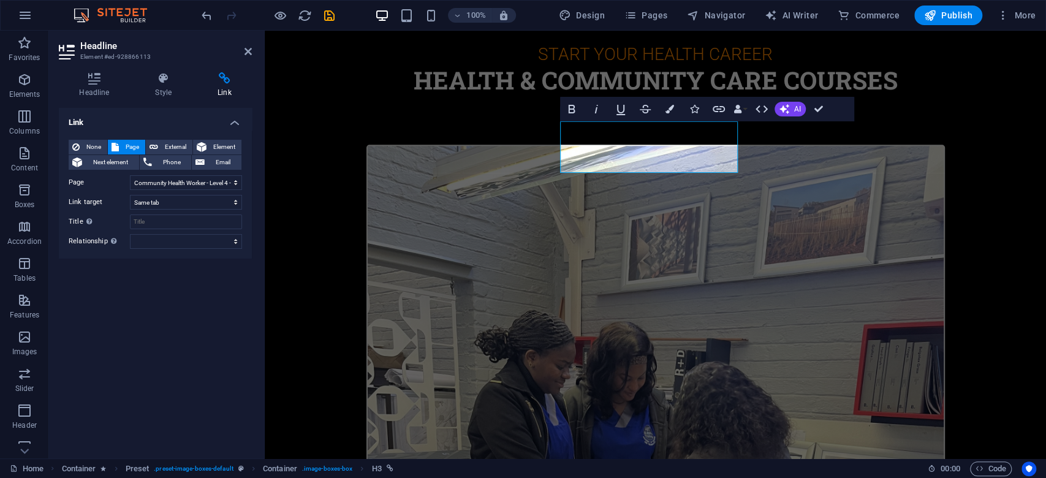
click at [226, 85] on h4 "Link" at bounding box center [224, 85] width 55 height 26
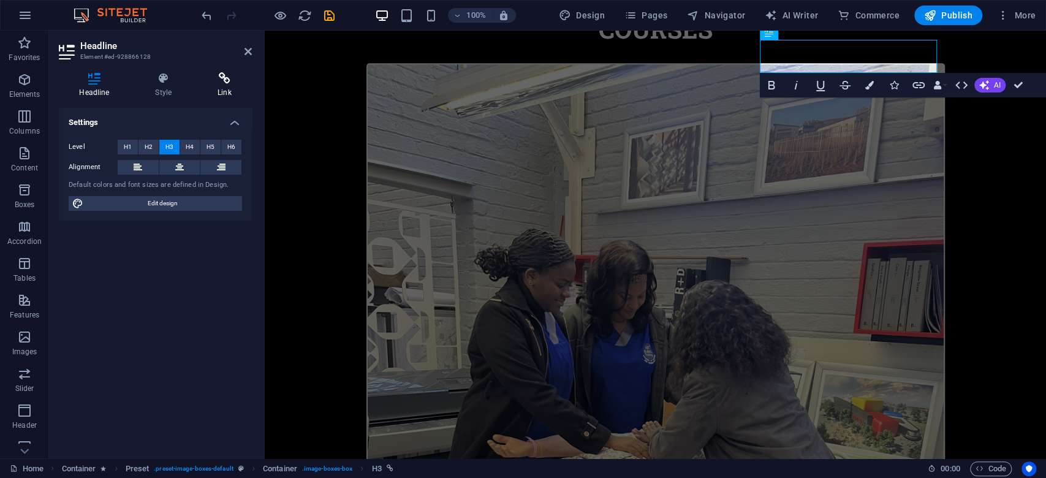
click at [230, 81] on icon at bounding box center [224, 78] width 55 height 12
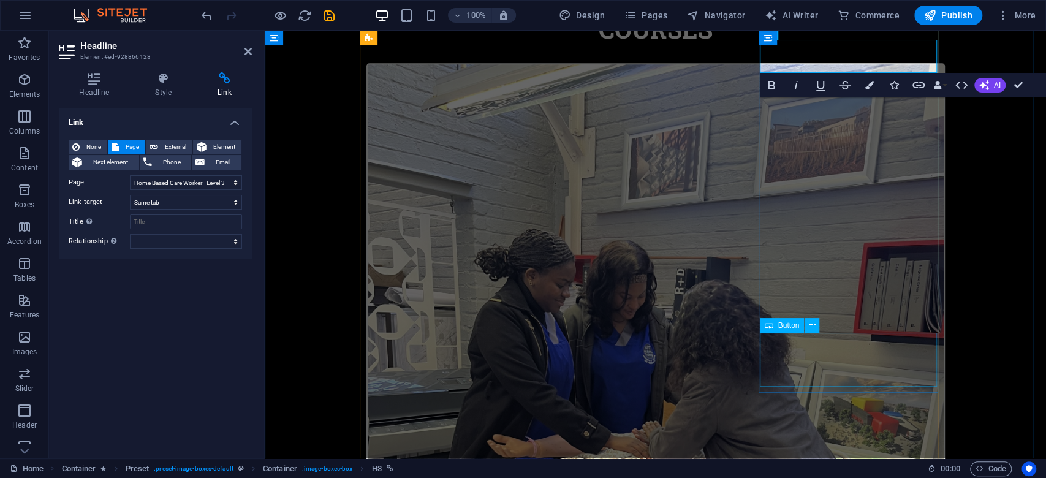
select select "9"
select select
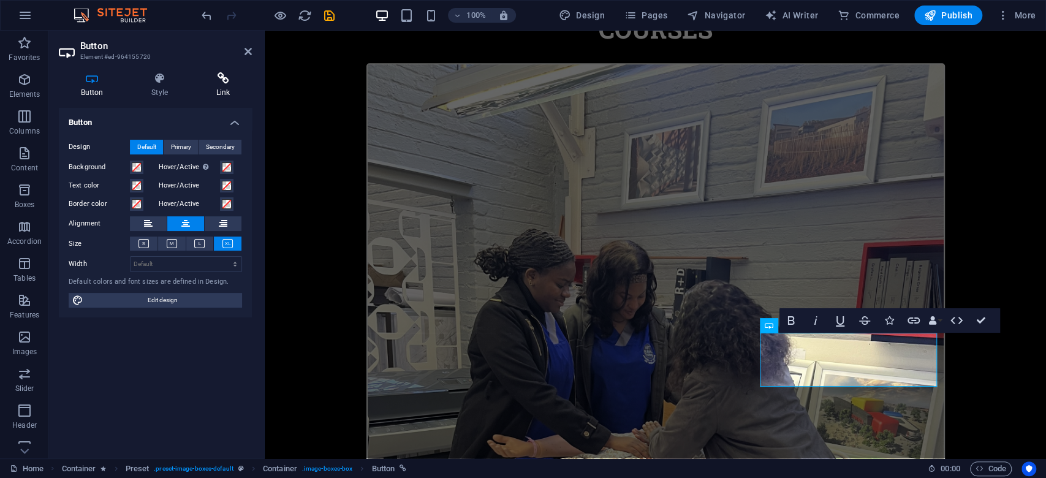
click at [221, 86] on h4 "Link" at bounding box center [223, 85] width 58 height 26
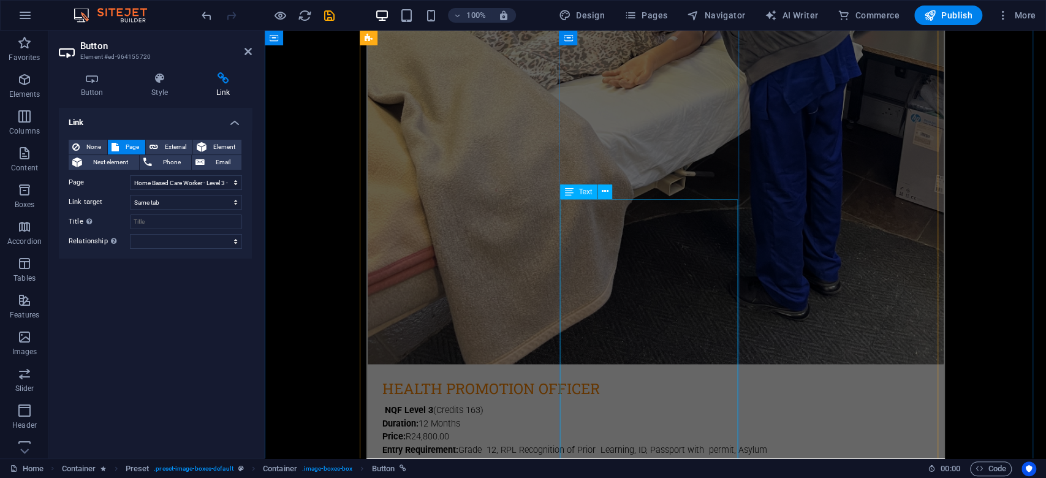
scroll to position [1307, 0]
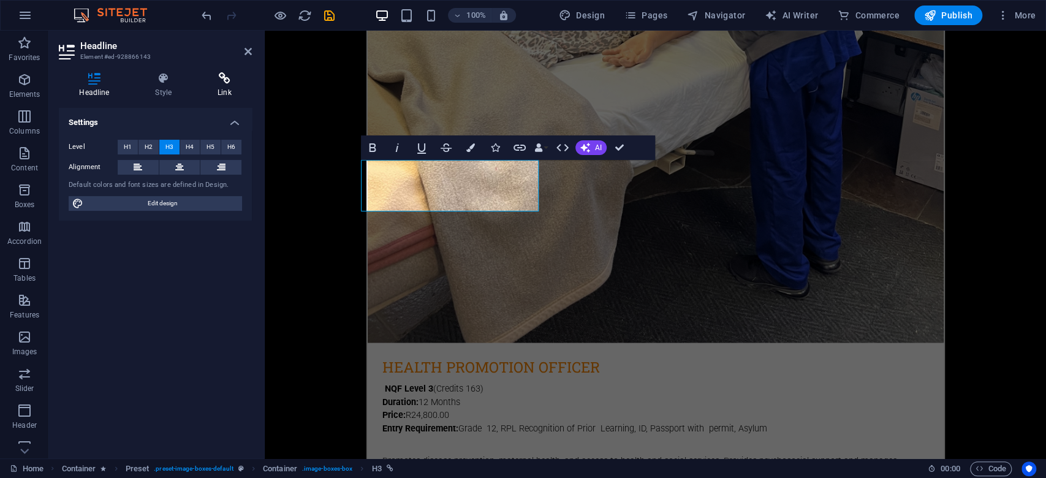
click at [215, 82] on icon at bounding box center [224, 78] width 55 height 12
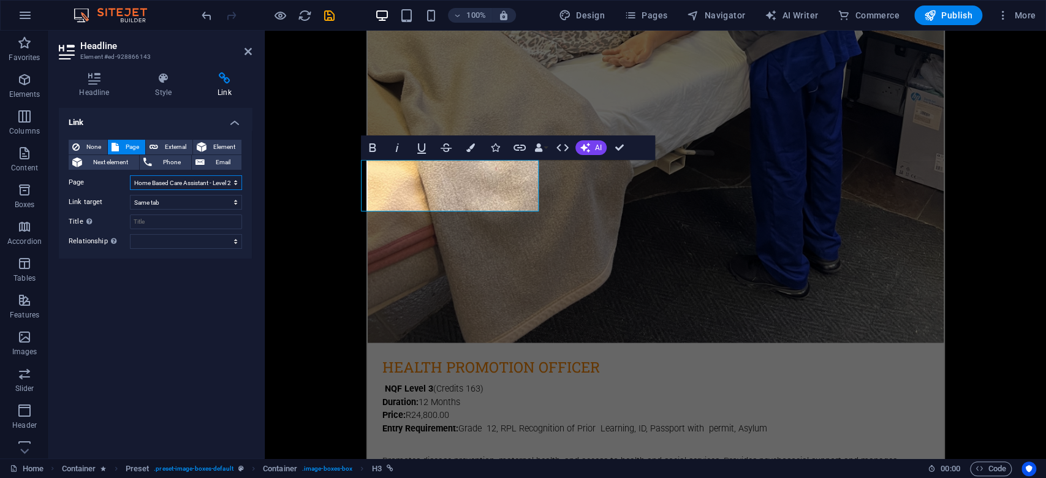
click at [213, 185] on select "Home Subpage Legal notice Privacy Health Promotion Officer Health Promotion Off…" at bounding box center [186, 182] width 112 height 15
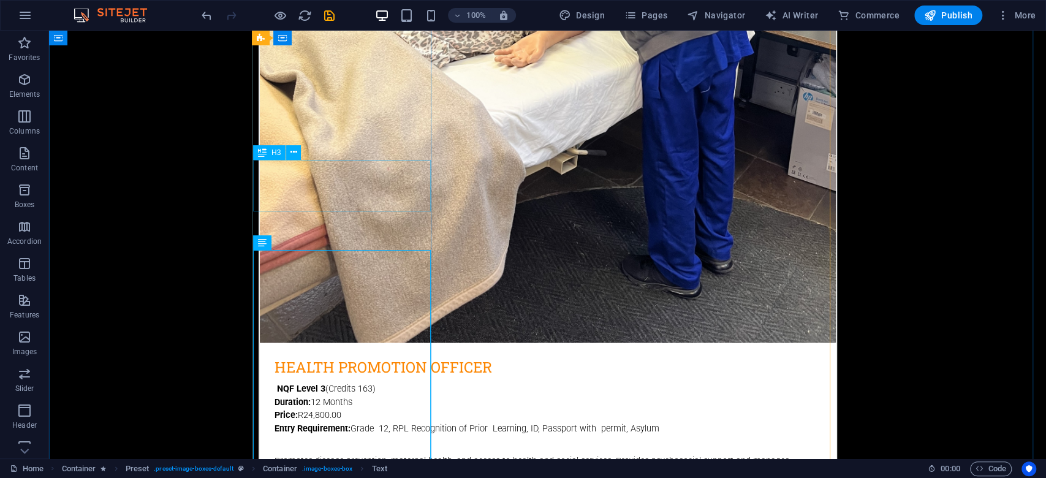
select select "11"
select select
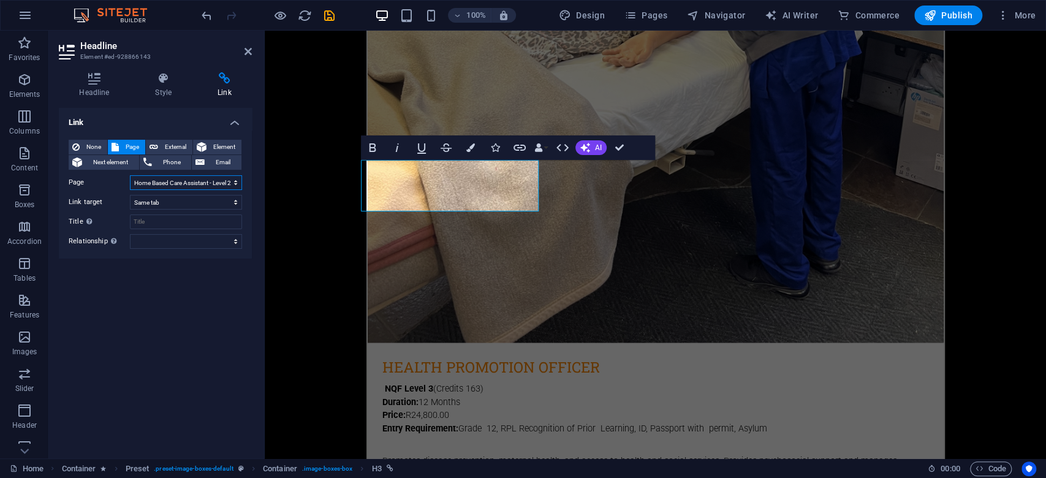
click at [218, 184] on select "Home Subpage Legal notice Privacy Health Promotion Officer Health Promotion Off…" at bounding box center [186, 182] width 112 height 15
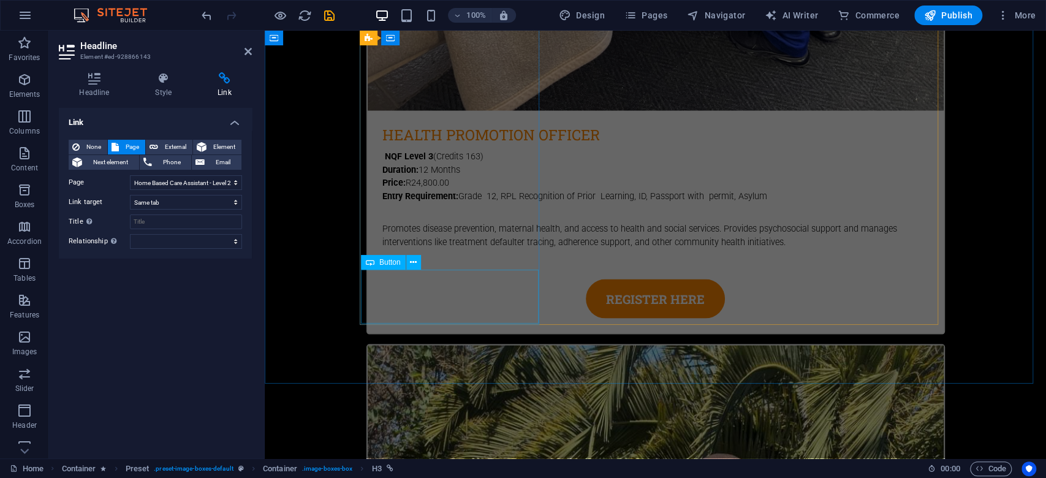
scroll to position [1552, 0]
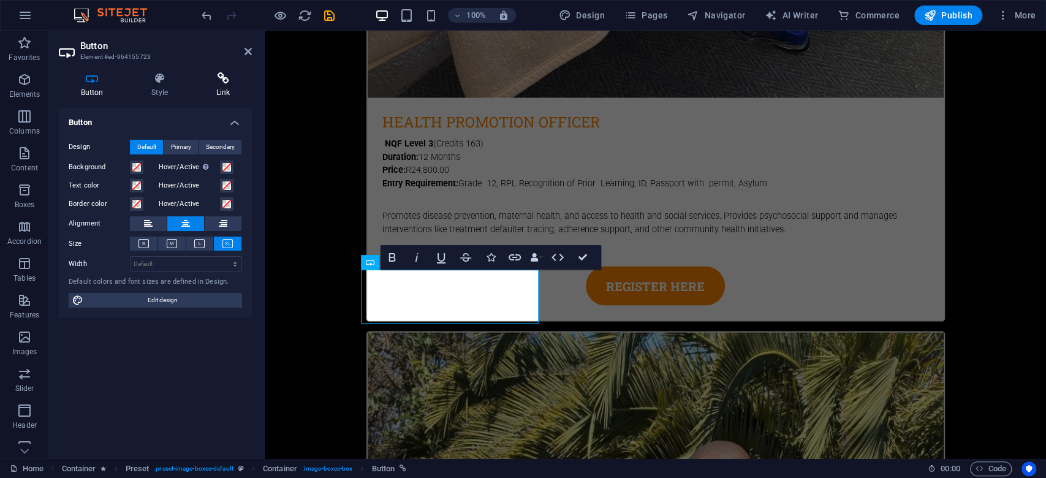
click at [221, 78] on icon at bounding box center [223, 78] width 58 height 12
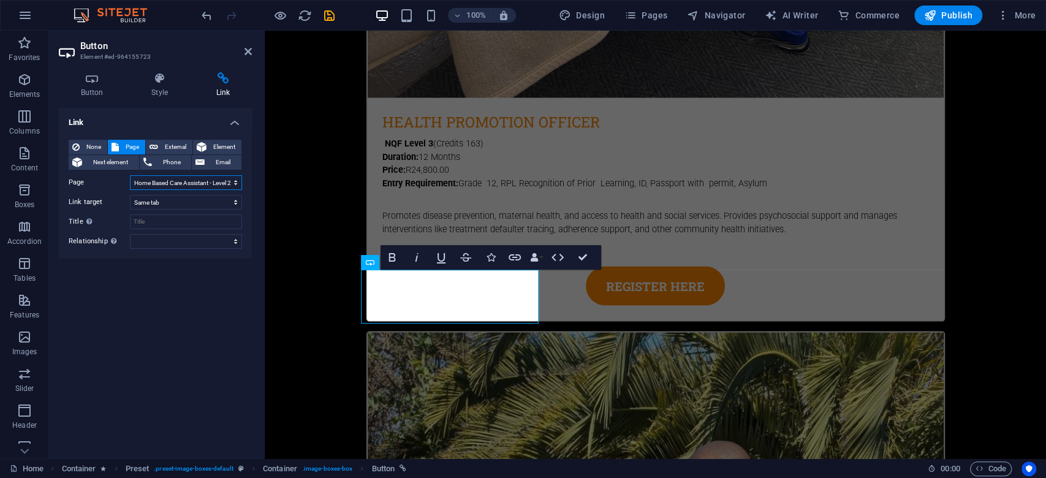
click at [203, 184] on select "Home Subpage Legal notice Privacy Health Promotion Officer Health Promotion Off…" at bounding box center [186, 182] width 112 height 15
click at [97, 310] on div "Link None Page External Element Next element Phone Email Page Home Subpage Lega…" at bounding box center [155, 278] width 193 height 341
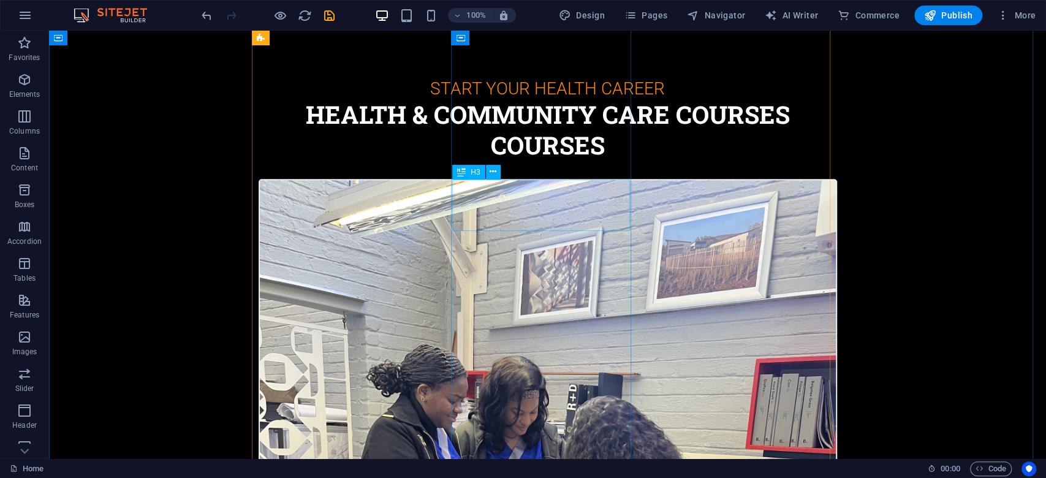
scroll to position [653, 0]
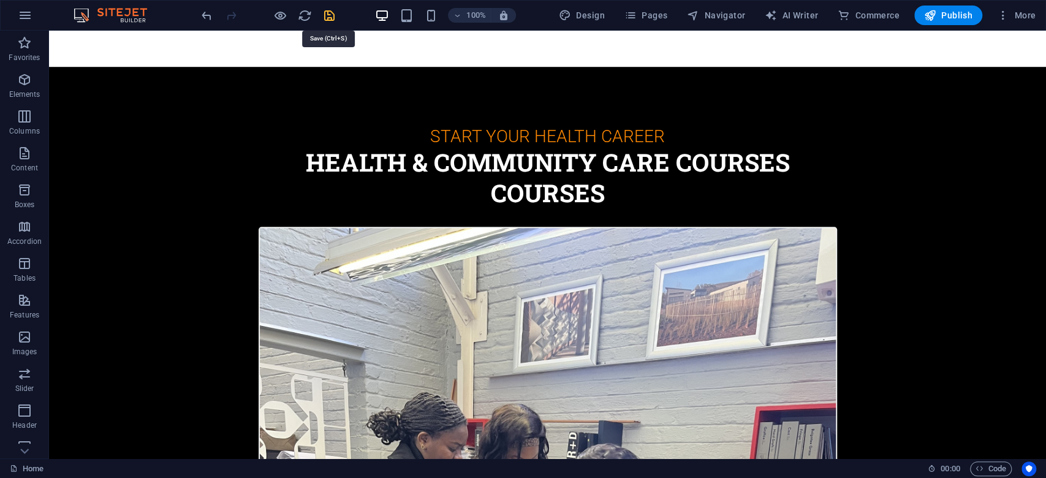
click at [329, 12] on icon "save" at bounding box center [329, 16] width 14 height 14
click at [940, 20] on span "Publish" at bounding box center [948, 15] width 48 height 12
